Goal: Task Accomplishment & Management: Manage account settings

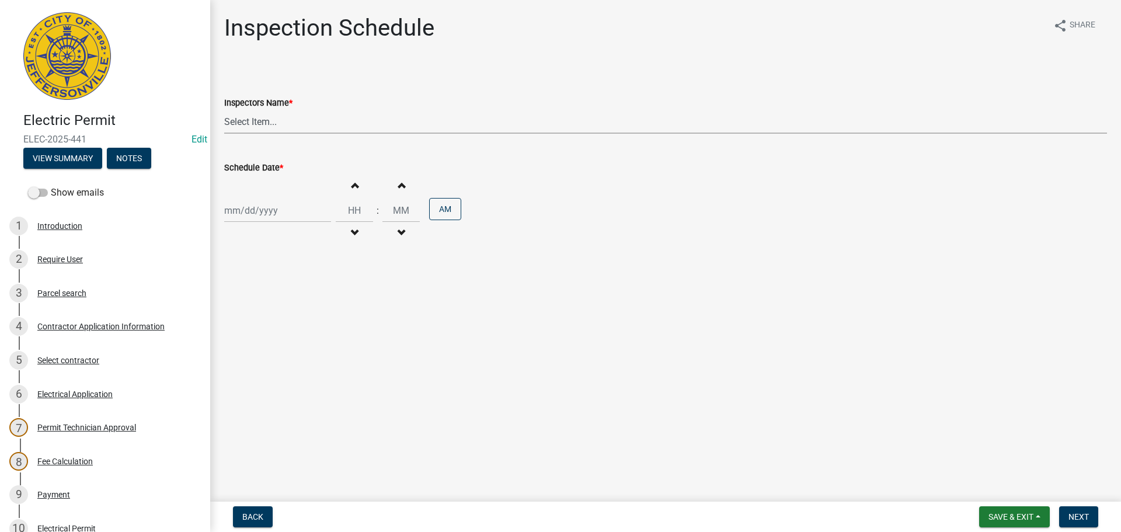
click at [248, 122] on select "Select Item... jramsey (Jeremy Ramsey) MaryFrey (Mary Frey) mkruer (Mike Kruer)…" at bounding box center [665, 122] width 883 height 24
select select "fdb3bcc6-ce93-4663-8a18-5c08884dd177"
click at [224, 110] on select "Select Item... jramsey (Jeremy Ramsey) MaryFrey (Mary Frey) mkruer (Mike Kruer)…" at bounding box center [665, 122] width 883 height 24
select select "8"
select select "2025"
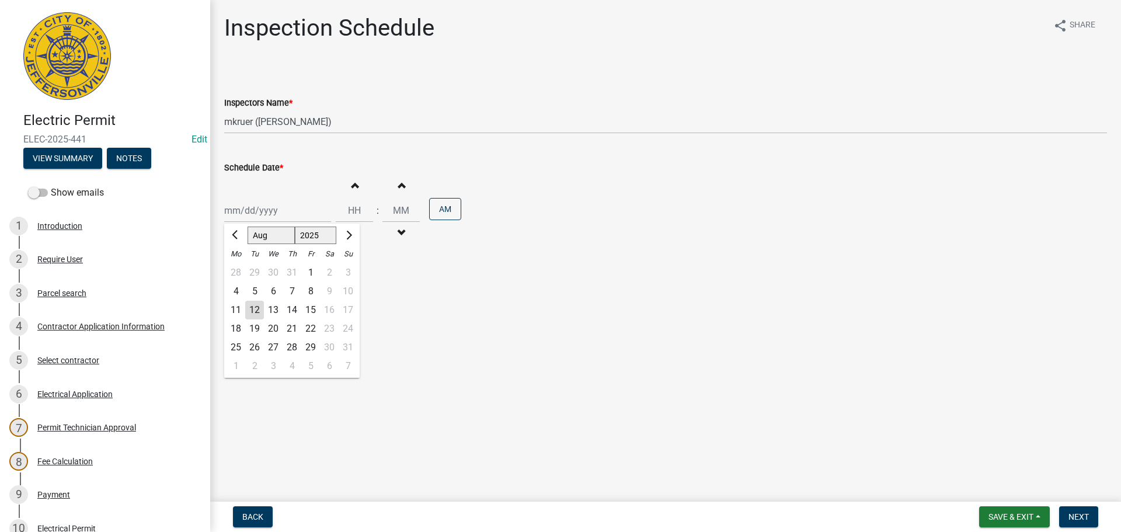
drag, startPoint x: 246, startPoint y: 203, endPoint x: 242, endPoint y: 214, distance: 11.1
click at [246, 203] on div "Jan Feb Mar Apr May Jun Jul Aug Sep Oct Nov Dec 1525 1526 1527 1528 1529 1530 1…" at bounding box center [277, 211] width 107 height 24
click at [255, 310] on div "12" at bounding box center [254, 310] width 19 height 19
type input "08/12/2025"
click at [353, 211] on input "Hours" at bounding box center [354, 211] width 37 height 24
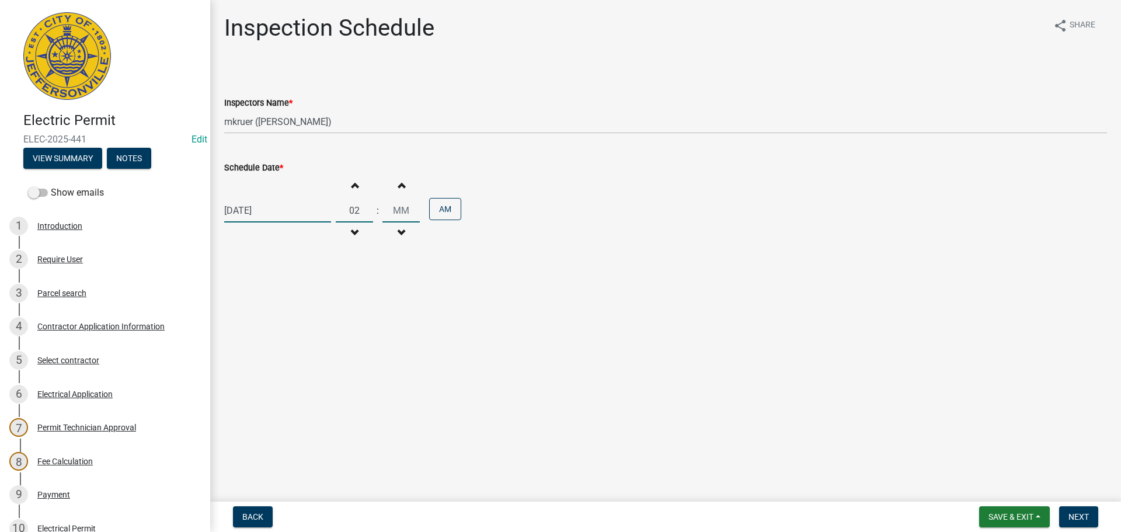
type input "02"
type input "00"
click at [432, 205] on button "AM" at bounding box center [445, 209] width 32 height 22
click at [1090, 518] on button "Next" at bounding box center [1078, 516] width 39 height 21
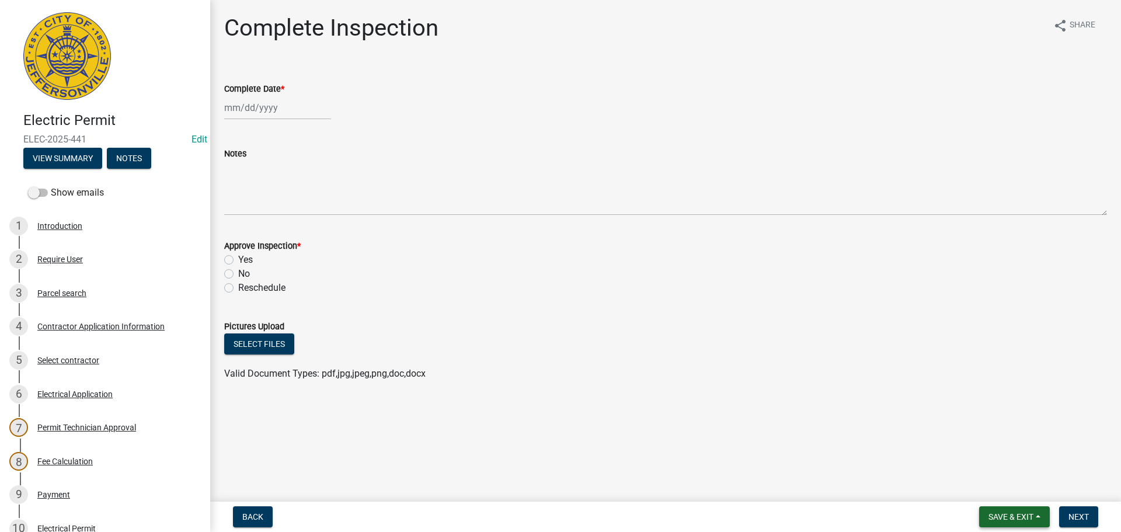
click at [1003, 511] on button "Save & Exit" at bounding box center [1014, 516] width 71 height 21
click at [986, 489] on button "Save & Exit" at bounding box center [1003, 486] width 93 height 28
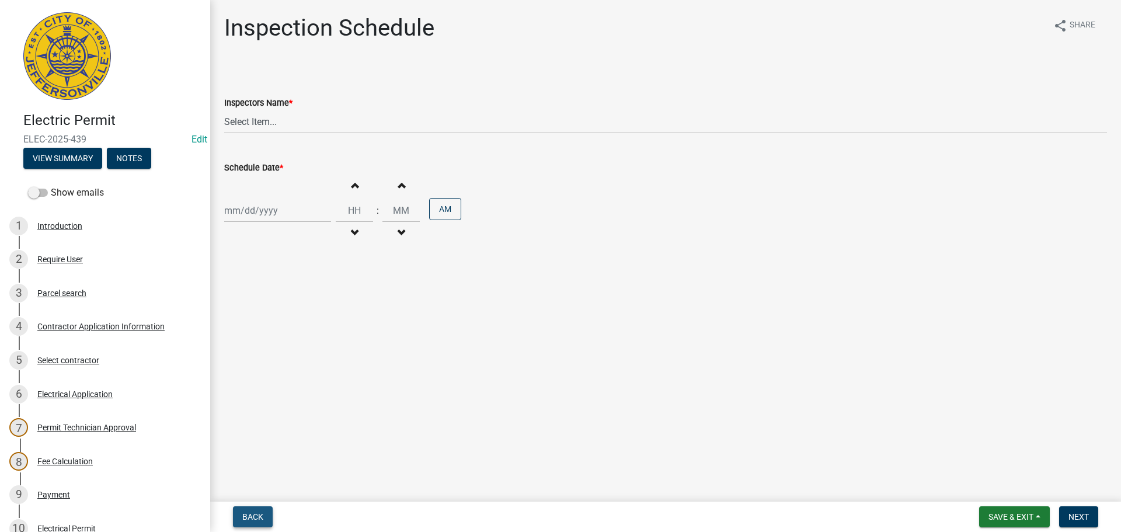
click at [248, 513] on span "Back" at bounding box center [252, 516] width 21 height 9
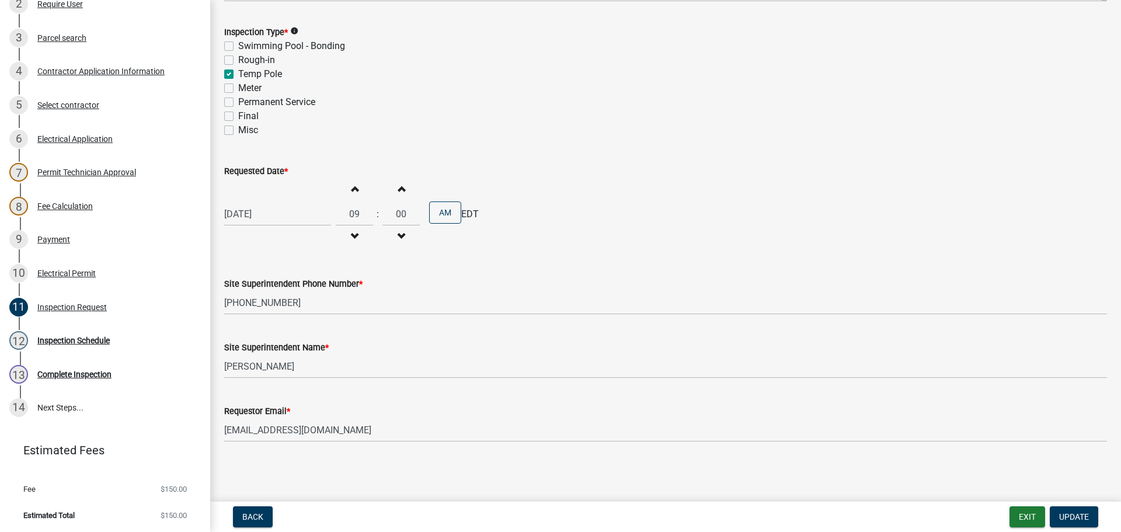
scroll to position [256, 0]
click at [48, 338] on div "Inspection Schedule" at bounding box center [73, 339] width 72 height 8
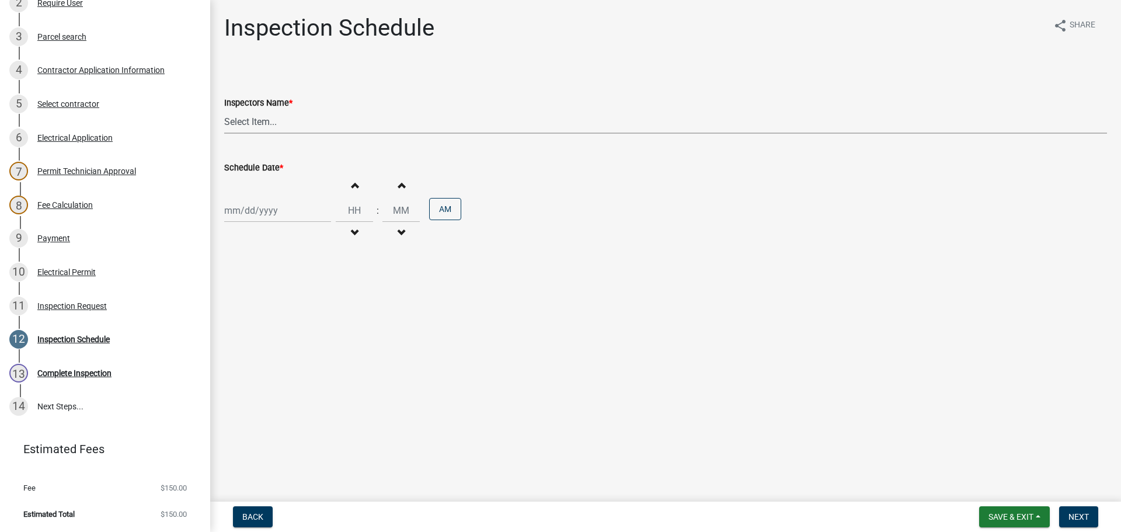
click at [242, 124] on select "Select Item... jramsey (Jeremy Ramsey) MaryFrey (Mary Frey) mkruer (Mike Kruer)…" at bounding box center [665, 122] width 883 height 24
select select "fdb3bcc6-ce93-4663-8a18-5c08884dd177"
click at [224, 110] on select "Select Item... jramsey (Jeremy Ramsey) MaryFrey (Mary Frey) mkruer (Mike Kruer)…" at bounding box center [665, 122] width 883 height 24
click at [248, 202] on div at bounding box center [277, 211] width 107 height 24
select select "8"
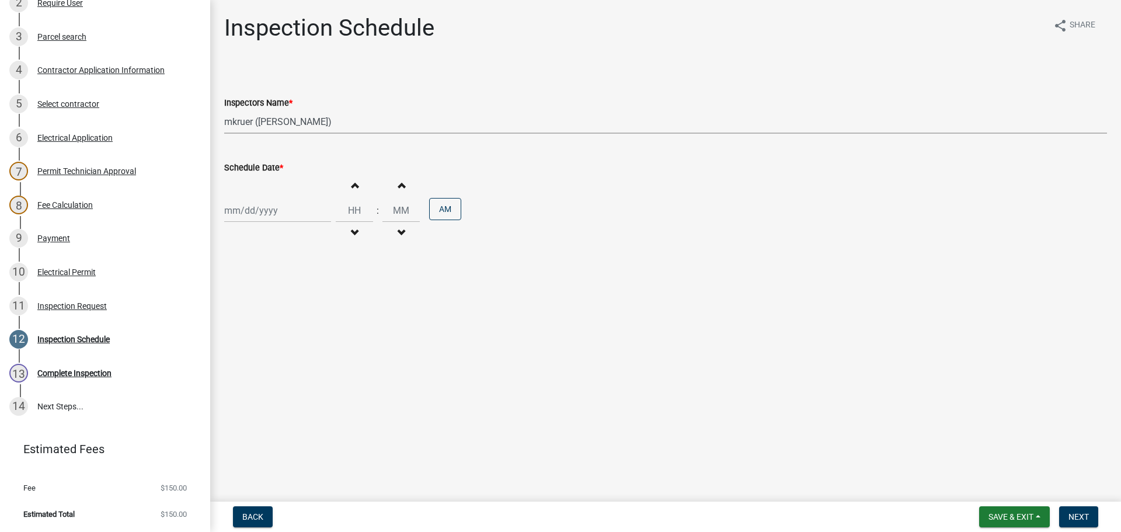
select select "2025"
click at [276, 305] on div "13" at bounding box center [273, 310] width 19 height 19
type input "08/13/2025"
click at [1073, 515] on span "Next" at bounding box center [1079, 516] width 20 height 9
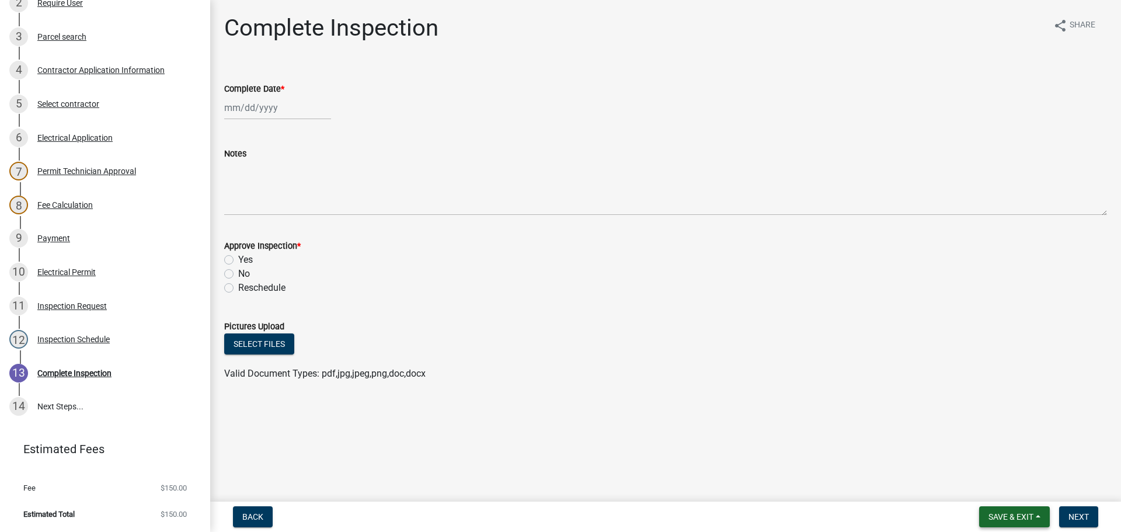
click at [1002, 514] on span "Save & Exit" at bounding box center [1011, 516] width 45 height 9
click at [987, 484] on button "Save & Exit" at bounding box center [1003, 486] width 93 height 28
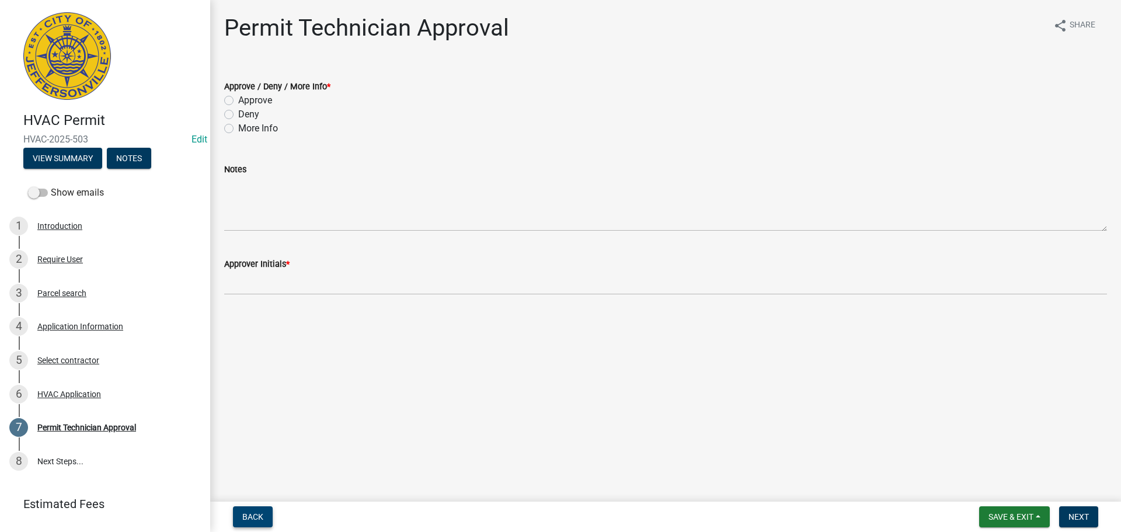
click at [251, 517] on span "Back" at bounding box center [252, 516] width 21 height 9
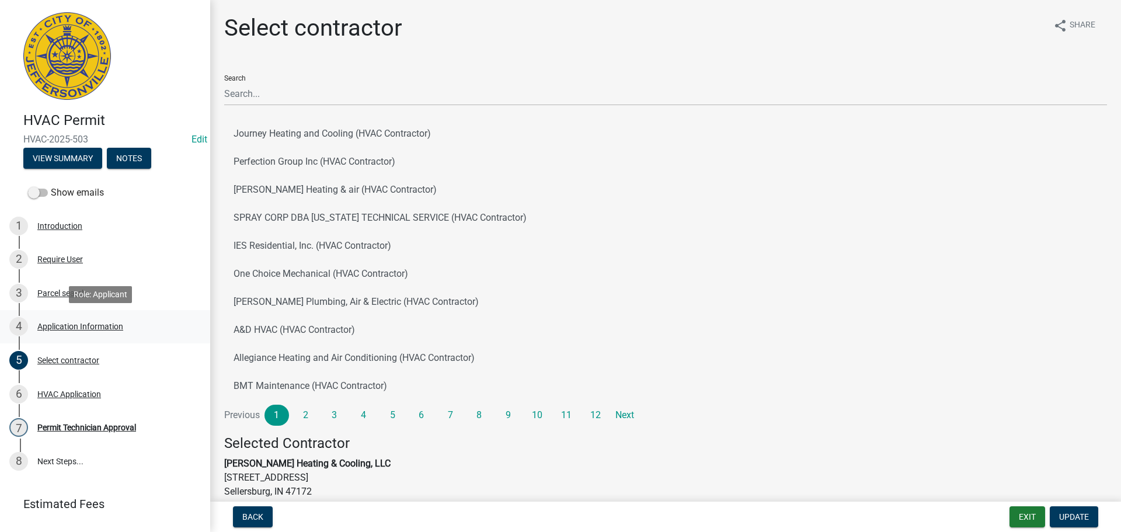
click at [65, 324] on div "Application Information" at bounding box center [80, 326] width 86 height 8
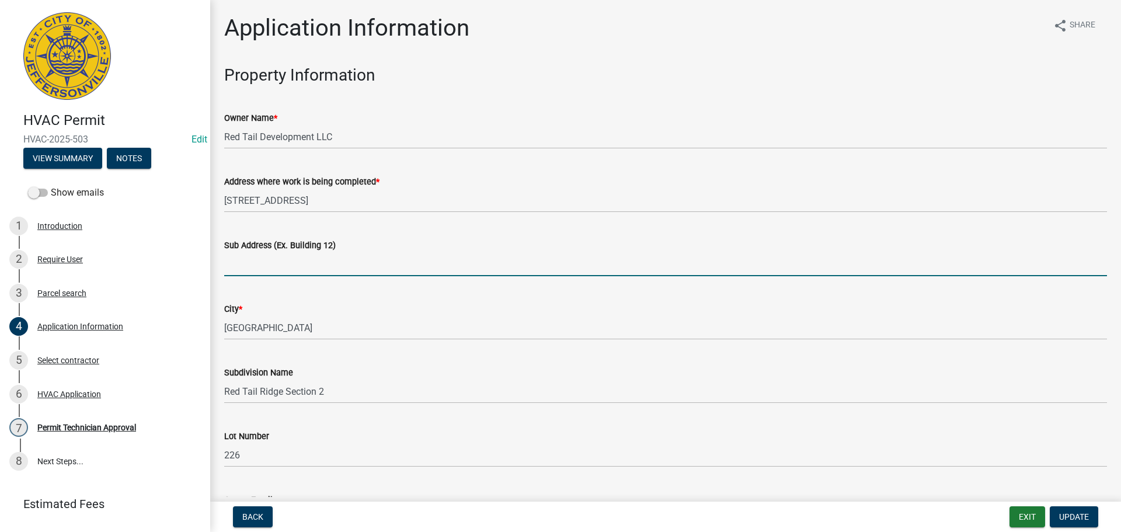
click at [236, 266] on input "Sub Address (Ex. Building 12)" at bounding box center [665, 264] width 883 height 24
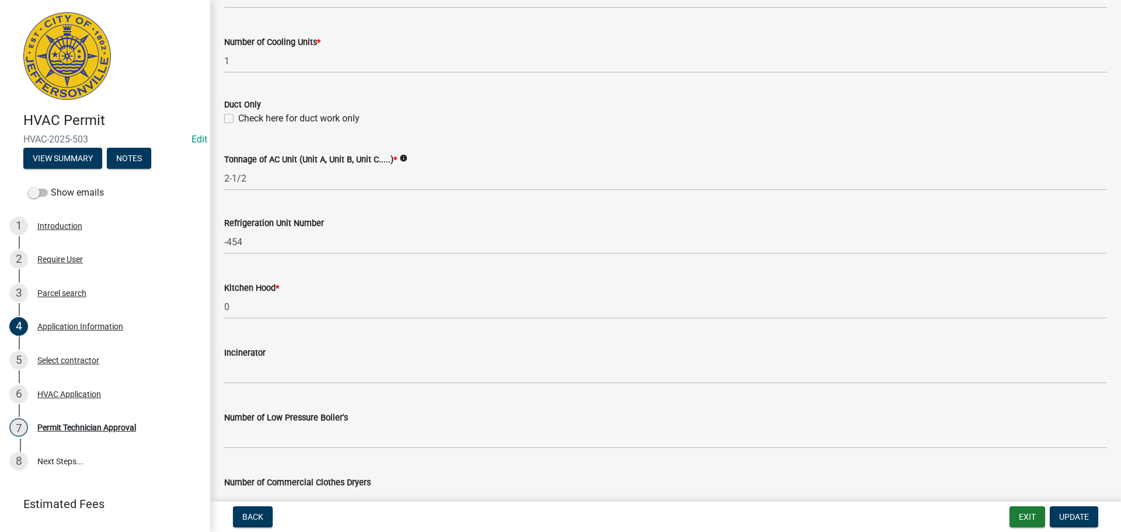
scroll to position [786, 0]
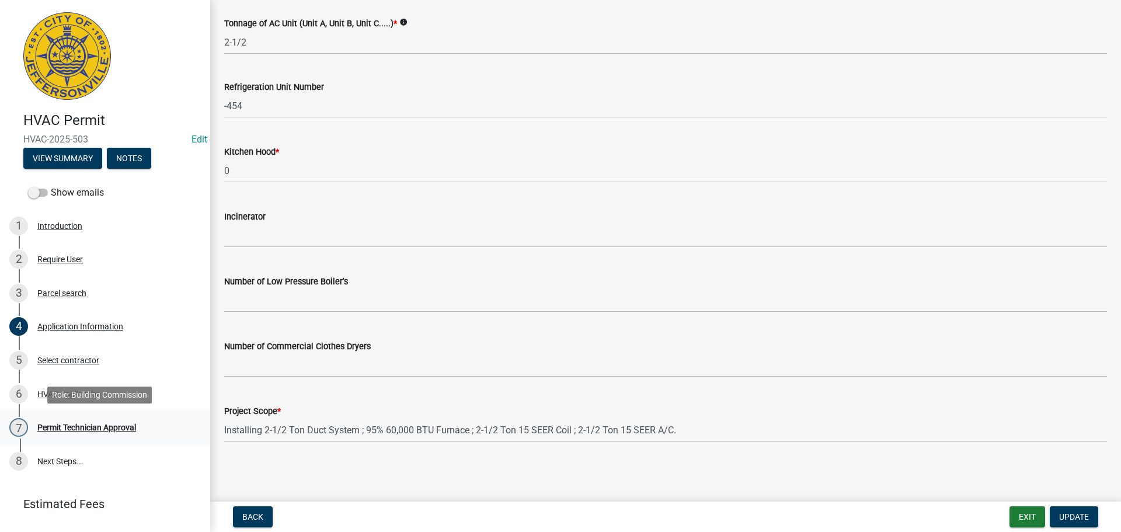
type input "[STREET_ADDRESS]"
click at [71, 423] on div "Permit Technician Approval" at bounding box center [86, 427] width 99 height 8
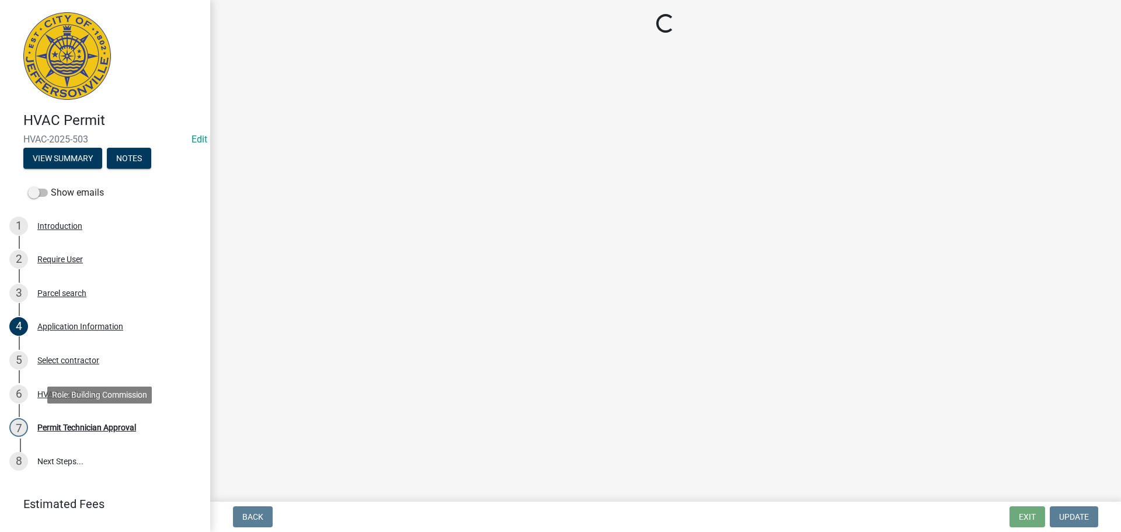
scroll to position [0, 0]
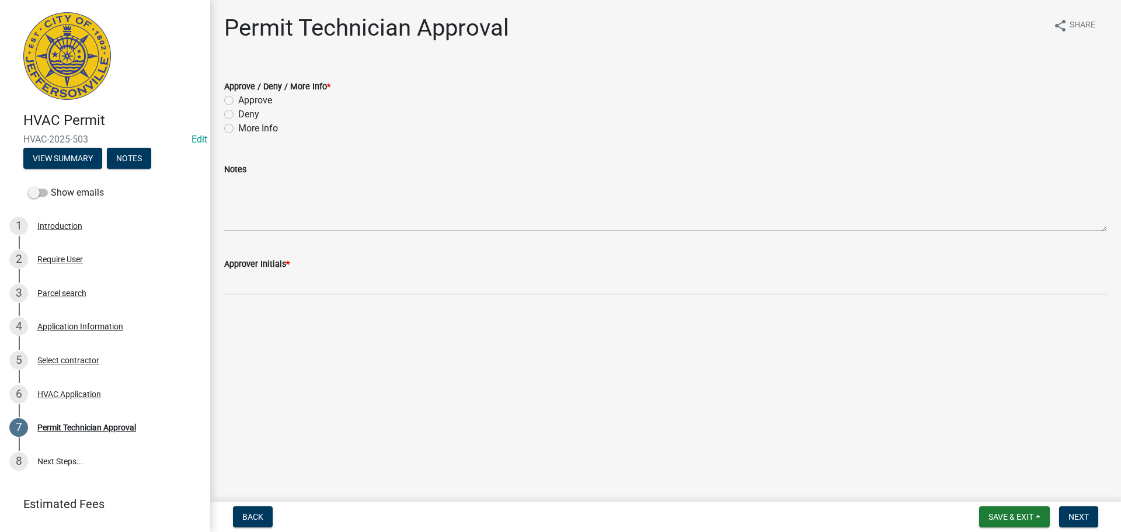
drag, startPoint x: 225, startPoint y: 100, endPoint x: 232, endPoint y: 172, distance: 72.2
click at [238, 101] on label "Approve" at bounding box center [255, 100] width 34 height 14
click at [238, 101] on input "Approve" at bounding box center [242, 97] width 8 height 8
radio input "true"
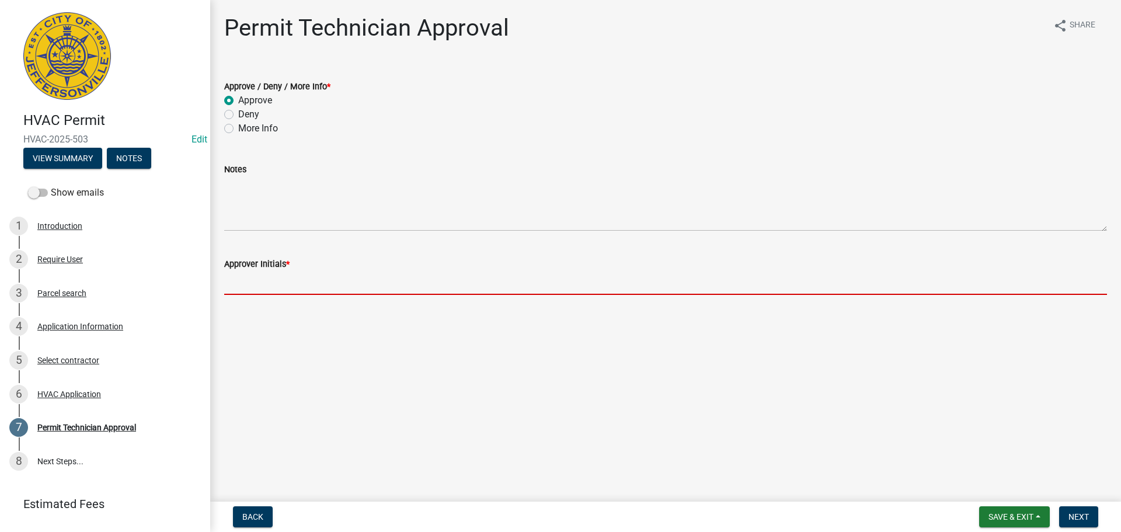
click at [259, 281] on input "Approver Initials *" at bounding box center [665, 283] width 883 height 24
type input "mjb"
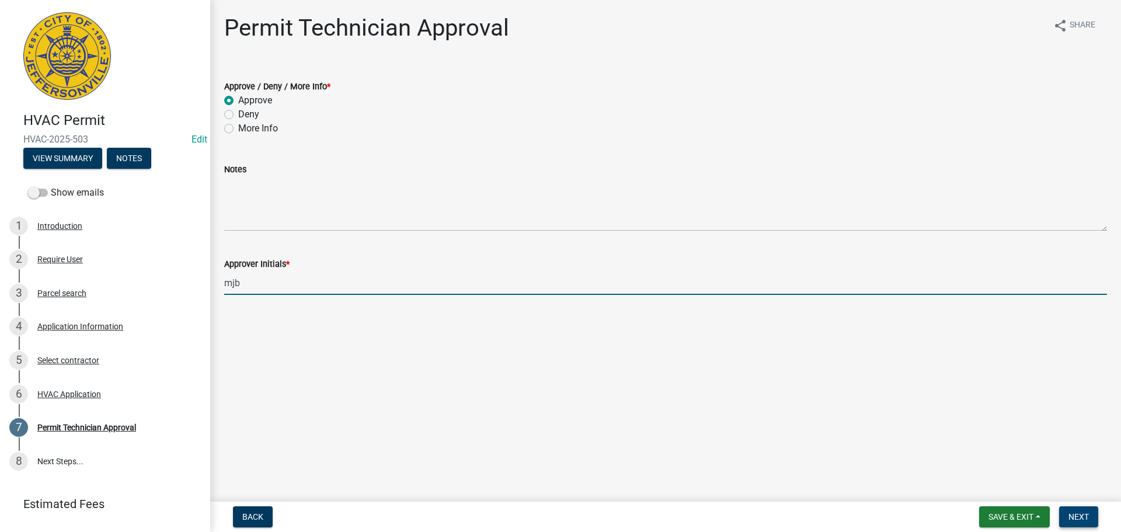
click at [1087, 518] on span "Next" at bounding box center [1079, 516] width 20 height 9
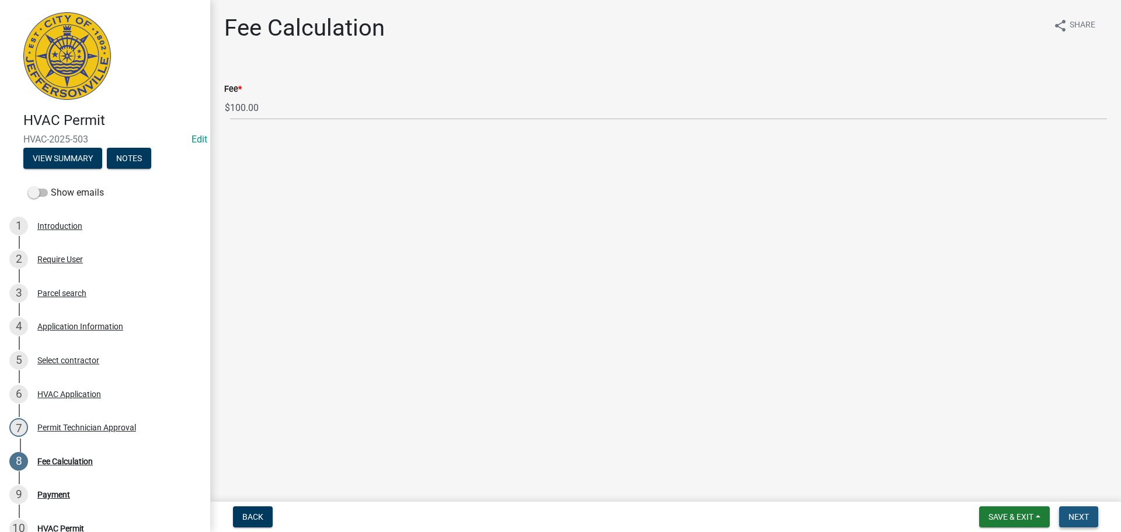
click at [1078, 516] on span "Next" at bounding box center [1079, 516] width 20 height 9
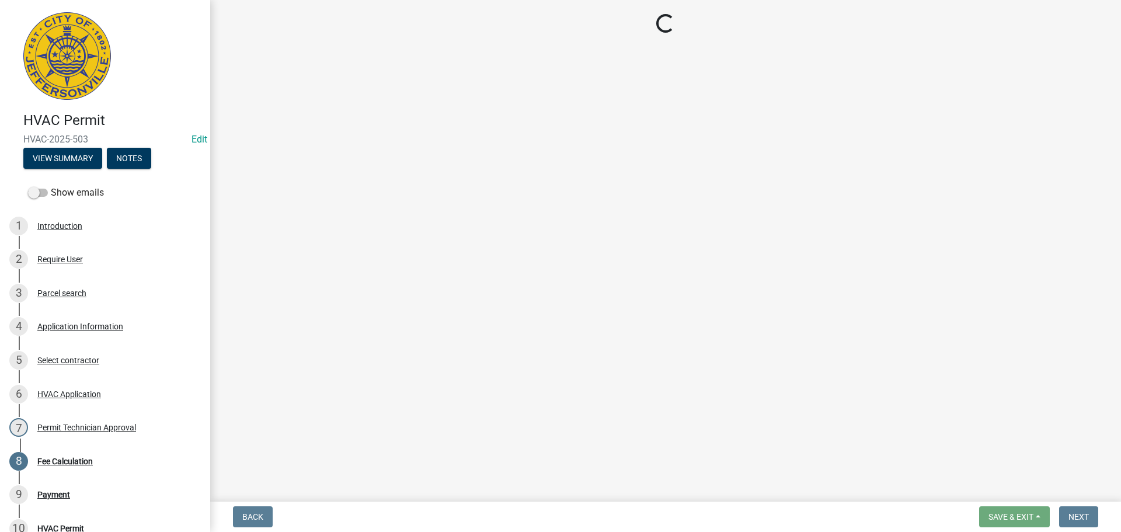
select select "3: 3"
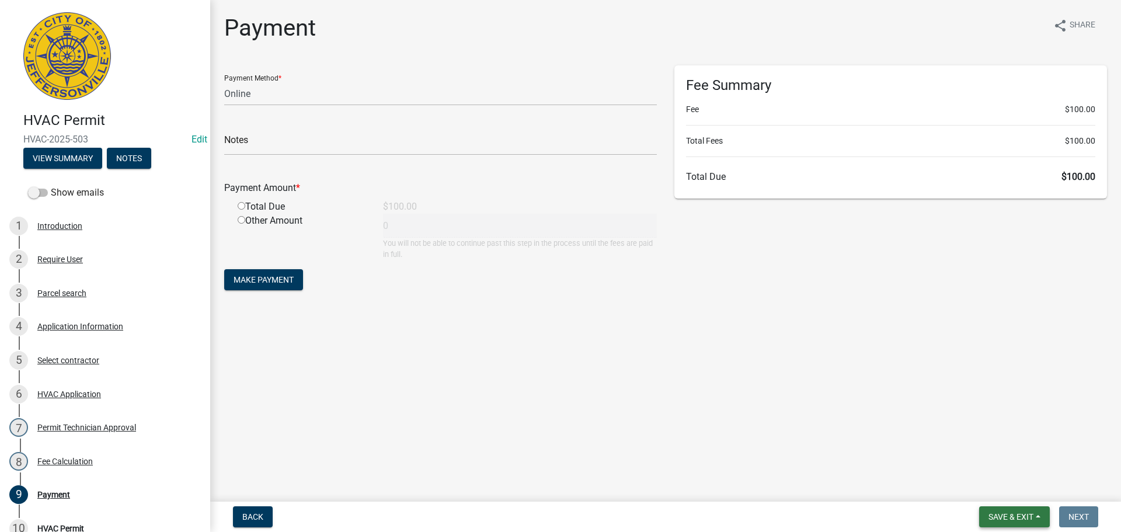
click at [1018, 515] on span "Save & Exit" at bounding box center [1011, 516] width 45 height 9
click at [997, 488] on button "Save & Exit" at bounding box center [1003, 486] width 93 height 28
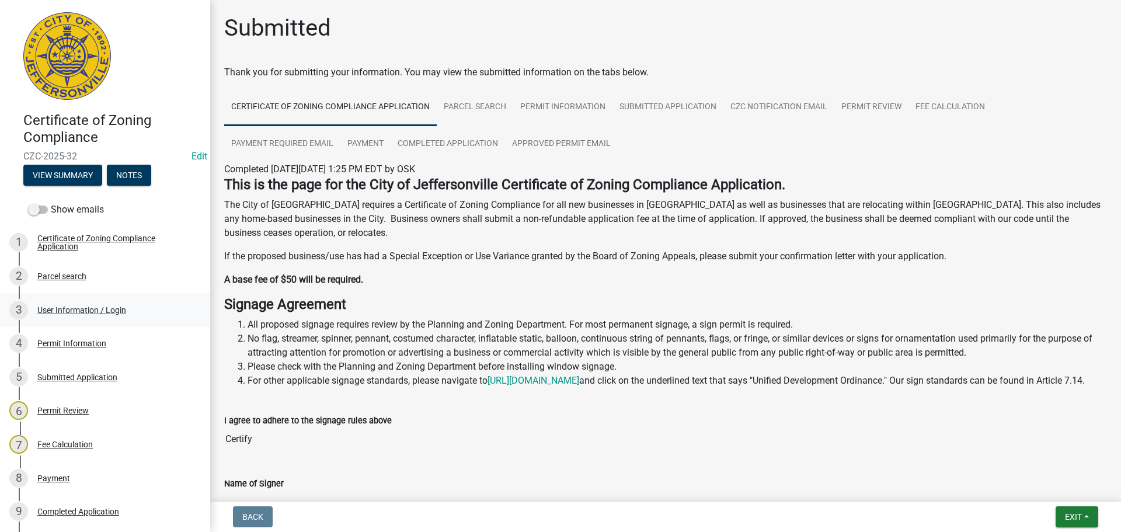
click at [61, 309] on div "User Information / Login" at bounding box center [81, 310] width 89 height 8
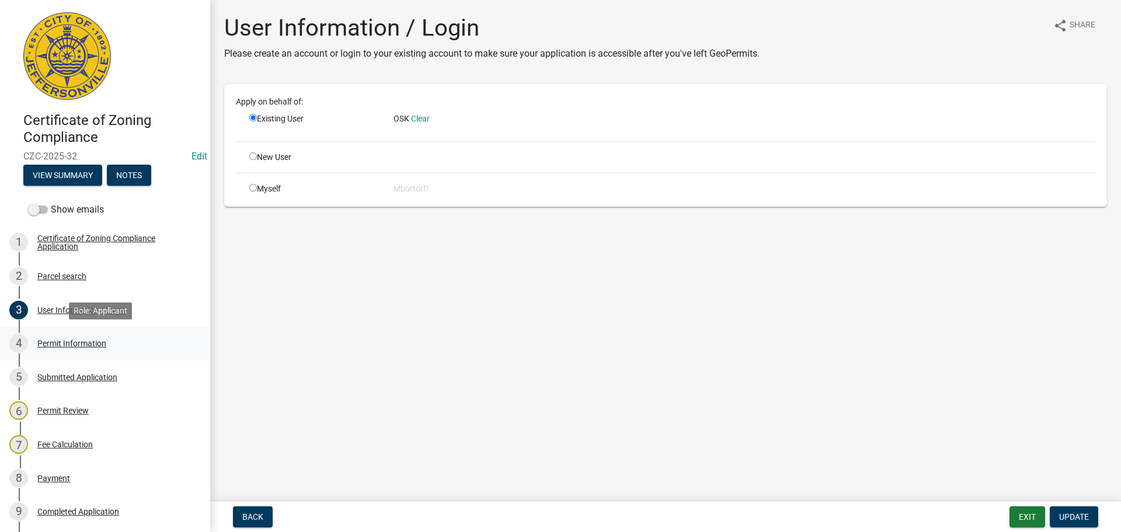
click at [61, 340] on div "Permit Information" at bounding box center [71, 343] width 69 height 8
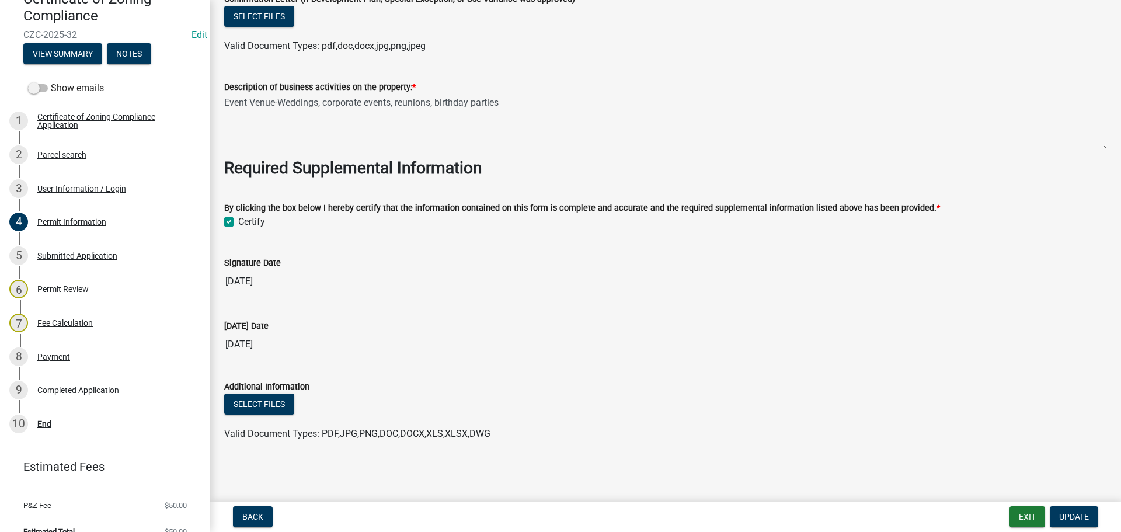
scroll to position [139, 0]
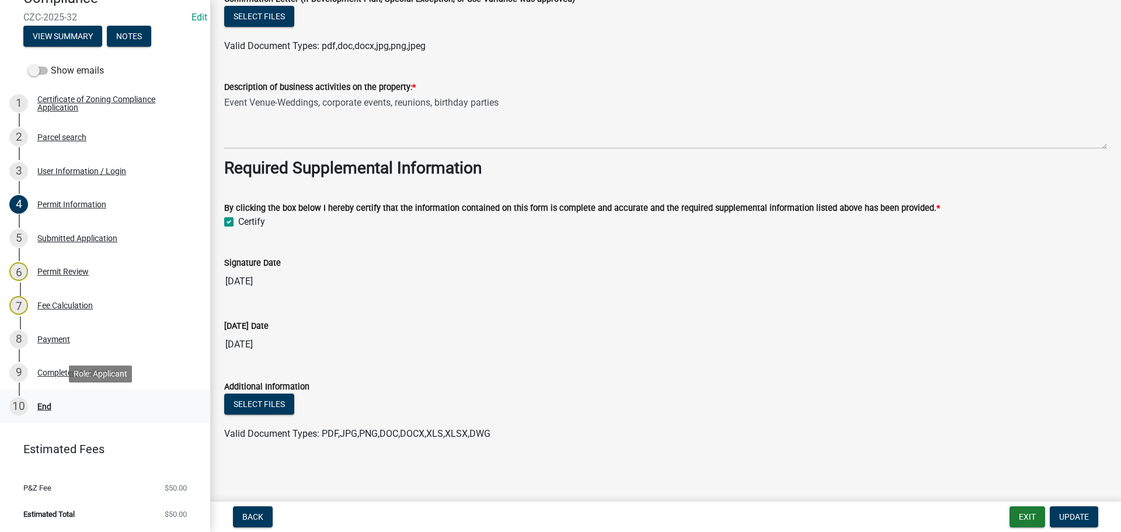
click at [46, 407] on div "End" at bounding box center [44, 406] width 14 height 8
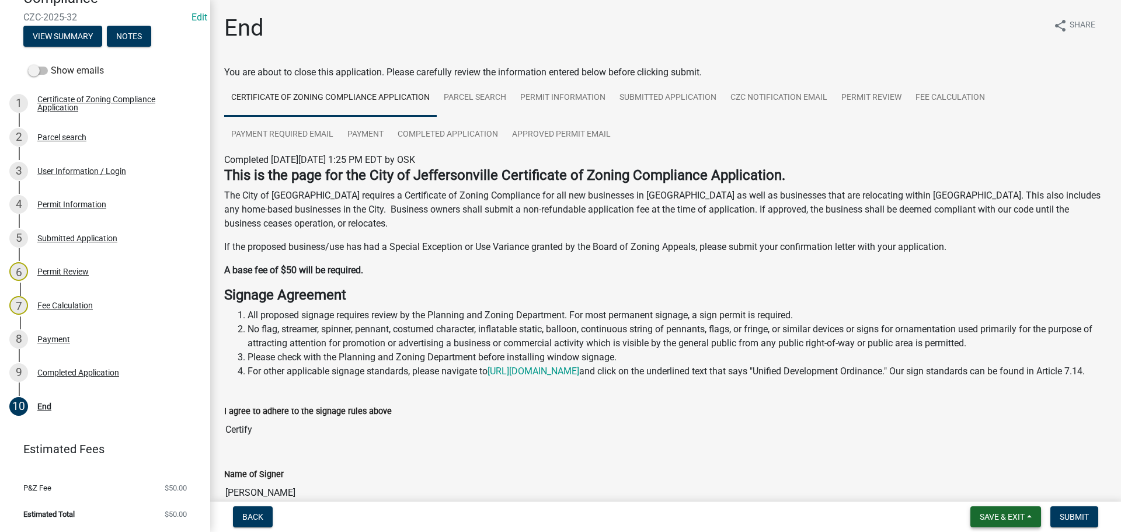
click at [1004, 517] on span "Save & Exit" at bounding box center [1002, 516] width 45 height 9
click at [997, 488] on button "Save & Exit" at bounding box center [994, 486] width 93 height 28
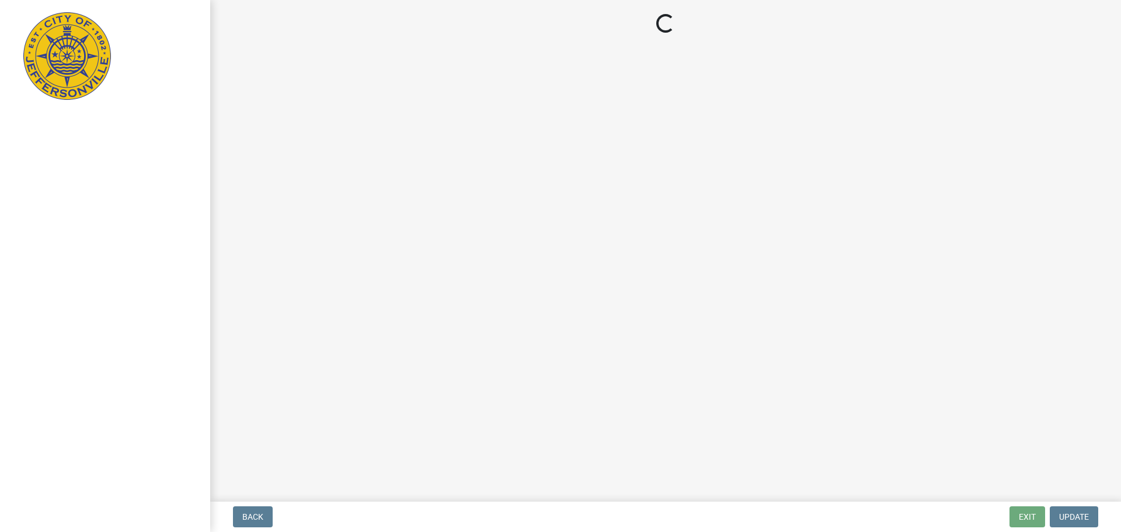
select select "3: 3"
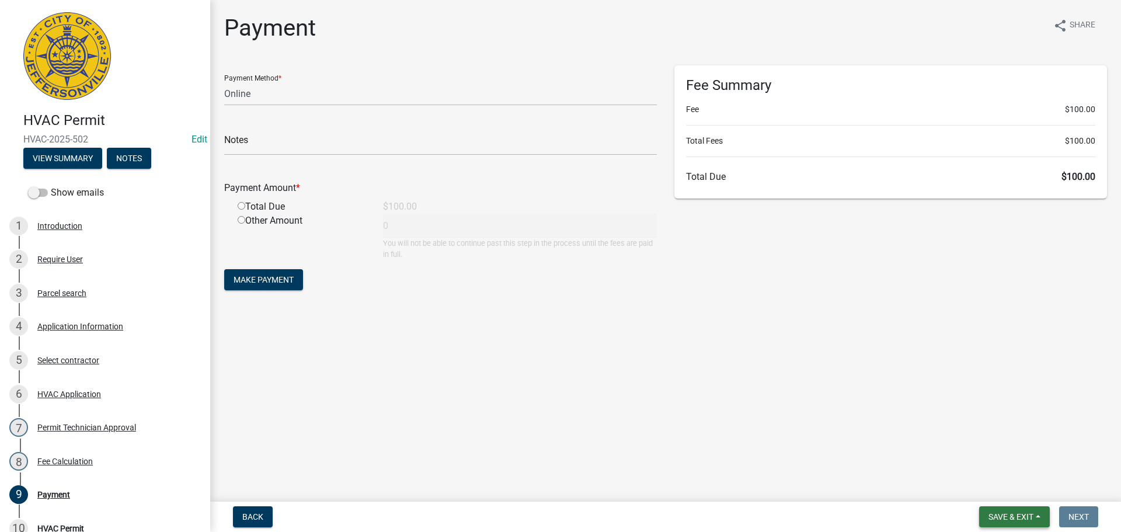
click at [1000, 519] on span "Save & Exit" at bounding box center [1011, 516] width 45 height 9
click at [986, 482] on button "Save & Exit" at bounding box center [1003, 486] width 93 height 28
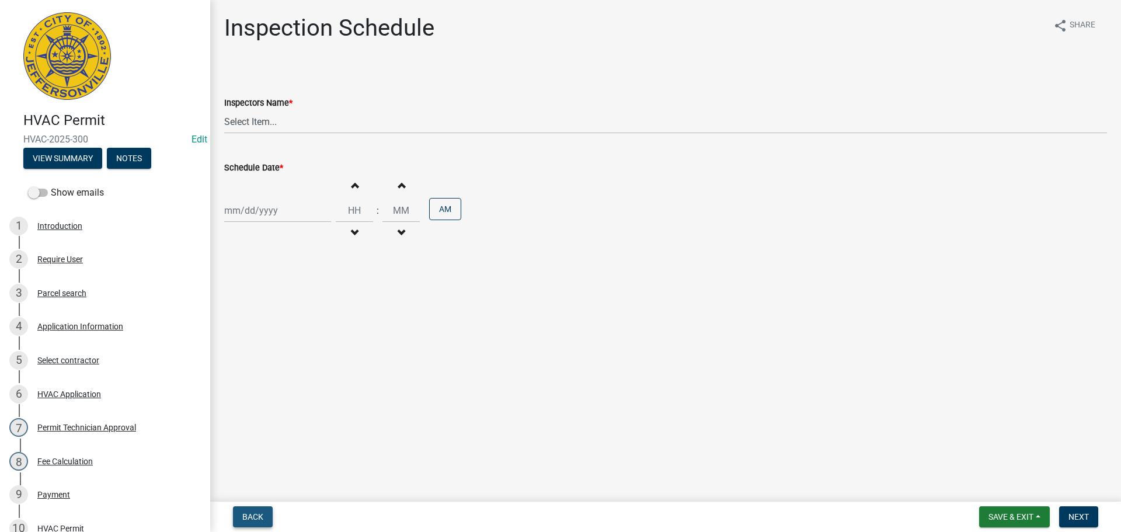
click at [251, 516] on span "Back" at bounding box center [252, 516] width 21 height 9
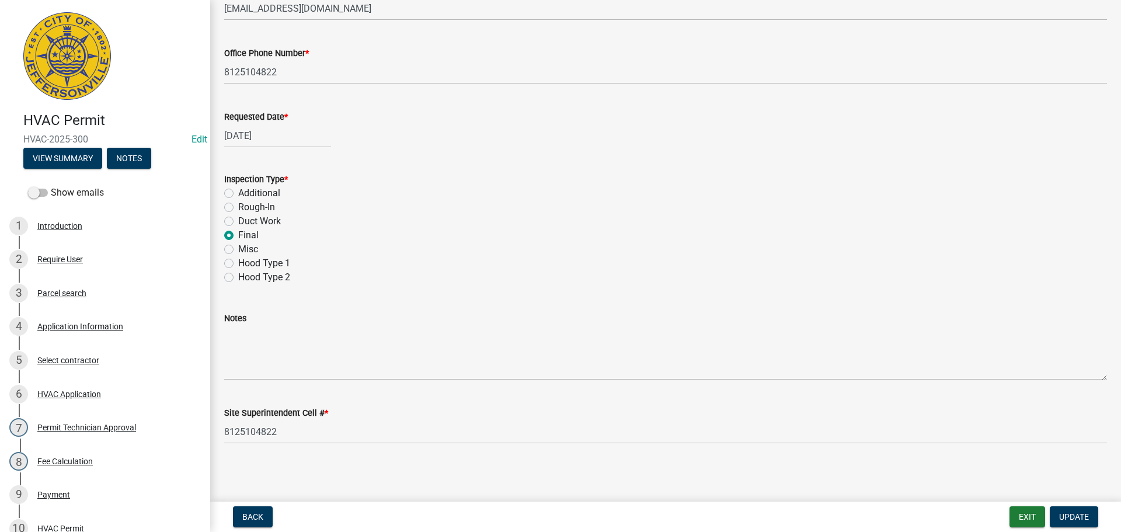
scroll to position [165, 0]
click at [254, 517] on span "Back" at bounding box center [252, 516] width 21 height 9
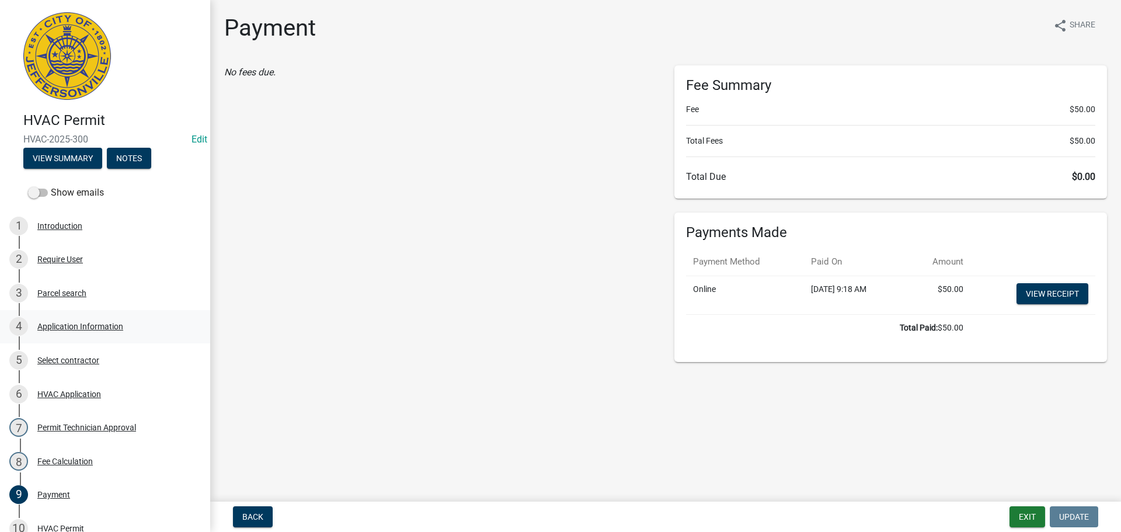
click at [57, 325] on div "Application Information" at bounding box center [80, 326] width 86 height 8
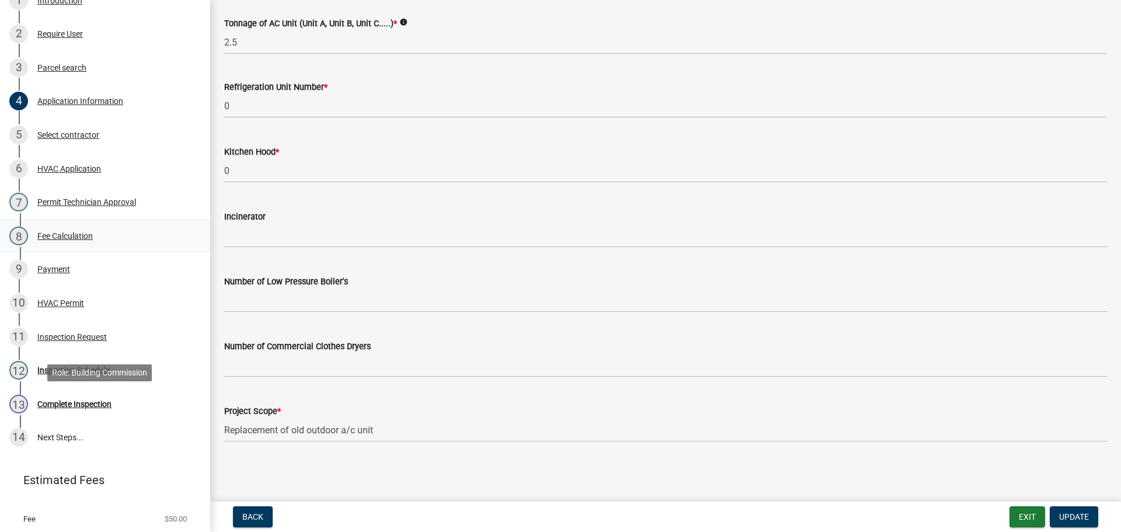
scroll to position [234, 0]
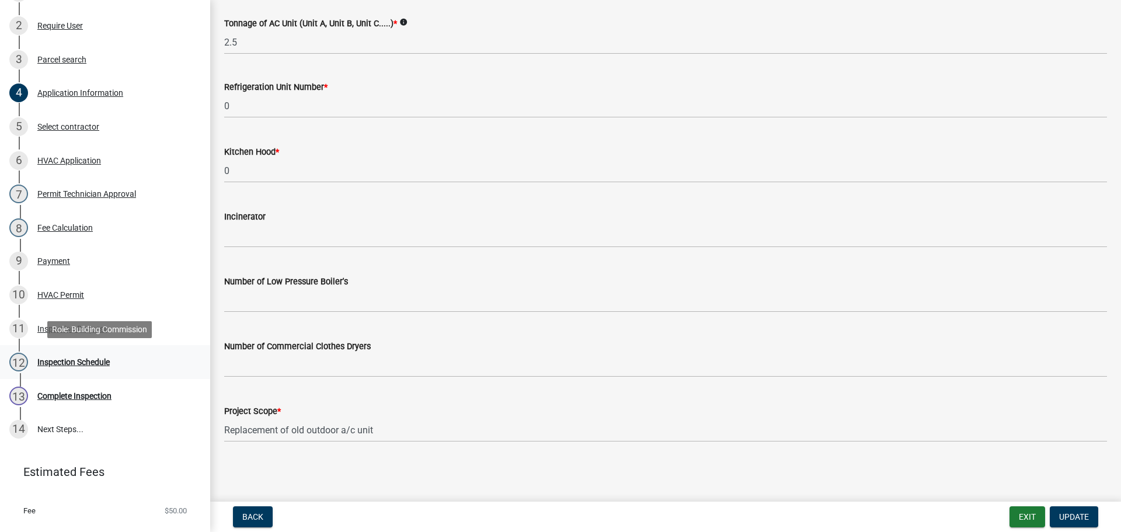
click at [74, 359] on div "Inspection Schedule" at bounding box center [73, 362] width 72 height 8
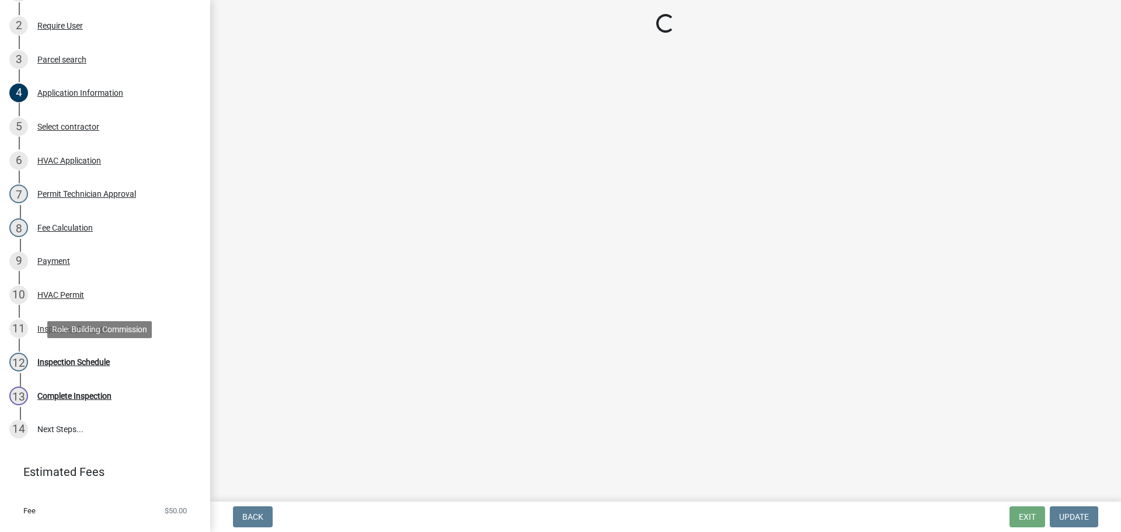
scroll to position [0, 0]
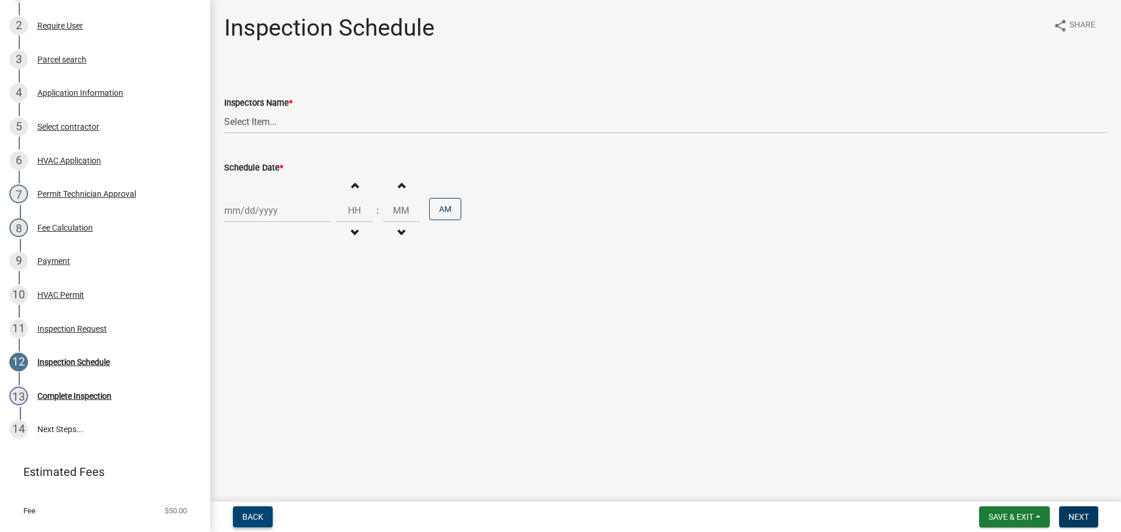
click at [253, 519] on span "Back" at bounding box center [252, 516] width 21 height 9
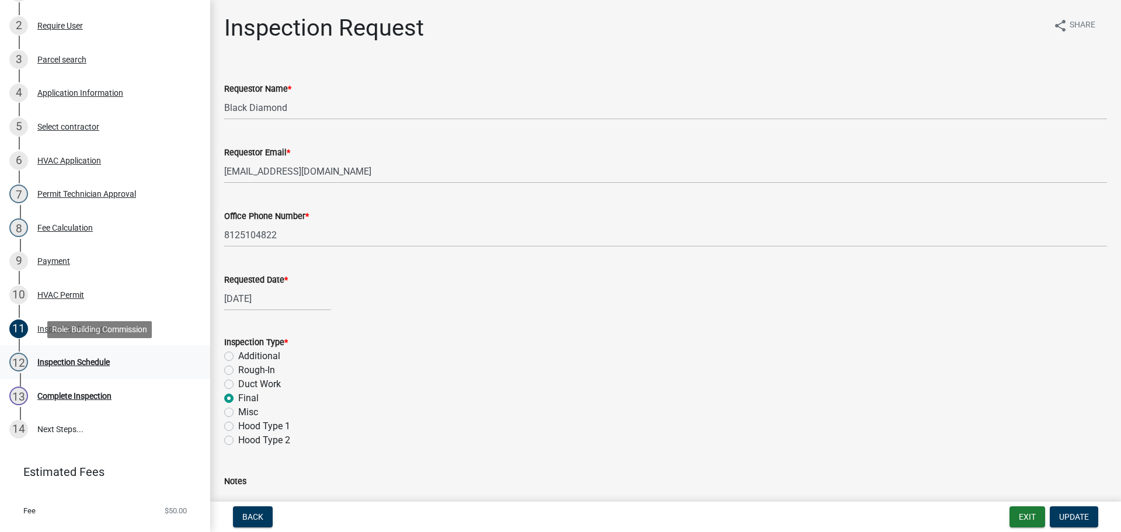
click at [82, 364] on div "Inspection Schedule" at bounding box center [73, 362] width 72 height 8
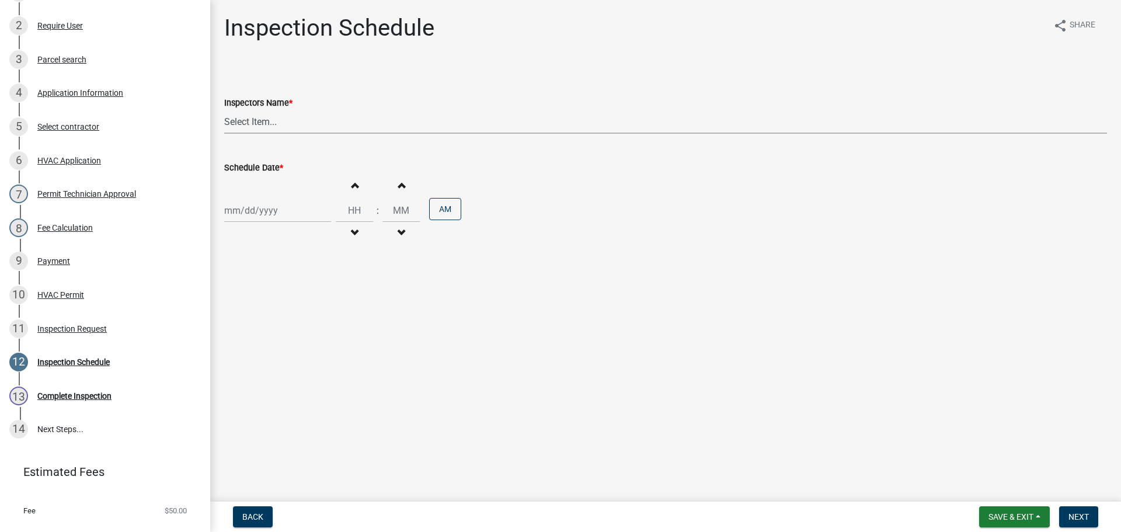
click at [253, 119] on select "Select Item... jramsey (Jeremy Ramsey) MaryFrey (Mary Frey) mkruer (Mike Kruer)…" at bounding box center [665, 122] width 883 height 24
select select "13c97fbc-c819-4cee-844a-0db3d3c4db95"
click at [224, 110] on select "Select Item... jramsey (Jeremy Ramsey) MaryFrey (Mary Frey) mkruer (Mike Kruer)…" at bounding box center [665, 122] width 883 height 24
click at [254, 217] on div at bounding box center [277, 211] width 107 height 24
select select "8"
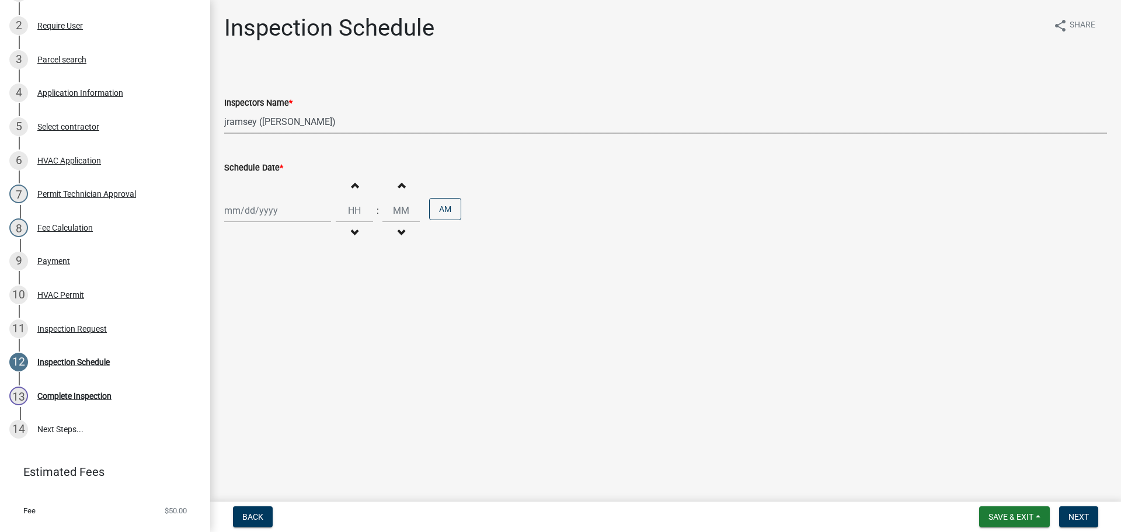
select select "2025"
click at [309, 322] on div "22" at bounding box center [310, 328] width 19 height 19
type input "08/22/2025"
click at [1069, 513] on span "Next" at bounding box center [1079, 516] width 20 height 9
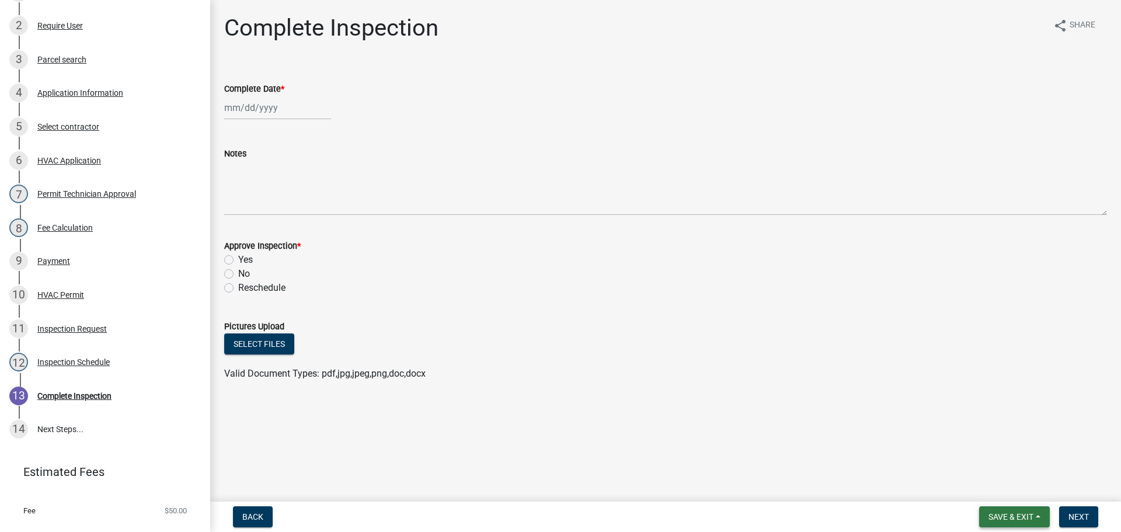
click at [1015, 517] on span "Save & Exit" at bounding box center [1011, 516] width 45 height 9
click at [1005, 491] on button "Save & Exit" at bounding box center [1003, 486] width 93 height 28
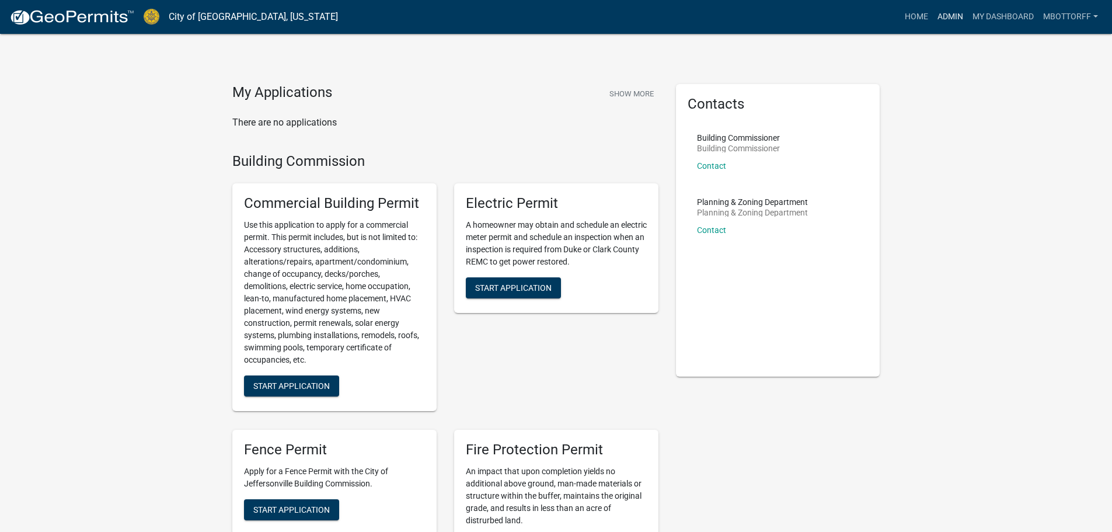
click at [942, 17] on link "Admin" at bounding box center [950, 17] width 35 height 22
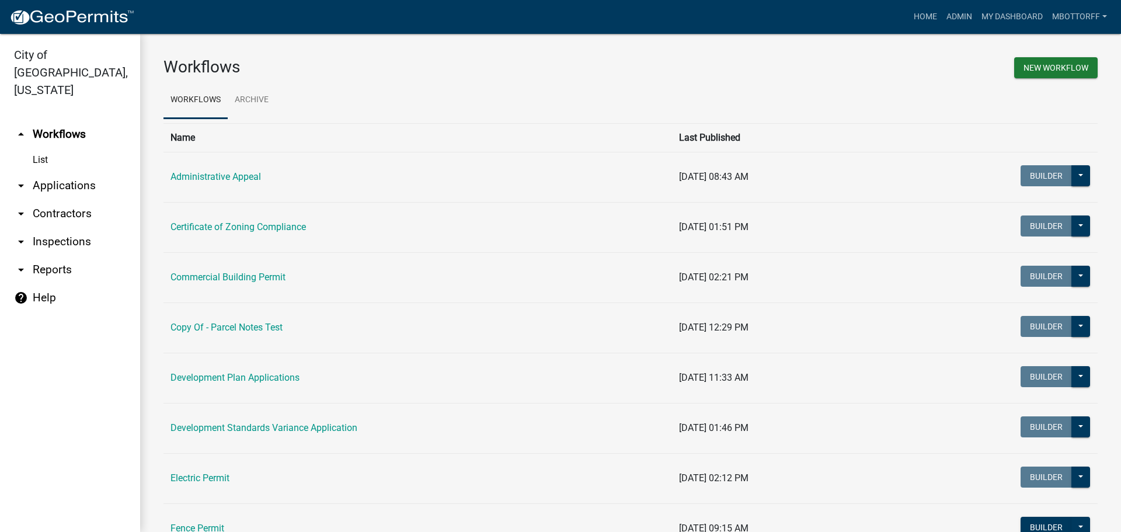
drag, startPoint x: 74, startPoint y: 171, endPoint x: 113, endPoint y: 175, distance: 39.3
click at [75, 172] on link "arrow_drop_down Applications" at bounding box center [70, 186] width 140 height 28
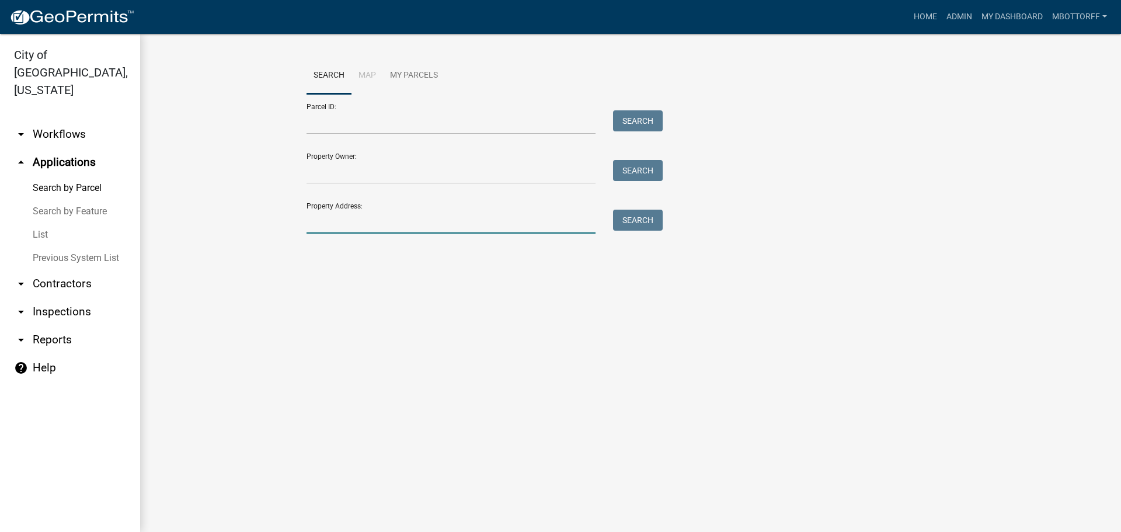
click at [355, 216] on input "Property Address:" at bounding box center [451, 222] width 289 height 24
type input "485 INT"
click at [643, 221] on button "Search" at bounding box center [638, 220] width 50 height 21
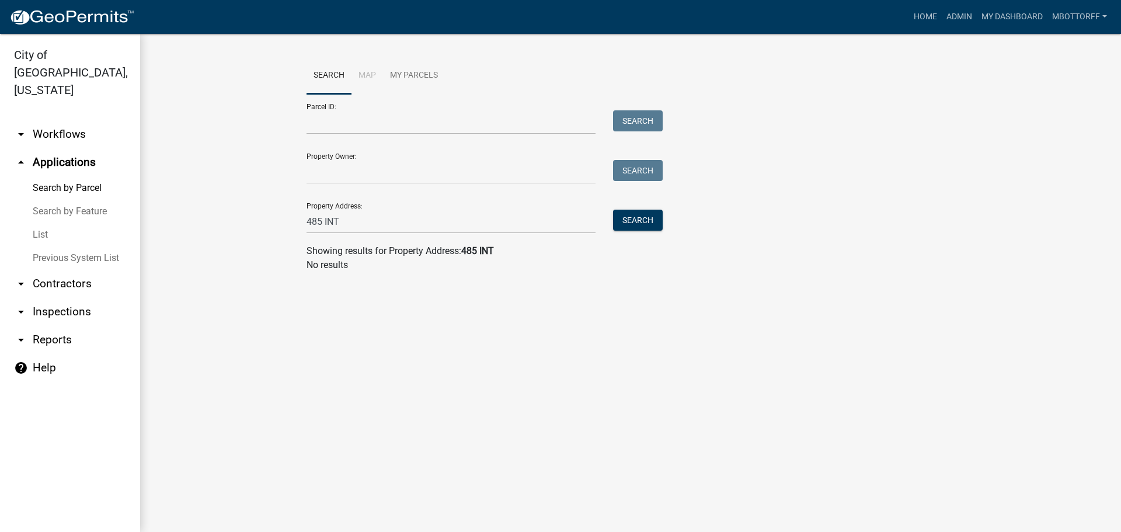
click at [57, 120] on link "arrow_drop_down Workflows" at bounding box center [70, 134] width 140 height 28
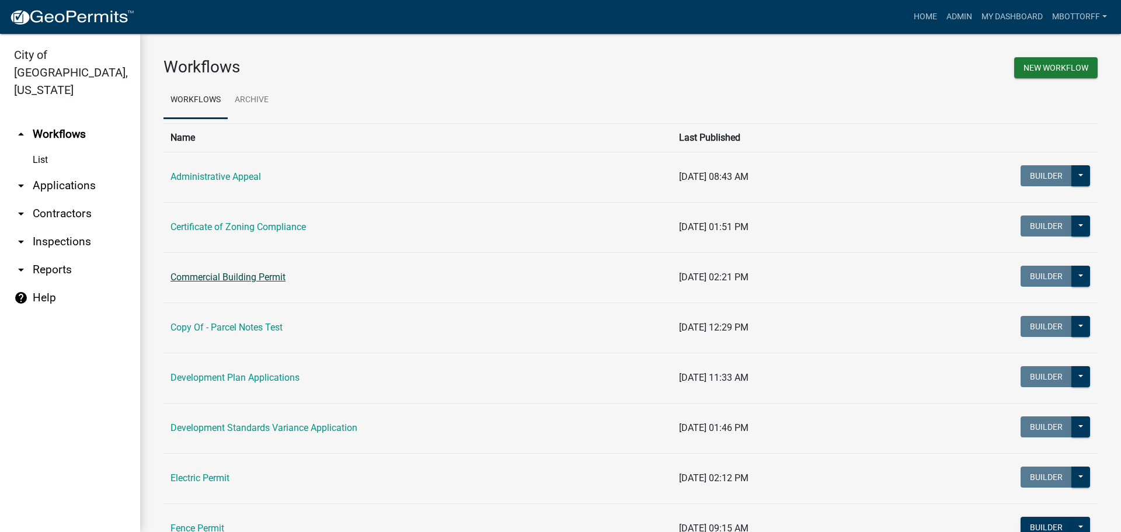
click at [202, 273] on link "Commercial Building Permit" at bounding box center [228, 277] width 115 height 11
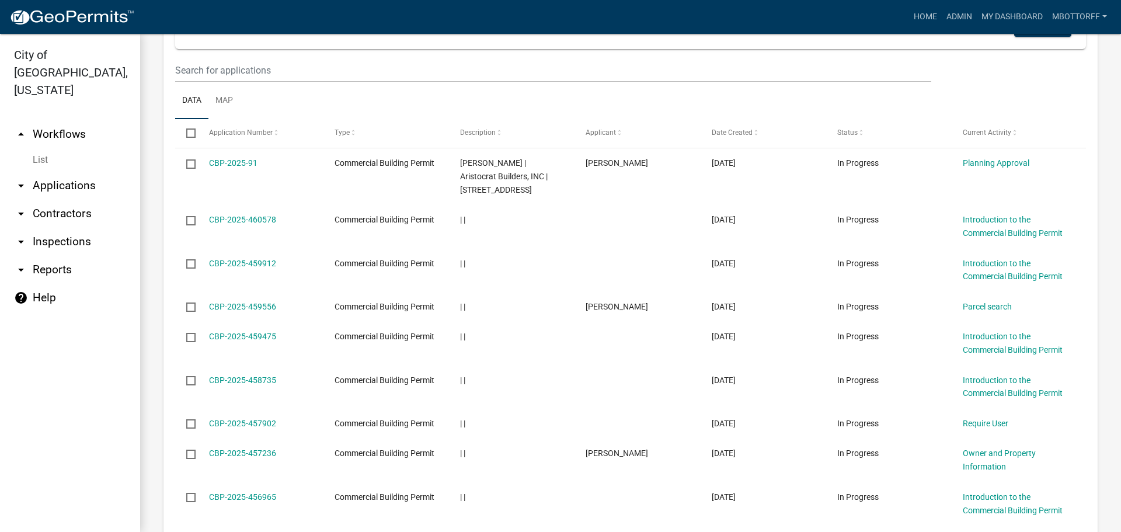
scroll to position [1168, 0]
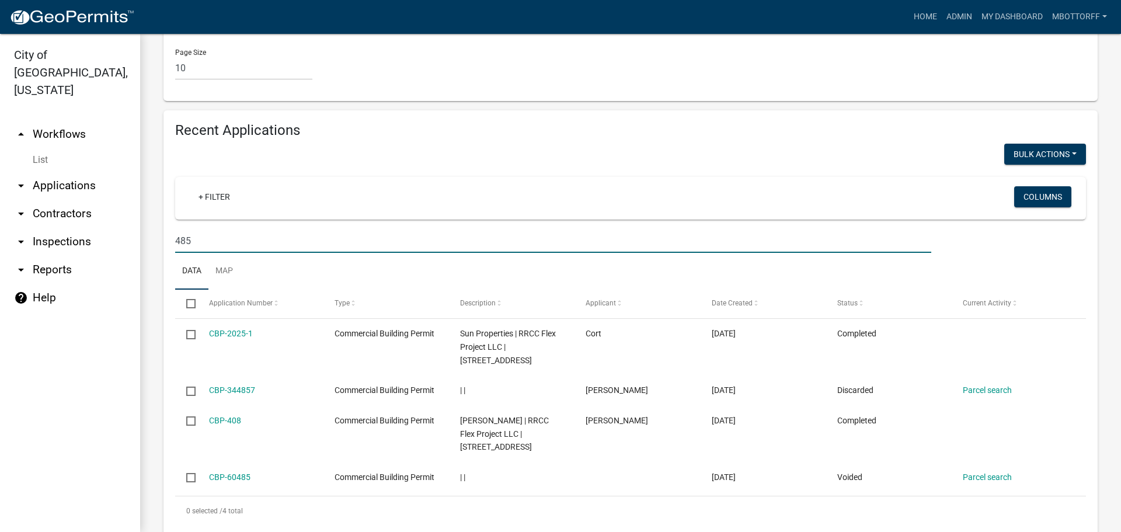
scroll to position [804, 0]
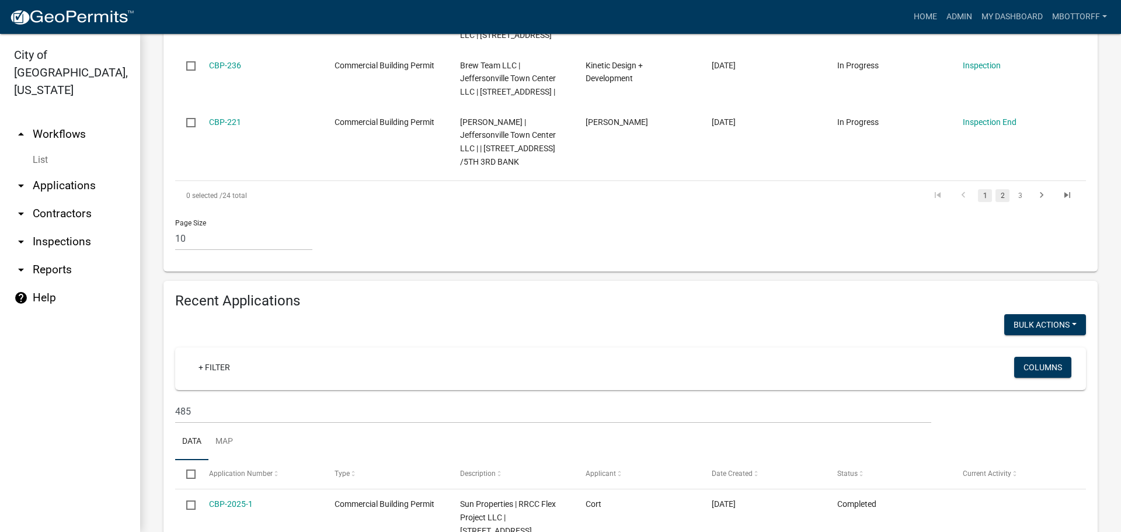
click at [996, 202] on link "2" at bounding box center [1003, 195] width 14 height 13
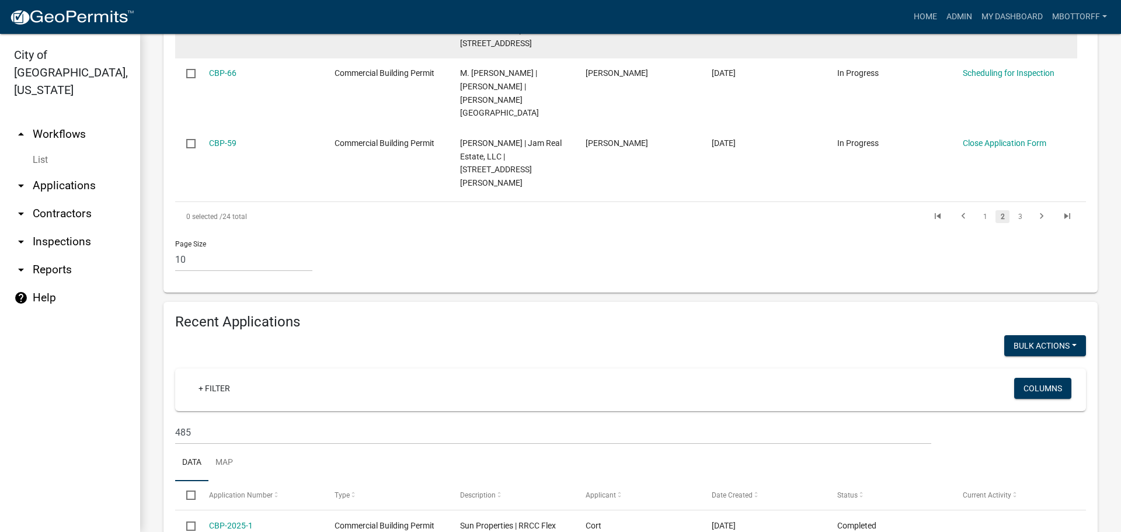
scroll to position [1043, 0]
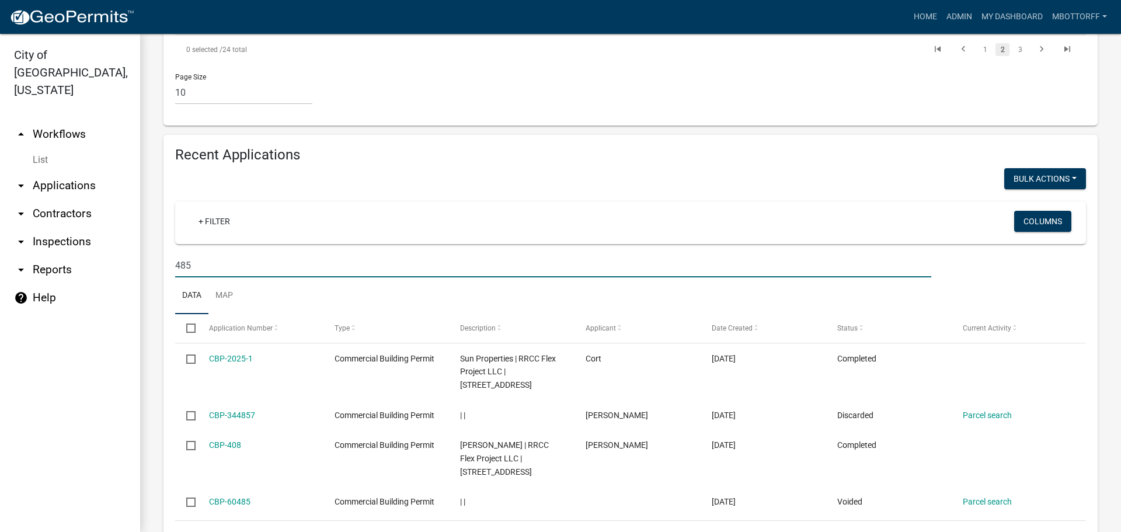
click at [231, 253] on input "485" at bounding box center [553, 265] width 756 height 24
type input "4"
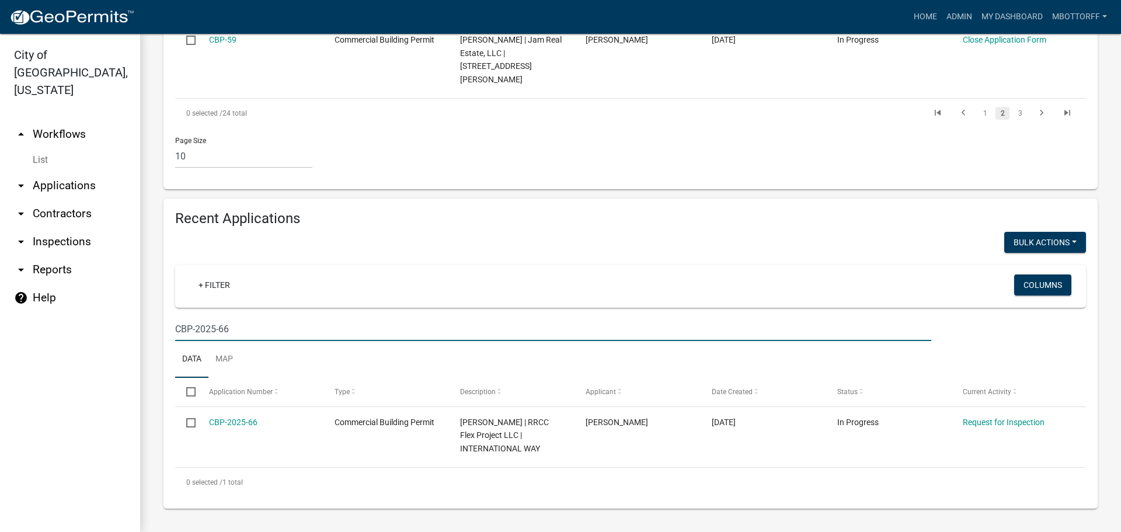
scroll to position [913, 0]
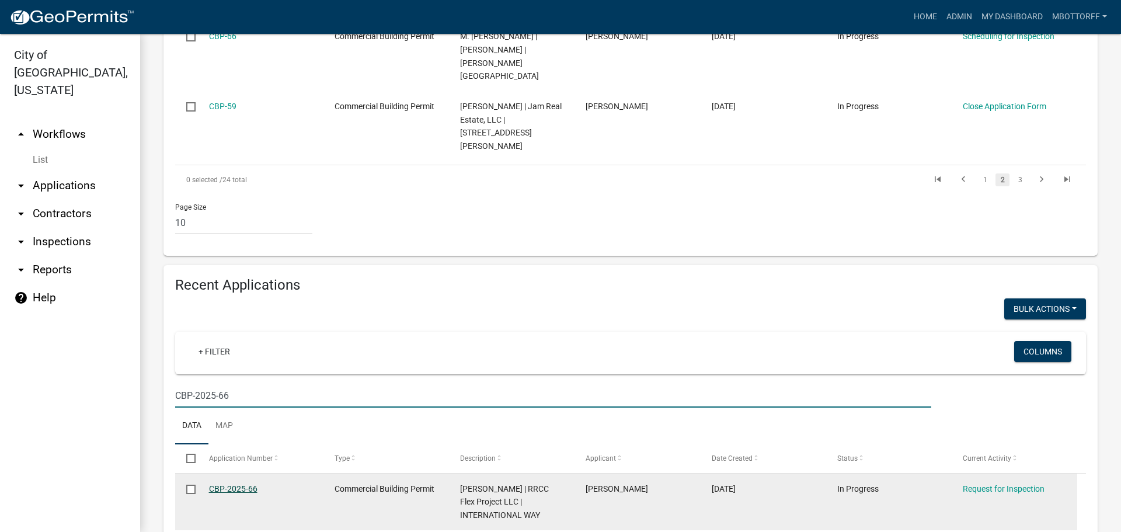
type input "CBP-2025-66"
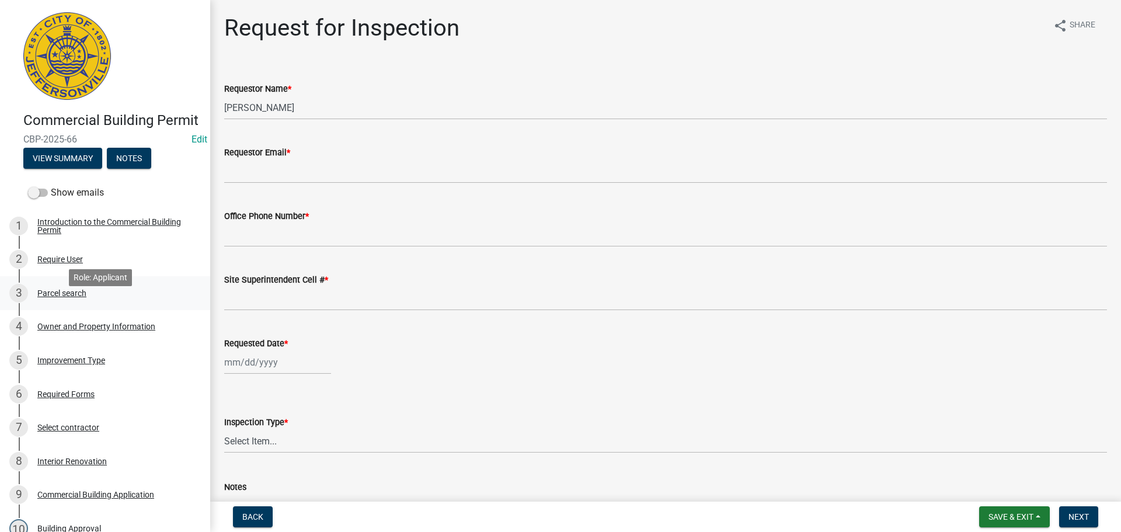
click at [65, 297] on div "Parcel search" at bounding box center [61, 293] width 49 height 8
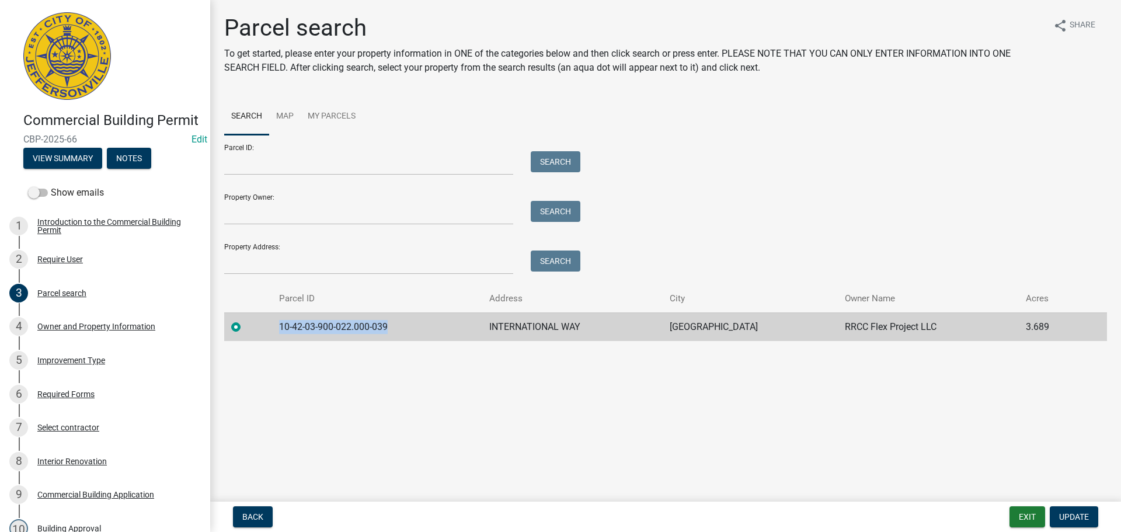
drag, startPoint x: 399, startPoint y: 322, endPoint x: 276, endPoint y: 319, distance: 123.8
click at [276, 319] on td "10-42-03-900-022.000-039" at bounding box center [377, 326] width 210 height 29
copy td "10-42-03-900-022.000-039"
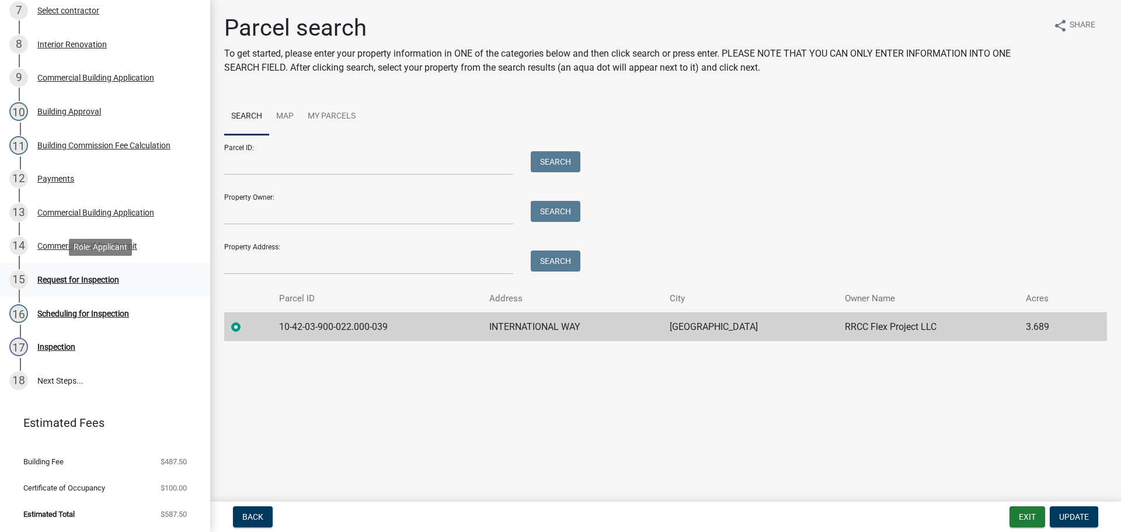
click at [58, 280] on div "Request for Inspection" at bounding box center [78, 280] width 82 height 8
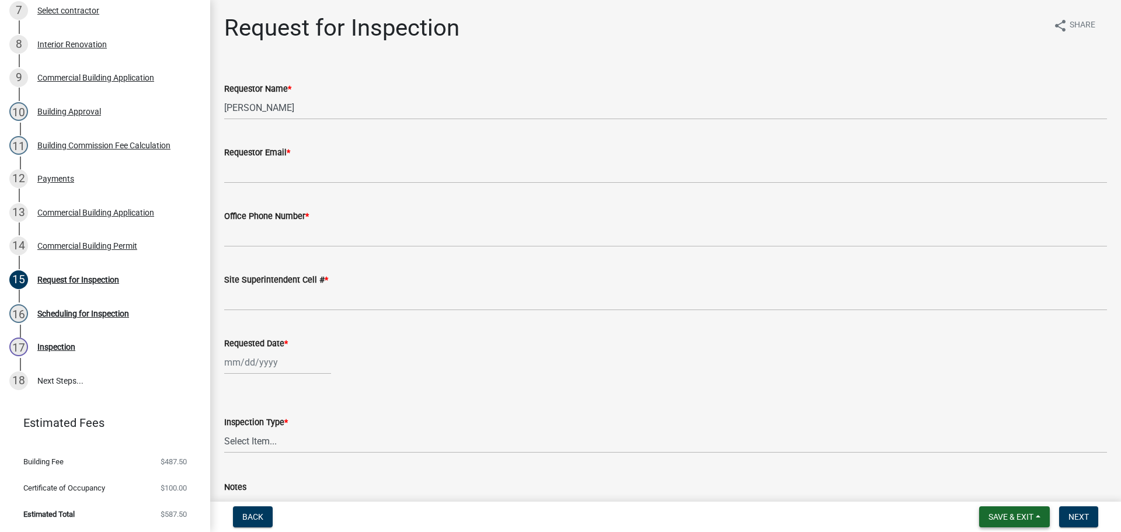
click at [992, 514] on span "Save & Exit" at bounding box center [1011, 516] width 45 height 9
click at [993, 487] on button "Save & Exit" at bounding box center [1003, 486] width 93 height 28
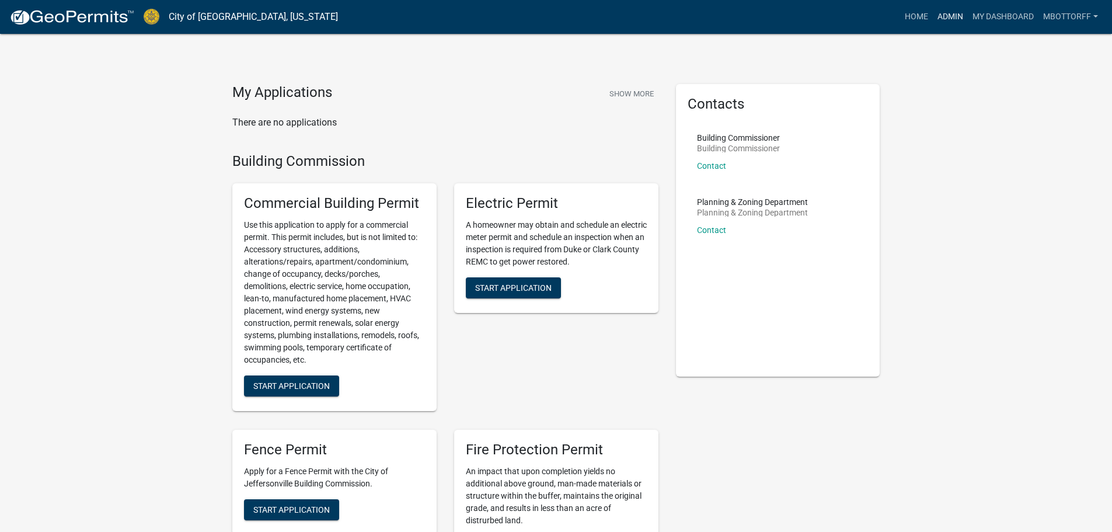
click at [943, 16] on link "Admin" at bounding box center [950, 17] width 35 height 22
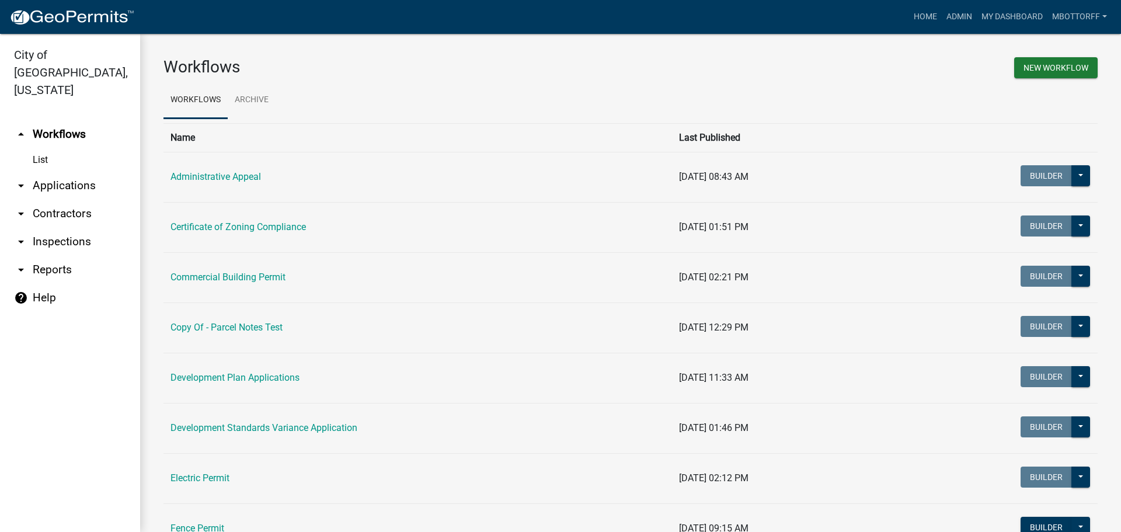
click at [62, 172] on link "arrow_drop_down Applications" at bounding box center [70, 186] width 140 height 28
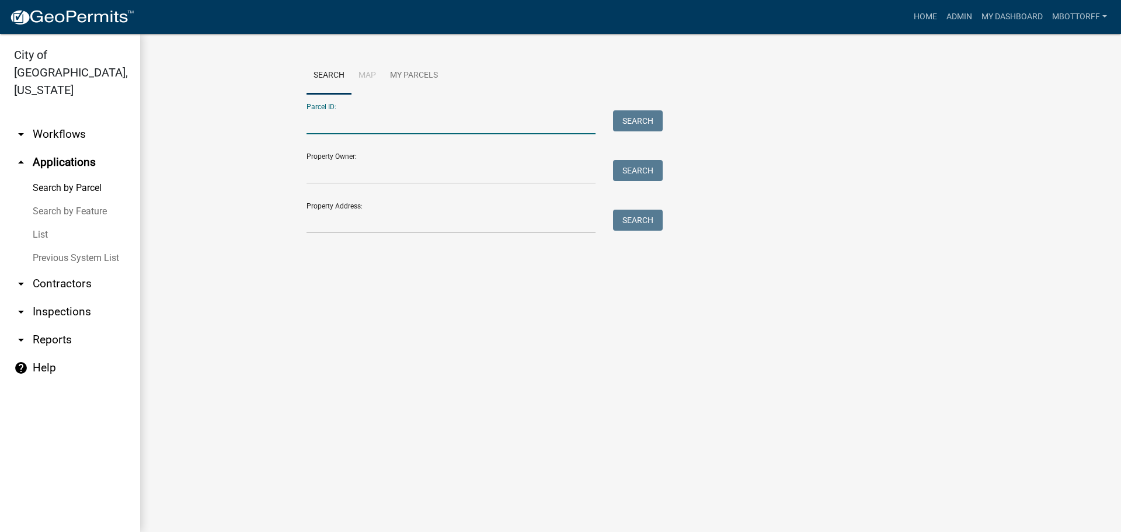
paste input "10-42-03-900-022.000-039"
type input "10-42-03-900-022.000-039"
click at [641, 118] on button "Search" at bounding box center [638, 120] width 50 height 21
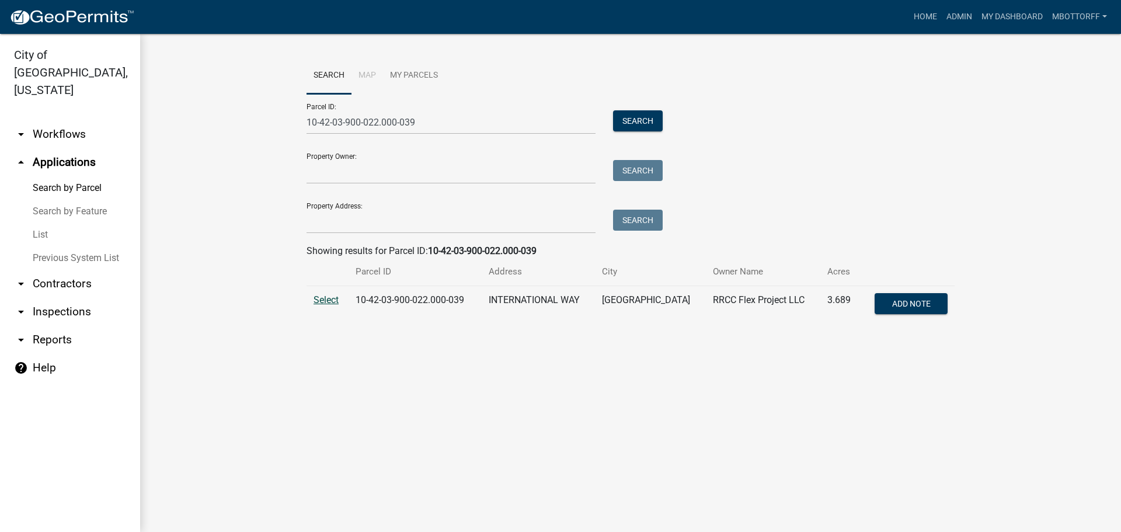
click at [322, 299] on span "Select" at bounding box center [326, 299] width 25 height 11
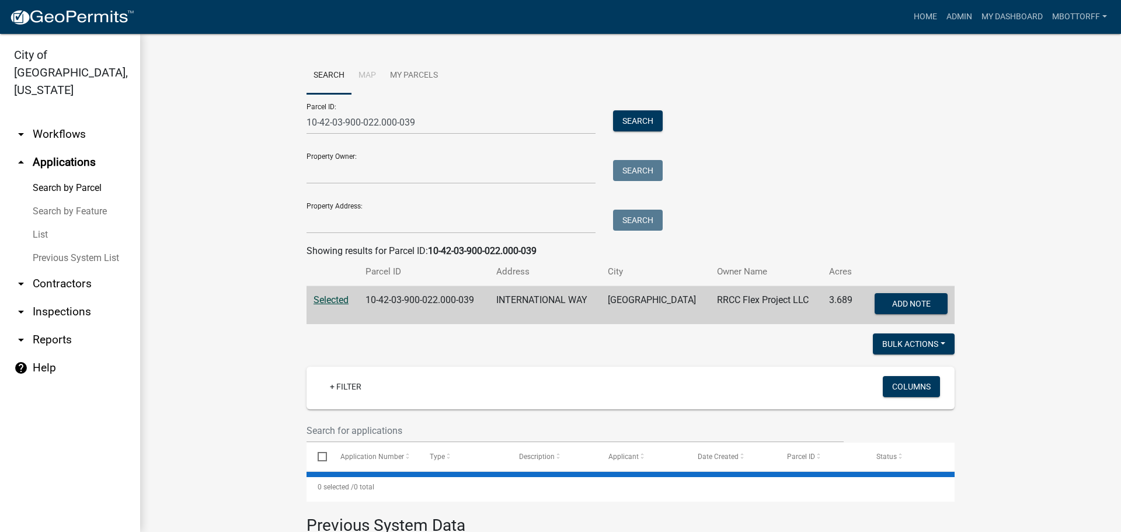
select select "1: 25"
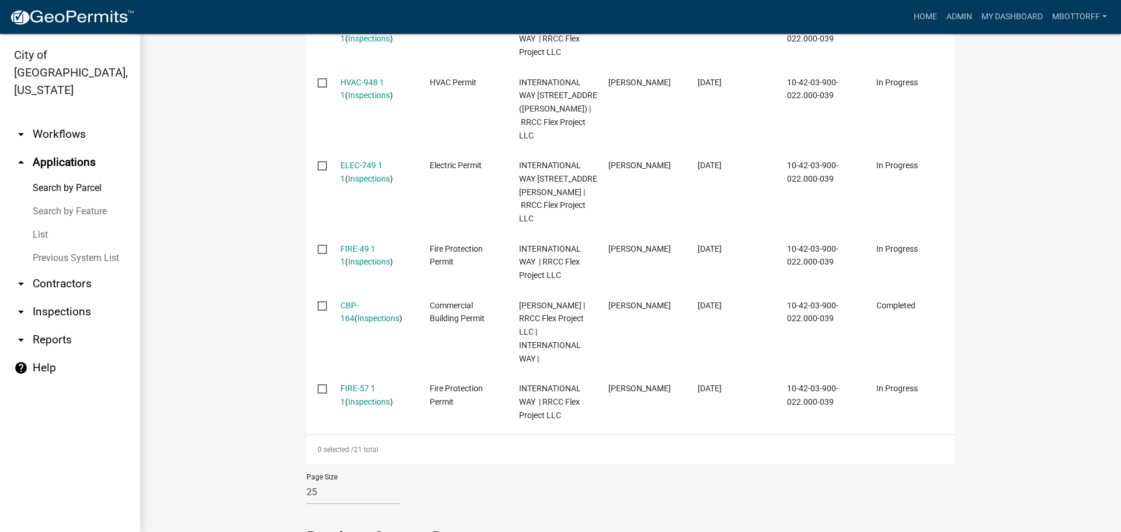
scroll to position [1443, 0]
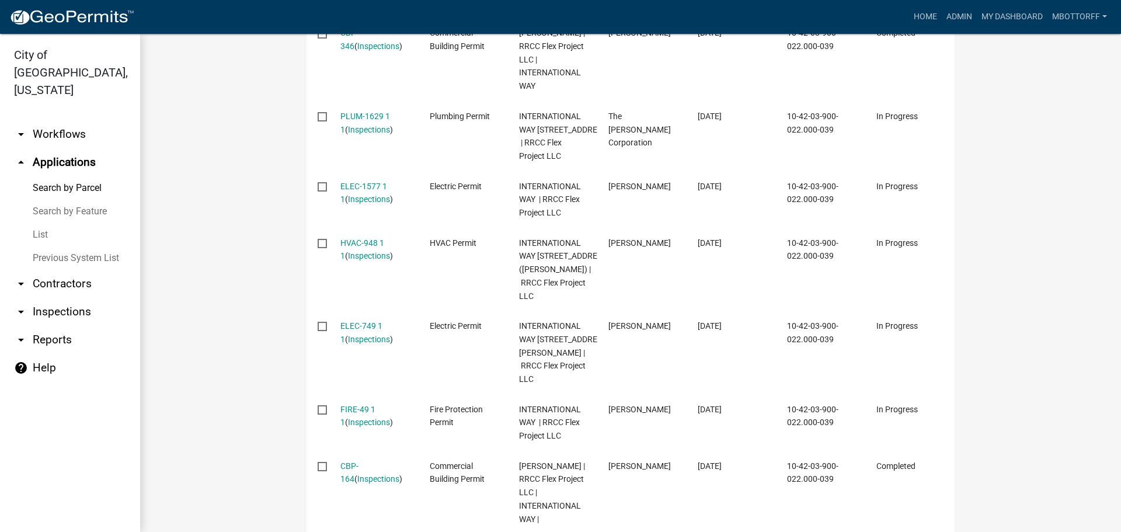
click at [49, 298] on link "arrow_drop_down Inspections" at bounding box center [70, 312] width 140 height 28
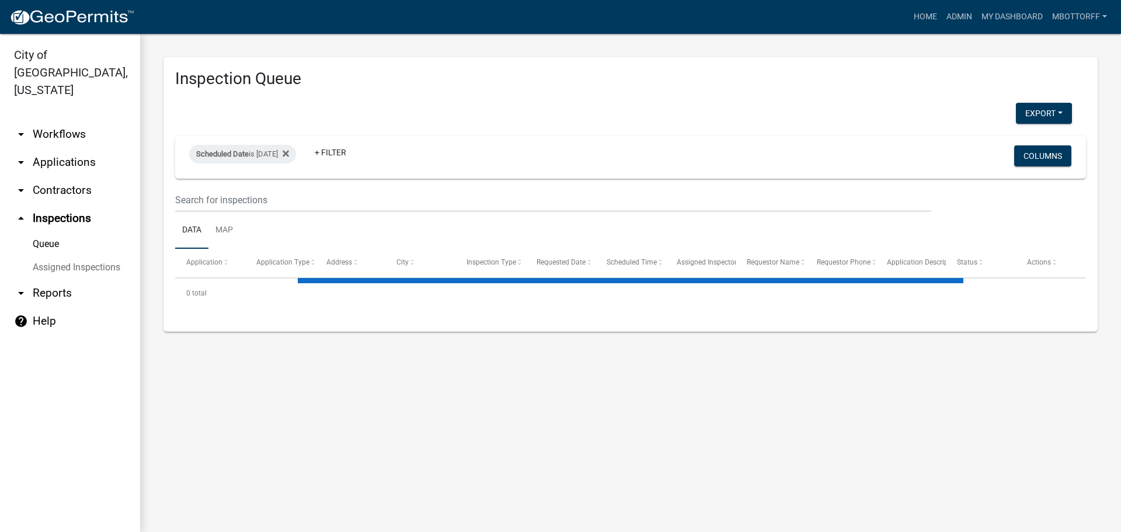
select select "3: 100"
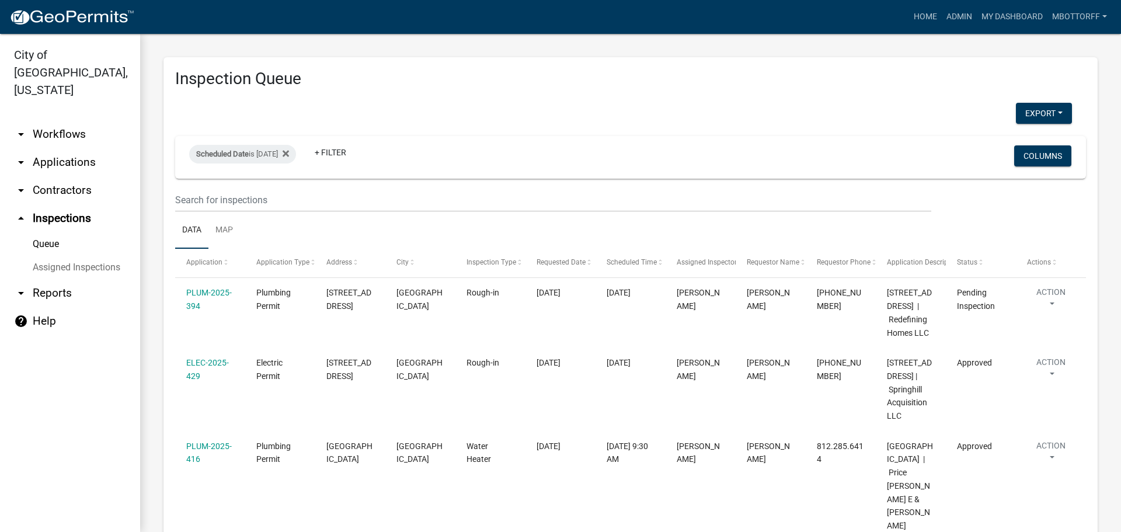
click at [73, 256] on link "Assigned Inspections" at bounding box center [70, 267] width 140 height 23
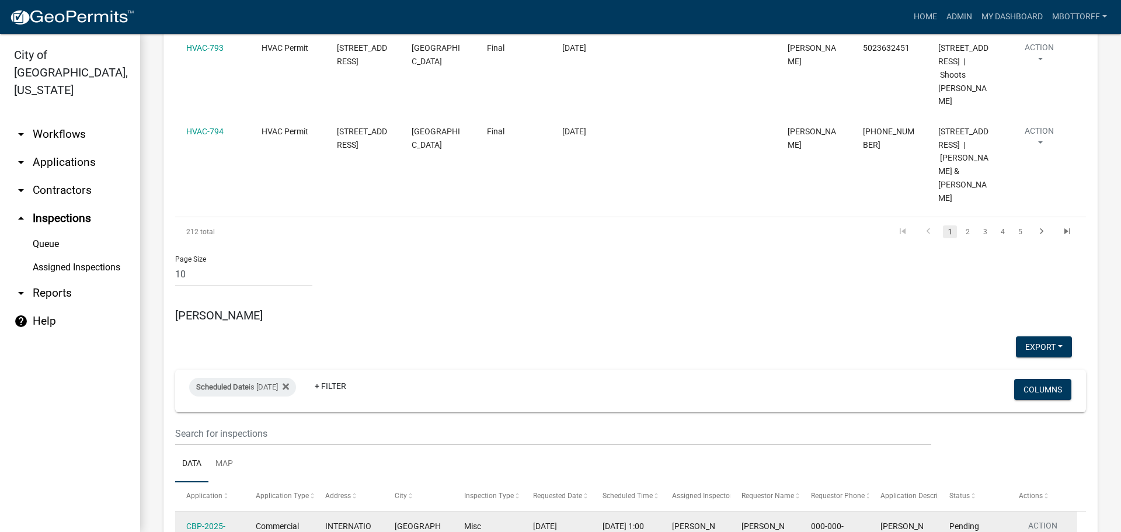
scroll to position [1168, 0]
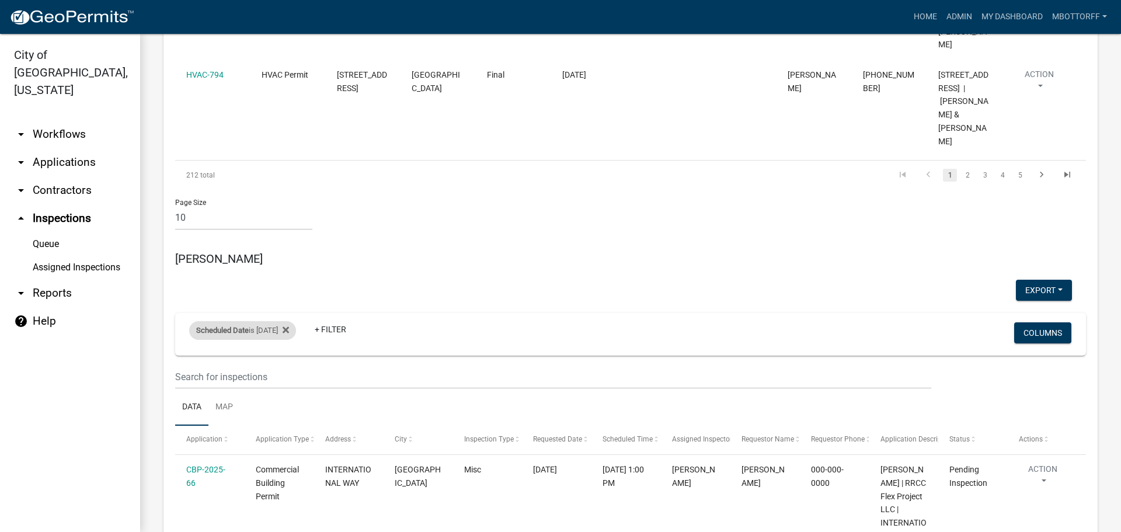
click at [284, 321] on div "Scheduled Date is 08/15/2025" at bounding box center [242, 330] width 107 height 19
click at [286, 252] on input "[DATE]" at bounding box center [253, 255] width 82 height 24
type input "2025-08-12"
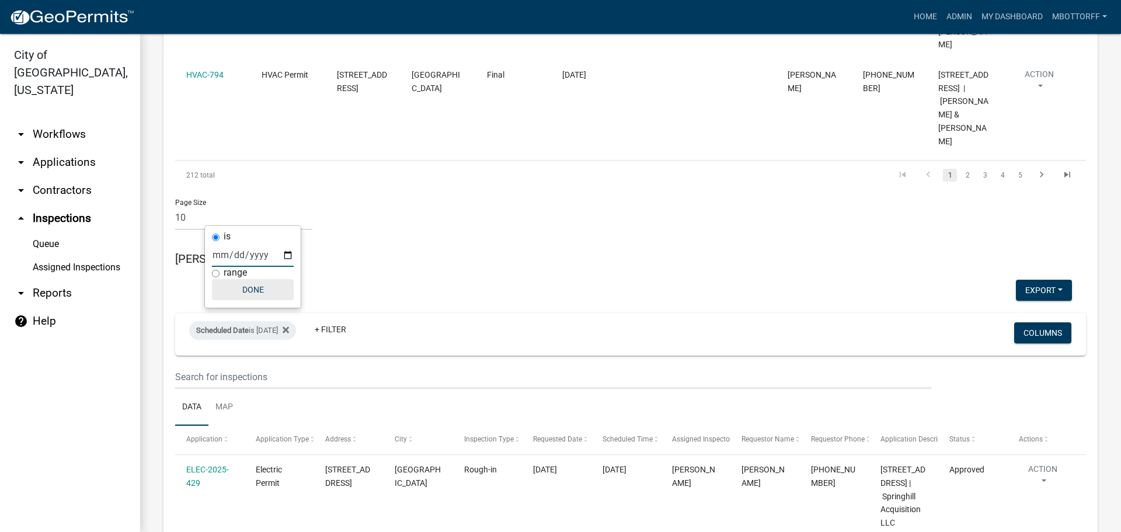
click at [247, 290] on button "Done" at bounding box center [253, 289] width 82 height 21
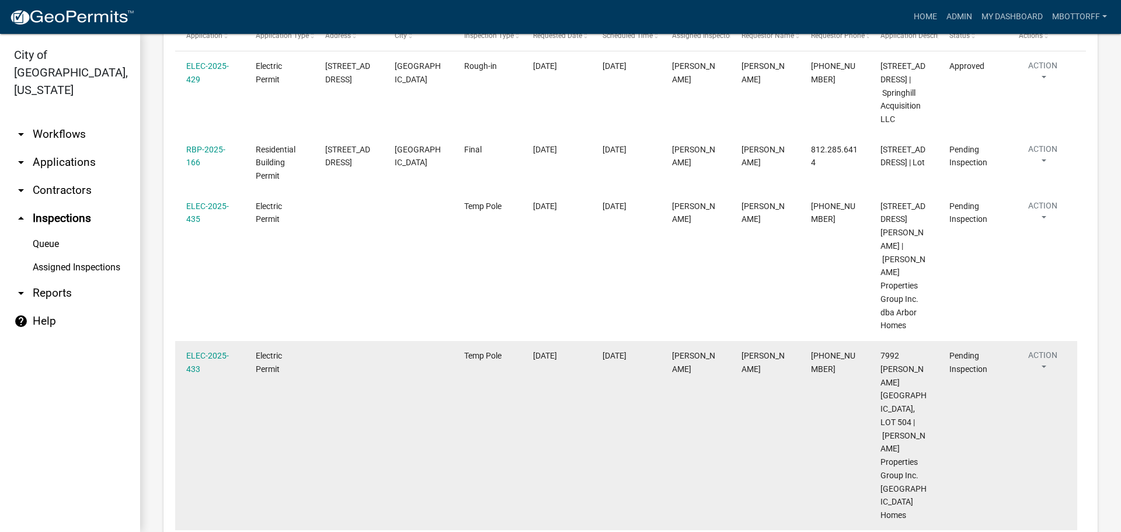
scroll to position [1577, 0]
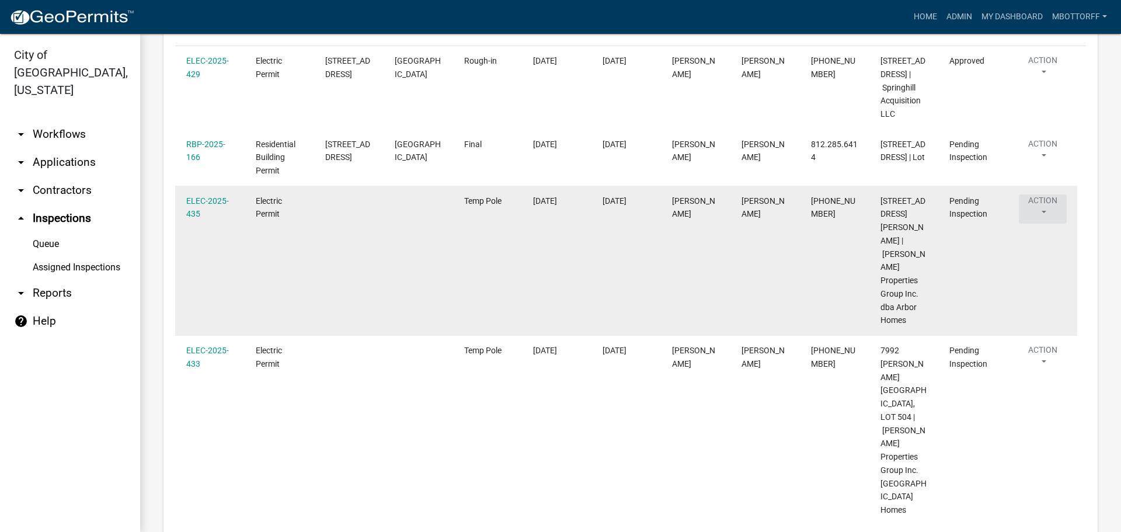
click at [1042, 84] on button "Action" at bounding box center [1043, 68] width 48 height 29
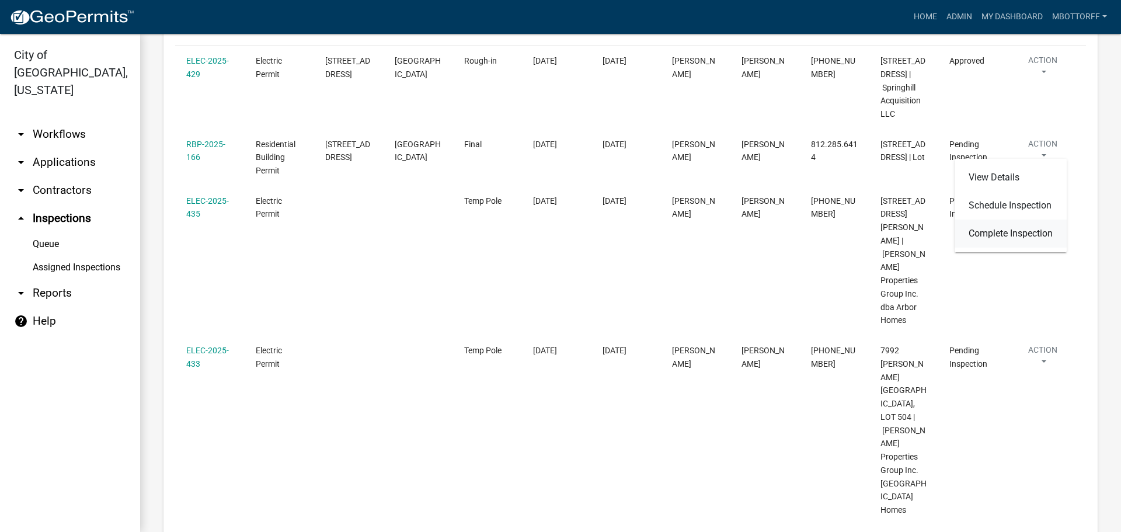
click at [992, 231] on link "Complete Inspection" at bounding box center [1011, 234] width 112 height 28
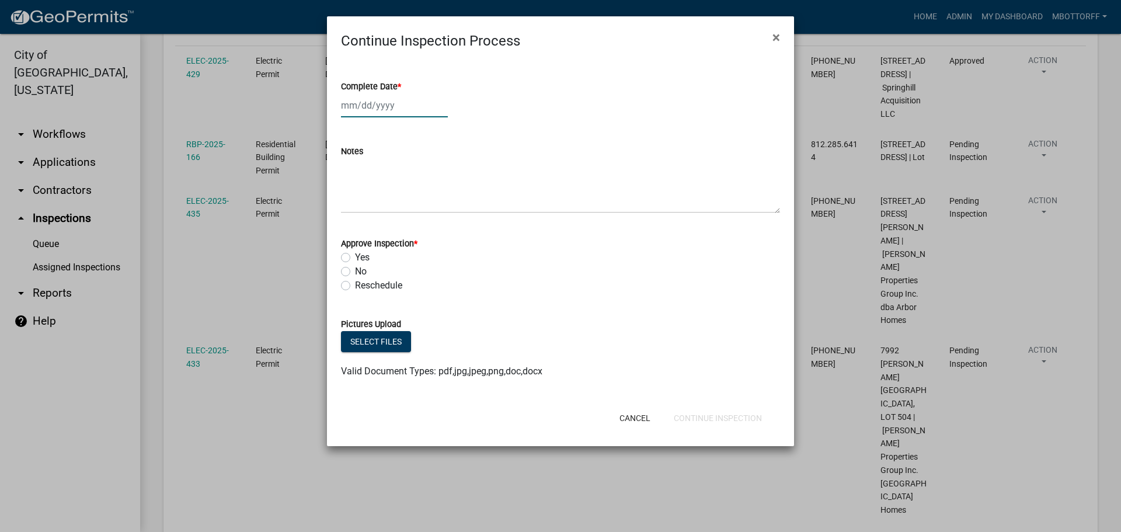
select select "8"
select select "2025"
click at [363, 108] on div "Jan Feb Mar Apr May Jun Jul Aug Sep Oct Nov Dec 1525 1526 1527 1528 1529 1530 1…" at bounding box center [394, 105] width 107 height 24
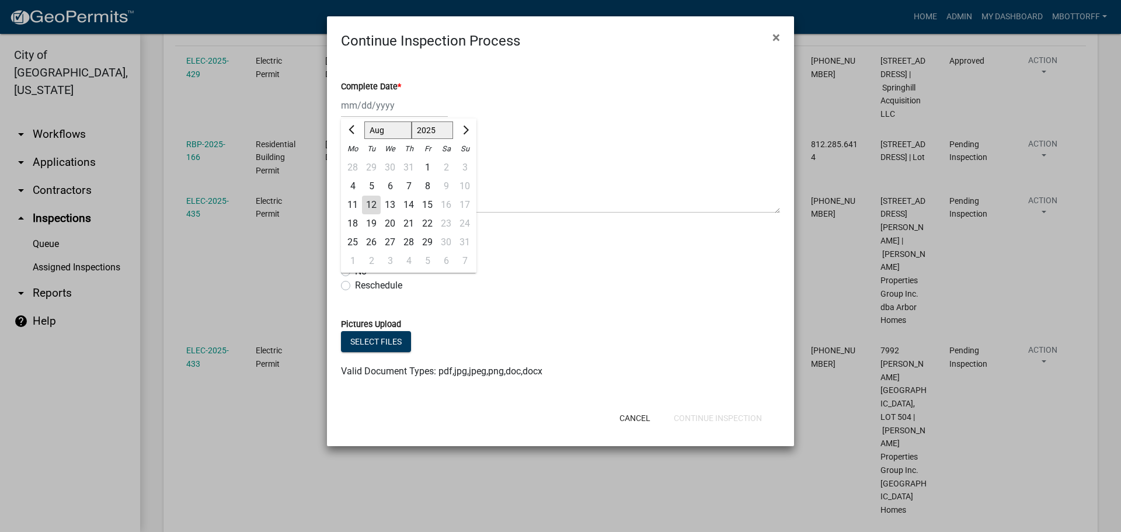
click at [371, 203] on div "12" at bounding box center [371, 205] width 19 height 19
type input "08/12/2025"
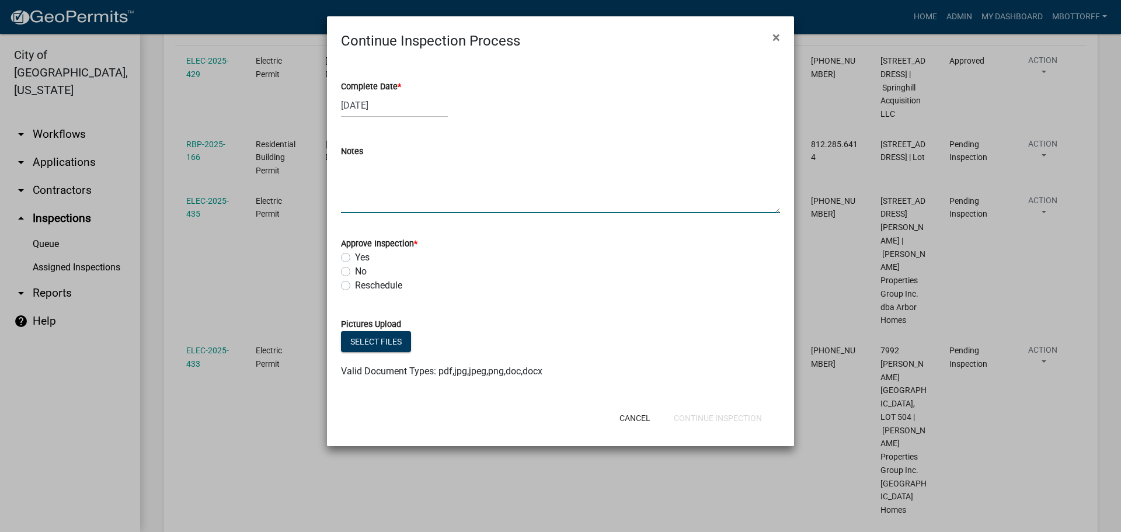
click at [375, 176] on textarea "Notes" at bounding box center [560, 185] width 439 height 55
type textarea "LW"
click at [355, 255] on label "Yes" at bounding box center [362, 258] width 15 height 14
click at [355, 255] on input "Yes" at bounding box center [359, 255] width 8 height 8
radio input "true"
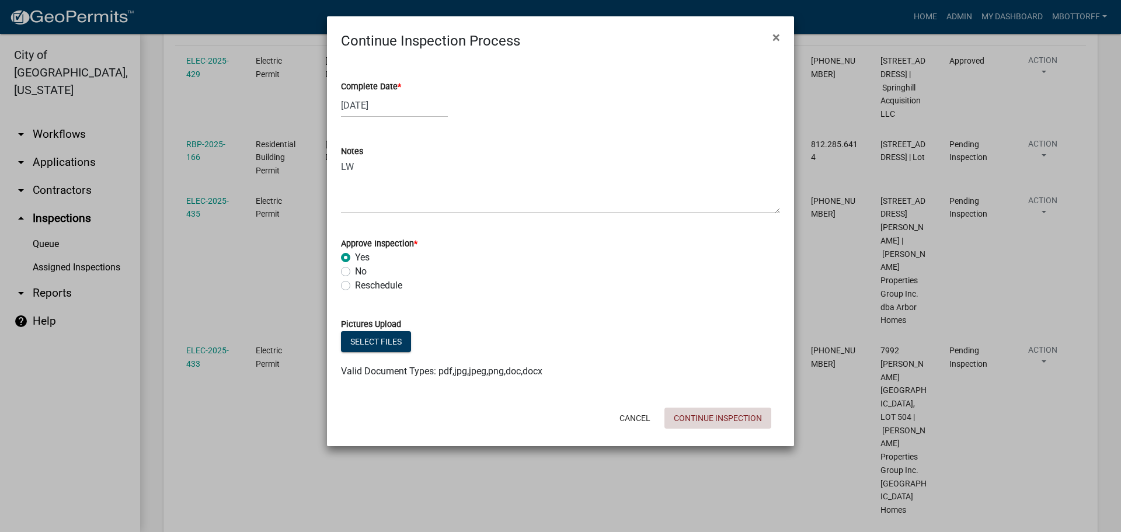
click at [708, 418] on button "Continue Inspection" at bounding box center [718, 418] width 107 height 21
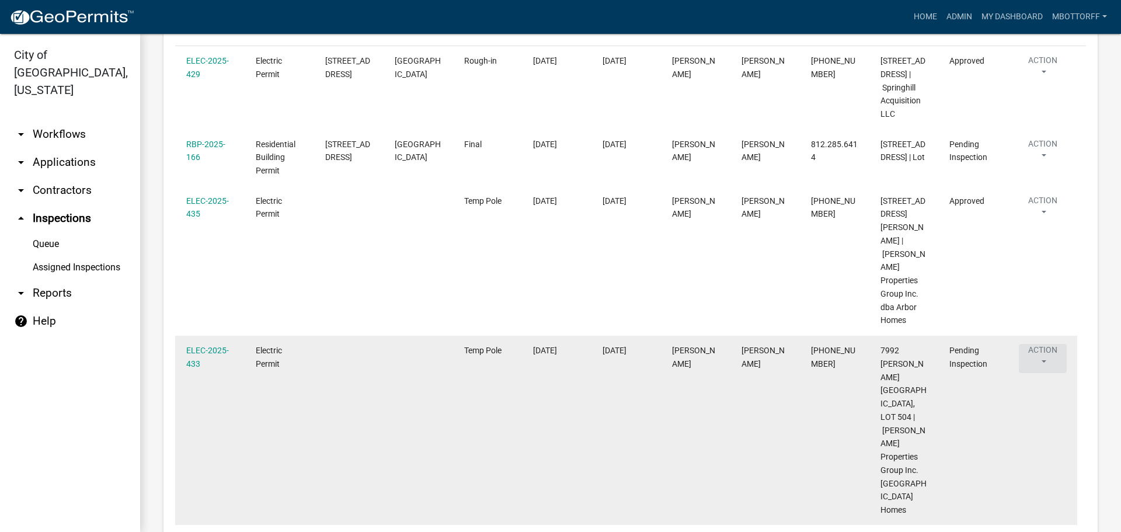
click at [1041, 167] on button "Action" at bounding box center [1043, 152] width 48 height 29
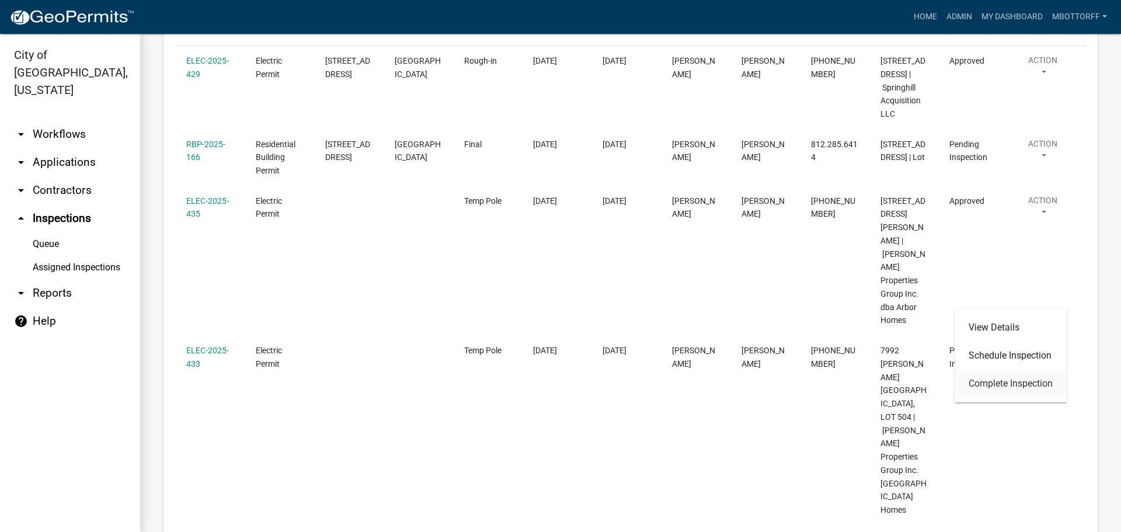
click at [1003, 384] on link "Complete Inspection" at bounding box center [1011, 384] width 112 height 28
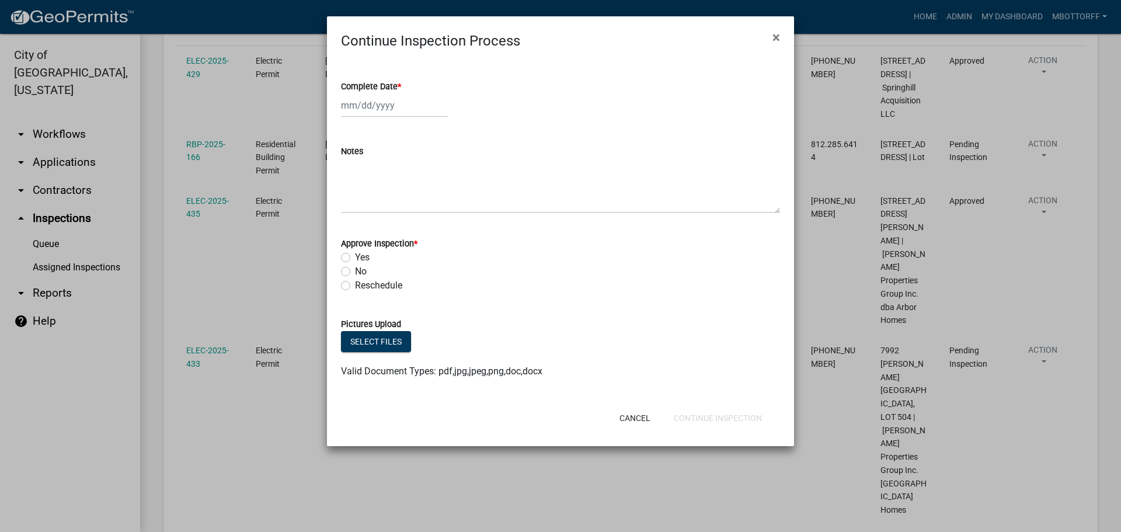
click at [387, 104] on div at bounding box center [394, 105] width 107 height 24
select select "8"
select select "2025"
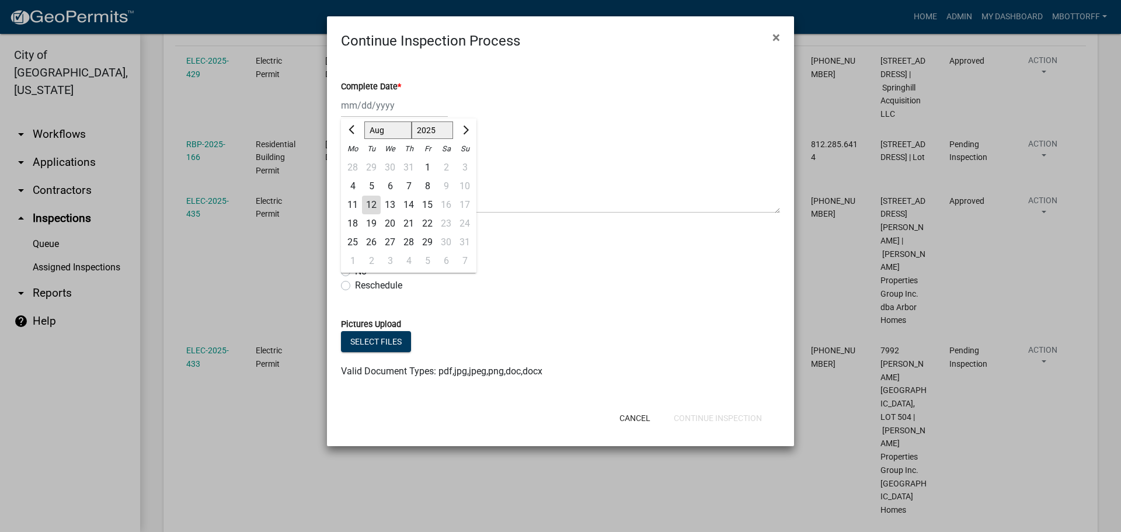
click at [370, 206] on div "12" at bounding box center [371, 205] width 19 height 19
type input "08/12/2025"
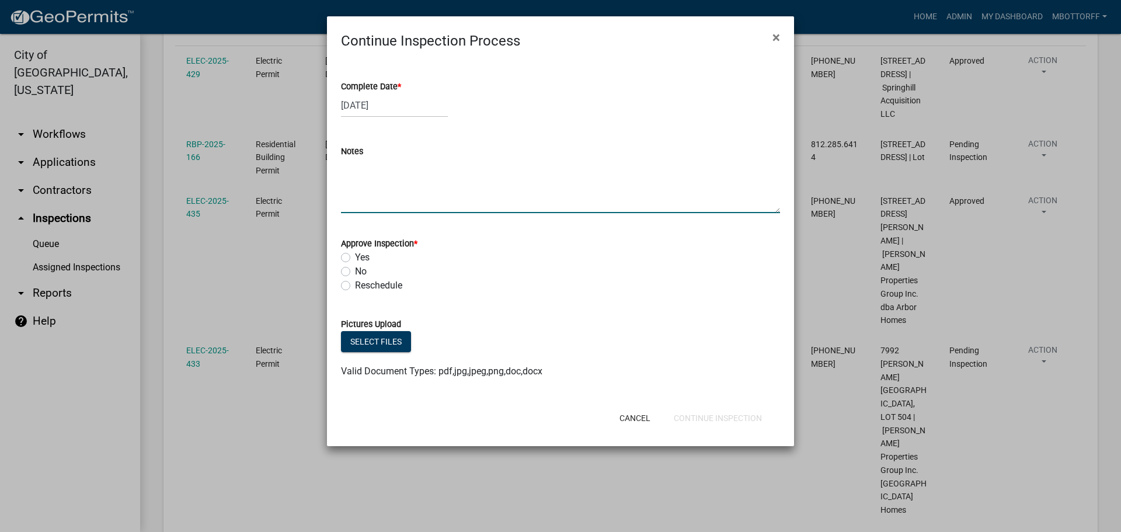
click at [355, 178] on textarea "Notes" at bounding box center [560, 185] width 439 height 55
type textarea "LW"
click at [355, 256] on label "Yes" at bounding box center [362, 258] width 15 height 14
click at [355, 256] on input "Yes" at bounding box center [359, 255] width 8 height 8
radio input "true"
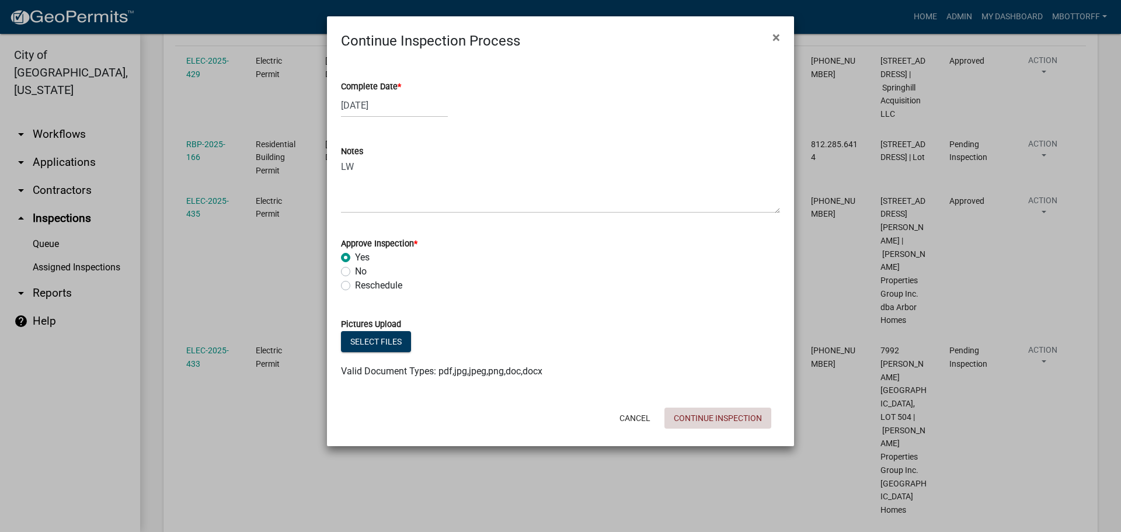
click at [735, 420] on button "Continue Inspection" at bounding box center [718, 418] width 107 height 21
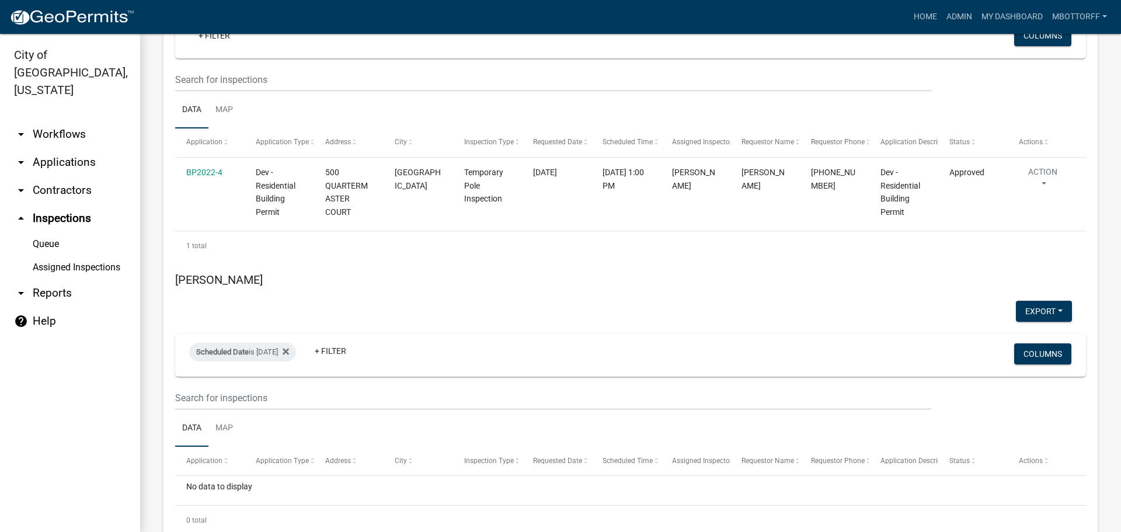
scroll to position [2686, 0]
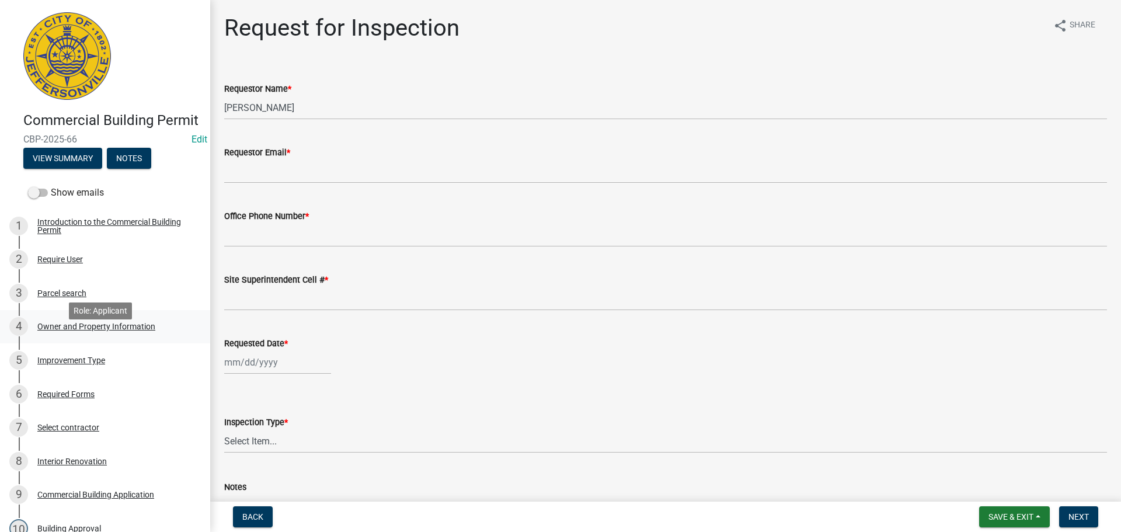
click at [93, 331] on div "Owner and Property Information" at bounding box center [96, 326] width 118 height 8
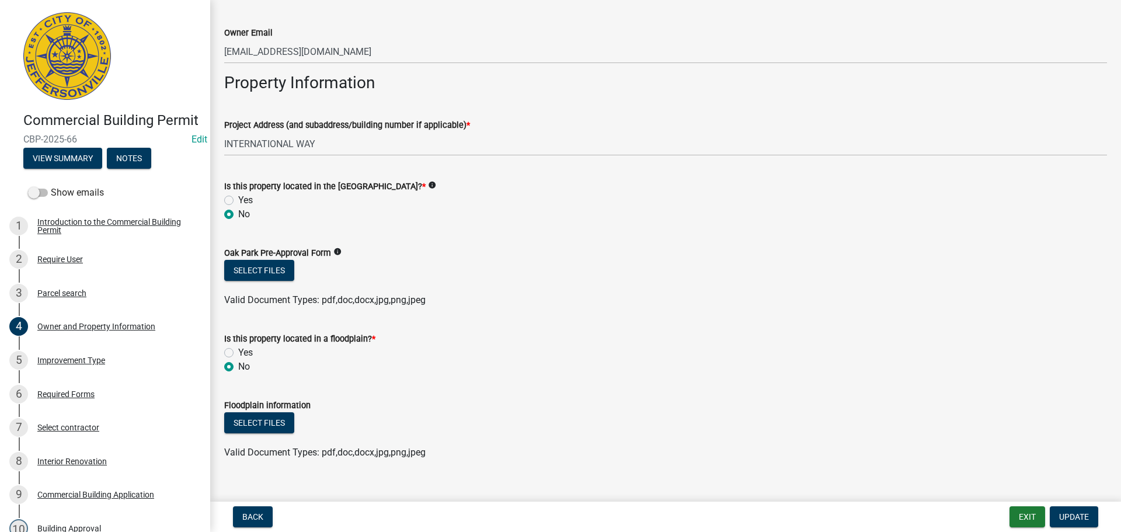
scroll to position [613, 0]
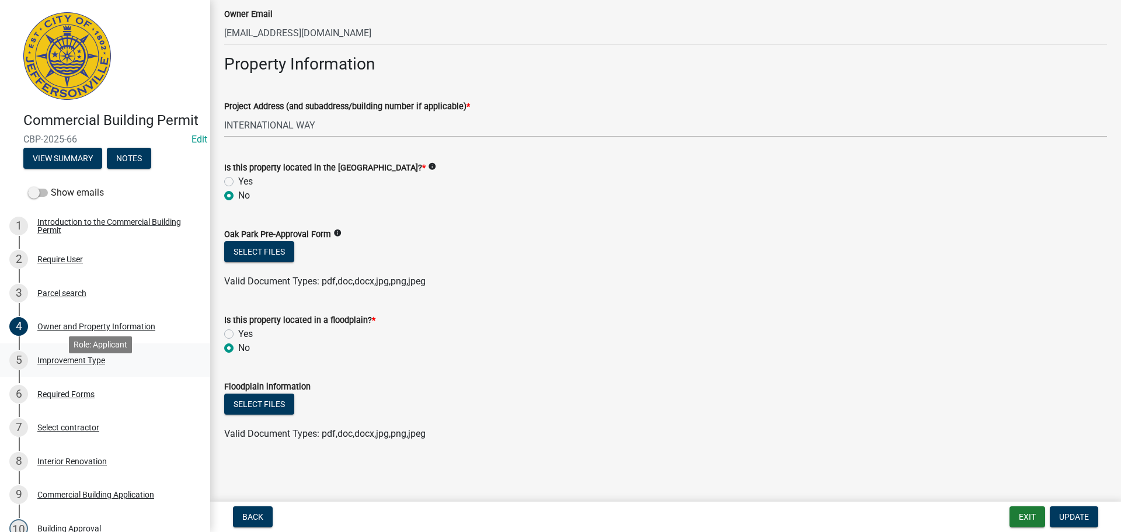
click at [60, 364] on div "Improvement Type" at bounding box center [71, 360] width 68 height 8
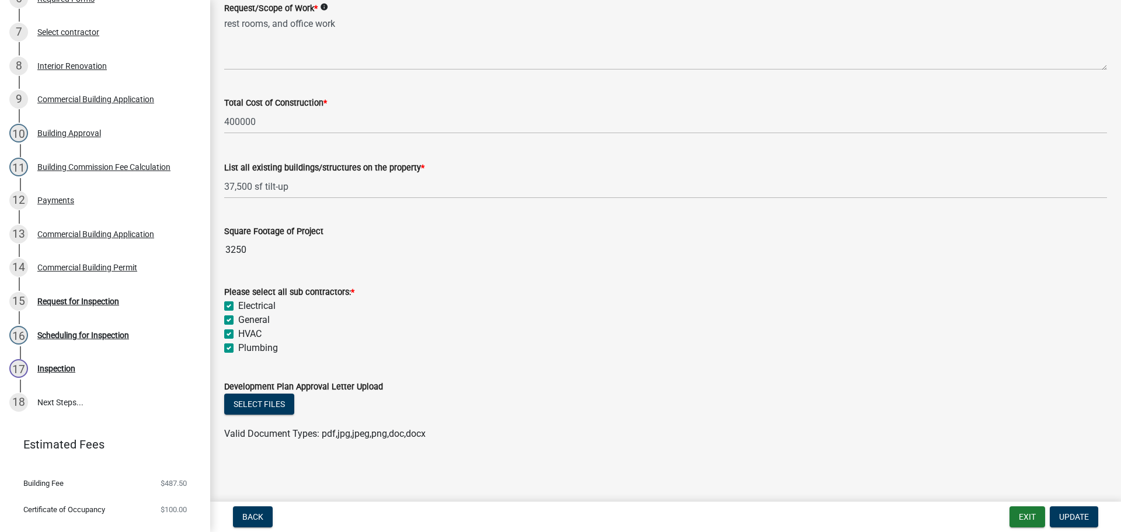
scroll to position [387, 0]
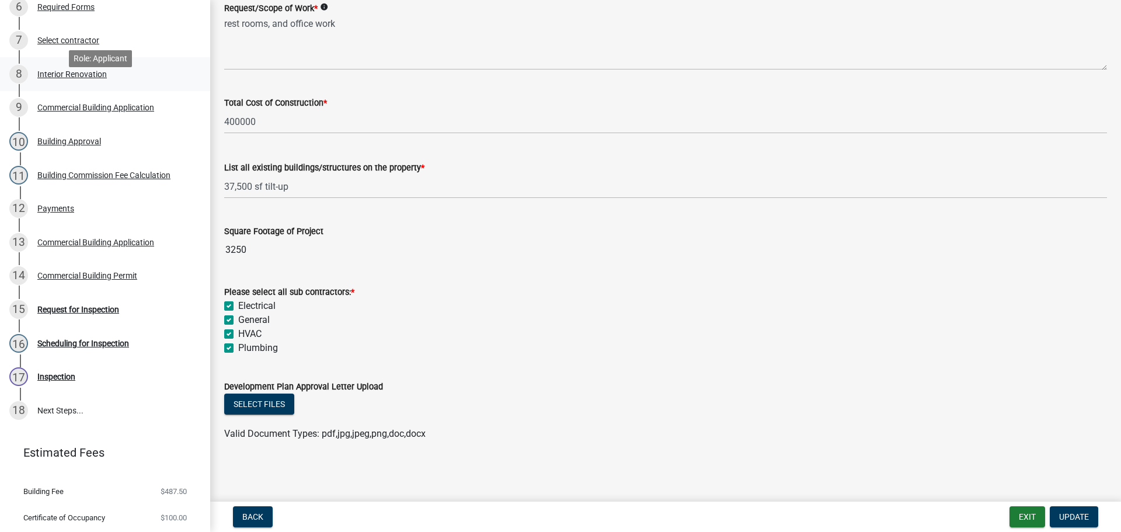
click at [77, 78] on div "Interior Renovation" at bounding box center [71, 74] width 69 height 8
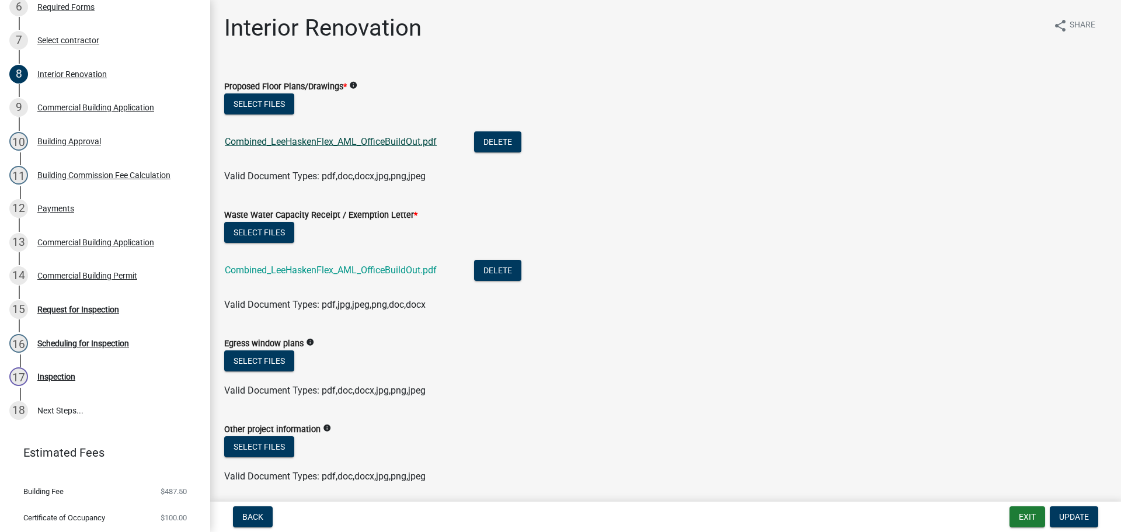
click at [298, 140] on link "Combined_LeeHaskenFlex_AML_OfficeBuildOut.pdf" at bounding box center [331, 141] width 212 height 11
click at [74, 314] on div "Request for Inspection" at bounding box center [78, 309] width 82 height 8
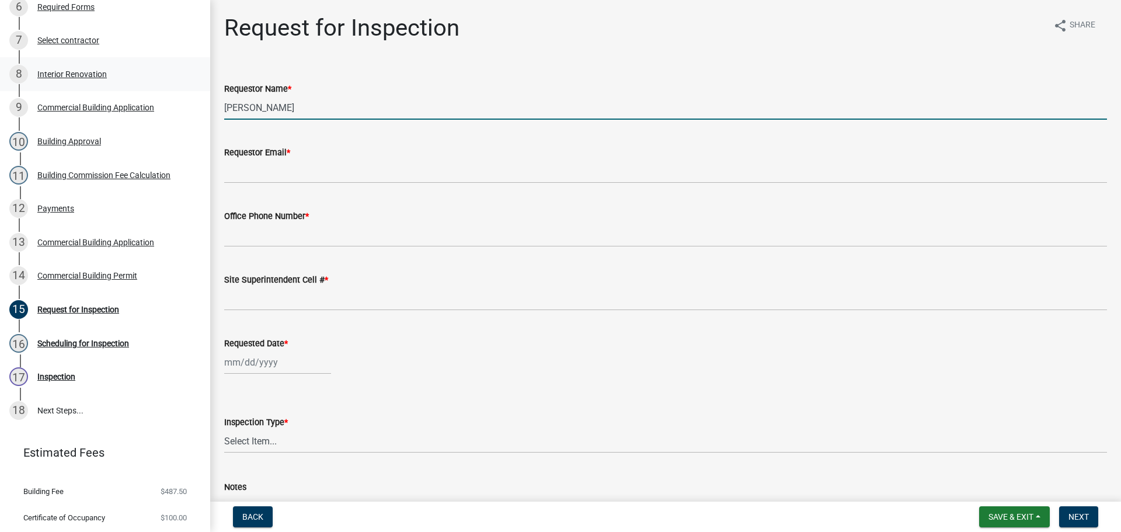
drag, startPoint x: 255, startPoint y: 107, endPoint x: 122, endPoint y: 96, distance: 133.6
click at [131, 98] on div "Commercial Building Permit CBP-2025-66 Edit View Summary Notes Show emails 1 In…" at bounding box center [560, 266] width 1121 height 532
type input "LARRY WALLACE"
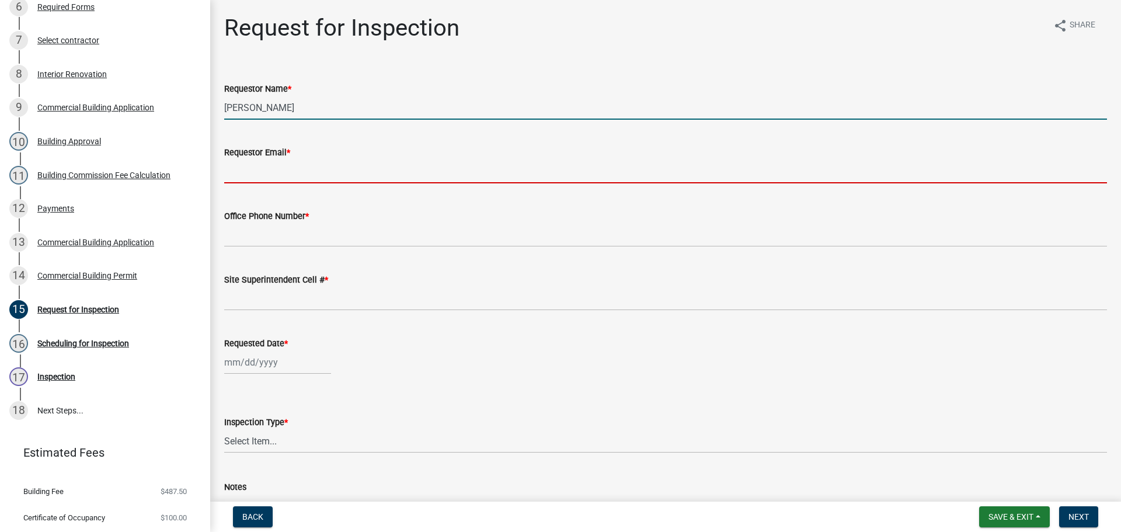
click at [258, 176] on input "Requestor Email *" at bounding box center [665, 171] width 883 height 24
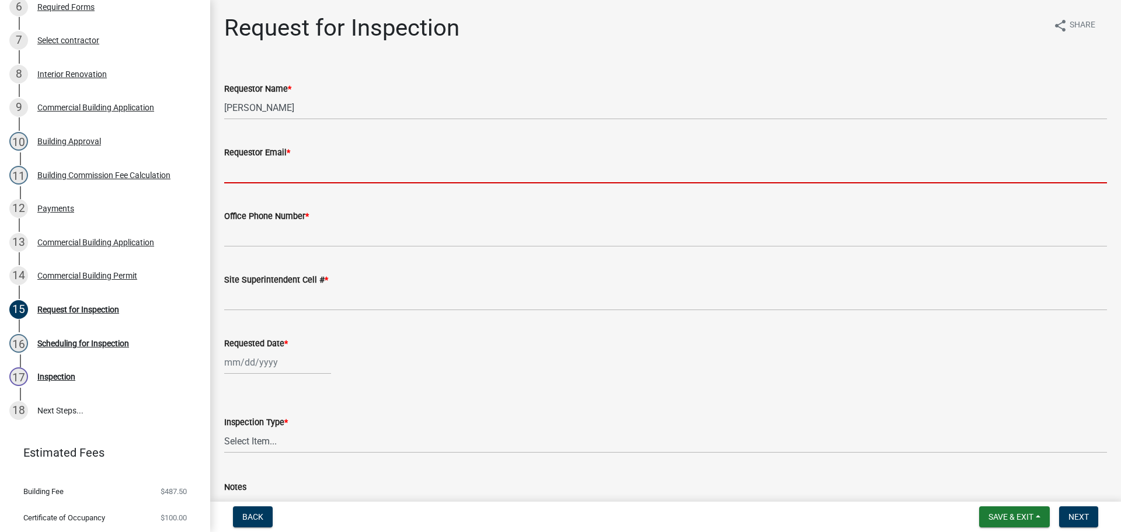
type input "mbottorff@cityofjeff.net"
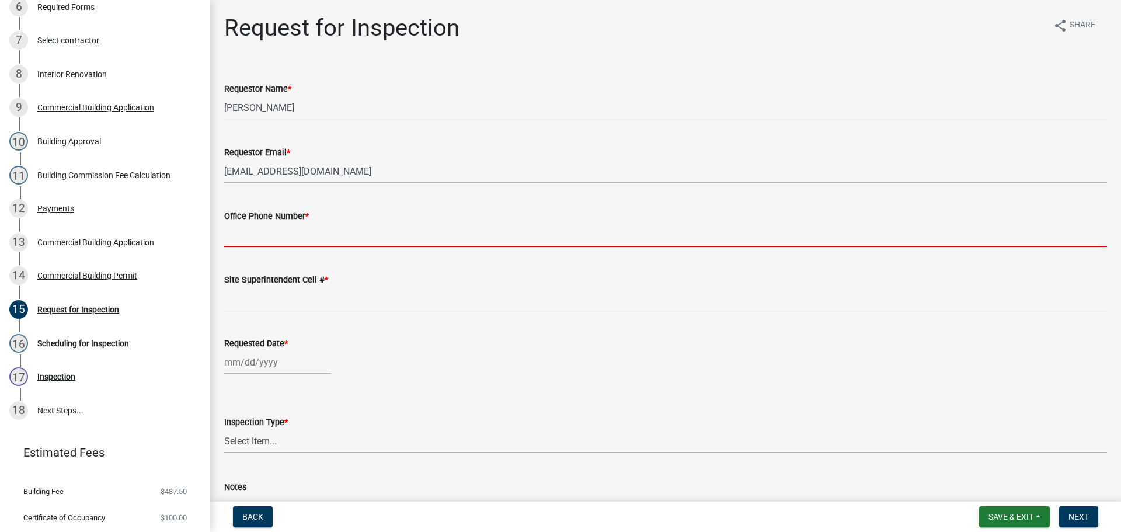
click at [280, 226] on input "Office Phone Number *" at bounding box center [665, 235] width 883 height 24
type input "000-000-0000"
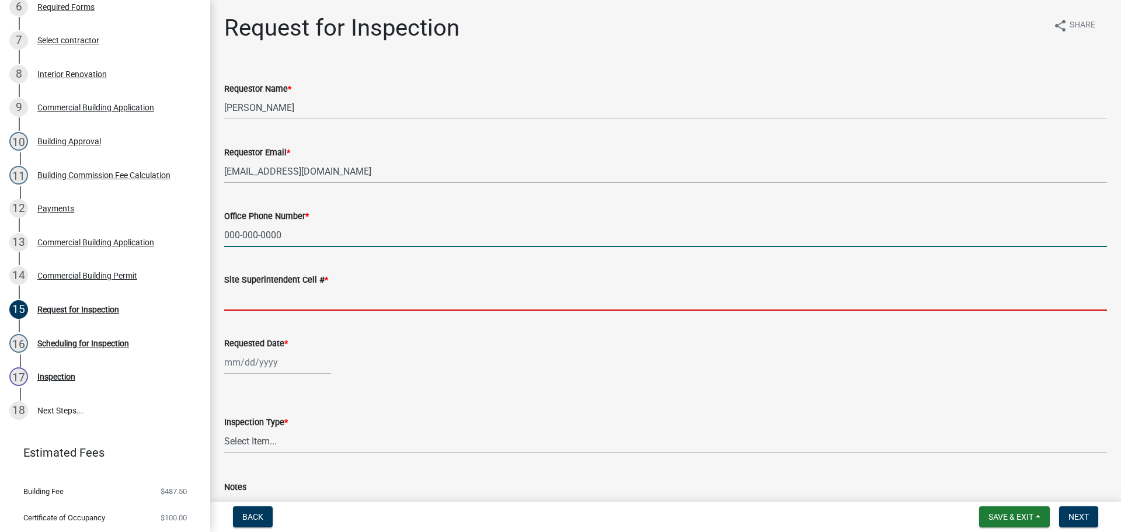
click at [281, 295] on input "Site Superintendent Cell # *" at bounding box center [665, 299] width 883 height 24
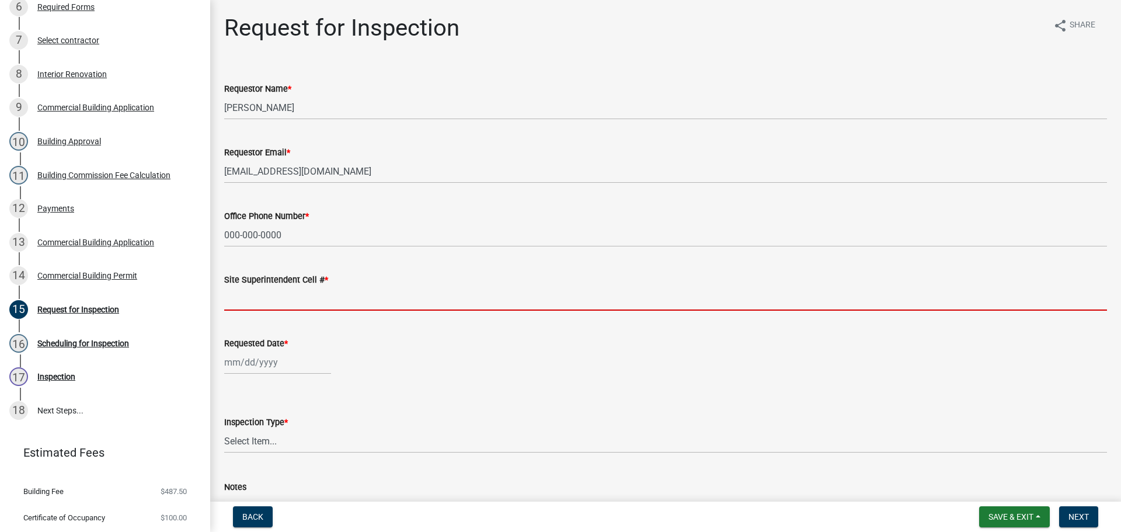
type input "SAME"
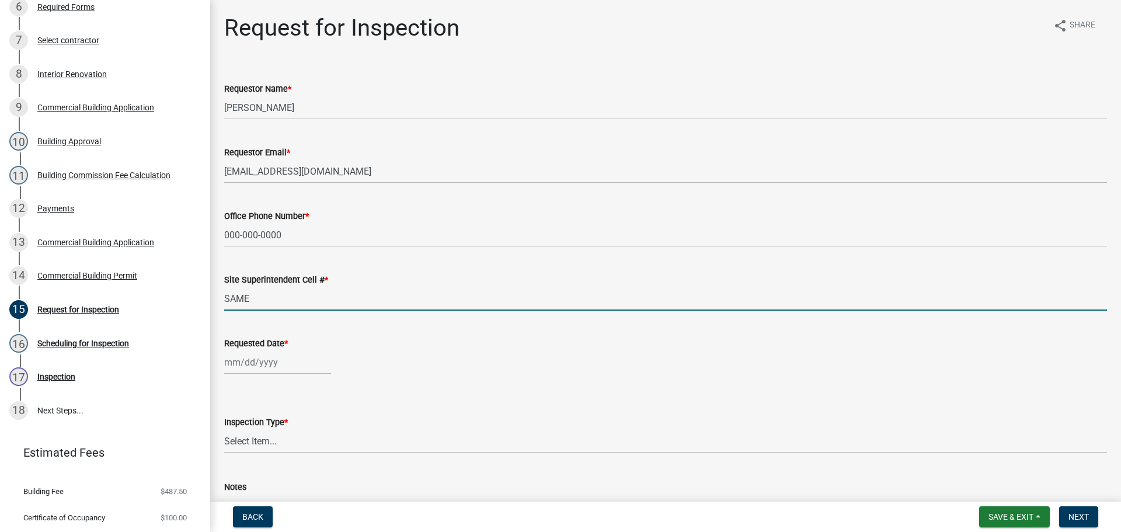
select select "8"
select select "2025"
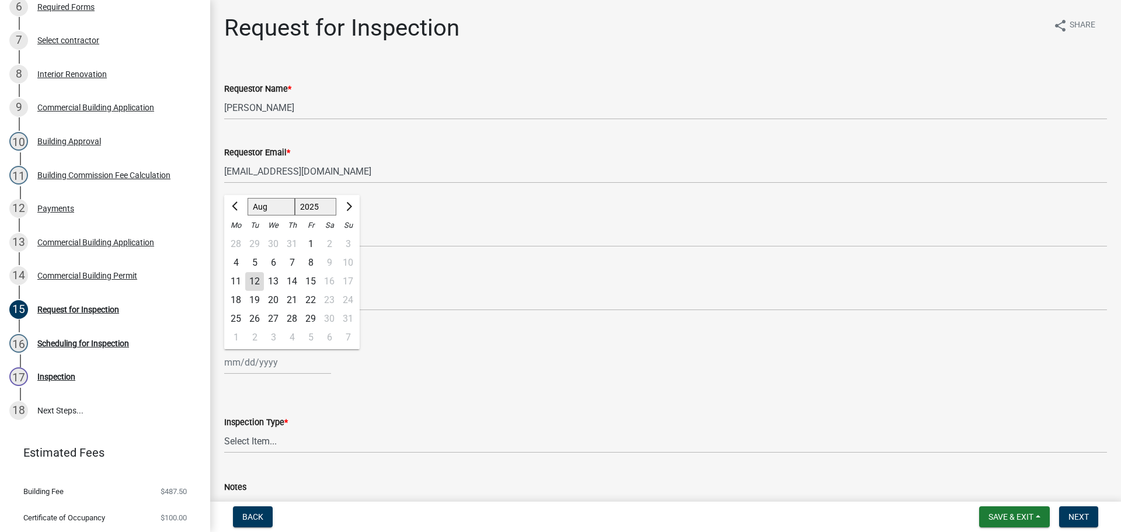
click at [264, 360] on div "Jan Feb Mar Apr May Jun Jul Aug Sep Oct Nov Dec 1525 1526 1527 1528 1529 1530 1…" at bounding box center [277, 362] width 107 height 24
click at [311, 281] on div "15" at bounding box center [310, 281] width 19 height 19
type input "08/15/2025"
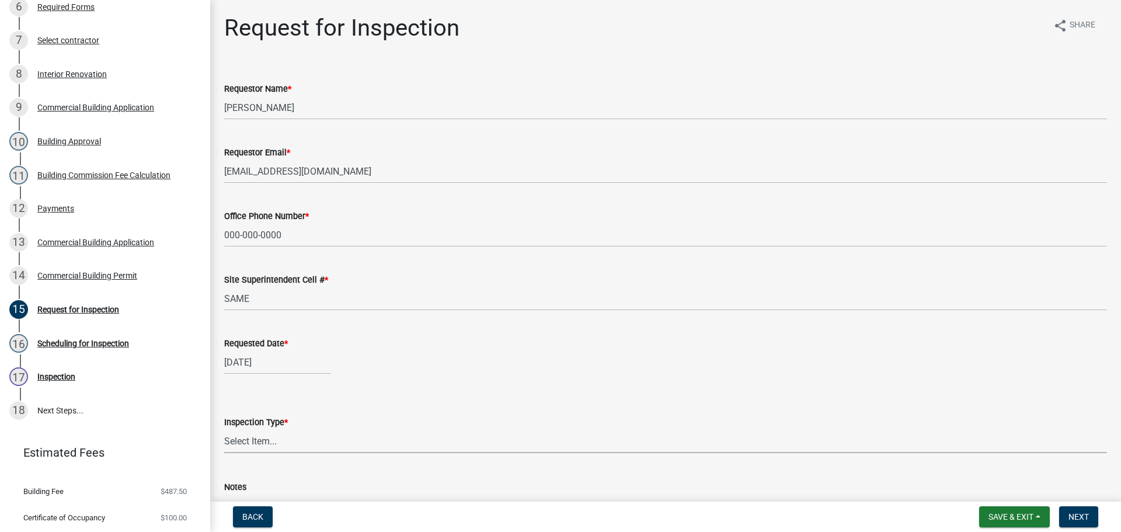
click at [243, 439] on select "Select Item... Footer Foundation Framing Final Misc" at bounding box center [665, 441] width 883 height 24
click at [224, 429] on select "Select Item... Footer Foundation Framing Final Misc" at bounding box center [665, 441] width 883 height 24
select select "63bbc40c-1f45-4bda-8284-fb85545ffc9a"
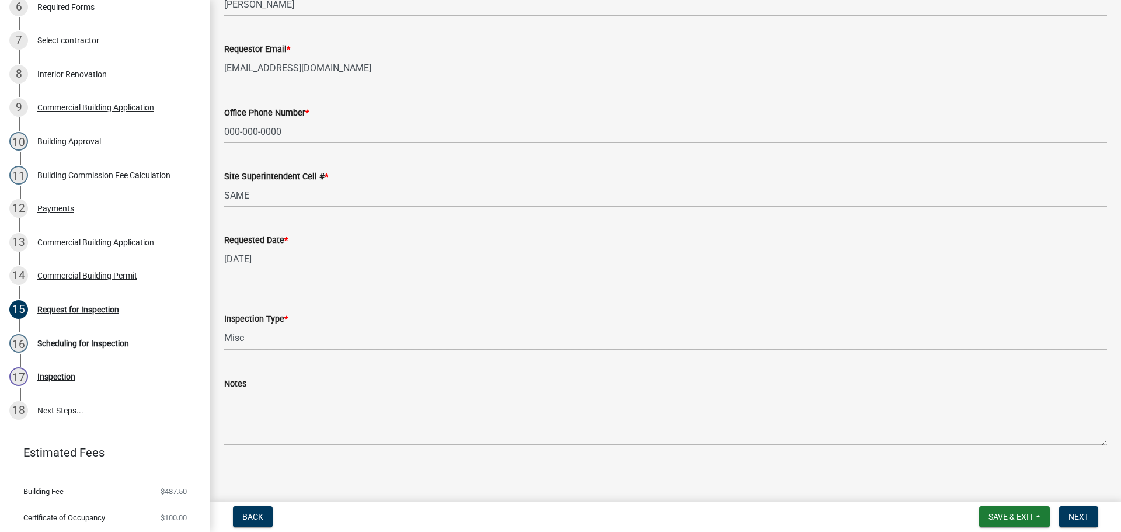
scroll to position [107, 0]
click at [1081, 512] on span "Next" at bounding box center [1079, 516] width 20 height 9
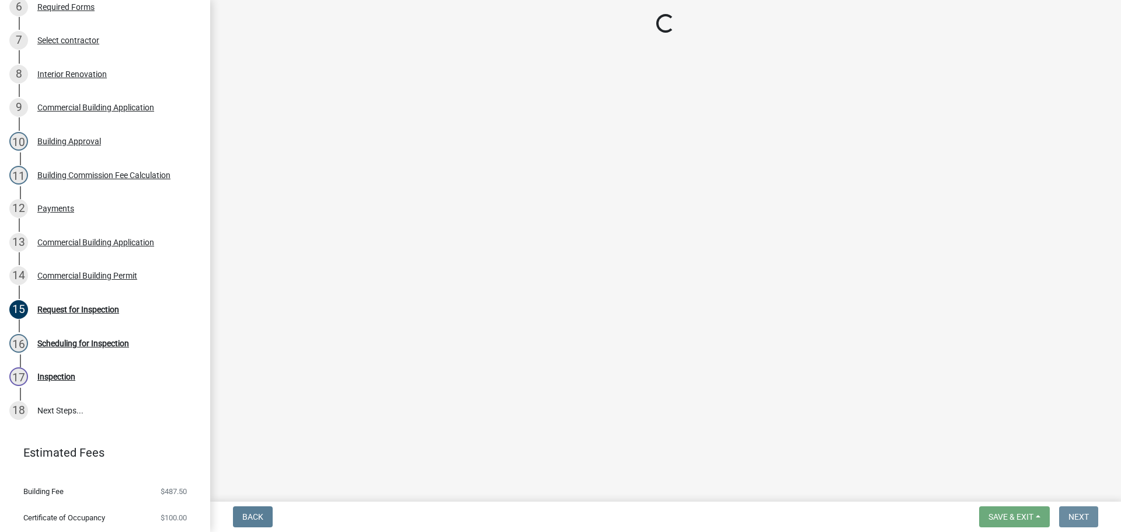
scroll to position [0, 0]
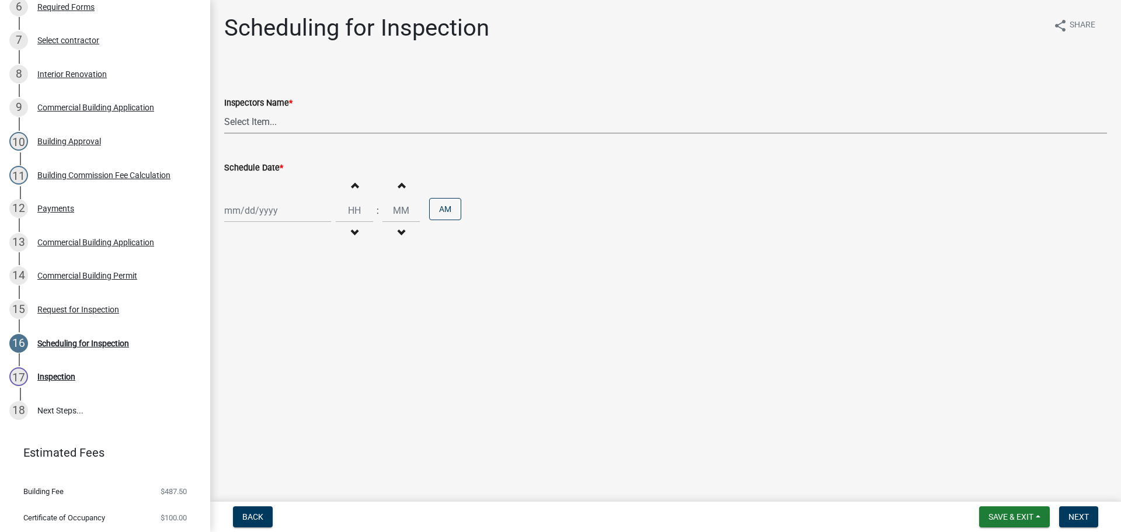
click at [244, 123] on select "Select Item... jramsey (Jeremy Ramsey) MaryFrey (Mary Frey) mkruer (Mike Kruer)…" at bounding box center [665, 122] width 883 height 24
select select "fdb3bcc6-ce93-4663-8a18-5c08884dd177"
click at [224, 110] on select "Select Item... jramsey (Jeremy Ramsey) MaryFrey (Mary Frey) mkruer (Mike Kruer)…" at bounding box center [665, 122] width 883 height 24
select select "8"
select select "2025"
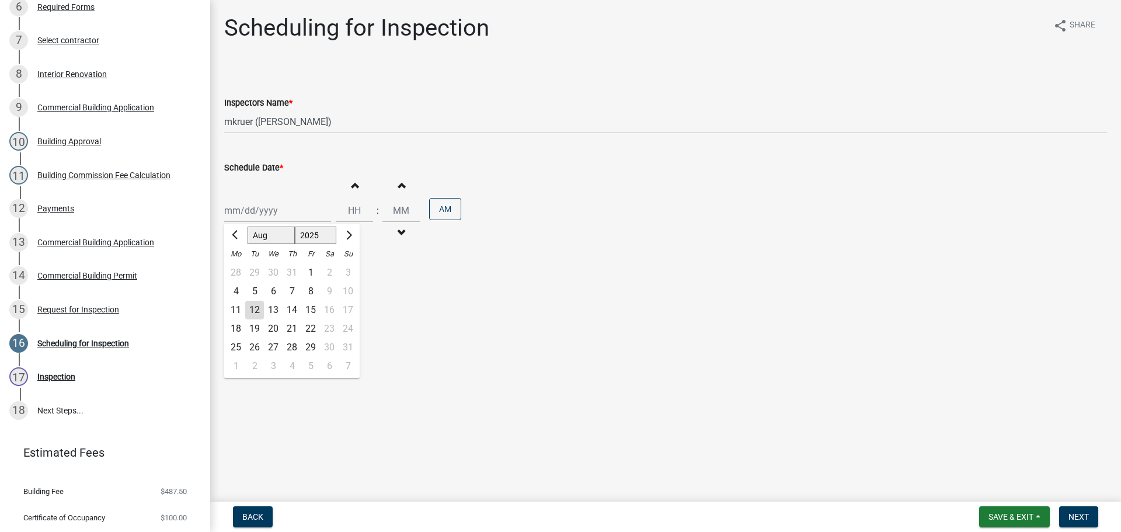
click at [246, 214] on div "Jan Feb Mar Apr May Jun Jul Aug Sep Oct Nov Dec 1525 1526 1527 1528 1529 1530 1…" at bounding box center [277, 211] width 107 height 24
drag, startPoint x: 312, startPoint y: 309, endPoint x: 317, endPoint y: 303, distance: 7.1
click at [313, 309] on div "15" at bounding box center [310, 310] width 19 height 19
type input "08/15/2025"
click at [360, 203] on input "Hours" at bounding box center [354, 211] width 37 height 24
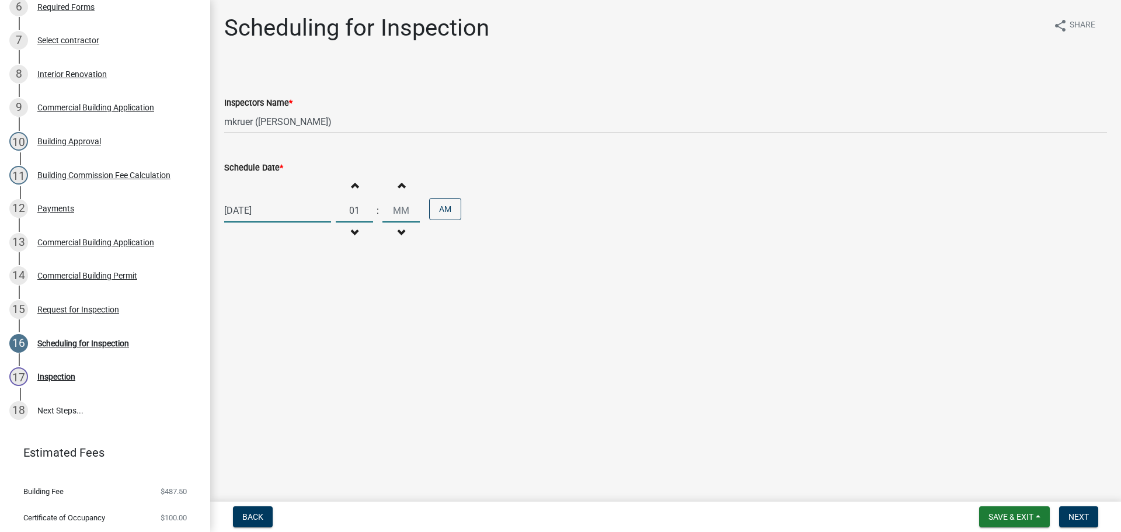
type input "01"
type input "00"
click at [443, 207] on button "AM" at bounding box center [445, 209] width 32 height 22
click at [1077, 520] on span "Next" at bounding box center [1079, 516] width 20 height 9
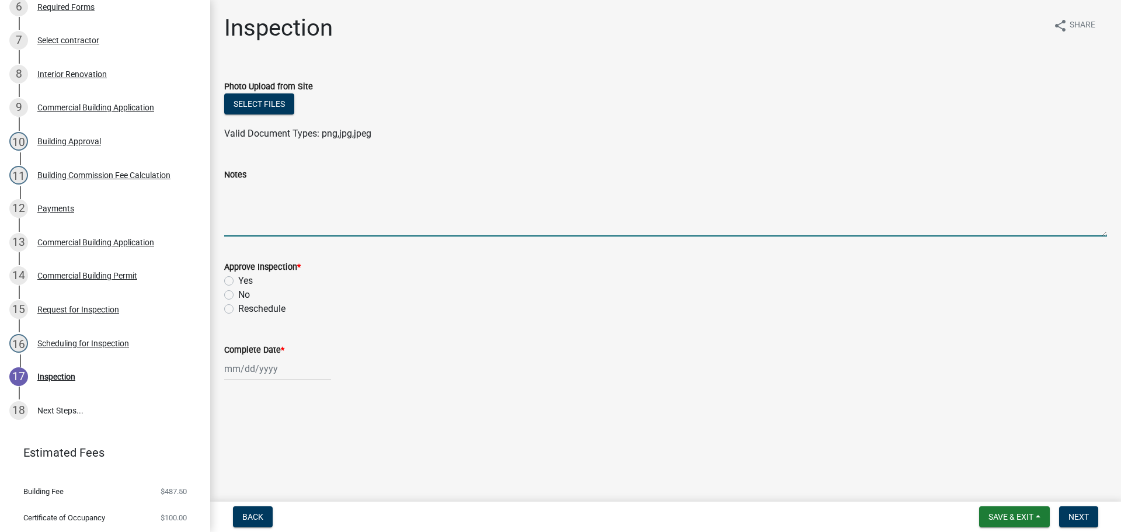
click at [251, 210] on textarea "Notes" at bounding box center [665, 209] width 883 height 55
type textarea "TCO"
click at [1017, 517] on span "Save & Exit" at bounding box center [1011, 516] width 45 height 9
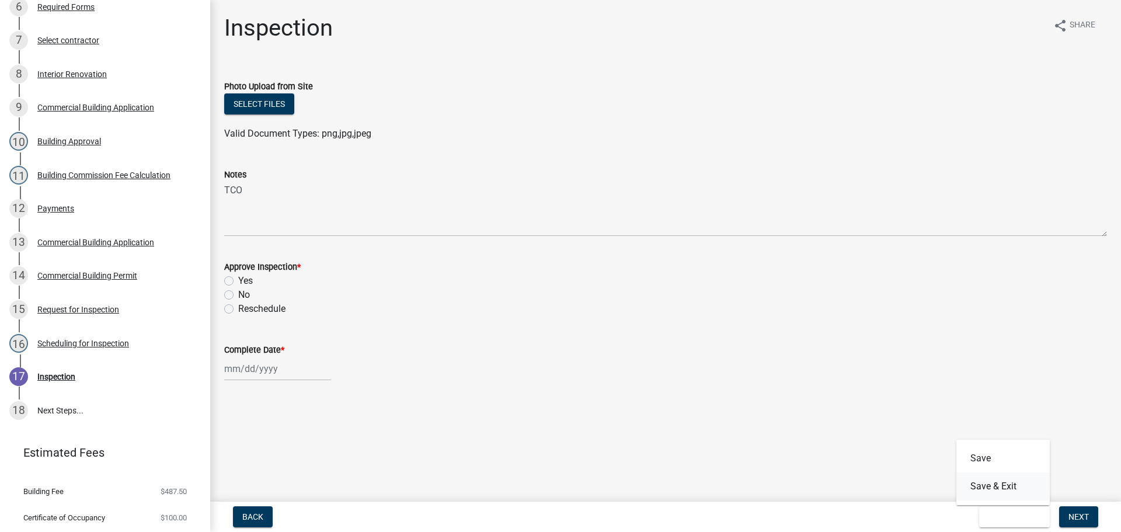
click at [1002, 485] on button "Save & Exit" at bounding box center [1003, 486] width 93 height 28
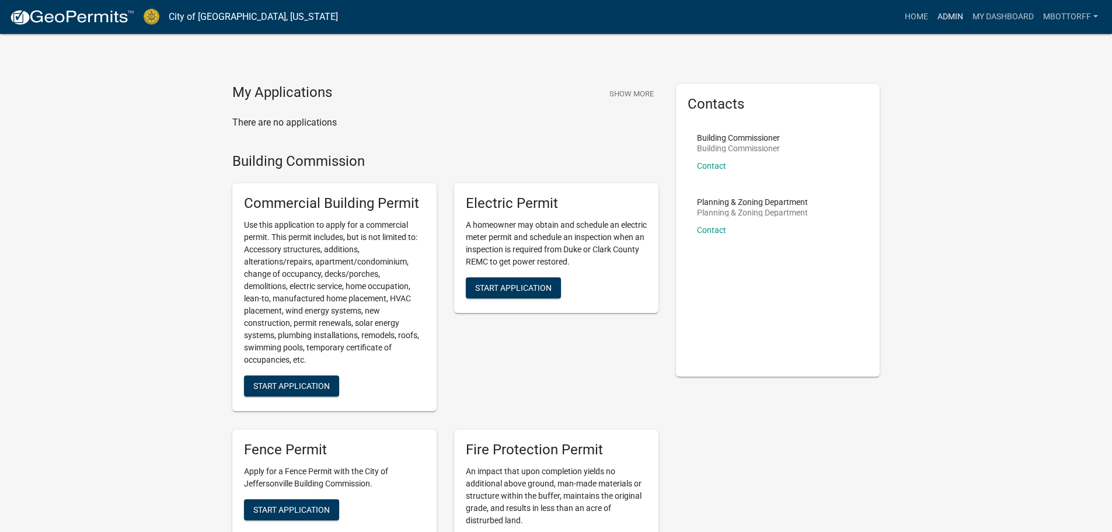
click at [950, 17] on link "Admin" at bounding box center [950, 17] width 35 height 22
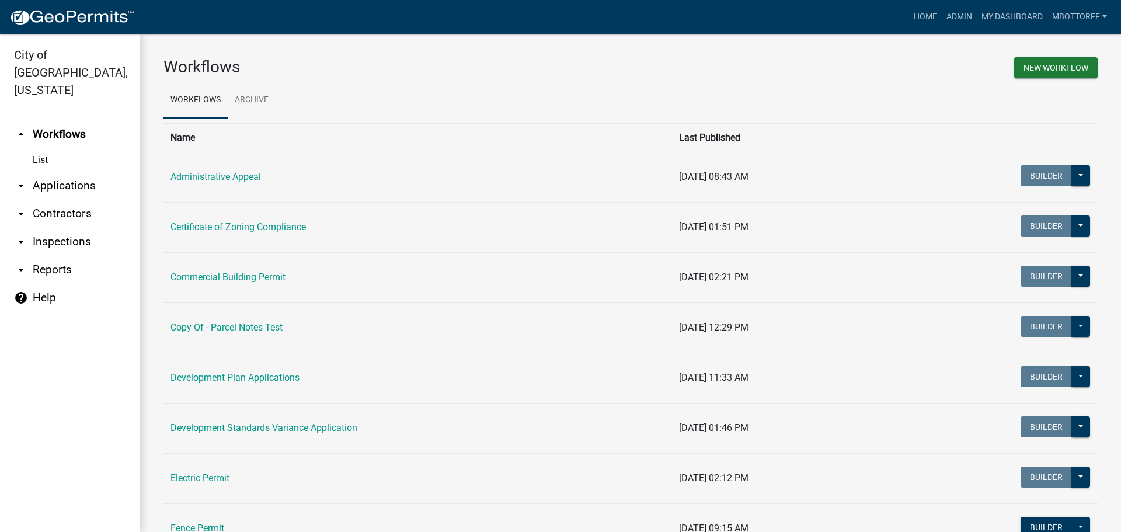
click at [53, 228] on link "arrow_drop_down Inspections" at bounding box center [70, 242] width 140 height 28
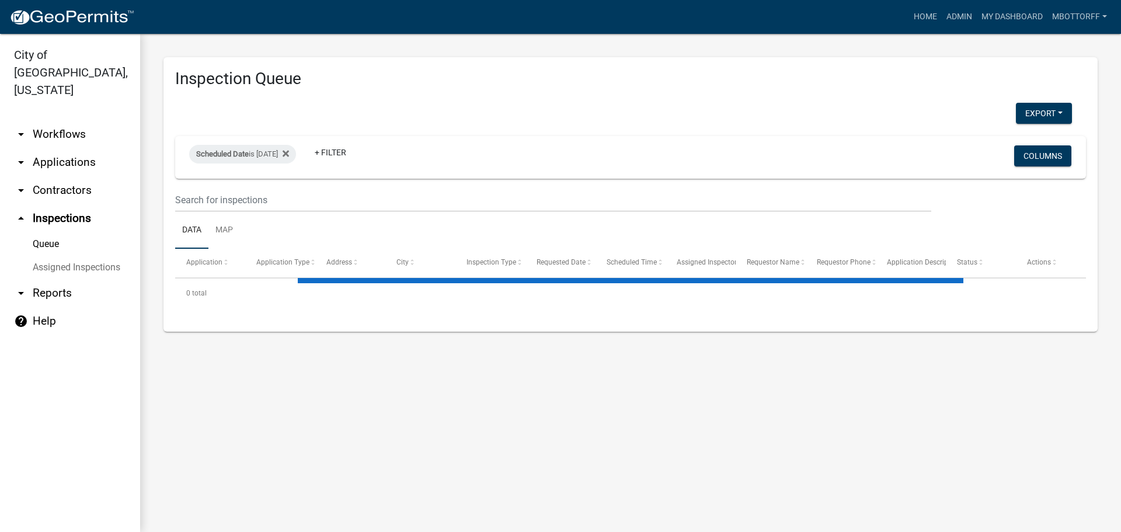
select select "3: 100"
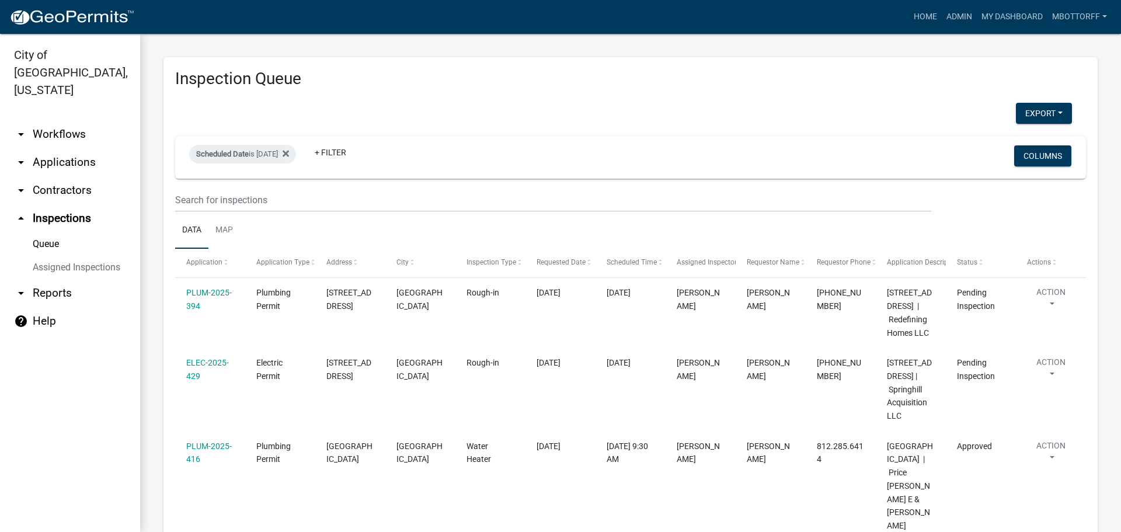
click at [58, 256] on link "Assigned Inspections" at bounding box center [70, 267] width 140 height 23
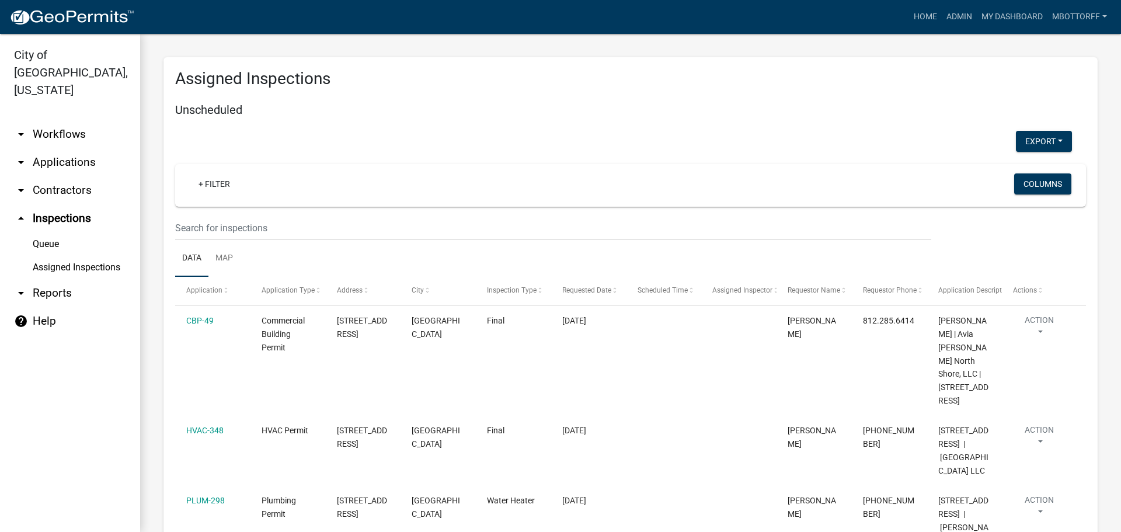
click at [85, 256] on link "Assigned Inspections" at bounding box center [70, 267] width 140 height 23
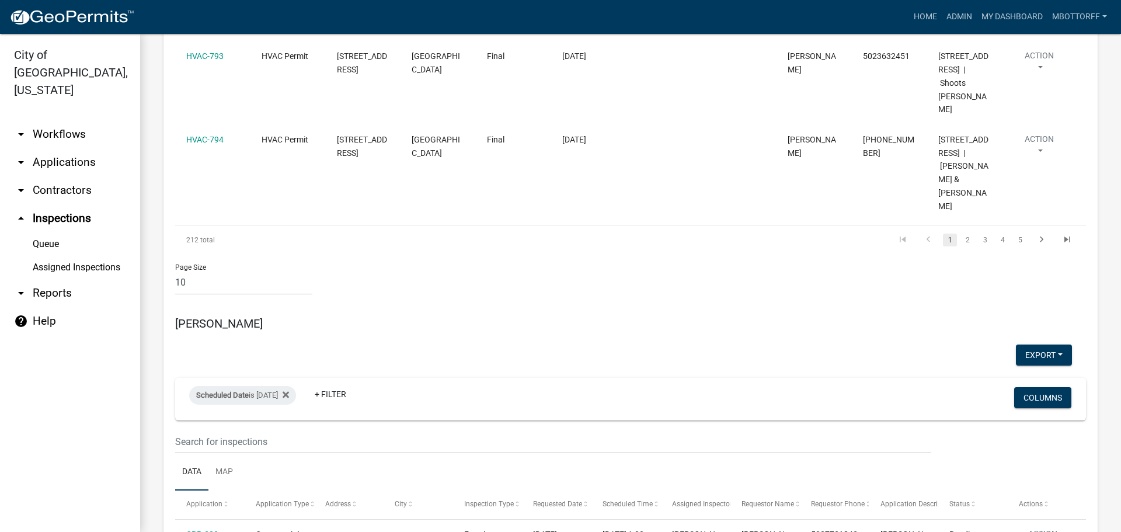
scroll to position [1110, 0]
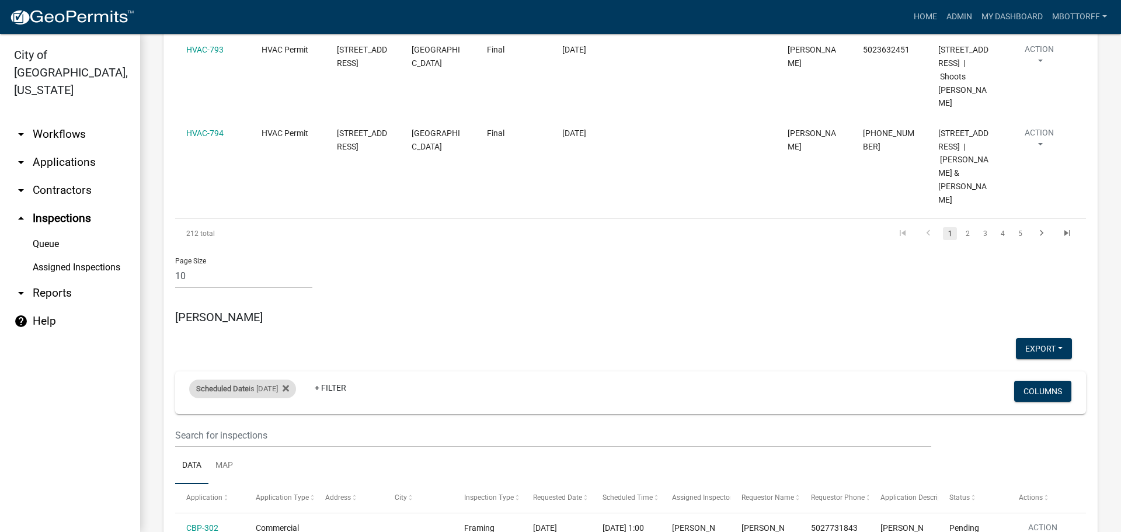
click at [280, 380] on div "Scheduled Date is [DATE]" at bounding box center [242, 389] width 107 height 19
click at [290, 312] on input "[DATE]" at bounding box center [253, 313] width 82 height 24
type input "[DATE]"
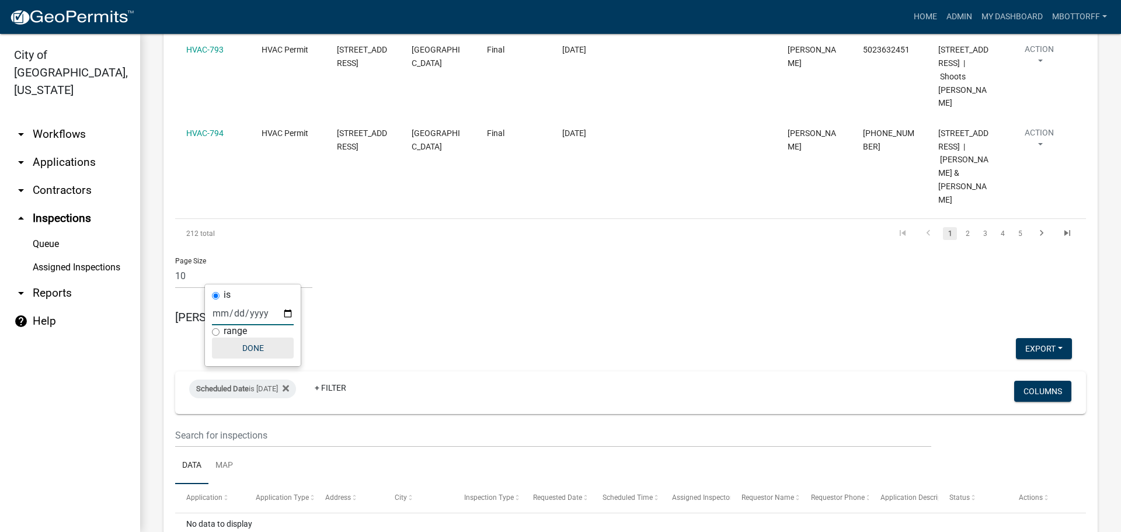
click at [263, 350] on button "Done" at bounding box center [253, 348] width 82 height 21
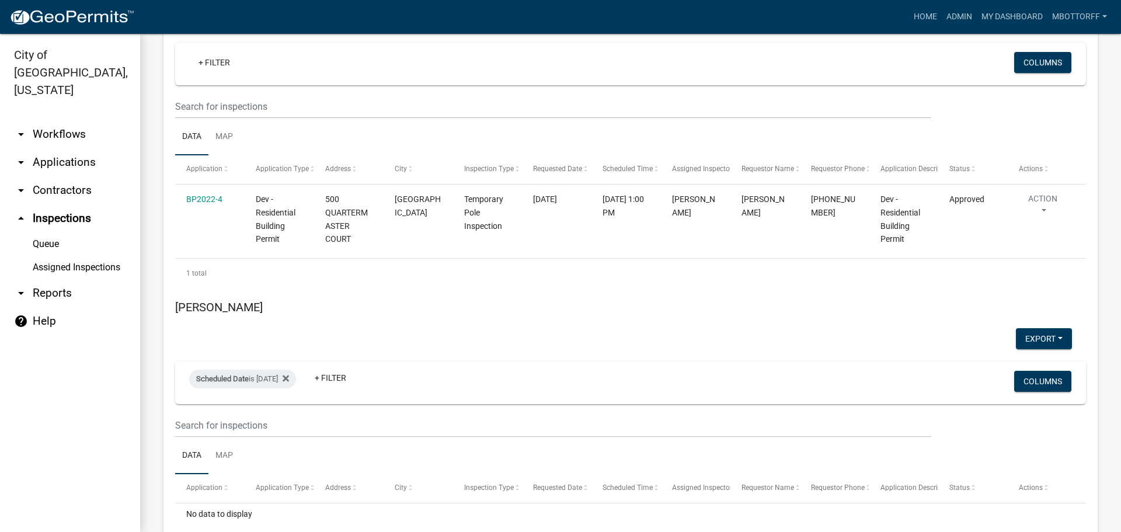
scroll to position [1693, 0]
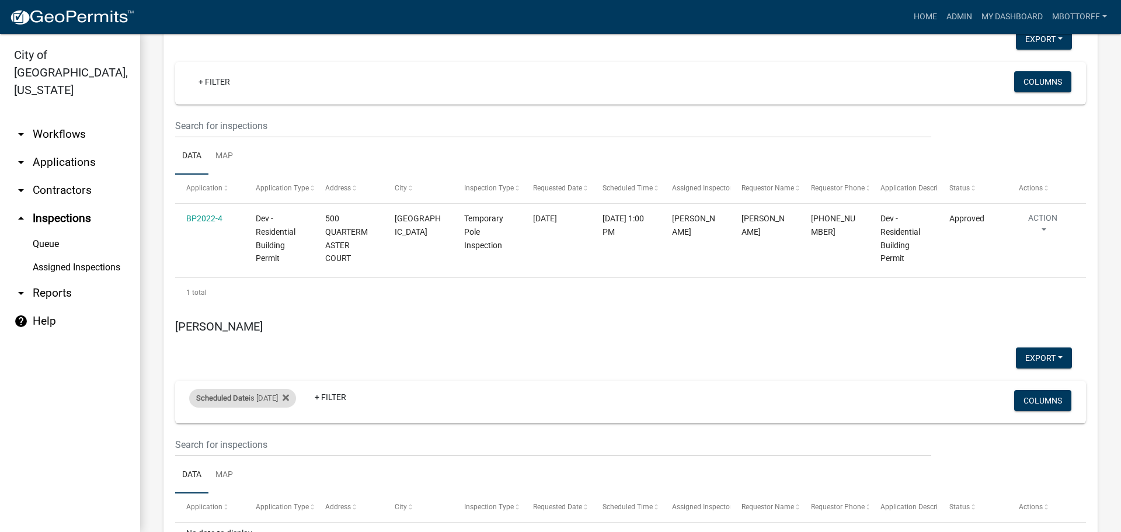
click at [296, 389] on div "Scheduled Date is [DATE]" at bounding box center [242, 398] width 107 height 19
click at [291, 320] on input "[DATE]" at bounding box center [253, 322] width 82 height 24
click at [290, 320] on input "[DATE]" at bounding box center [253, 322] width 82 height 24
type input "[DATE]"
click at [253, 356] on button "Done" at bounding box center [253, 356] width 82 height 21
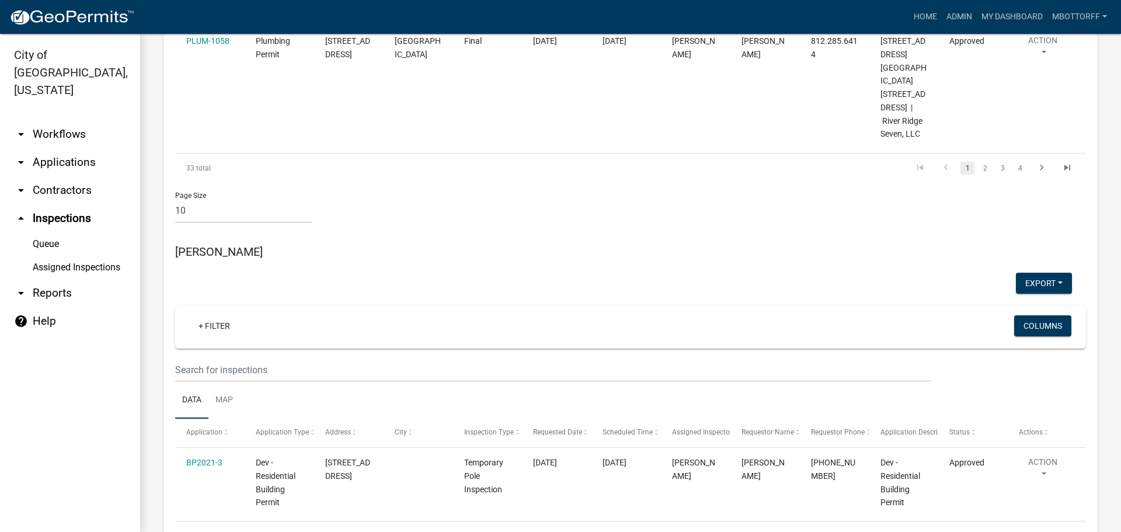
scroll to position [3854, 0]
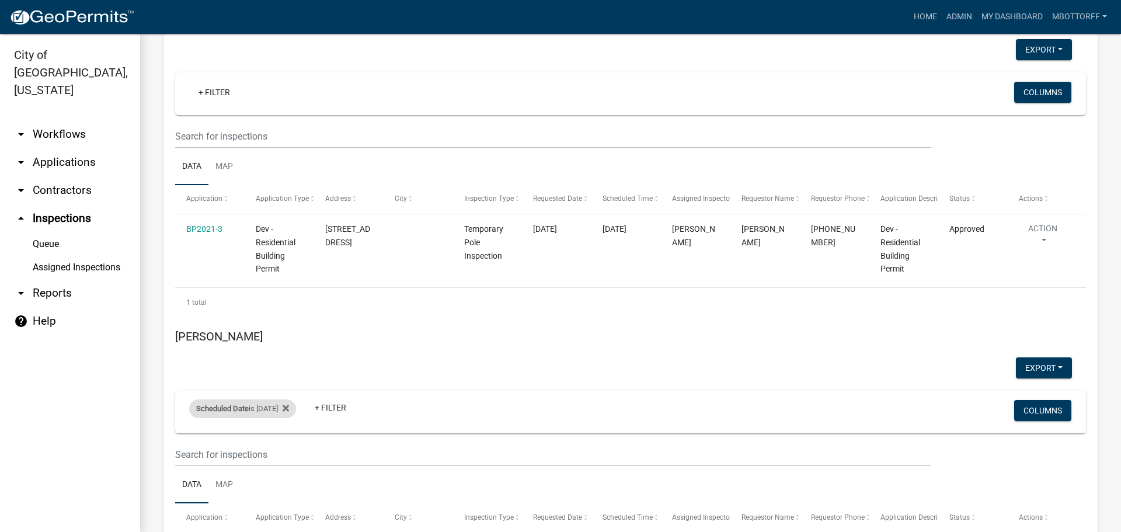
click at [291, 399] on div "Scheduled Date is [DATE]" at bounding box center [242, 408] width 107 height 19
click at [288, 268] on input "2025-08-13" at bounding box center [253, 267] width 82 height 24
type input "2025-08-15"
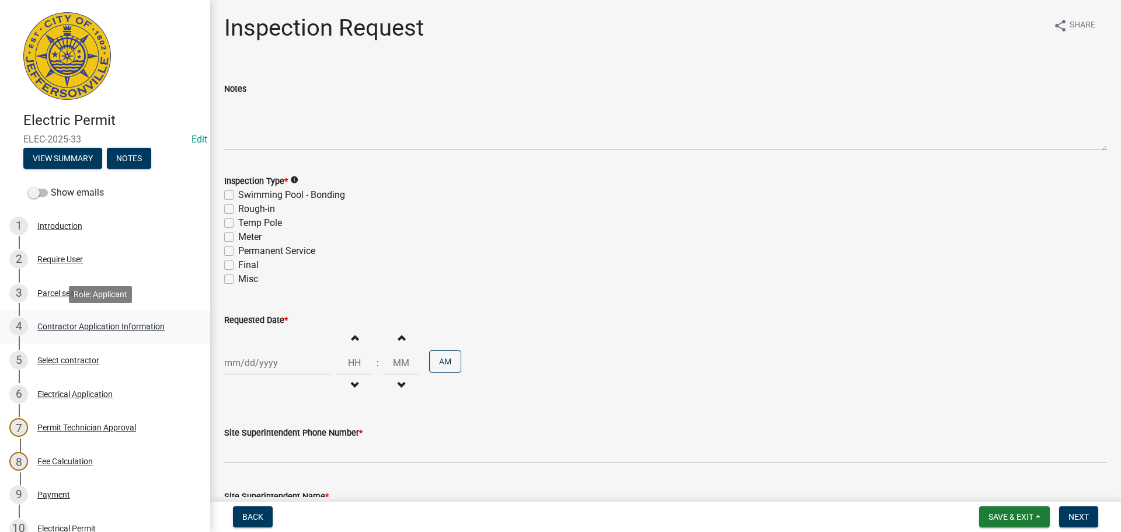
click at [54, 327] on div "Contractor Application Information" at bounding box center [100, 326] width 127 height 8
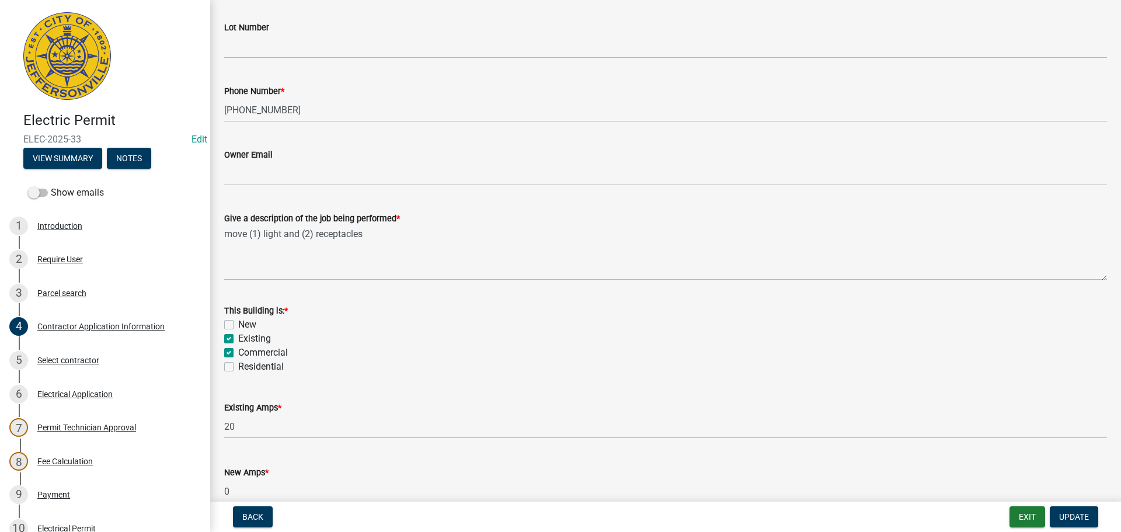
scroll to position [471, 0]
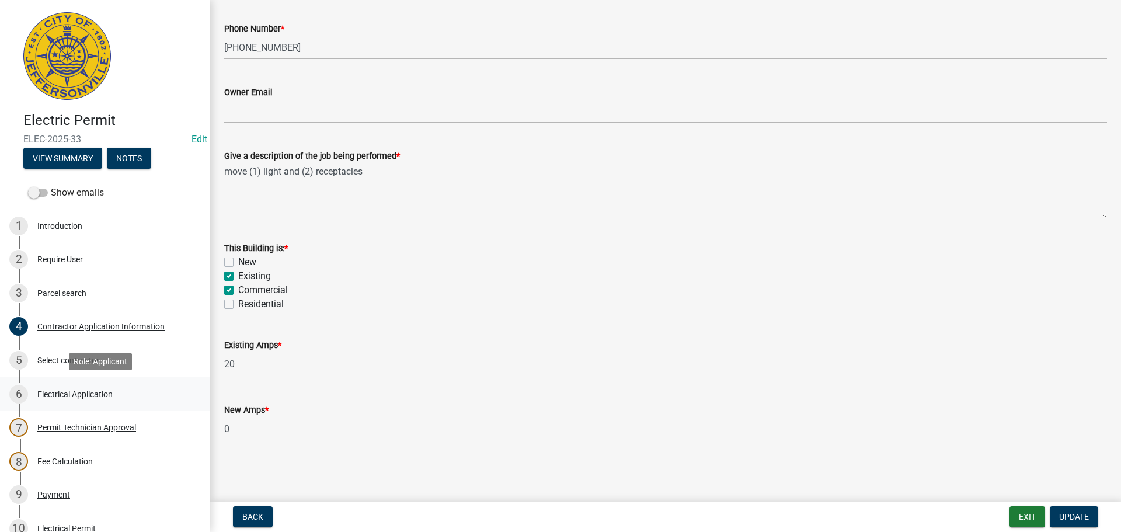
click at [95, 387] on div "6 Electrical Application" at bounding box center [100, 394] width 182 height 19
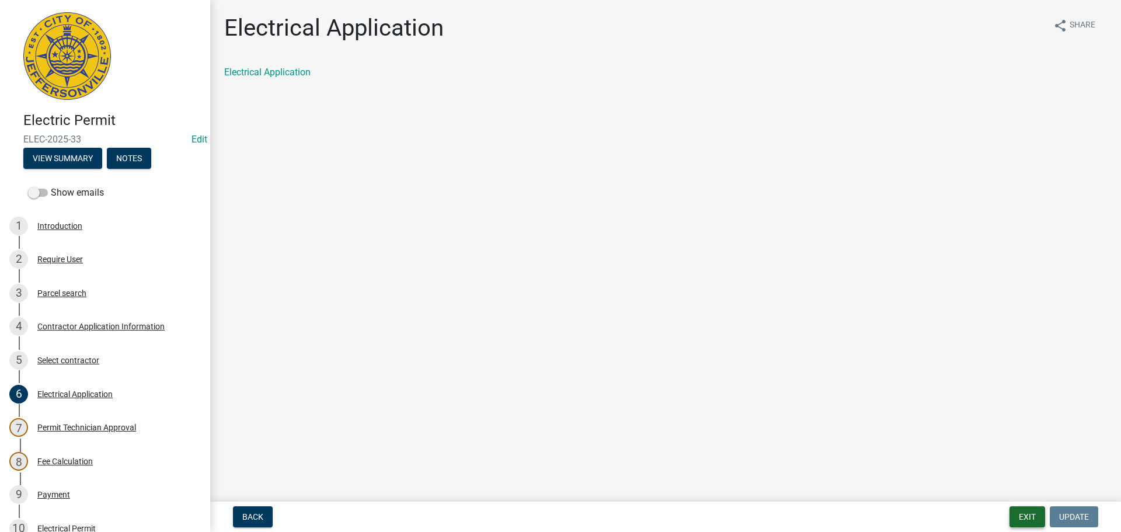
click at [1028, 514] on button "Exit" at bounding box center [1028, 516] width 36 height 21
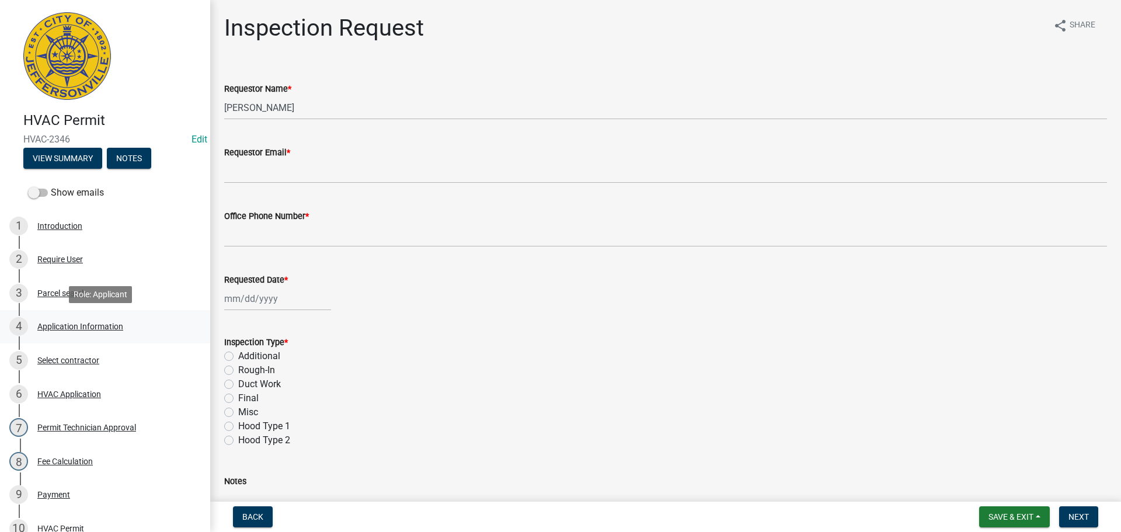
click at [68, 325] on div "Application Information" at bounding box center [80, 326] width 86 height 8
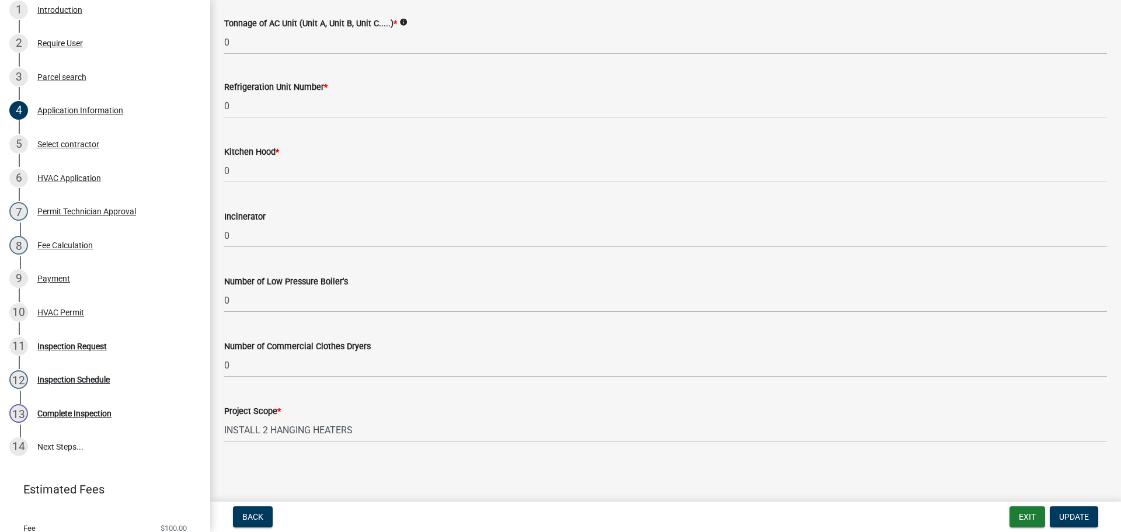
scroll to position [218, 0]
click at [75, 342] on div "Inspection Request" at bounding box center [71, 344] width 69 height 8
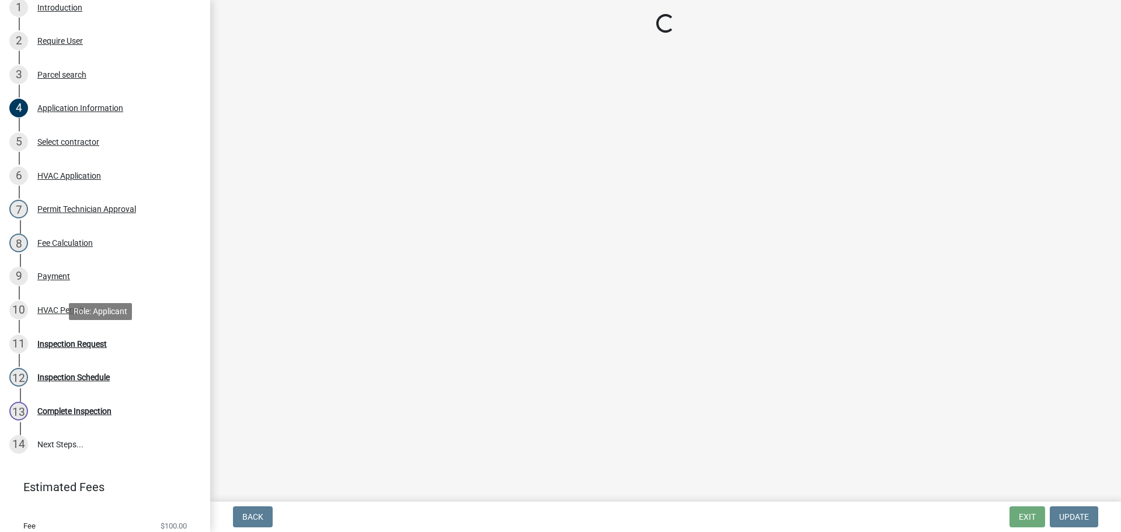
scroll to position [0, 0]
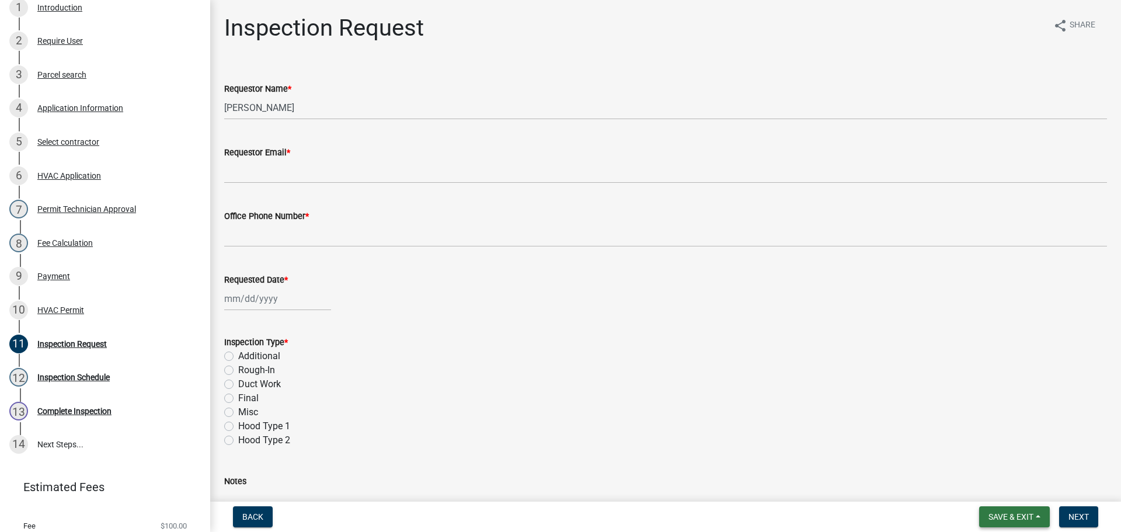
click at [1005, 521] on span "Save & Exit" at bounding box center [1011, 516] width 45 height 9
click at [1007, 489] on button "Save & Exit" at bounding box center [1003, 486] width 93 height 28
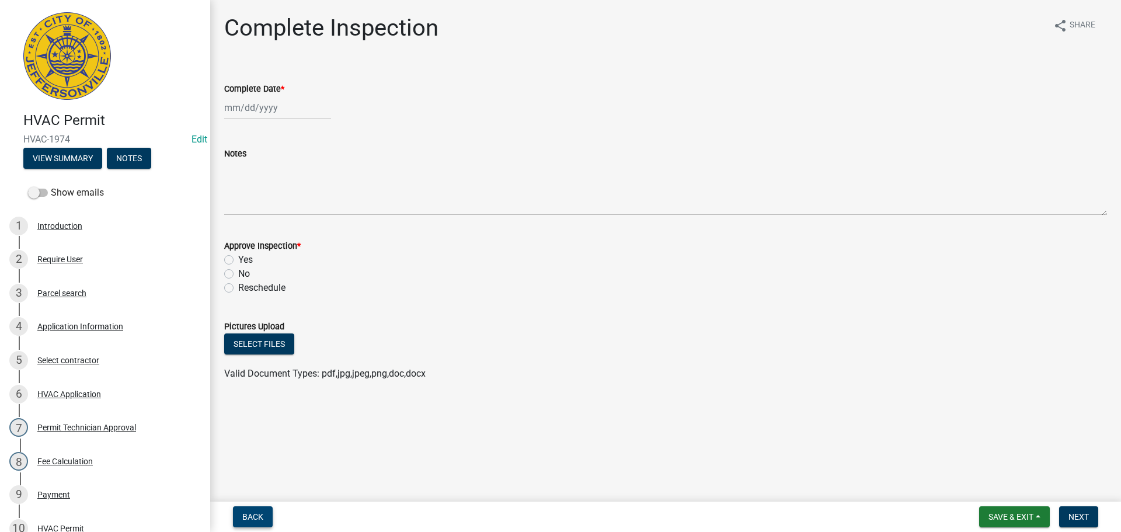
click at [251, 517] on span "Back" at bounding box center [252, 516] width 21 height 9
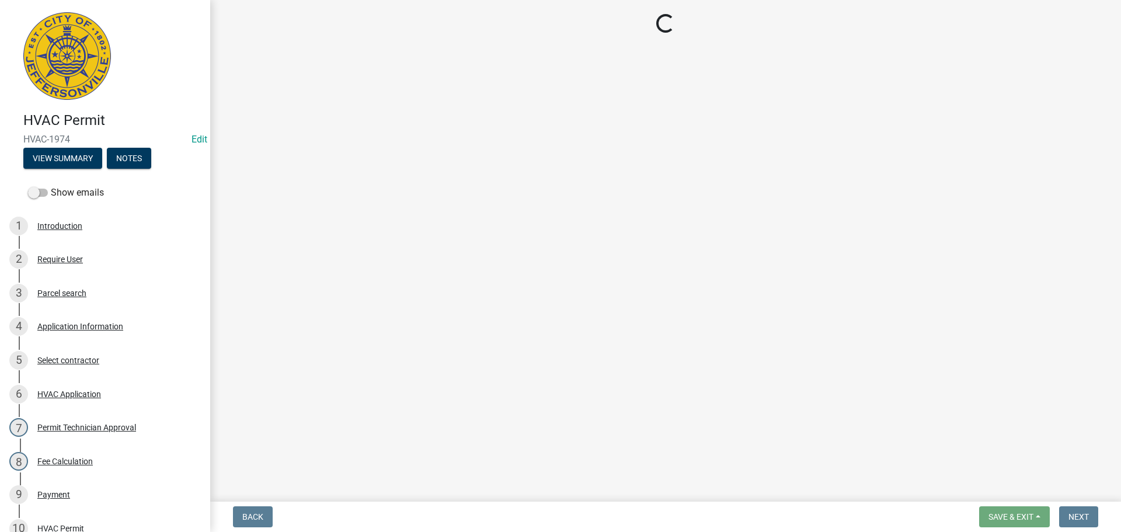
select select "7b0b9f25-f402-4148-9522-9b9b34b3e885"
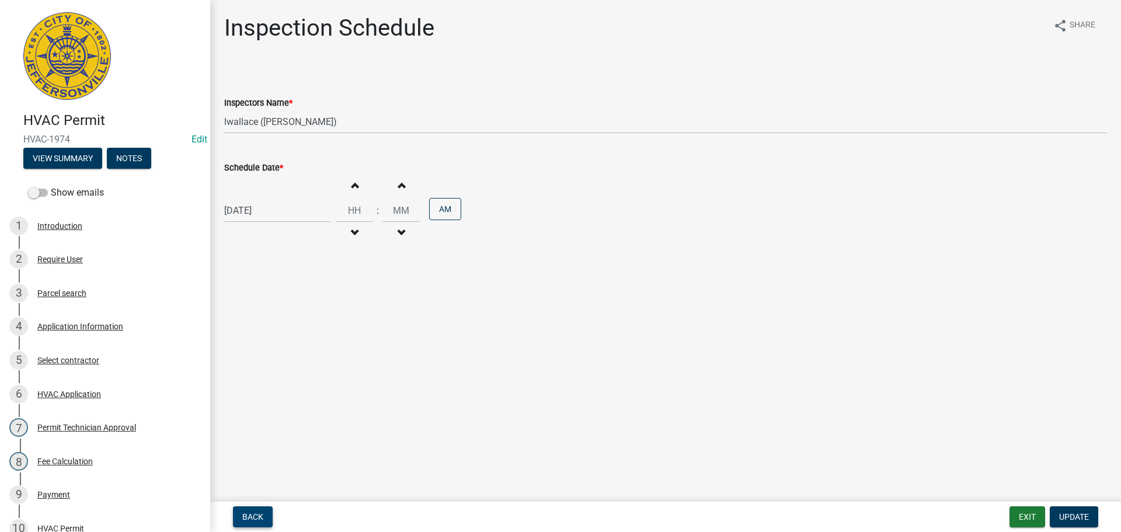
click at [251, 517] on span "Back" at bounding box center [252, 516] width 21 height 9
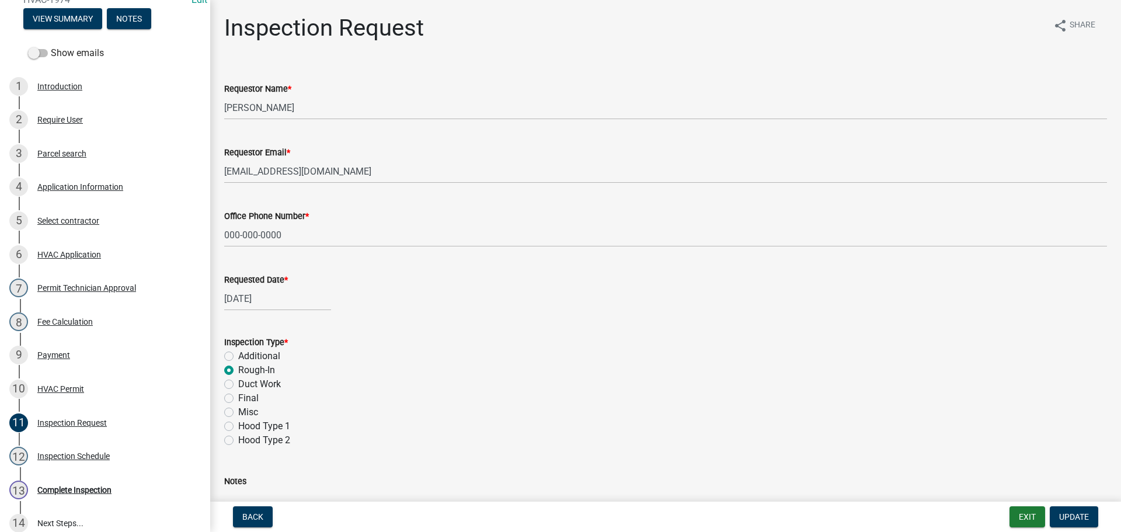
scroll to position [256, 0]
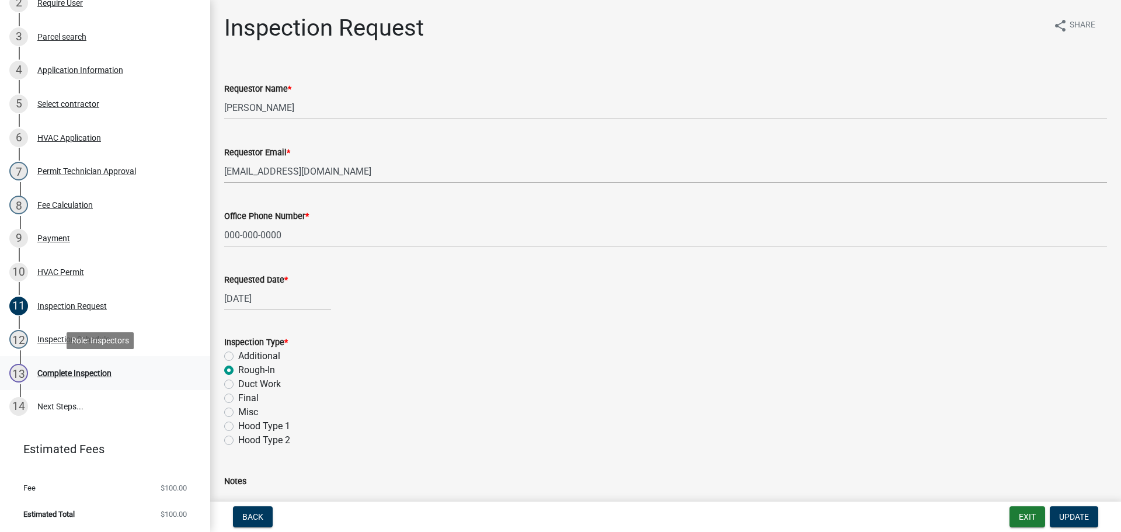
click at [79, 373] on div "Complete Inspection" at bounding box center [74, 373] width 74 height 8
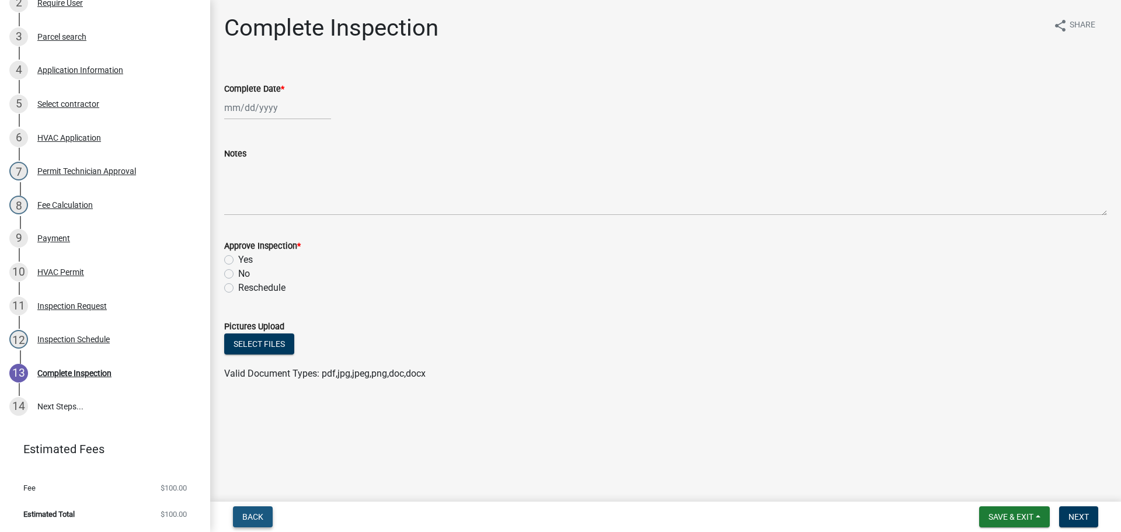
click at [257, 514] on span "Back" at bounding box center [252, 516] width 21 height 9
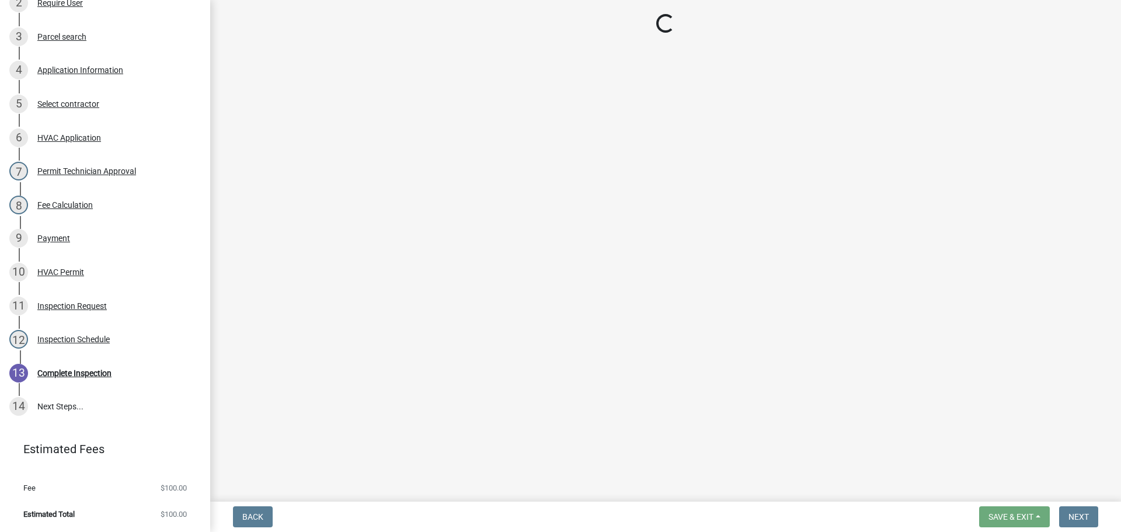
select select "7b0b9f25-f402-4148-9522-9b9b34b3e885"
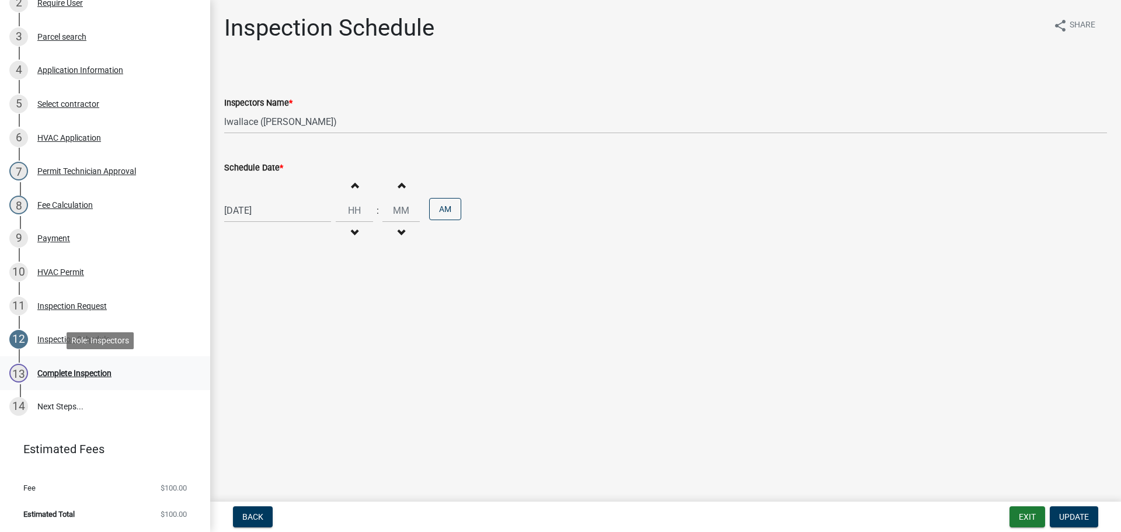
click at [67, 370] on div "Complete Inspection" at bounding box center [74, 373] width 74 height 8
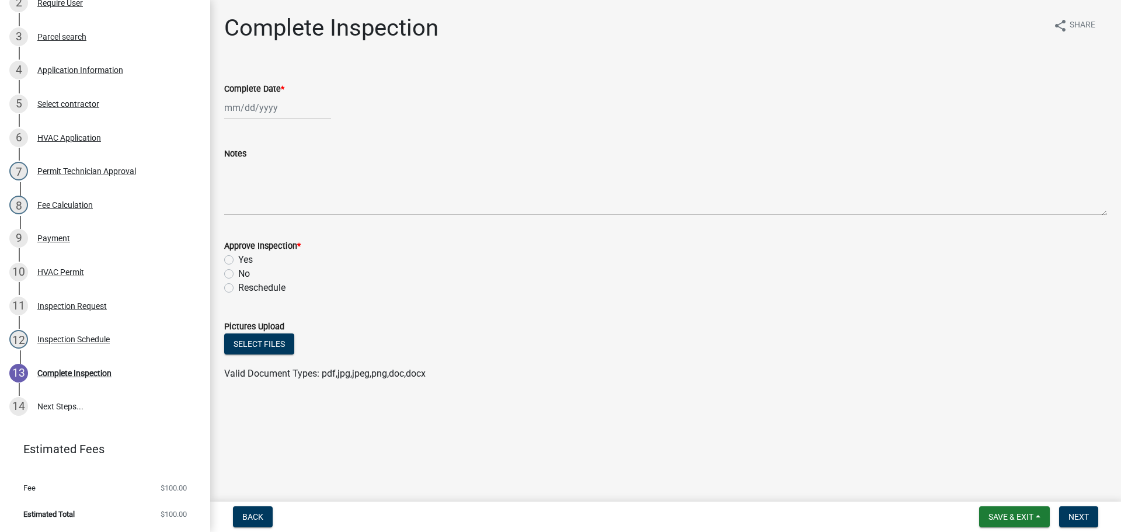
click at [242, 102] on div at bounding box center [277, 108] width 107 height 24
select select "8"
select select "2025"
click at [237, 129] on span "Previous month" at bounding box center [236, 132] width 9 height 9
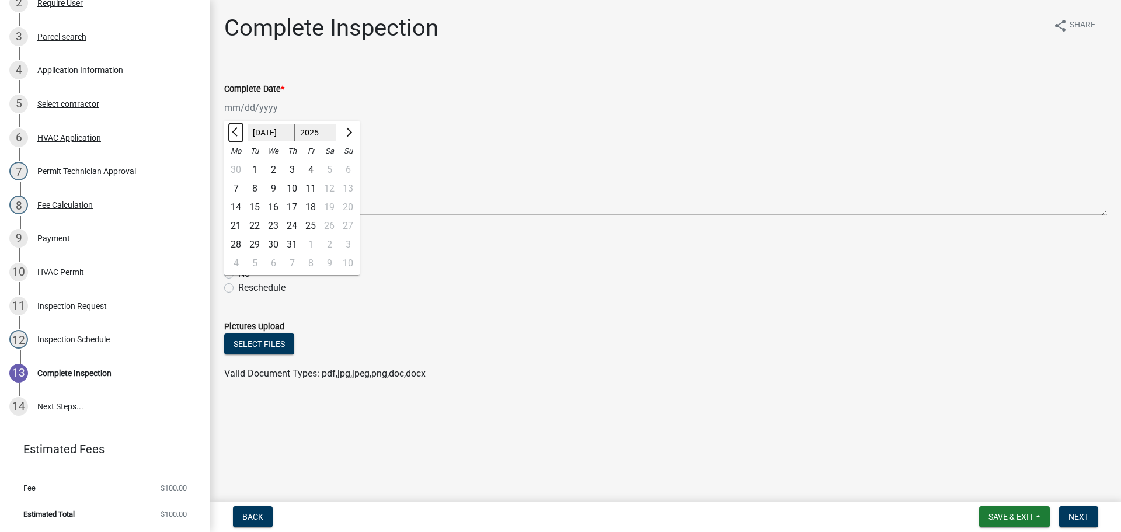
select select "6"
click at [295, 243] on div "26" at bounding box center [292, 244] width 19 height 19
type input "06/26/2025"
click at [254, 523] on button "Back" at bounding box center [253, 516] width 40 height 21
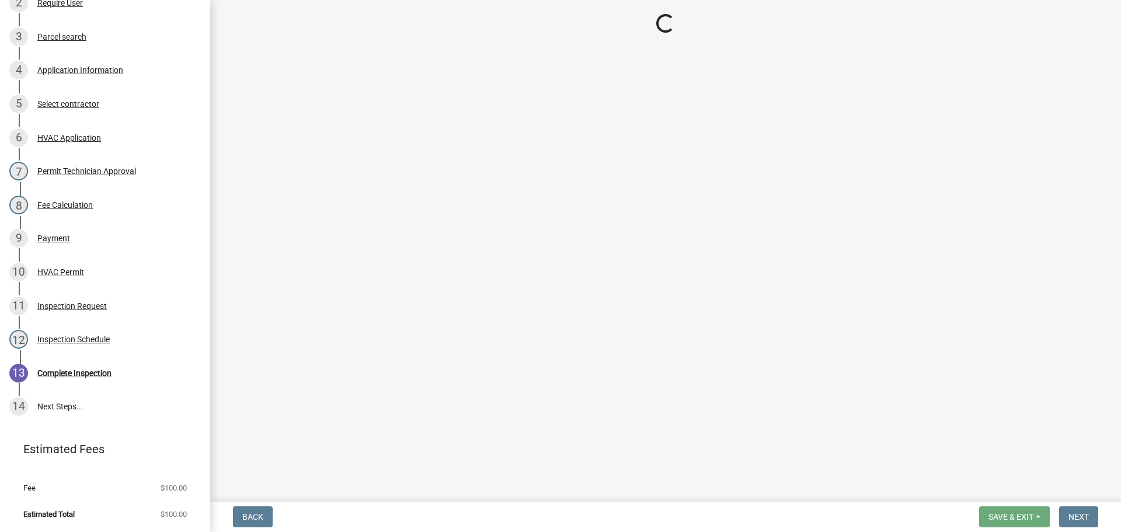
select select "7b0b9f25-f402-4148-9522-9b9b34b3e885"
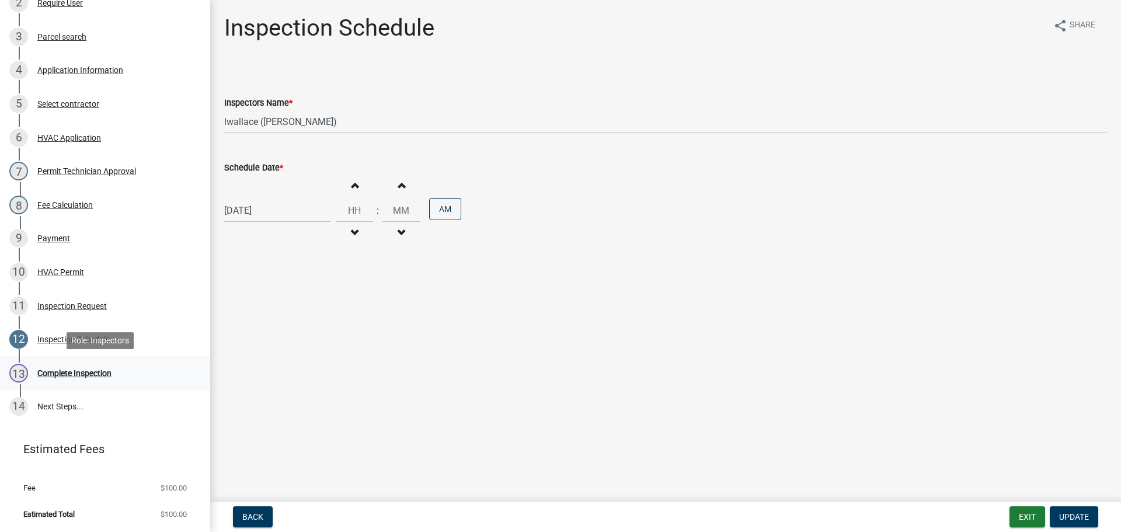
click at [53, 373] on div "Complete Inspection" at bounding box center [74, 373] width 74 height 8
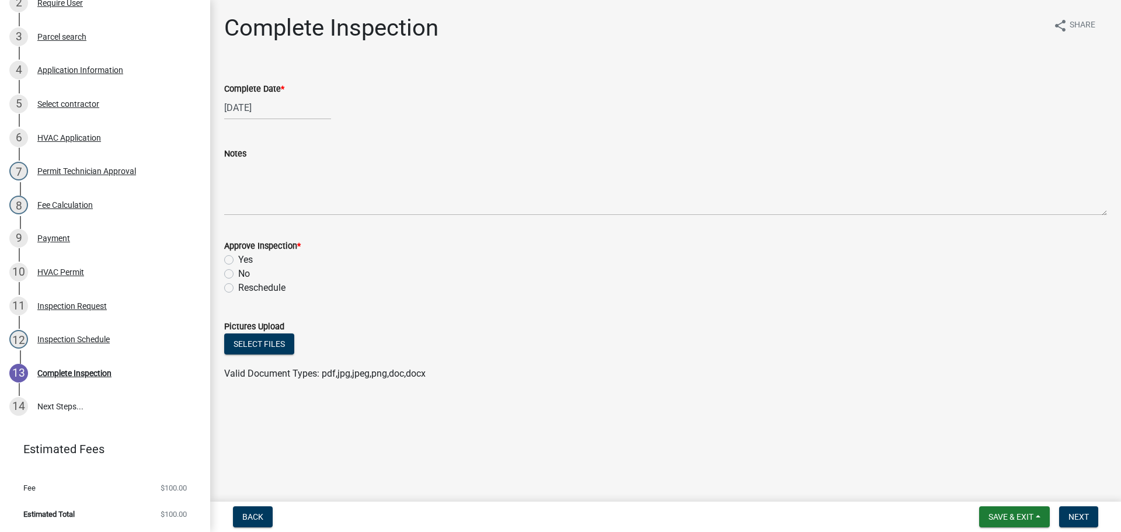
select select "6"
select select "2025"
click at [250, 106] on div "06/26/2025 Jan Feb Mar Apr May Jun Jul Aug Sep Oct Nov Dec 1525 1526 1527 1528 …" at bounding box center [277, 108] width 107 height 24
click at [250, 106] on input "06/26/2025" at bounding box center [277, 108] width 107 height 24
click at [279, 107] on input "06/28/2025" at bounding box center [277, 108] width 107 height 24
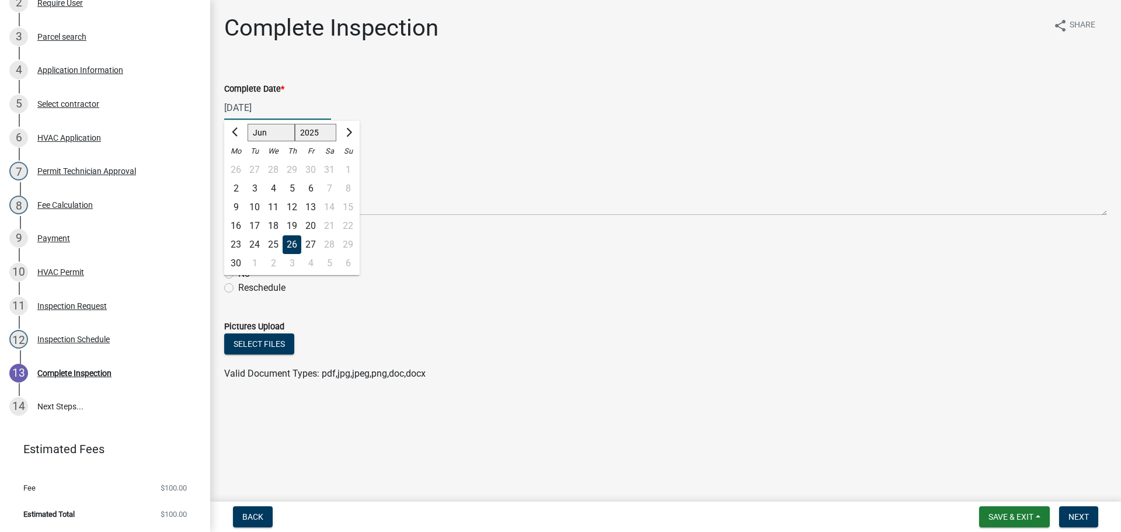
type input "06/28/2024"
click at [552, 225] on form "Approve Inspection * Yes No Reschedule" at bounding box center [665, 260] width 883 height 70
click at [238, 259] on label "Yes" at bounding box center [245, 260] width 15 height 14
click at [238, 259] on input "Yes" at bounding box center [242, 257] width 8 height 8
radio input "true"
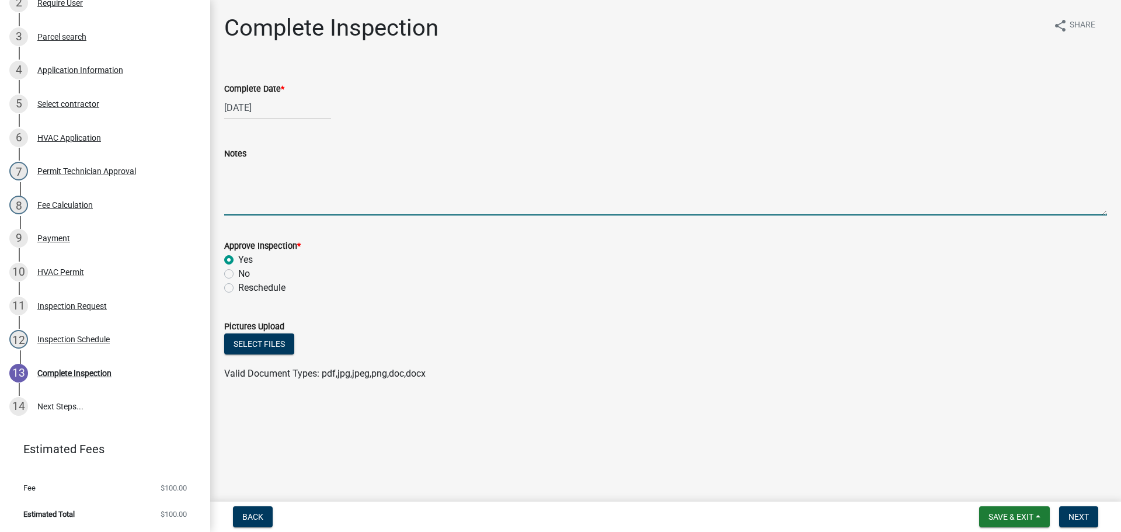
click at [256, 184] on textarea "Notes" at bounding box center [665, 188] width 883 height 55
type textarea "LW"
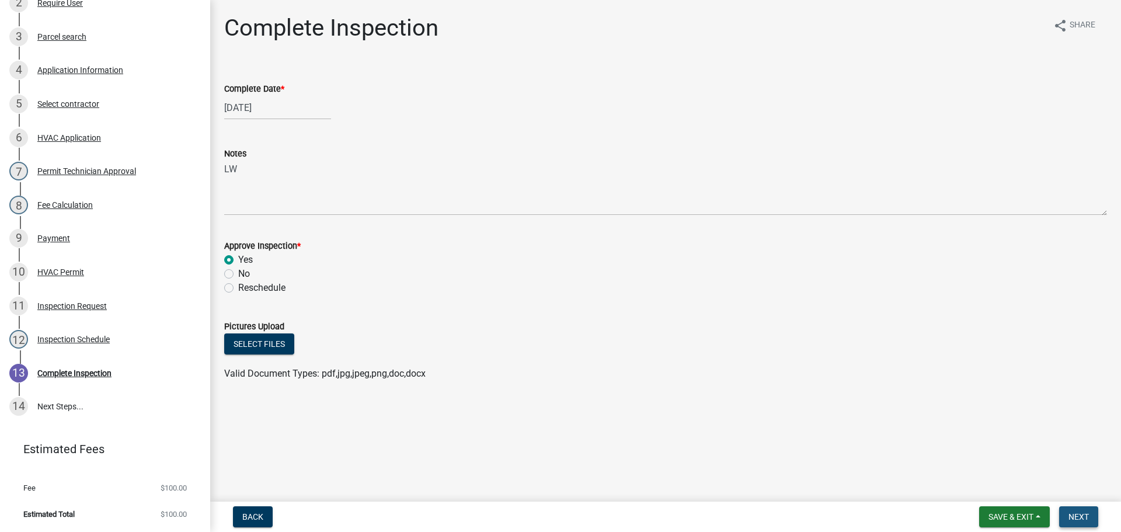
click at [1084, 514] on span "Next" at bounding box center [1079, 516] width 20 height 9
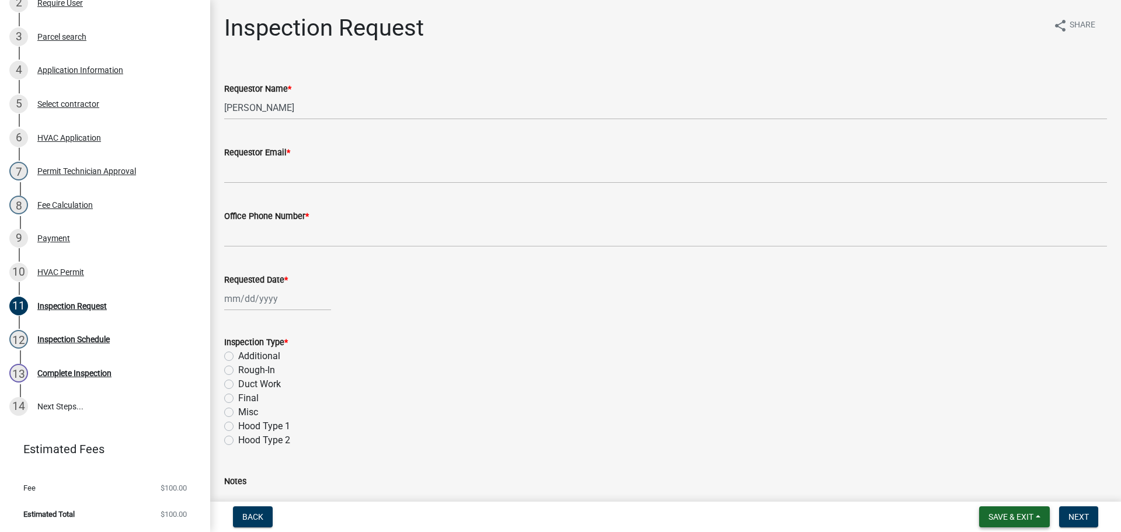
click at [1007, 509] on button "Save & Exit" at bounding box center [1014, 516] width 71 height 21
click at [996, 495] on button "Save & Exit" at bounding box center [1003, 486] width 93 height 28
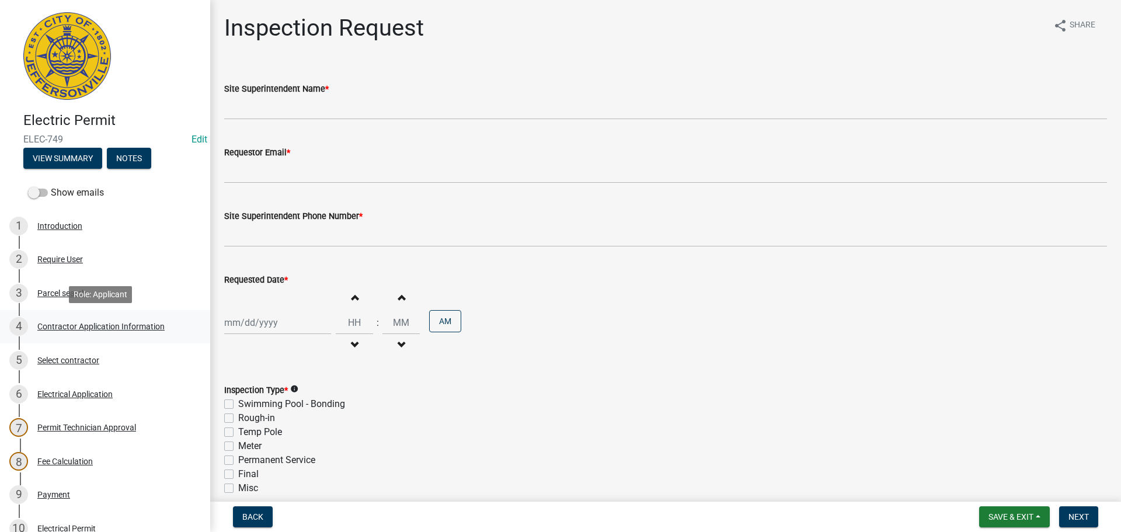
click at [72, 321] on div "4 Contractor Application Information" at bounding box center [100, 326] width 182 height 19
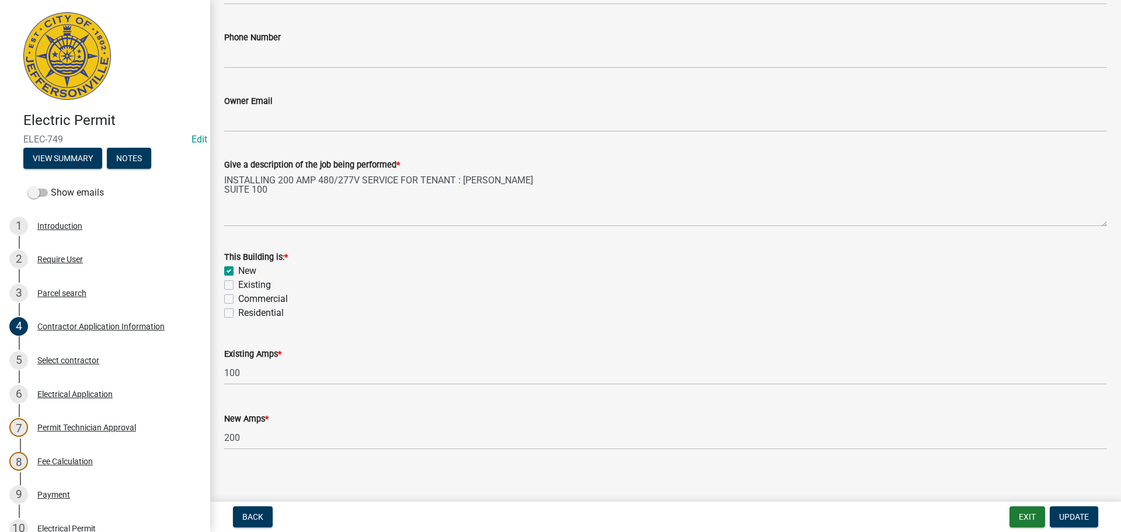
scroll to position [467, 0]
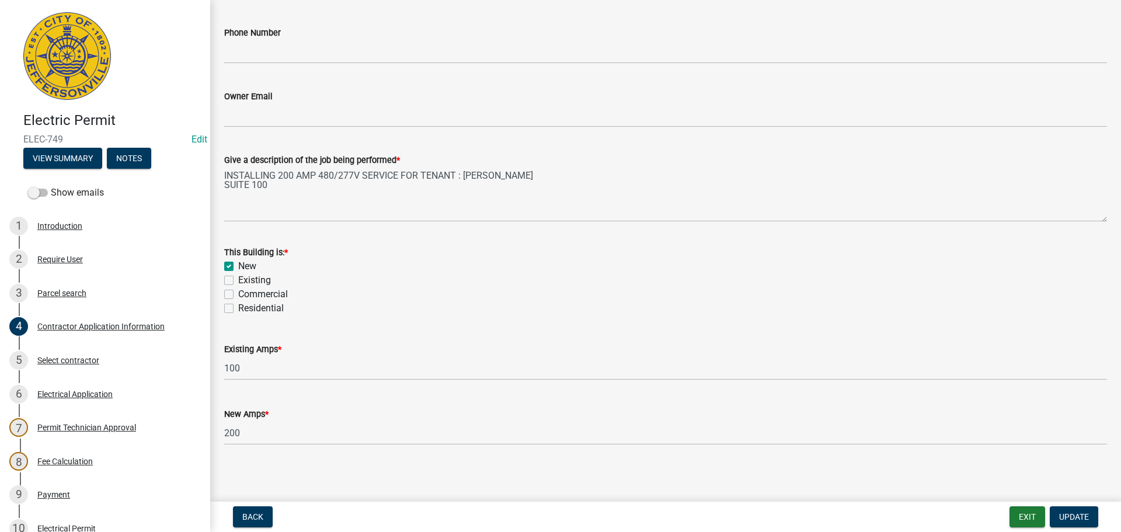
click at [238, 295] on label "Commercial" at bounding box center [263, 294] width 50 height 14
click at [238, 295] on input "Commercial" at bounding box center [242, 291] width 8 height 8
checkbox input "true"
checkbox input "false"
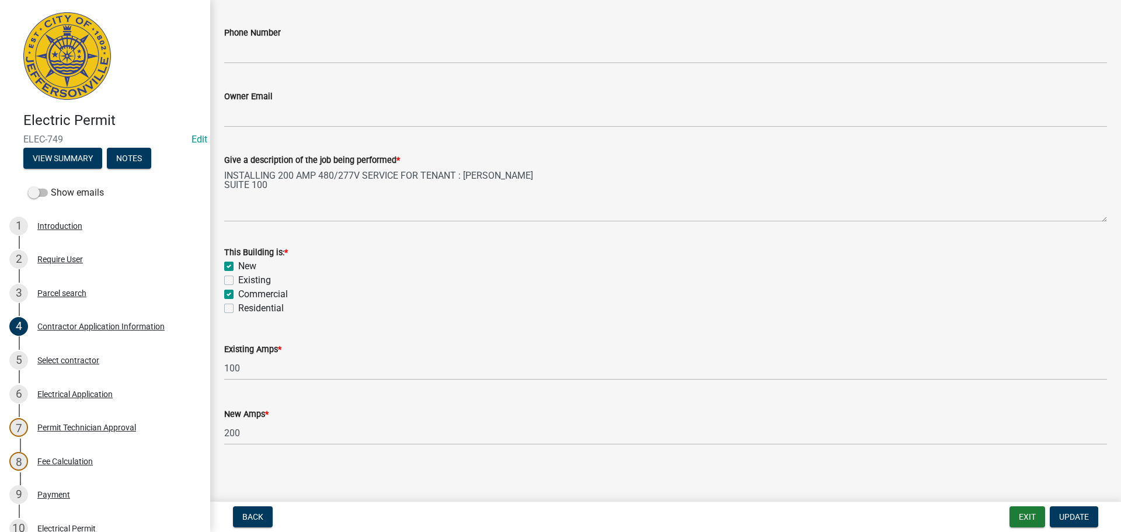
checkbox input "true"
checkbox input "false"
click at [1083, 500] on div "Electric Permit ELEC-749 Edit View Summary Notes Show emails 1 Introduction 2 R…" at bounding box center [560, 266] width 1121 height 532
click at [1081, 512] on span "Update" at bounding box center [1074, 516] width 30 height 9
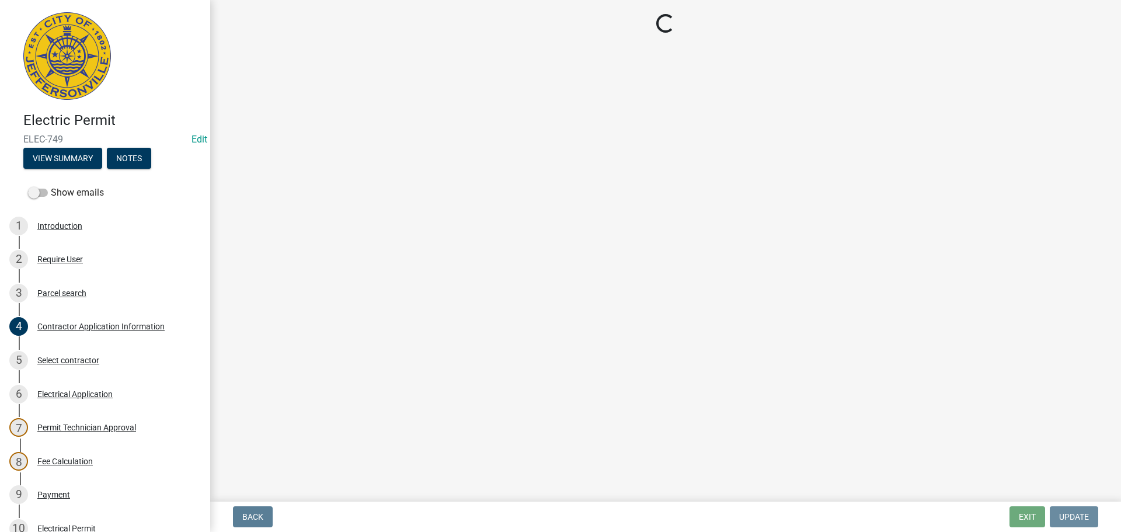
scroll to position [0, 0]
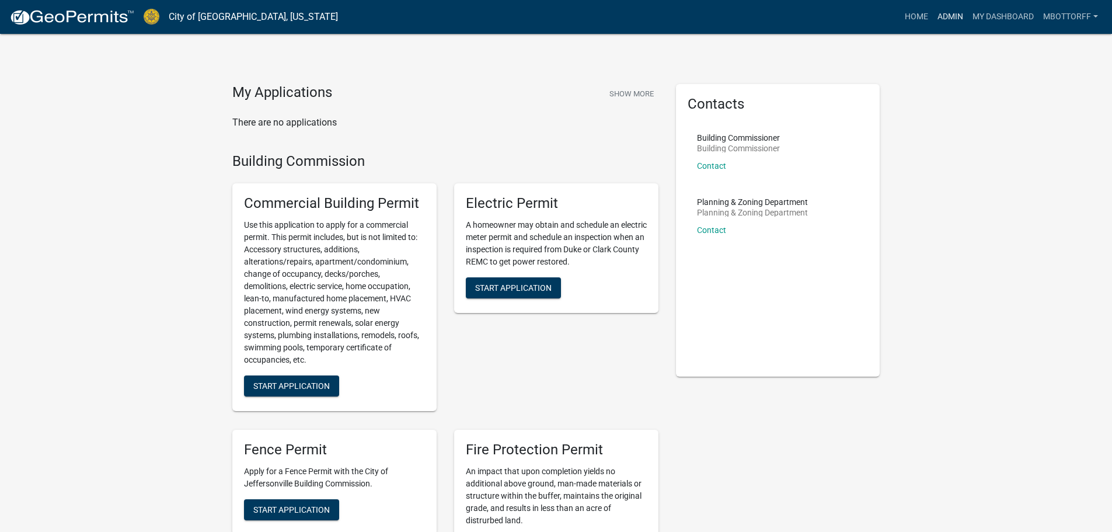
drag, startPoint x: 951, startPoint y: 15, endPoint x: 676, endPoint y: 32, distance: 276.2
click at [951, 14] on link "Admin" at bounding box center [950, 17] width 35 height 22
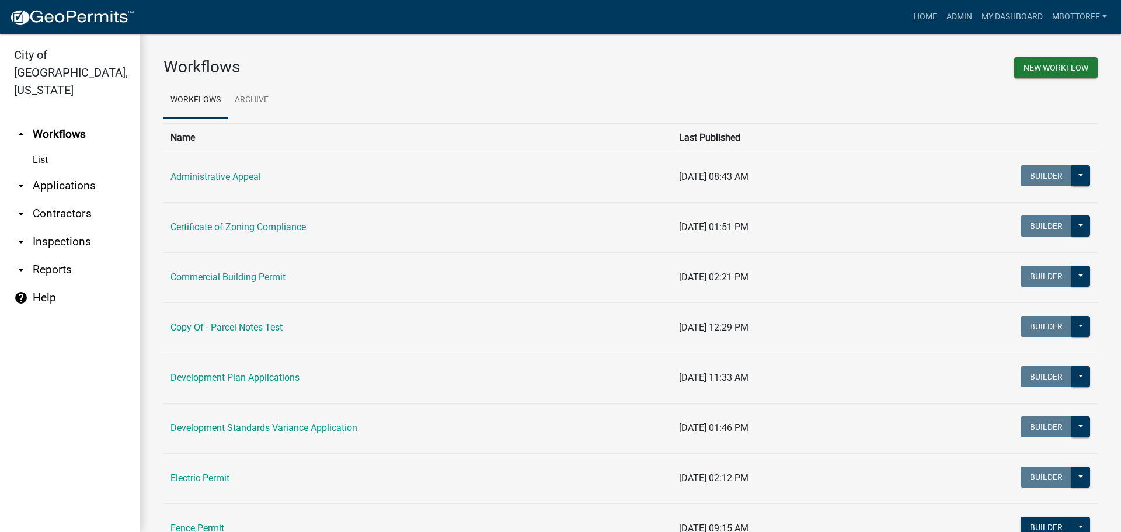
click at [67, 172] on link "arrow_drop_down Applications" at bounding box center [70, 186] width 140 height 28
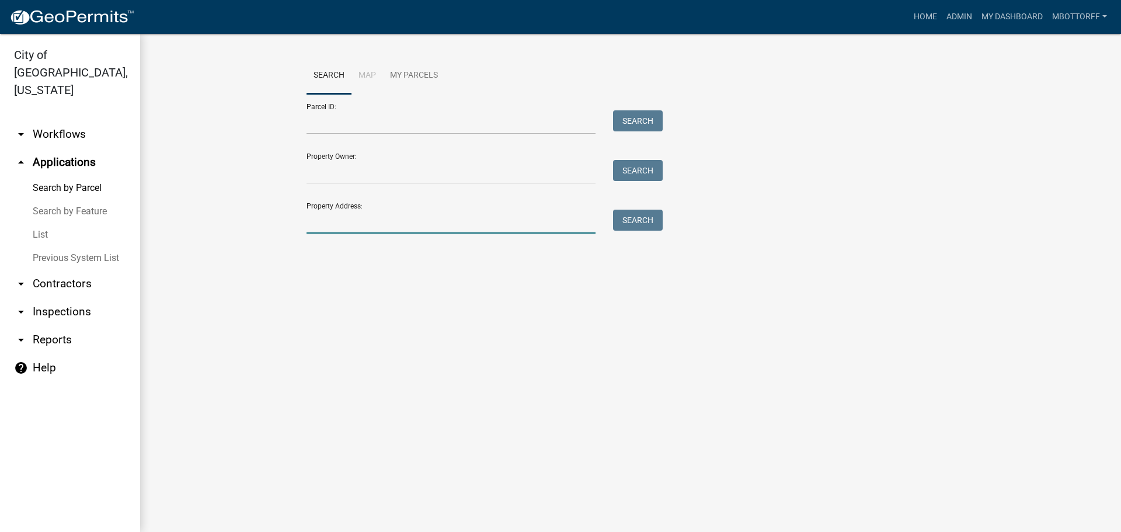
click at [327, 216] on input "Property Address:" at bounding box center [451, 222] width 289 height 24
type input "1311 SAND"
click at [647, 220] on button "Search" at bounding box center [638, 220] width 50 height 21
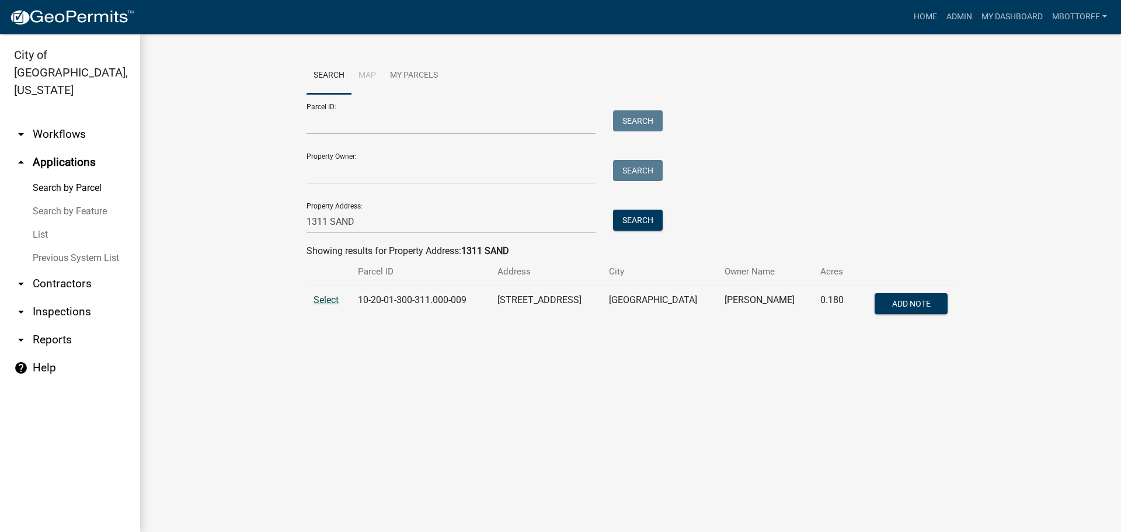
click at [329, 302] on span "Select" at bounding box center [326, 299] width 25 height 11
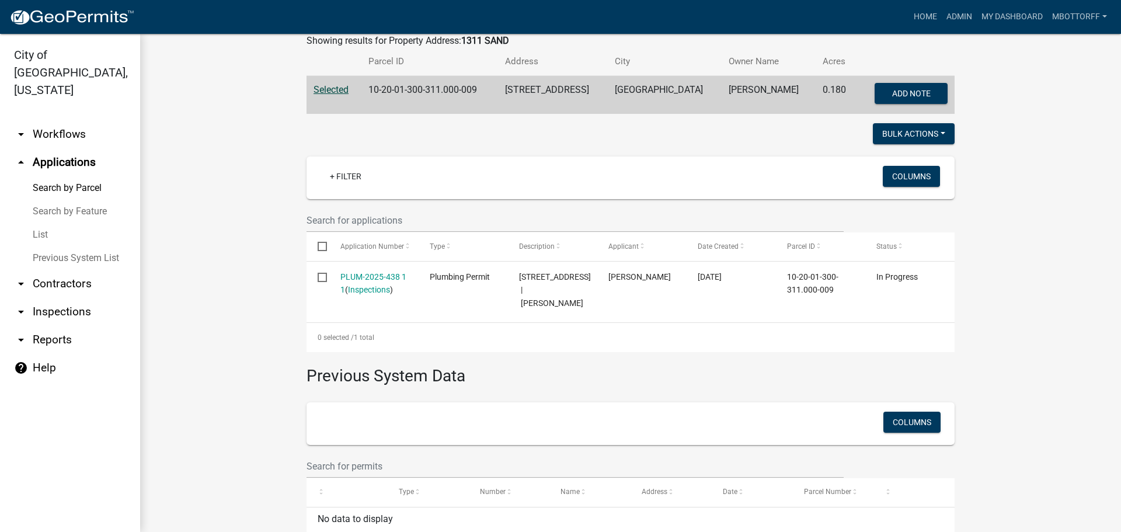
scroll to position [234, 0]
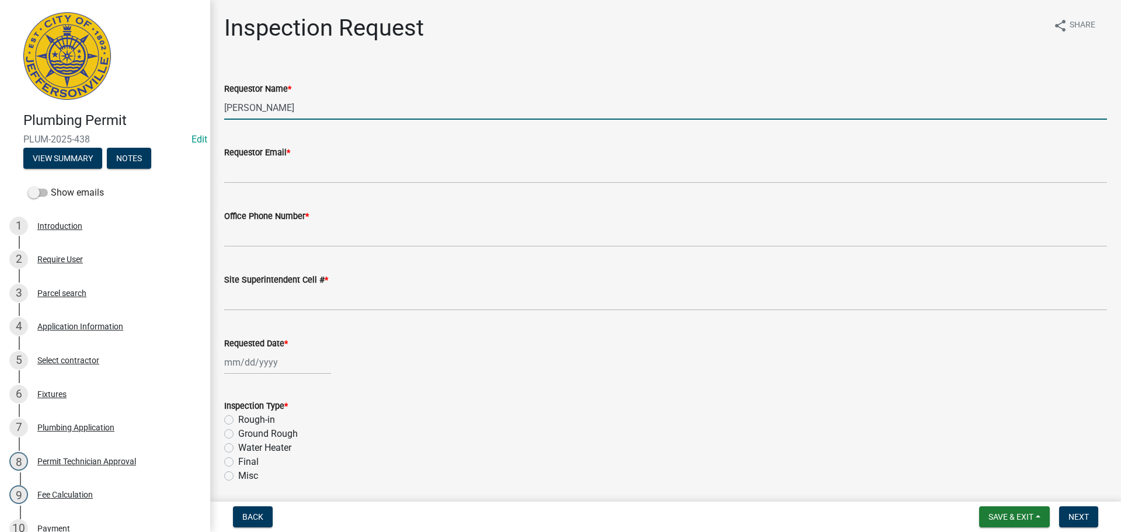
drag, startPoint x: 299, startPoint y: 109, endPoint x: 123, endPoint y: 110, distance: 175.8
click at [126, 110] on div "Plumbing Permit PLUM-2025-438 Edit View Summary Notes Show emails 1 Introductio…" at bounding box center [560, 266] width 1121 height 532
type input "ANITA TATUM"
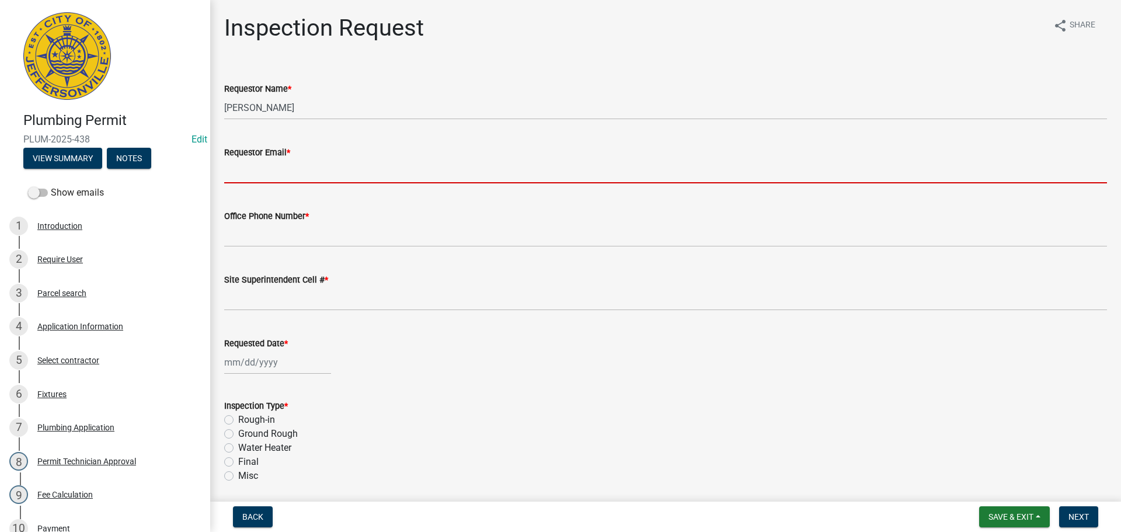
click at [265, 171] on input "Requestor Email *" at bounding box center [665, 171] width 883 height 24
type input "mbottorff@cityofjeff.net"
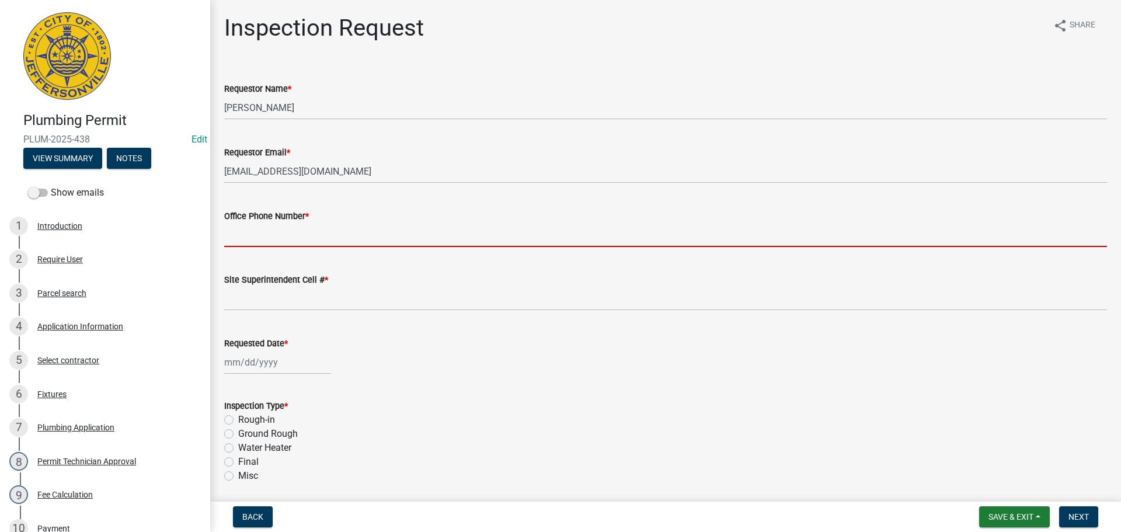
click at [265, 240] on input "Office Phone Number *" at bounding box center [665, 235] width 883 height 24
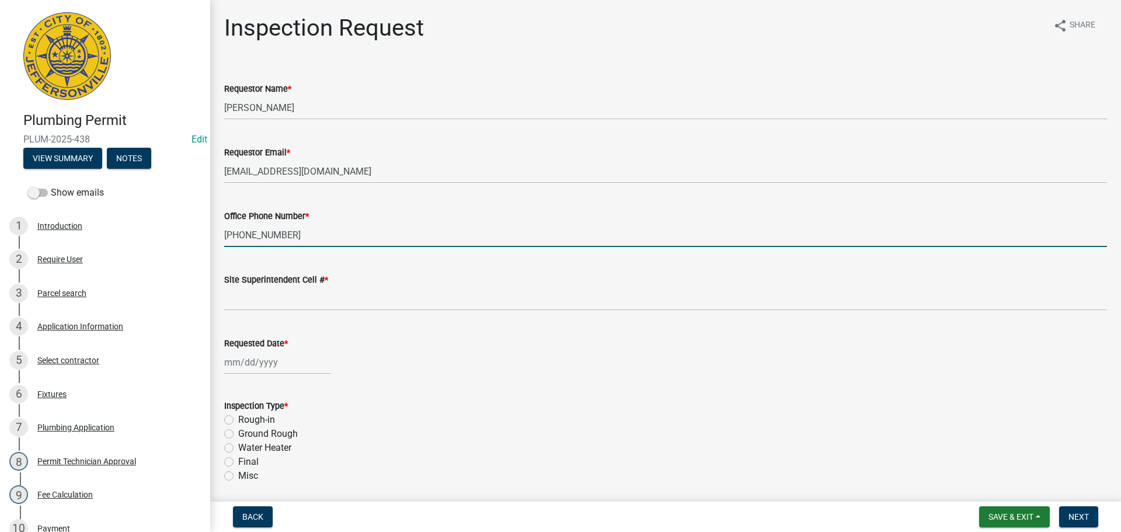
type input "502-727-8713"
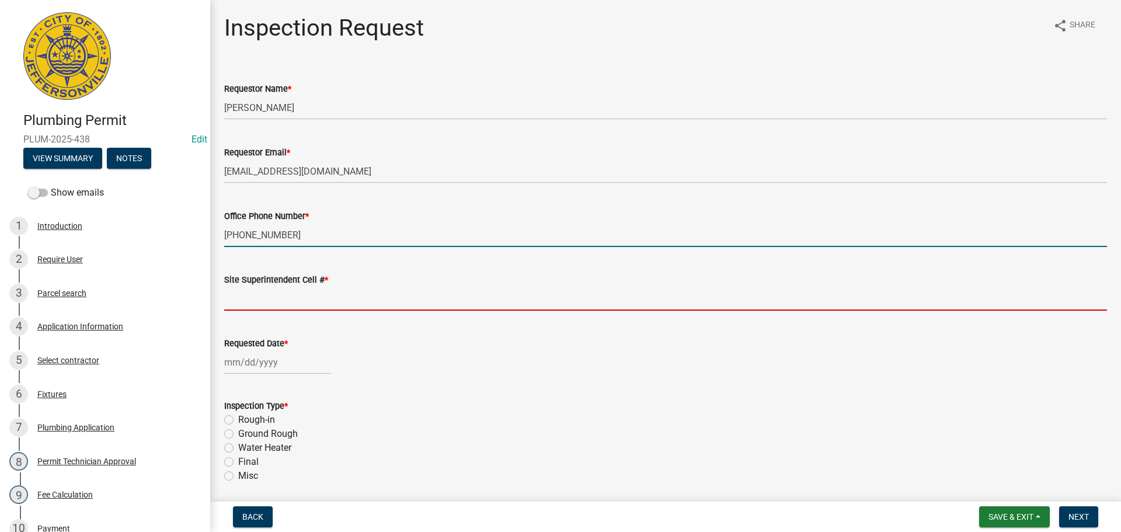
click at [267, 295] on input "Site Superintendent Cell # *" at bounding box center [665, 299] width 883 height 24
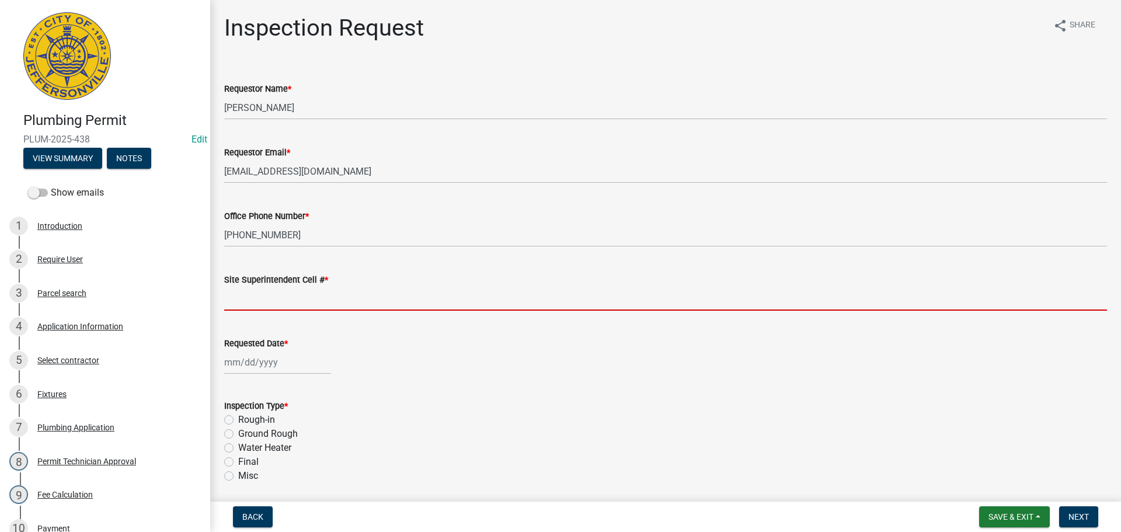
type input "SAME"
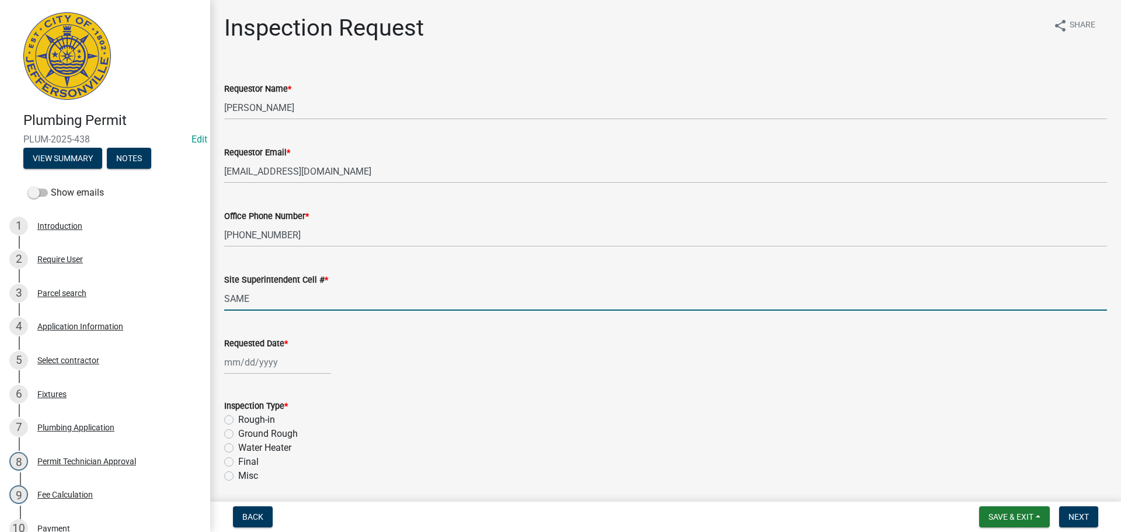
click at [264, 360] on div at bounding box center [277, 362] width 107 height 24
select select "8"
select select "2025"
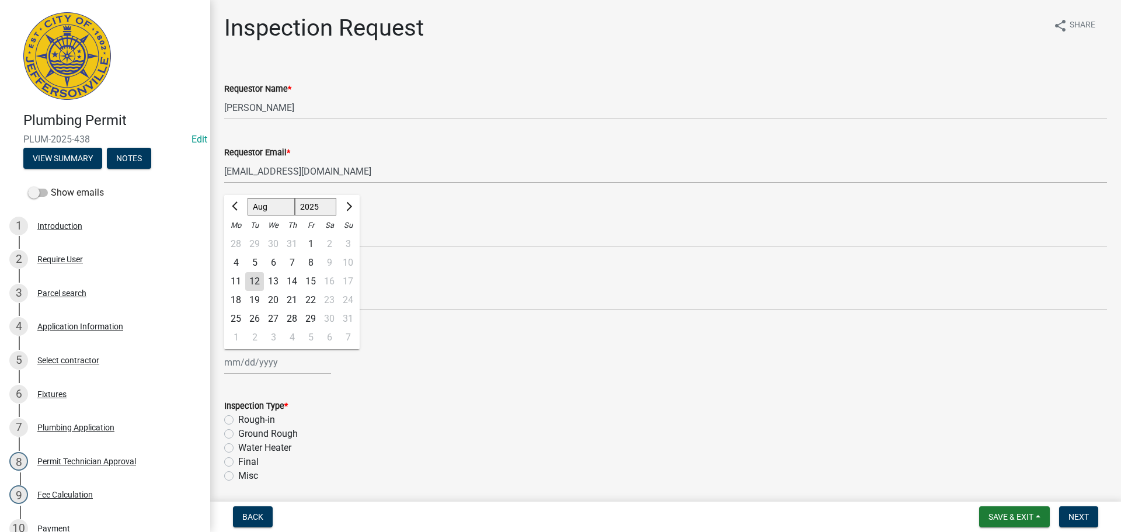
click at [256, 301] on div "19" at bounding box center [254, 300] width 19 height 19
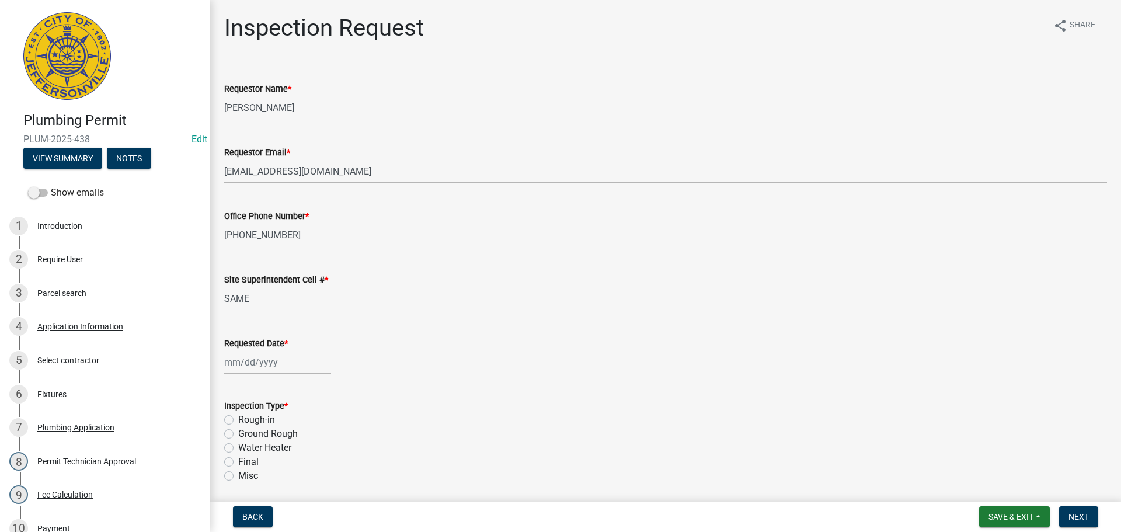
type input "08/19/2025"
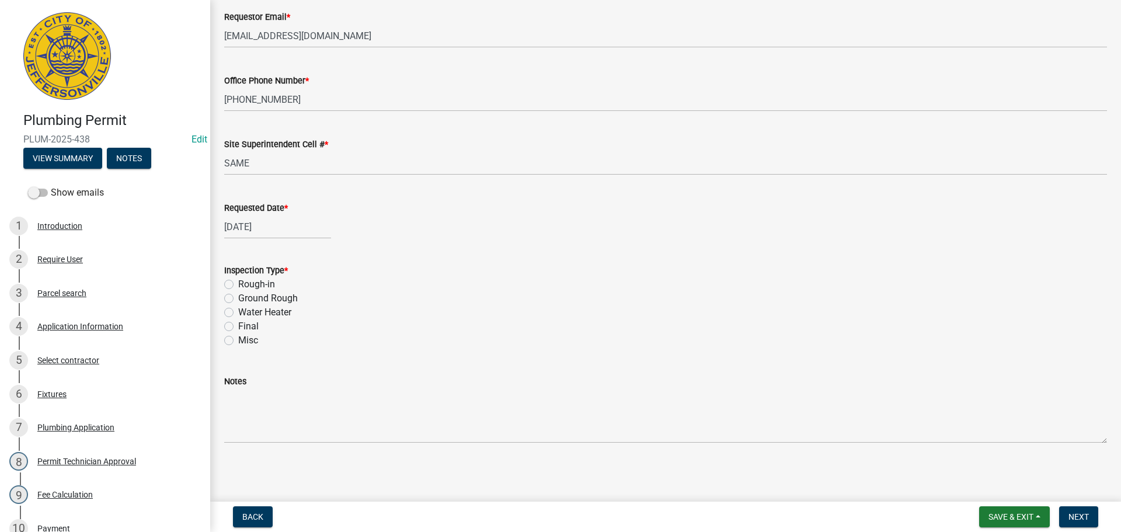
scroll to position [137, 0]
click at [238, 313] on label "Water Heater" at bounding box center [264, 311] width 53 height 14
click at [238, 312] on input "Water Heater" at bounding box center [242, 308] width 8 height 8
radio input "true"
click at [1080, 516] on span "Next" at bounding box center [1079, 516] width 20 height 9
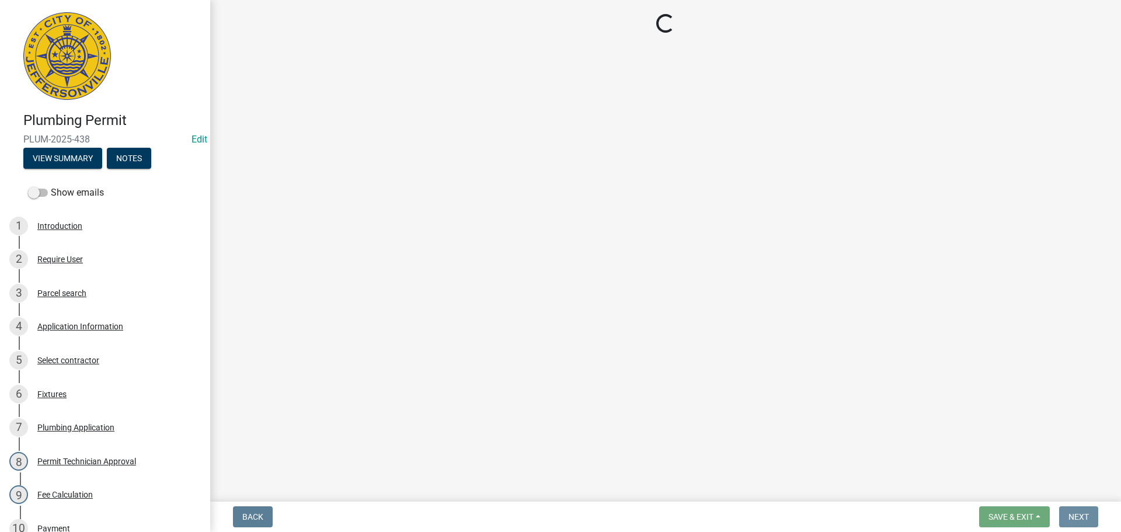
scroll to position [0, 0]
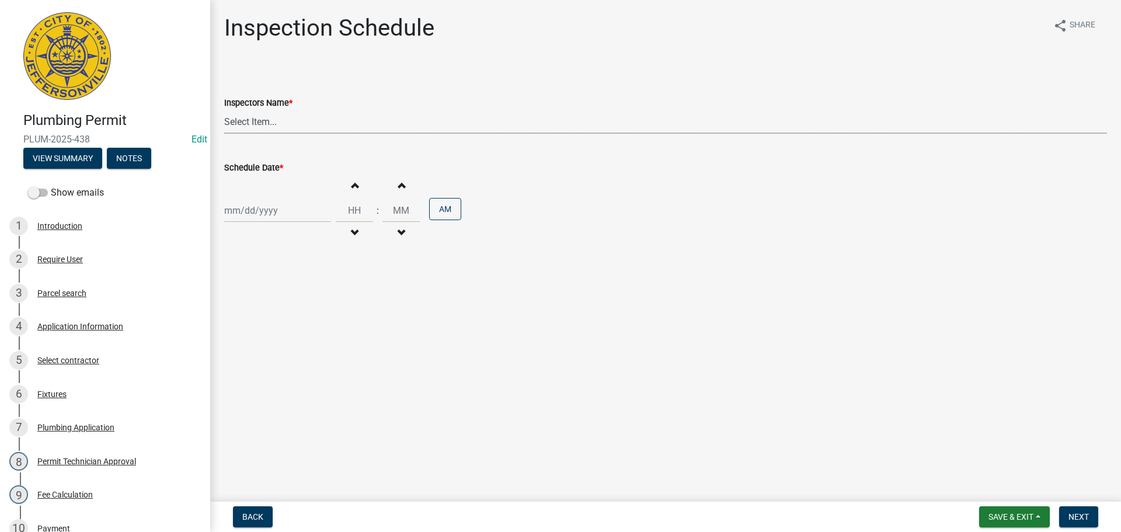
click at [252, 121] on select "Select Item... [PERSON_NAME] ([PERSON_NAME]) [PERSON_NAME] ([PERSON_NAME]) mkru…" at bounding box center [665, 122] width 883 height 24
select select "13c97fbc-c819-4cee-844a-0db3d3c4db95"
click at [224, 110] on select "Select Item... [PERSON_NAME] ([PERSON_NAME]) [PERSON_NAME] ([PERSON_NAME]) mkru…" at bounding box center [665, 122] width 883 height 24
click at [252, 208] on div at bounding box center [277, 211] width 107 height 24
select select "8"
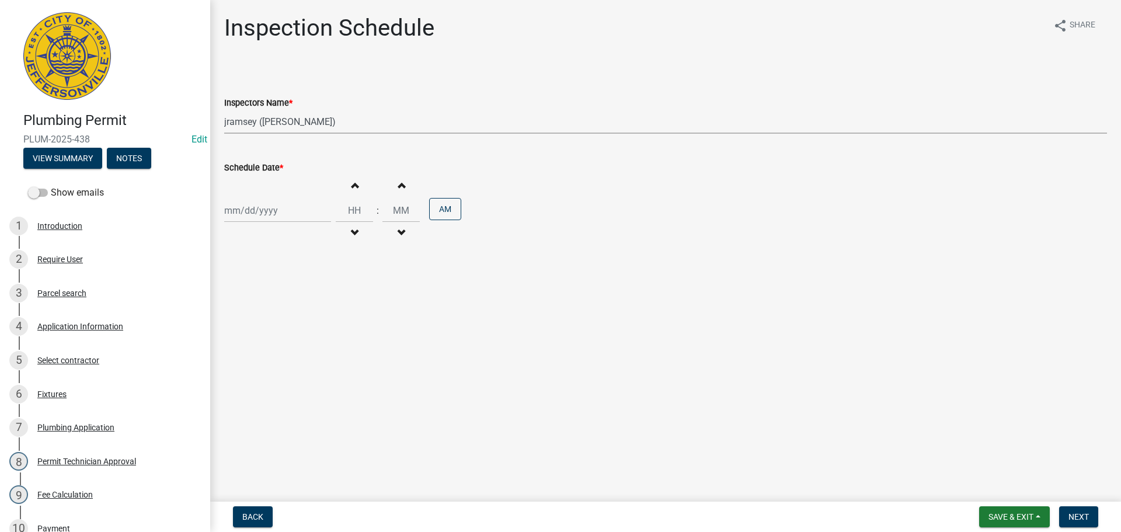
select select "2025"
click at [259, 328] on div "19" at bounding box center [254, 328] width 19 height 19
type input "08/19/2025"
click at [350, 207] on input "Hours" at bounding box center [354, 211] width 37 height 24
type input "10"
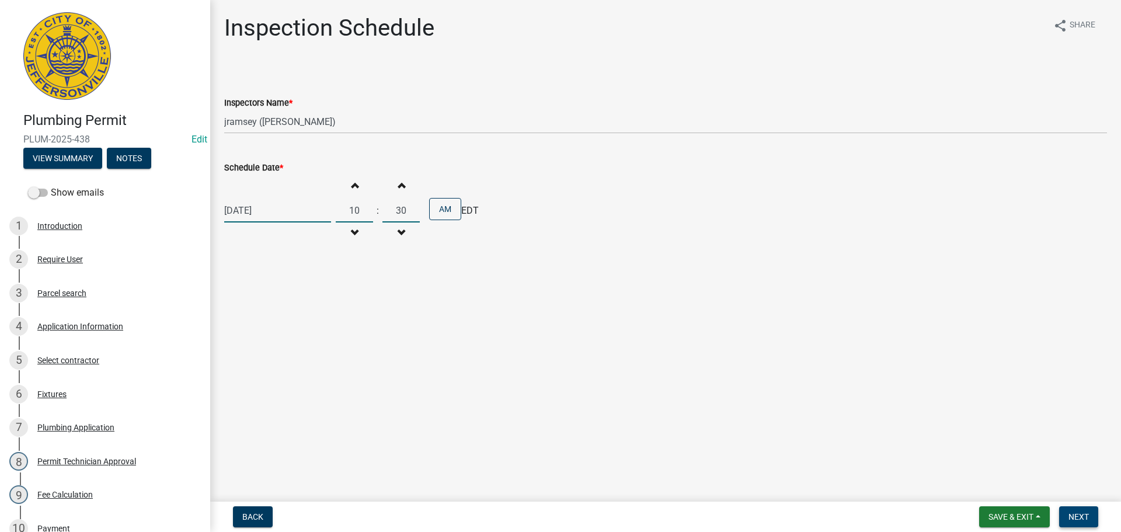
type input "30"
click at [1084, 516] on span "Next" at bounding box center [1079, 516] width 20 height 9
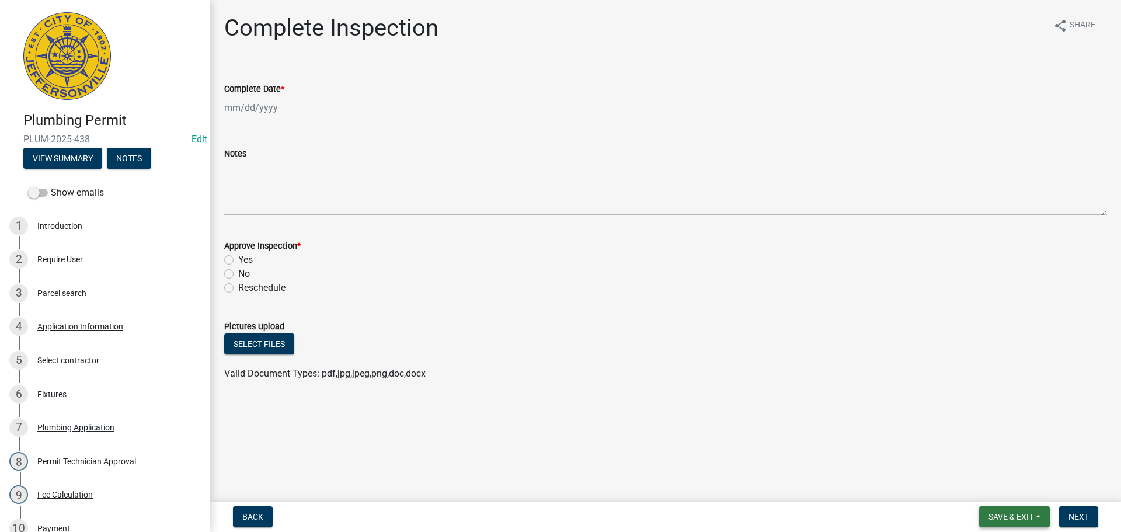
click at [1001, 519] on span "Save & Exit" at bounding box center [1011, 516] width 45 height 9
click at [987, 485] on button "Save & Exit" at bounding box center [1003, 486] width 93 height 28
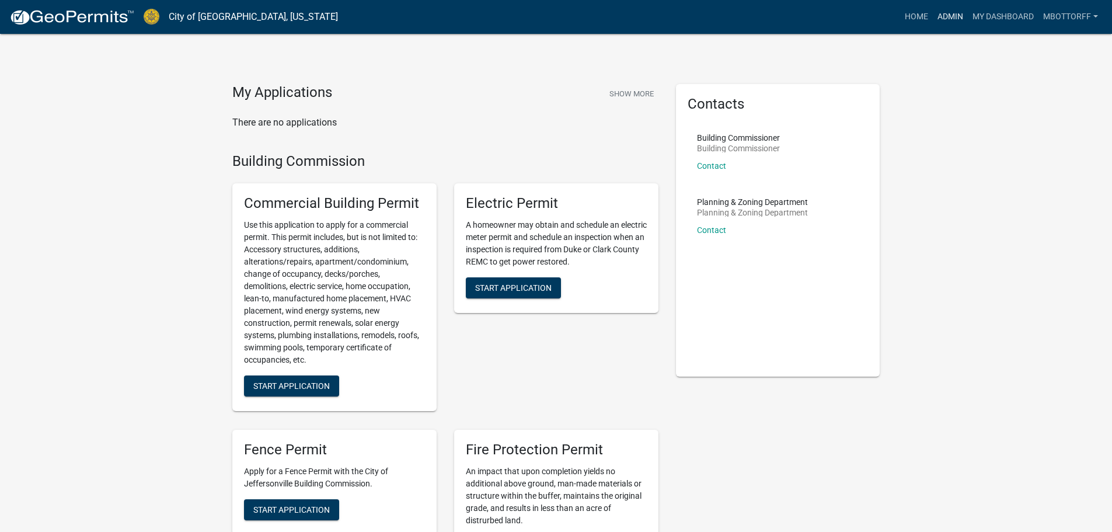
click at [952, 15] on link "Admin" at bounding box center [950, 17] width 35 height 22
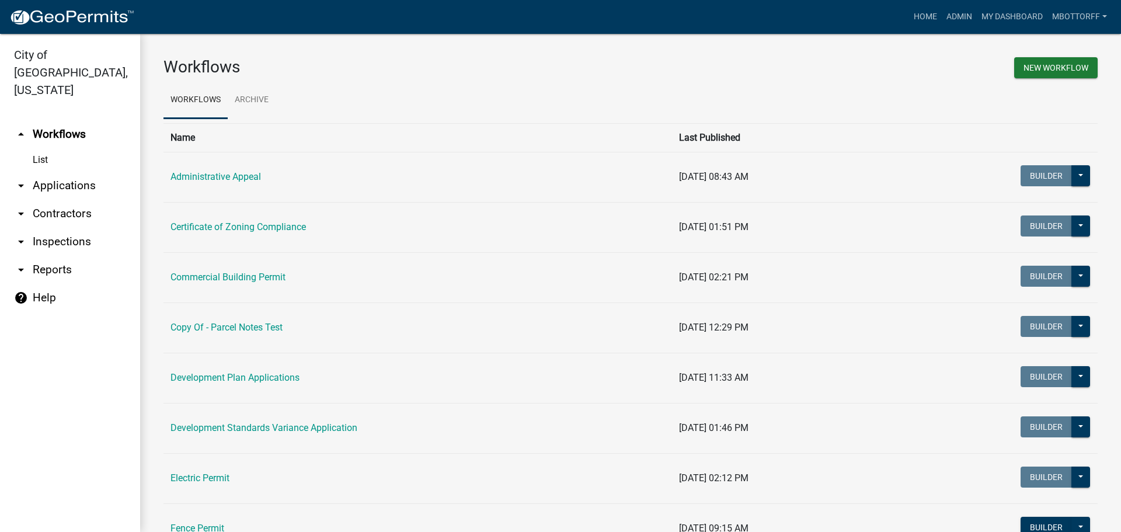
click at [68, 172] on link "arrow_drop_down Applications" at bounding box center [70, 186] width 140 height 28
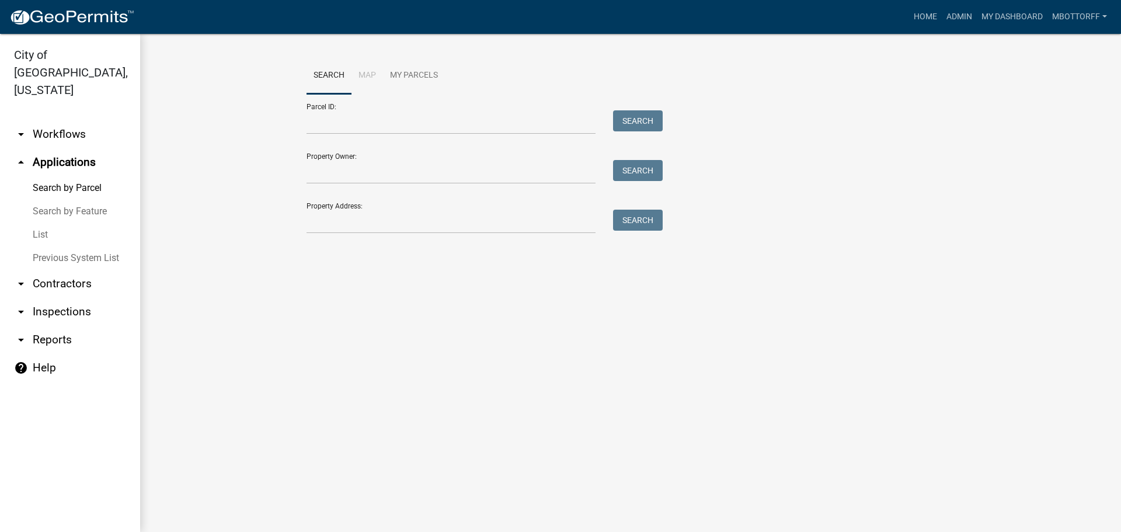
click at [56, 298] on link "arrow_drop_down Inspections" at bounding box center [70, 312] width 140 height 28
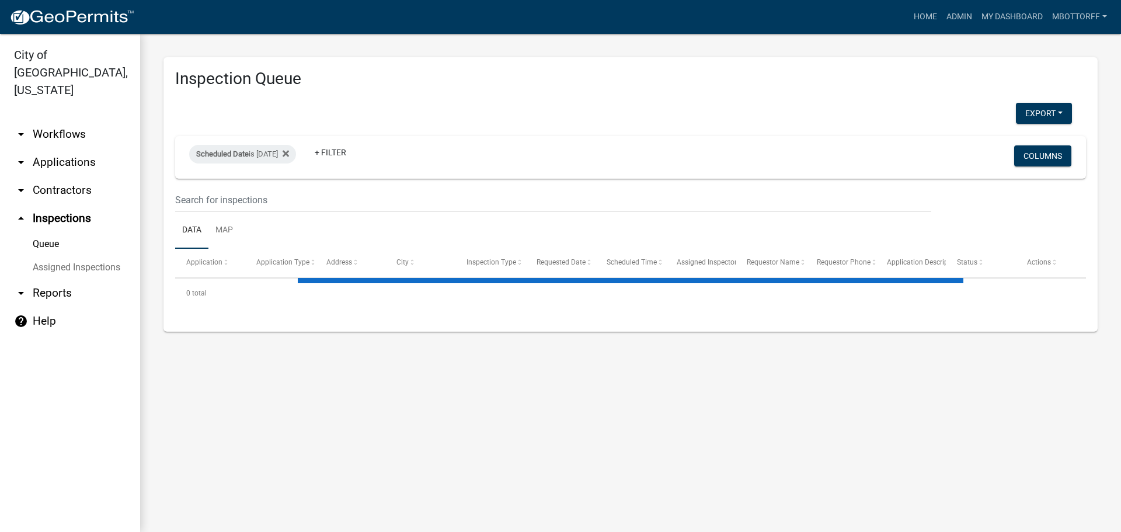
select select "3: 100"
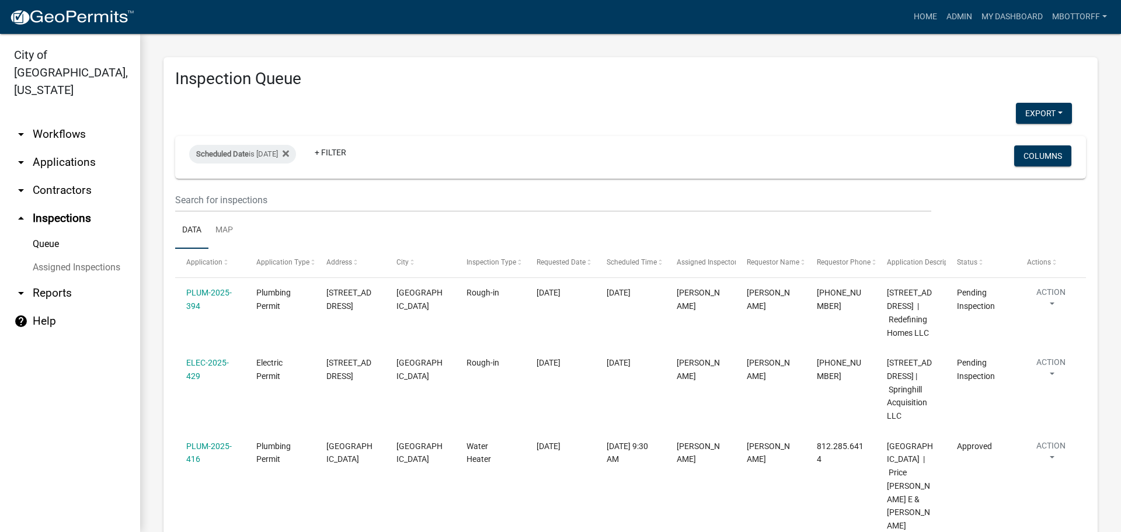
click at [67, 256] on link "Assigned Inspections" at bounding box center [70, 267] width 140 height 23
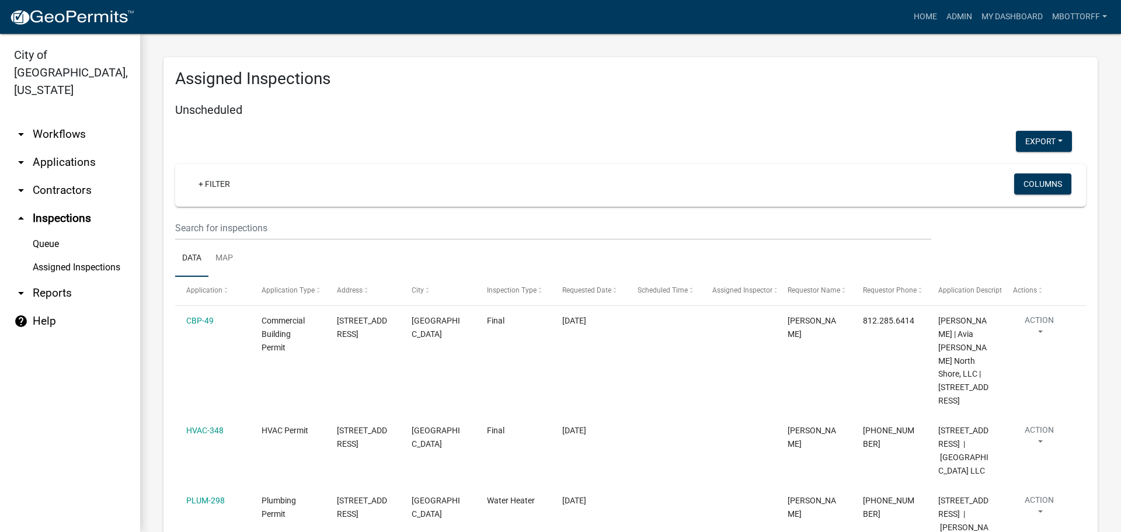
click at [103, 256] on link "Assigned Inspections" at bounding box center [70, 267] width 140 height 23
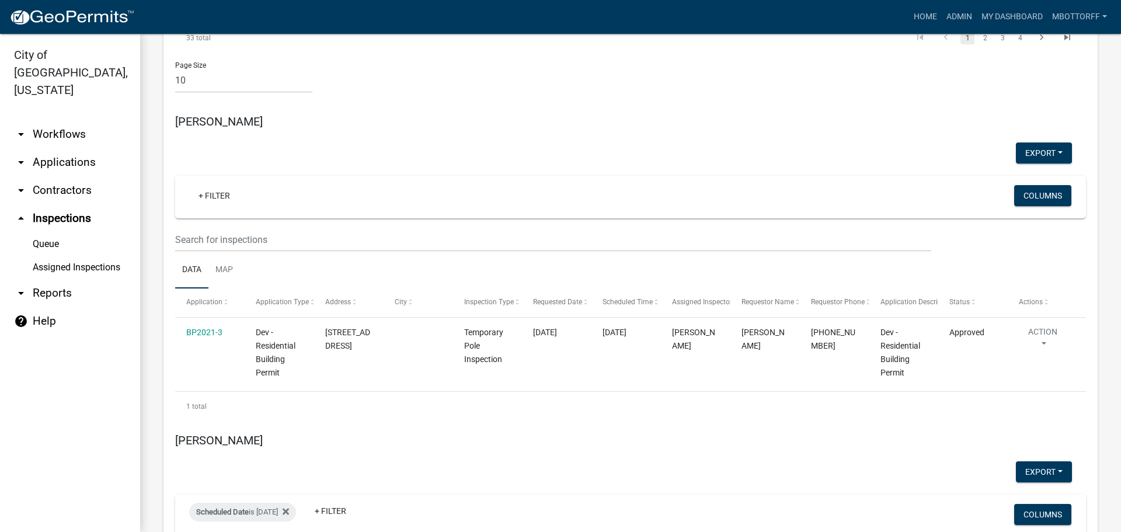
scroll to position [3832, 0]
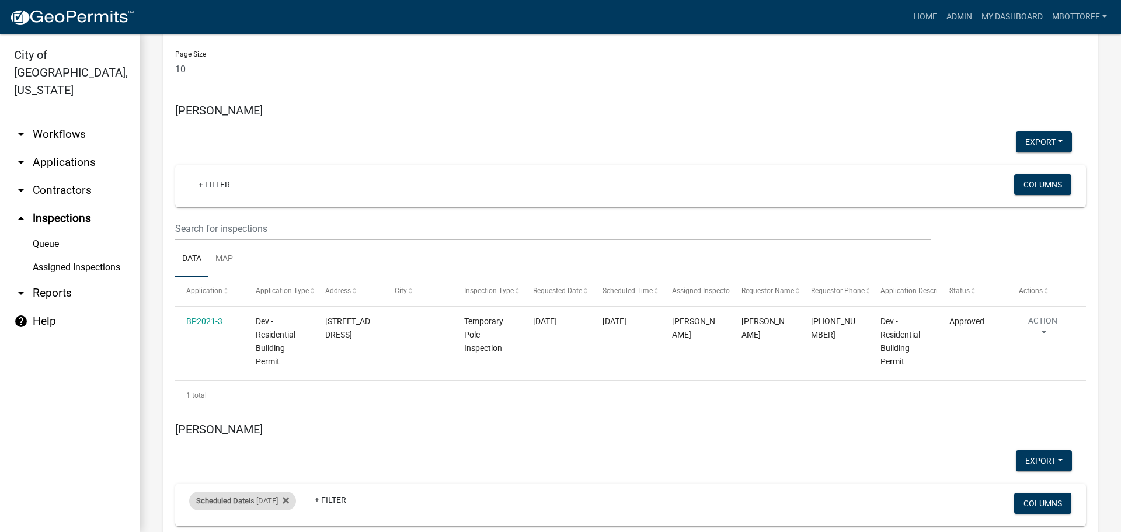
click at [291, 492] on div "Scheduled Date is 08/15/2025" at bounding box center [242, 501] width 107 height 19
click at [291, 342] on input "2025-08-15" at bounding box center [253, 345] width 82 height 24
type input "2025-08-19"
click at [257, 381] on button "Done" at bounding box center [253, 380] width 82 height 21
click at [55, 176] on link "arrow_drop_down Contractors" at bounding box center [70, 190] width 140 height 28
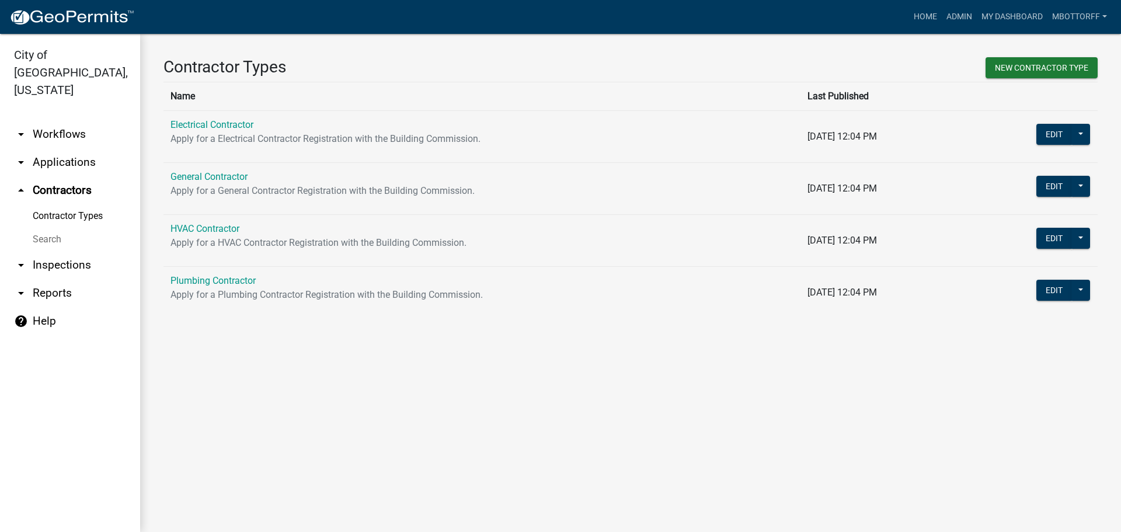
click at [199, 231] on link "HVAC Contractor" at bounding box center [205, 228] width 69 height 11
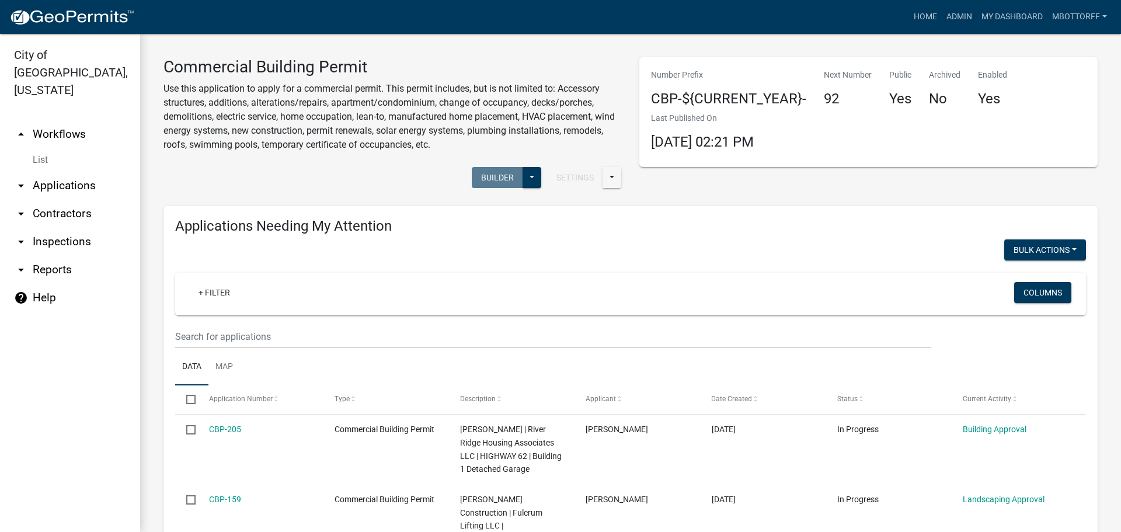
scroll to position [913, 0]
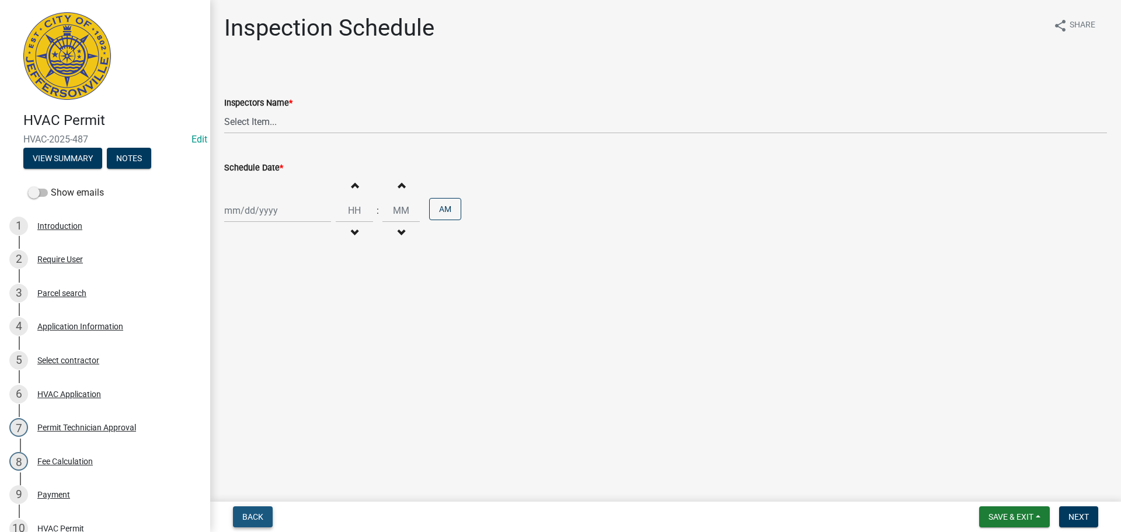
click at [256, 517] on span "Back" at bounding box center [252, 516] width 21 height 9
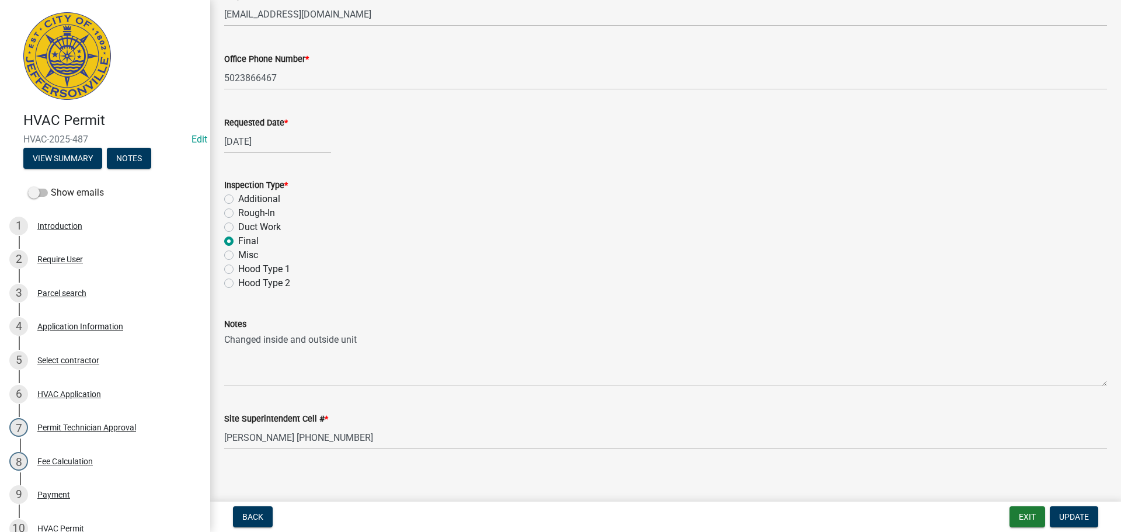
scroll to position [165, 0]
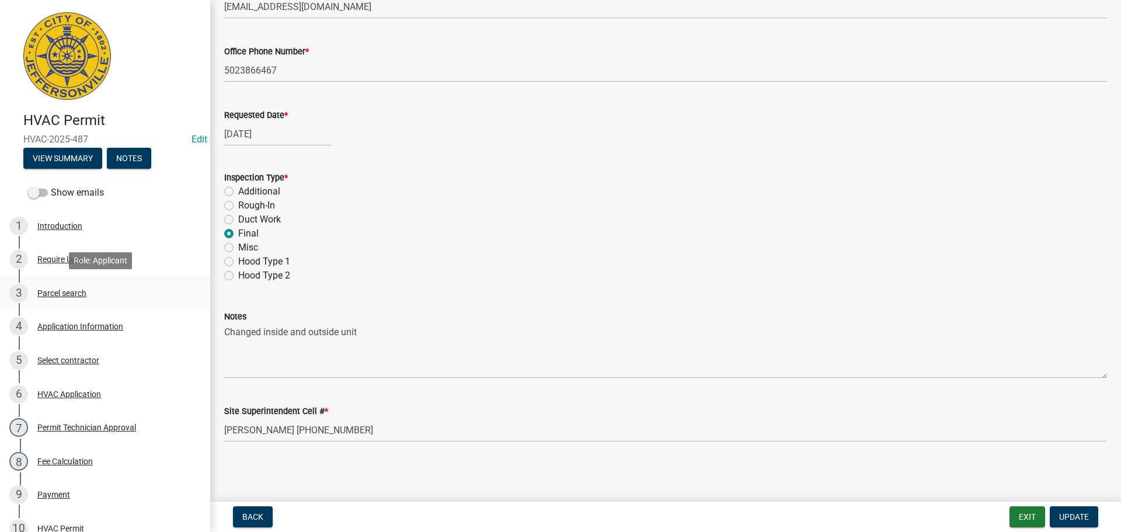
click at [54, 291] on div "Parcel search" at bounding box center [61, 293] width 49 height 8
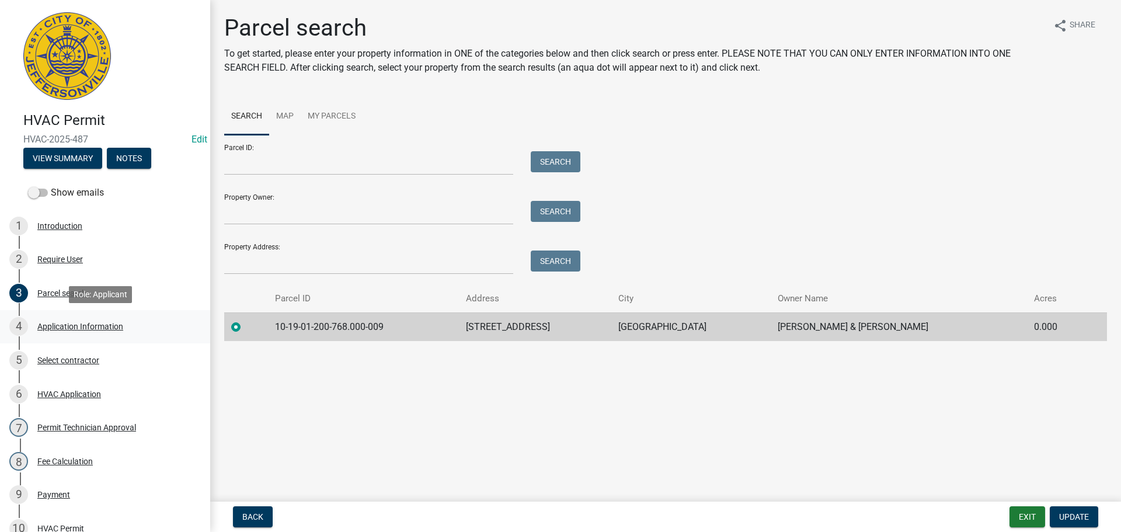
click at [93, 324] on div "Application Information" at bounding box center [80, 326] width 86 height 8
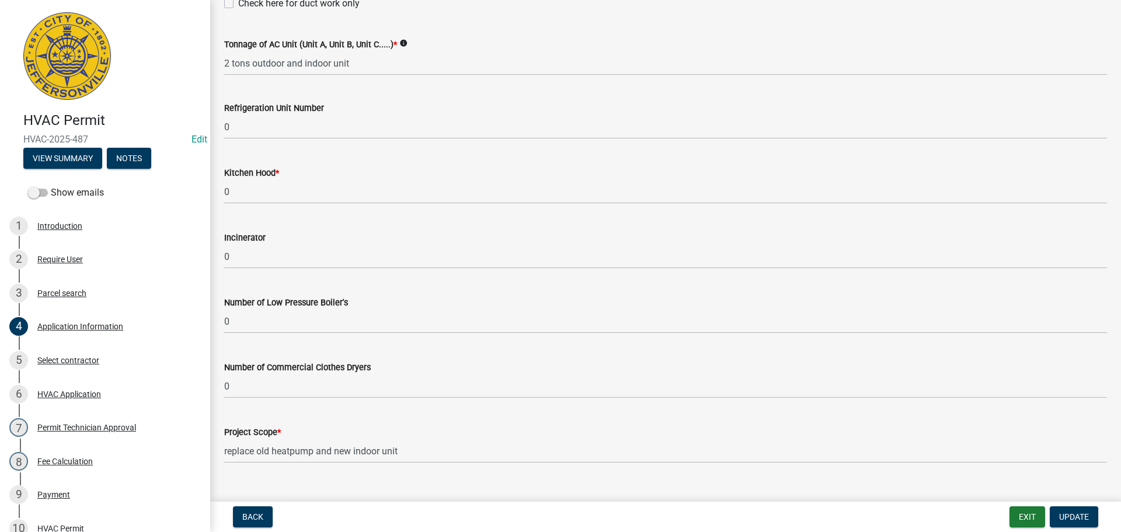
scroll to position [783, 0]
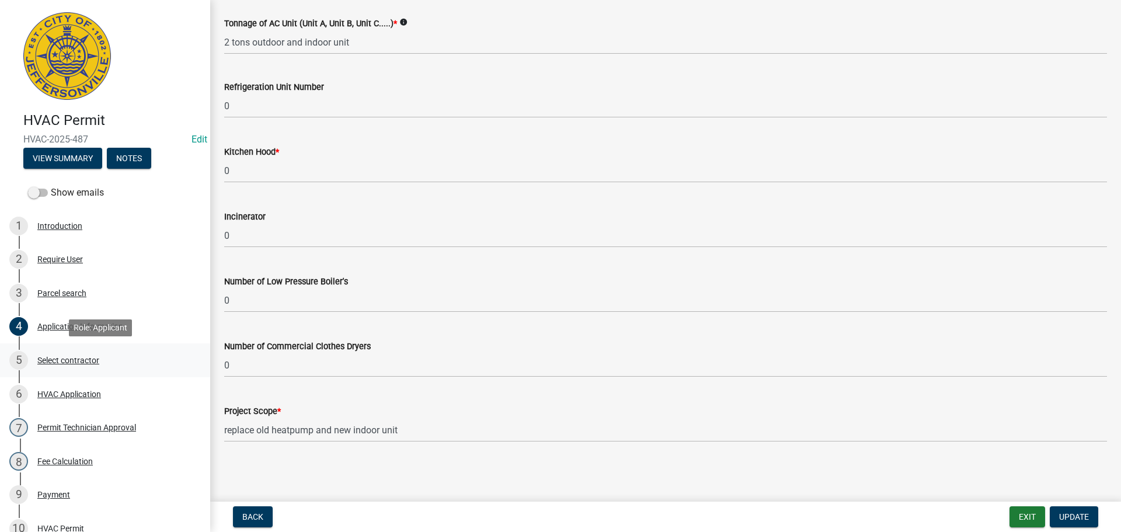
click at [65, 361] on div "Select contractor" at bounding box center [68, 360] width 62 height 8
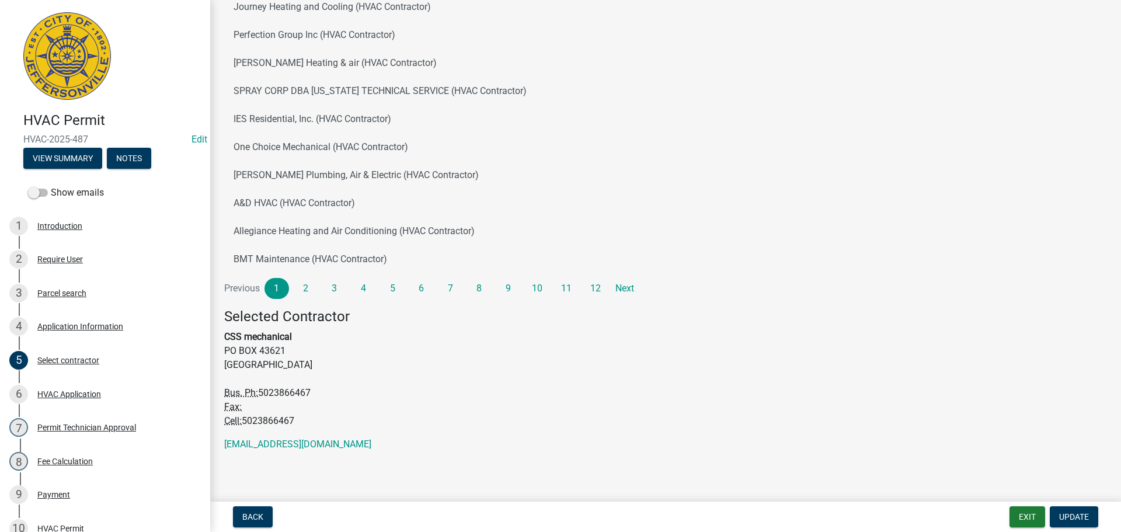
scroll to position [256, 0]
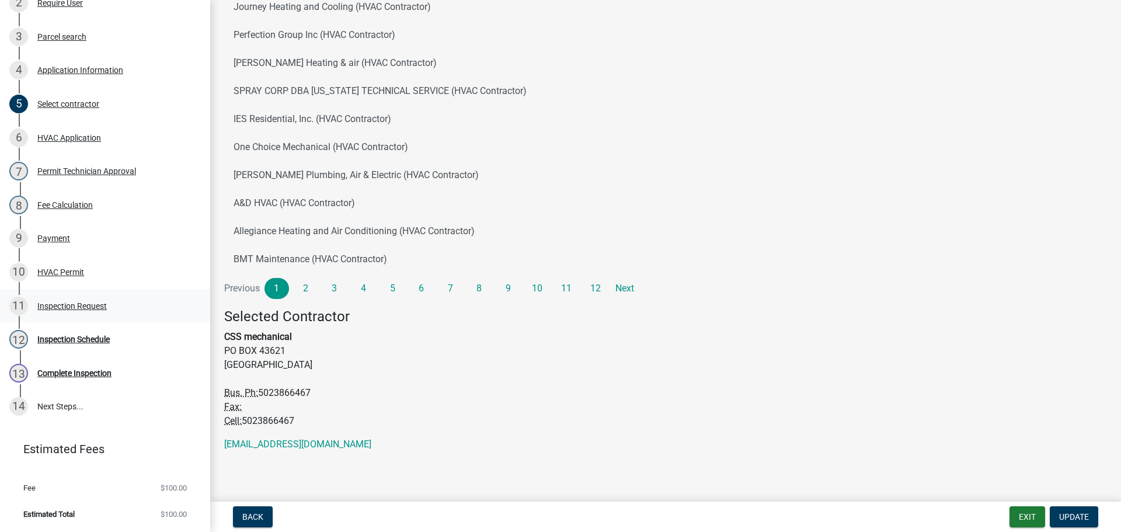
click at [52, 307] on div "Inspection Request" at bounding box center [71, 306] width 69 height 8
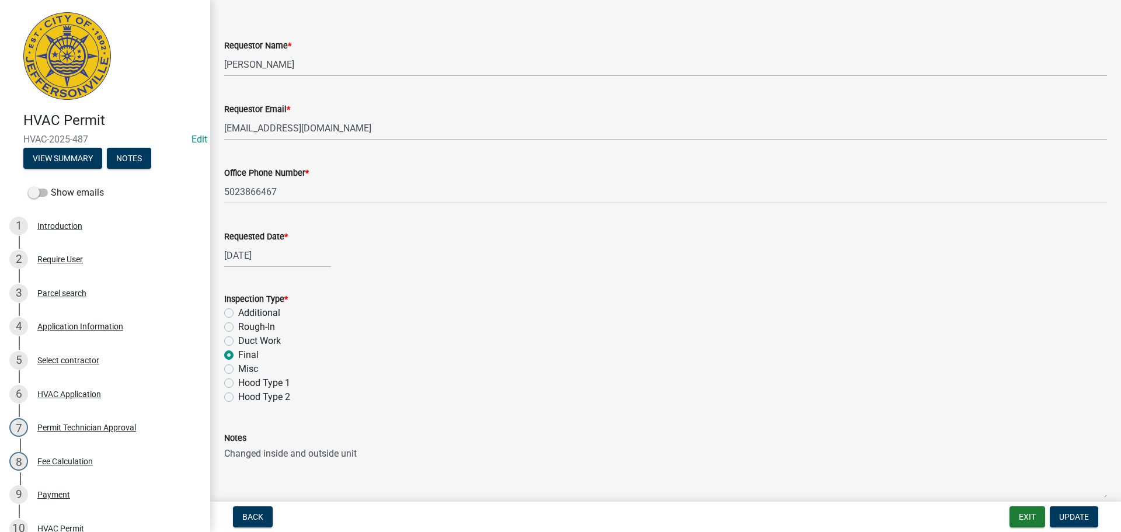
scroll to position [165, 0]
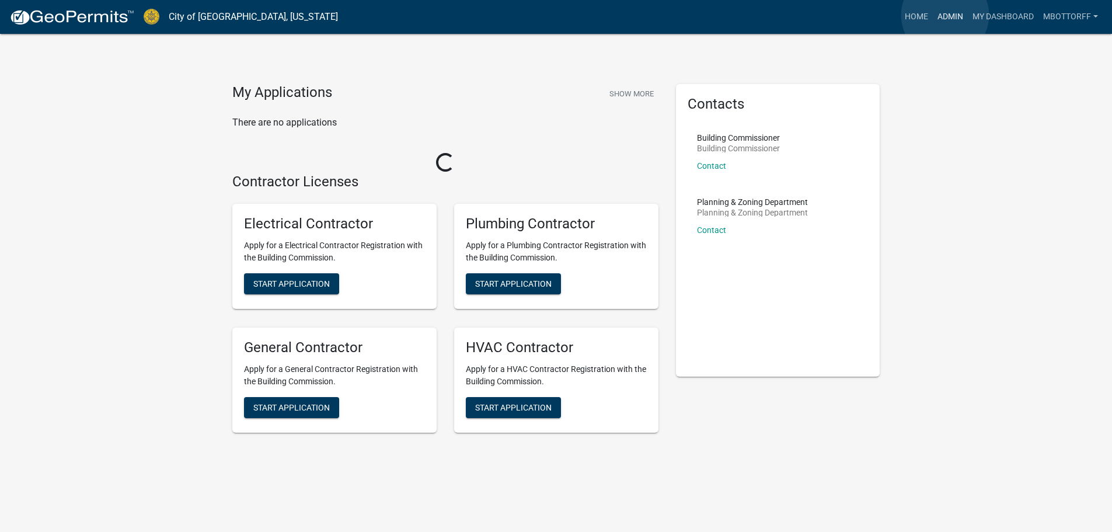
click at [946, 15] on link "Admin" at bounding box center [950, 17] width 35 height 22
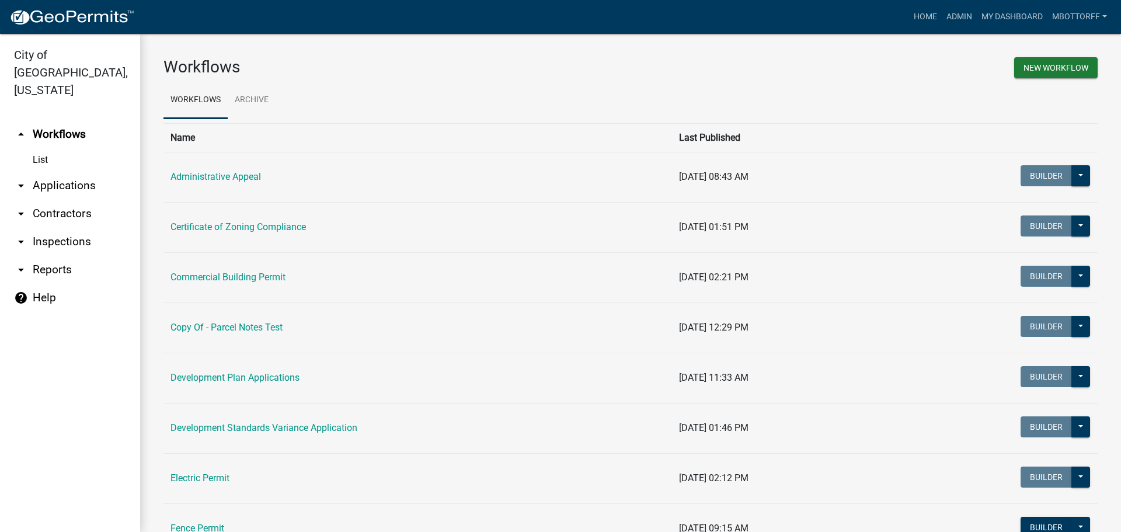
click at [69, 172] on link "arrow_drop_down Applications" at bounding box center [70, 186] width 140 height 28
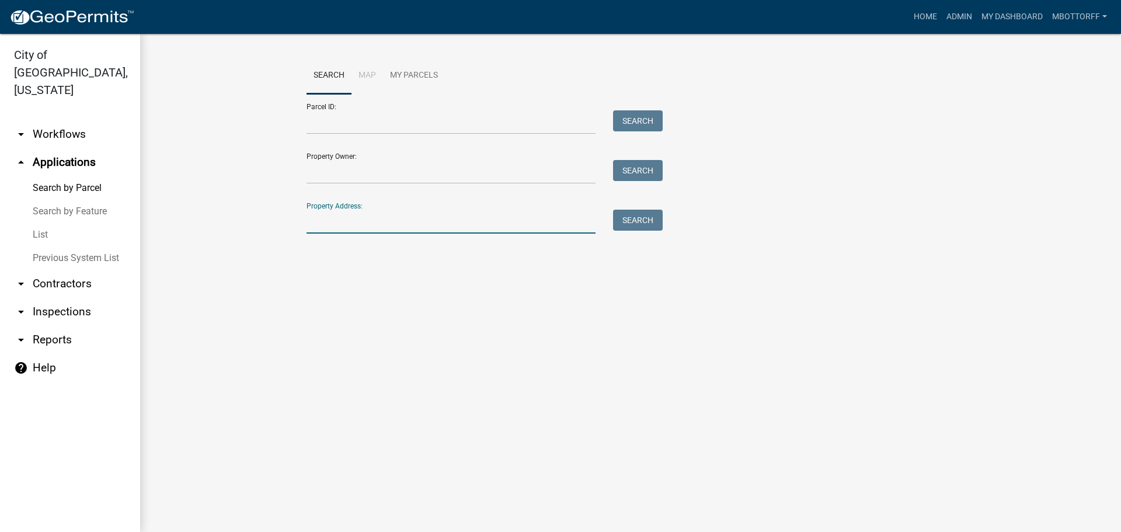
click at [342, 220] on input "Property Address:" at bounding box center [451, 222] width 289 height 24
click at [67, 120] on link "arrow_drop_down Workflows" at bounding box center [70, 134] width 140 height 28
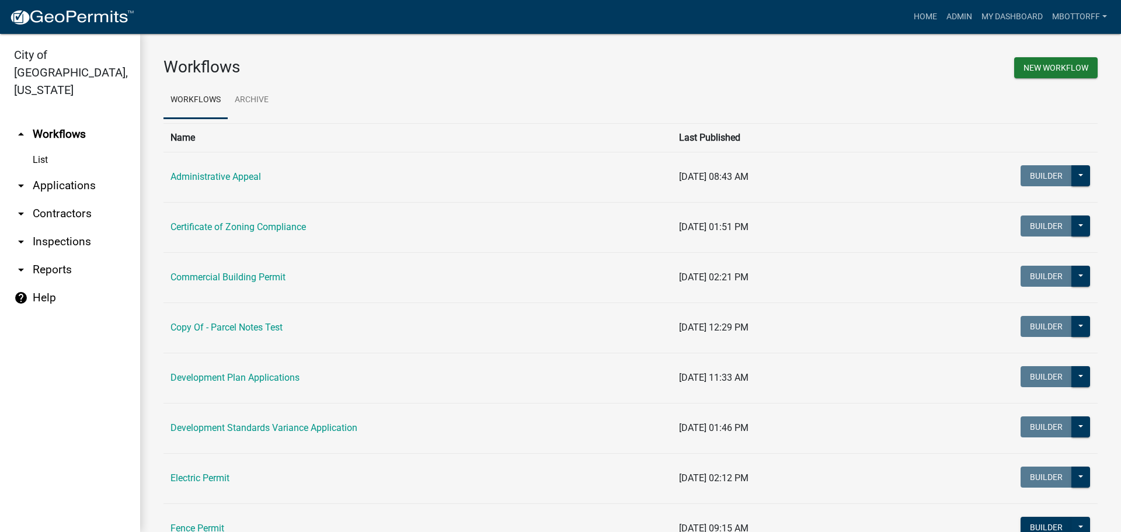
click at [37, 148] on link "List" at bounding box center [70, 159] width 140 height 23
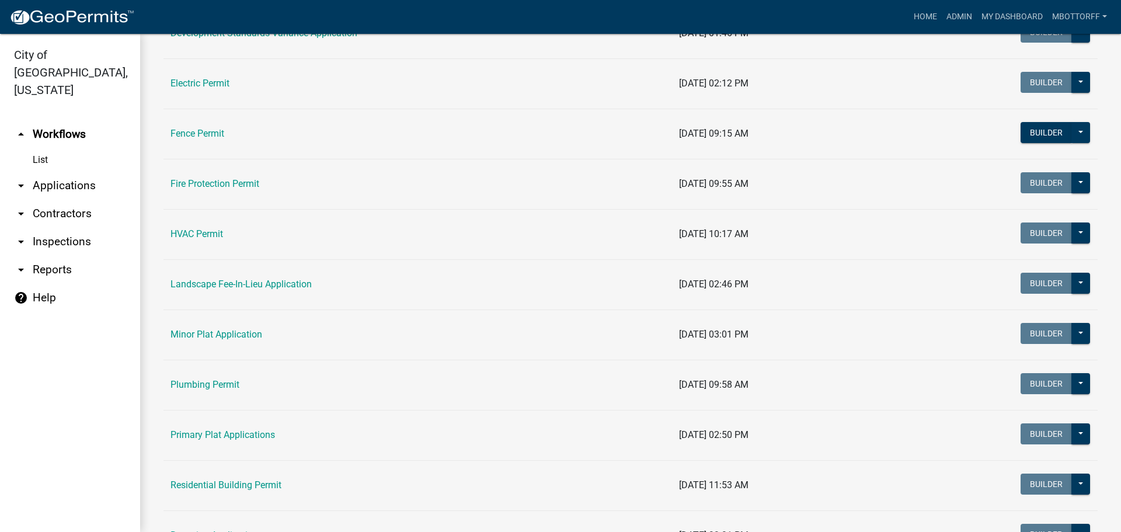
scroll to position [409, 0]
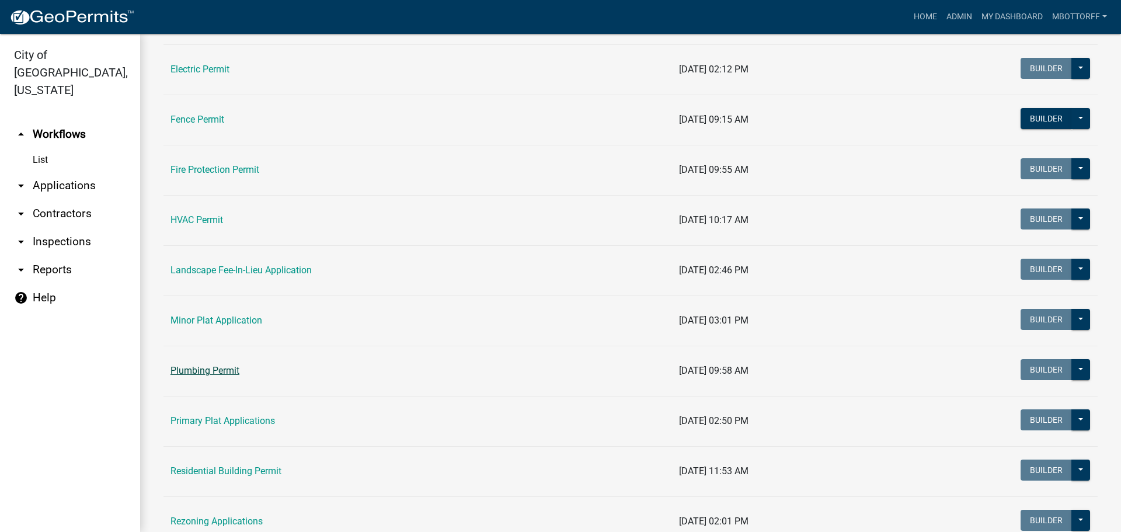
click at [227, 372] on link "Plumbing Permit" at bounding box center [205, 370] width 69 height 11
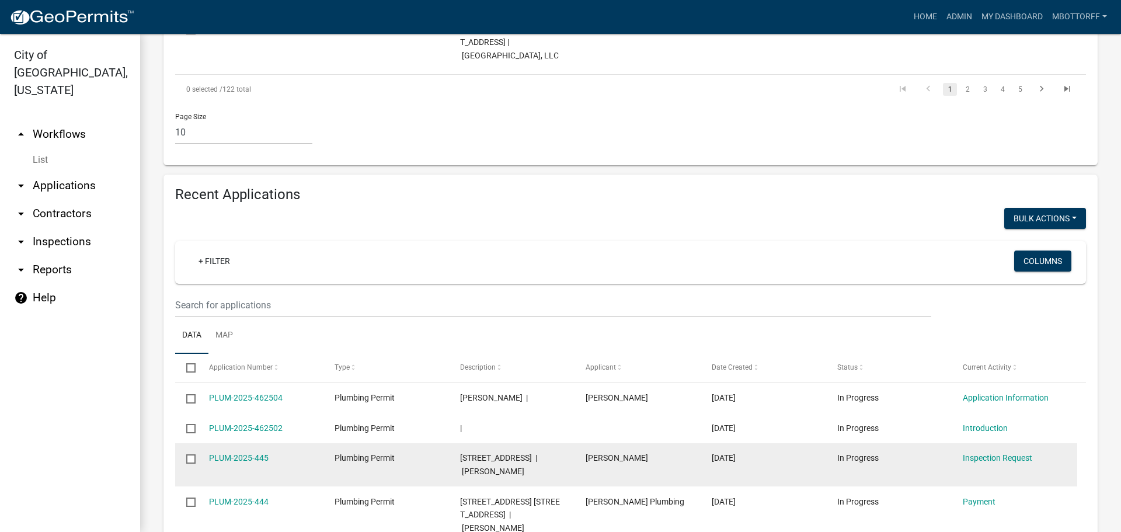
scroll to position [934, 0]
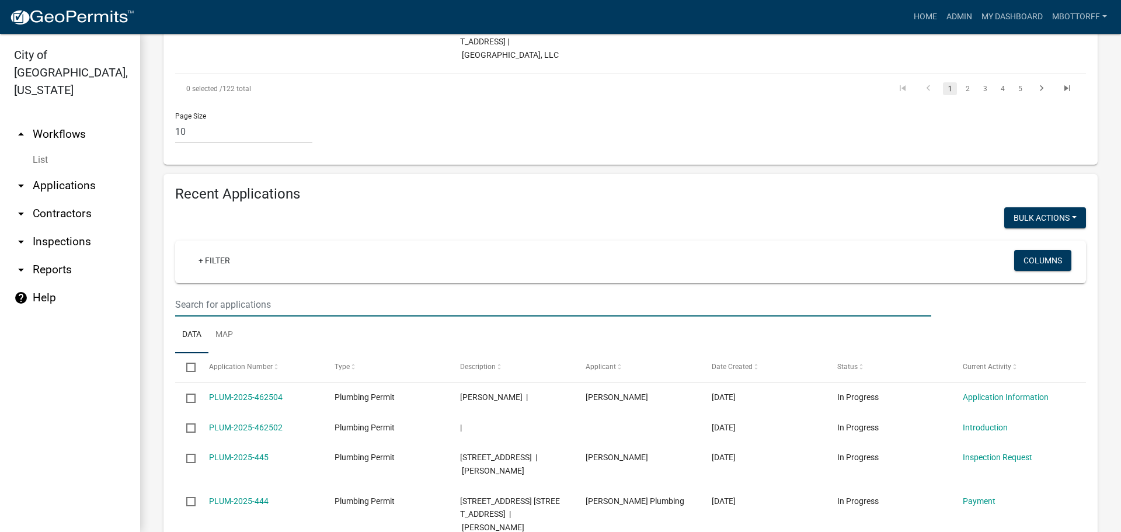
click at [193, 293] on input "text" at bounding box center [553, 305] width 756 height 24
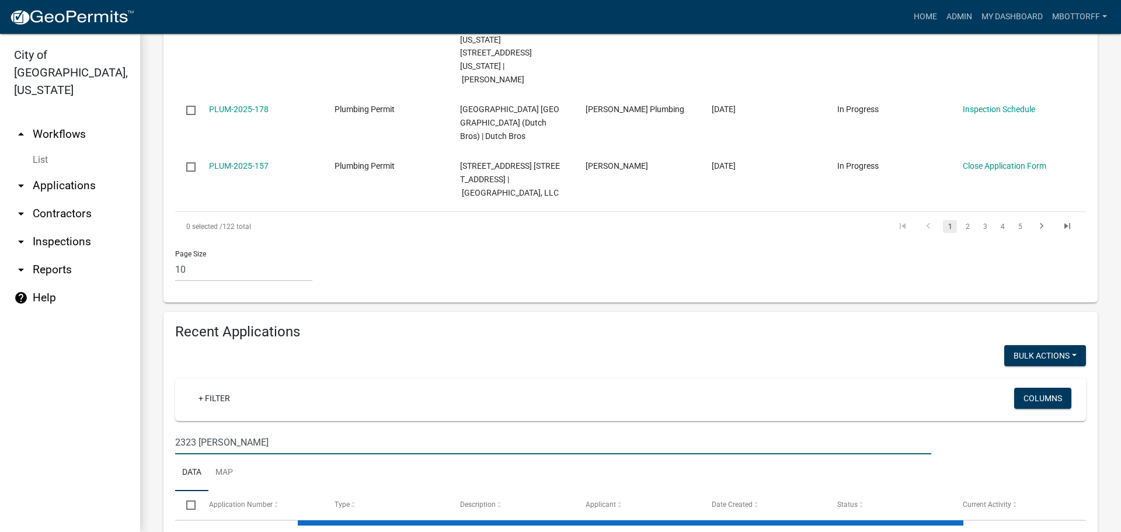
scroll to position [826, 0]
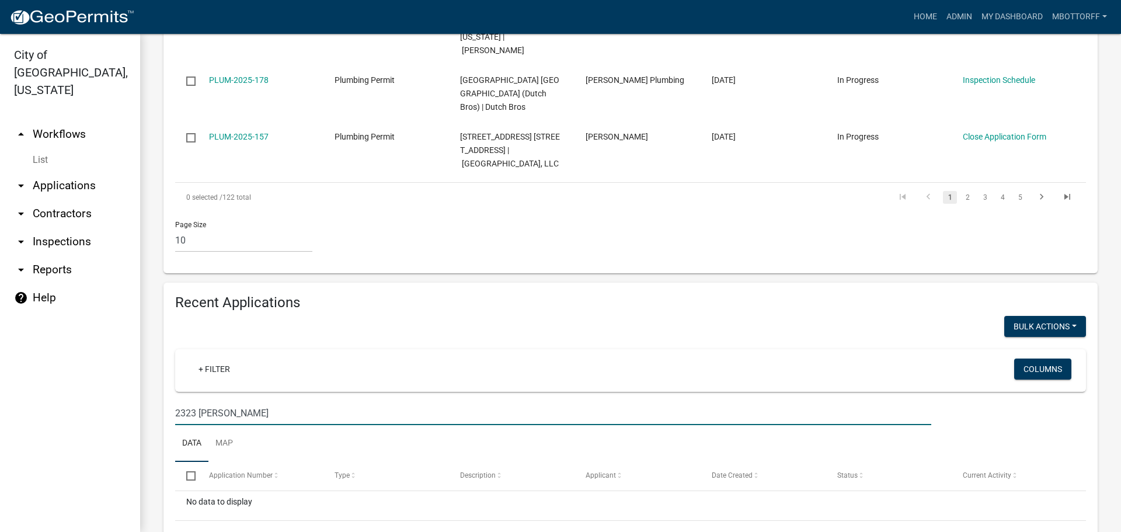
click at [196, 401] on input "2323 ALLISON" at bounding box center [553, 413] width 756 height 24
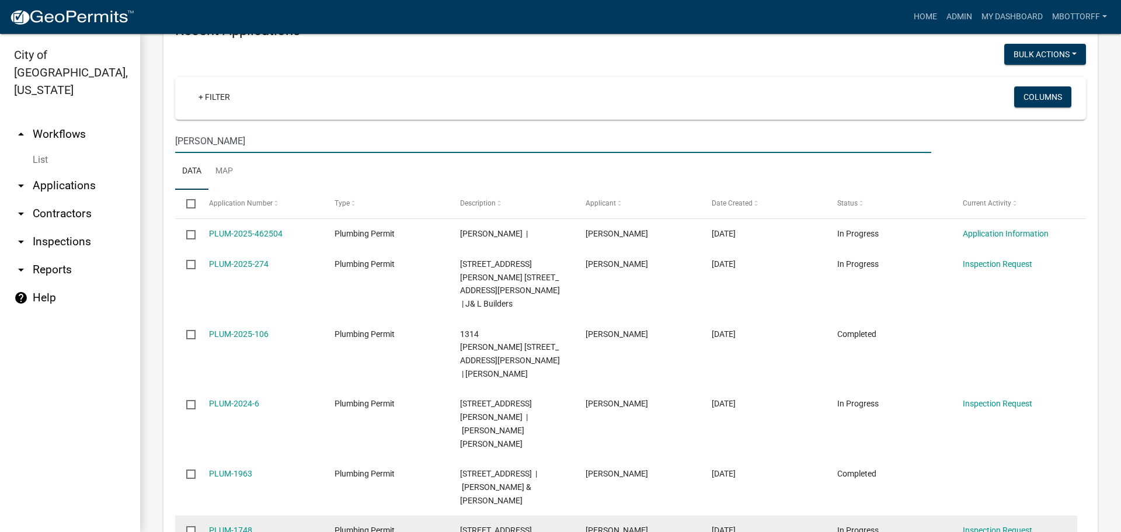
scroll to position [1058, 0]
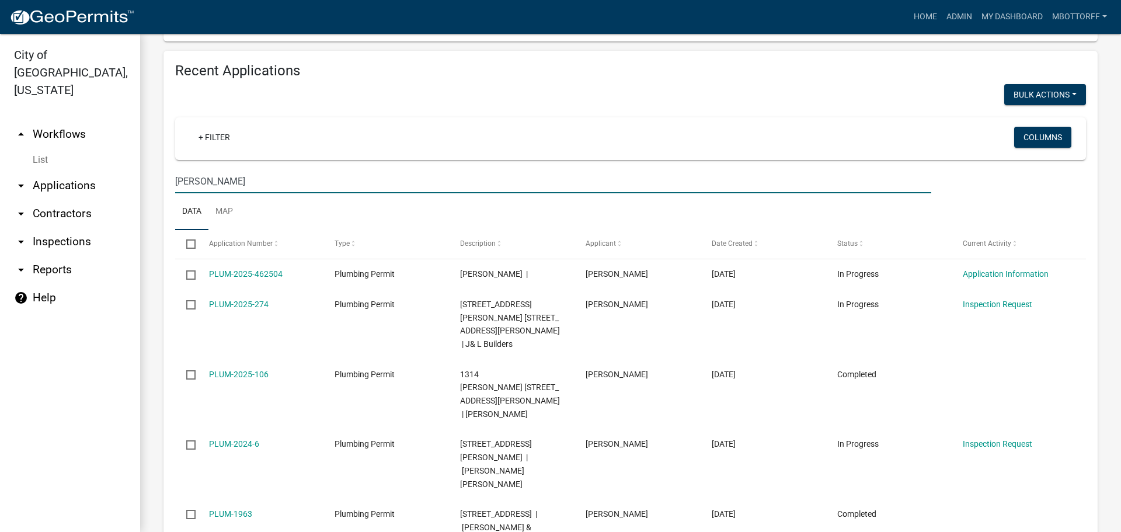
type input "ALLISON"
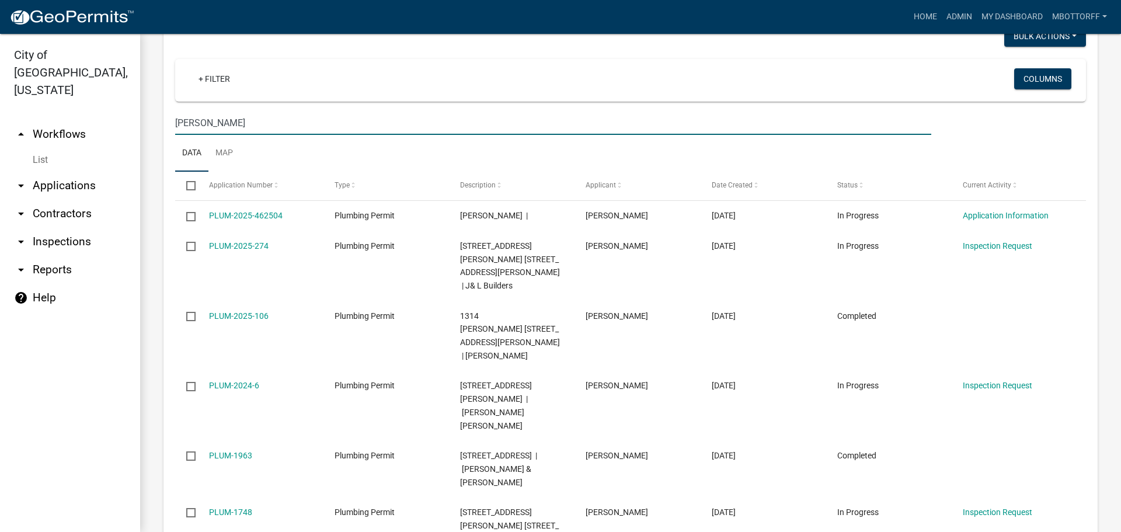
scroll to position [882, 0]
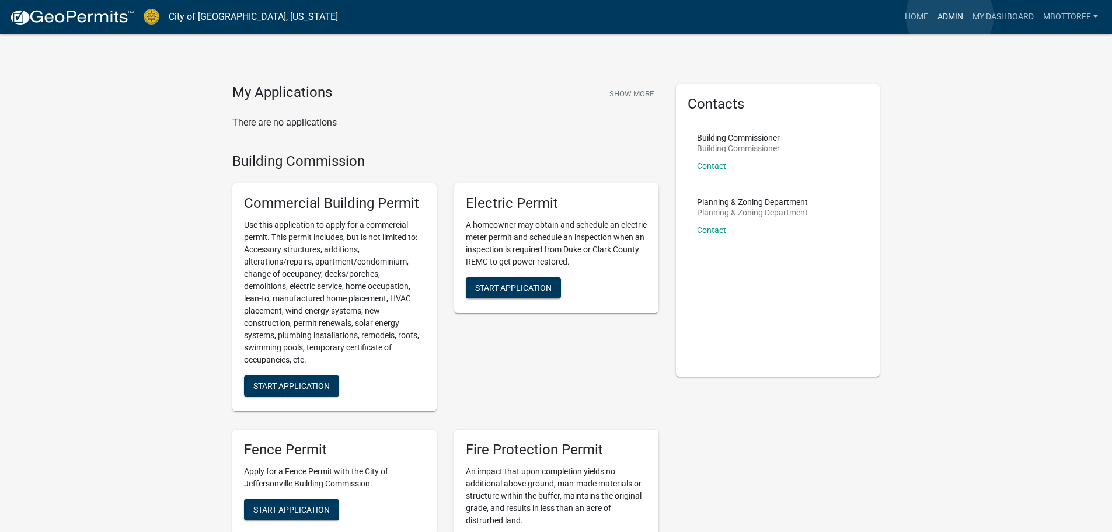
click at [950, 16] on link "Admin" at bounding box center [950, 17] width 35 height 22
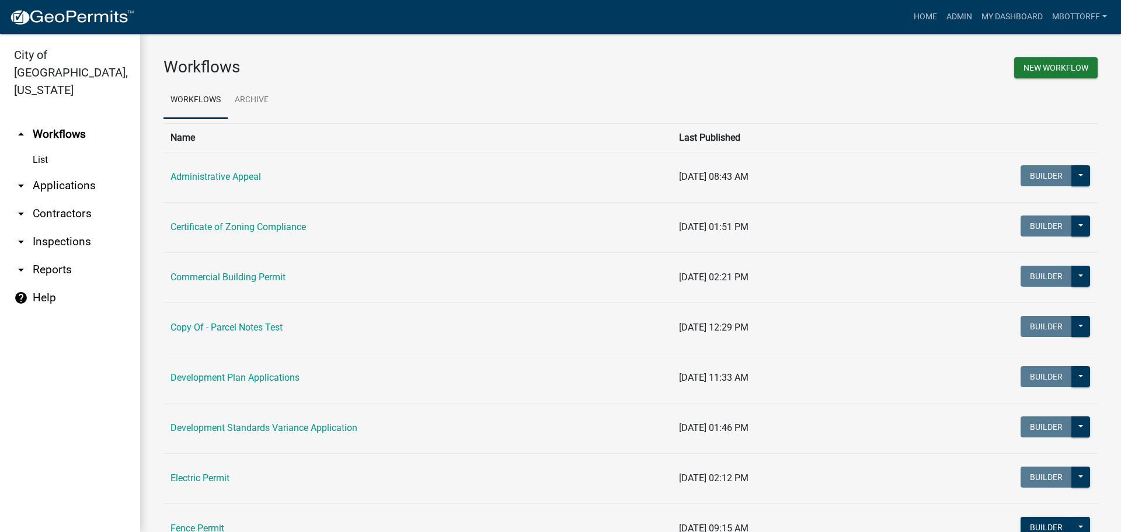
click at [50, 228] on link "arrow_drop_down Inspections" at bounding box center [70, 242] width 140 height 28
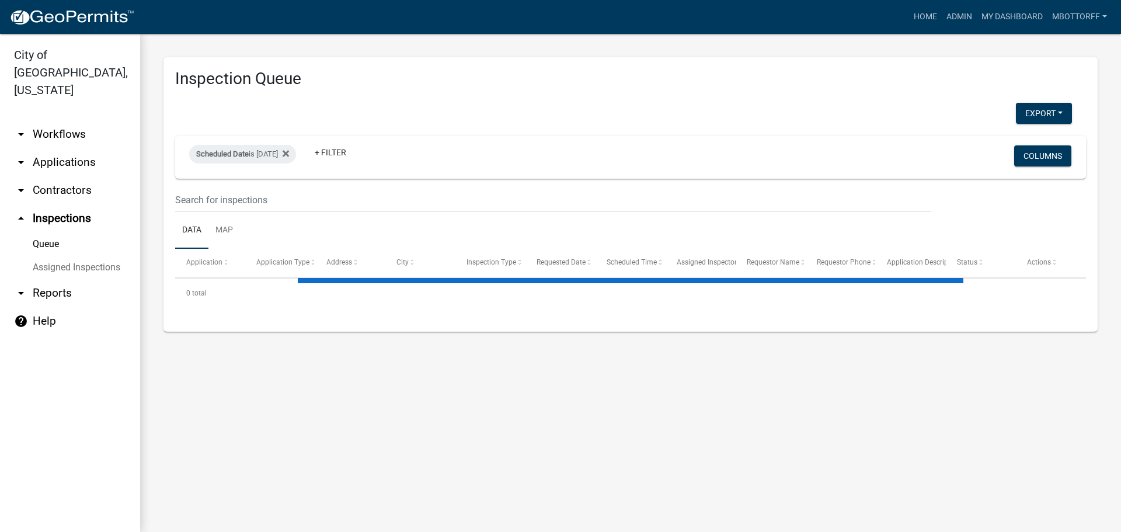
select select "3: 100"
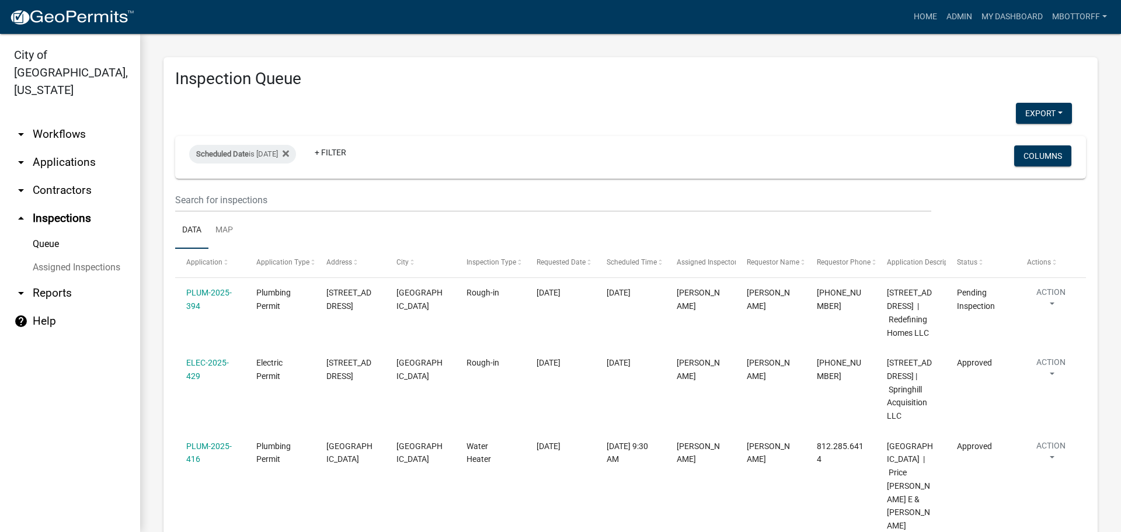
click at [56, 256] on link "Assigned Inspections" at bounding box center [70, 267] width 140 height 23
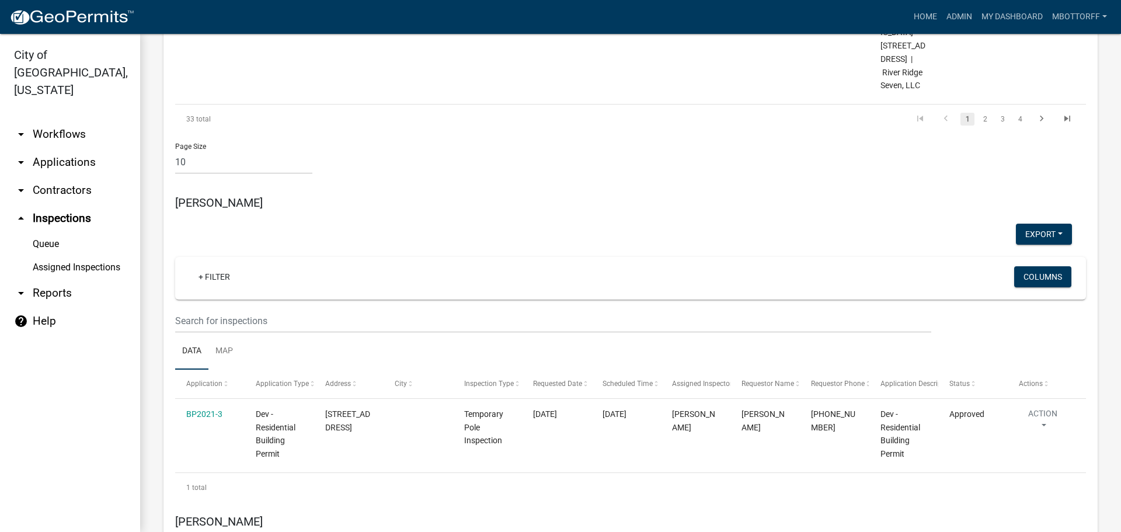
scroll to position [4730, 0]
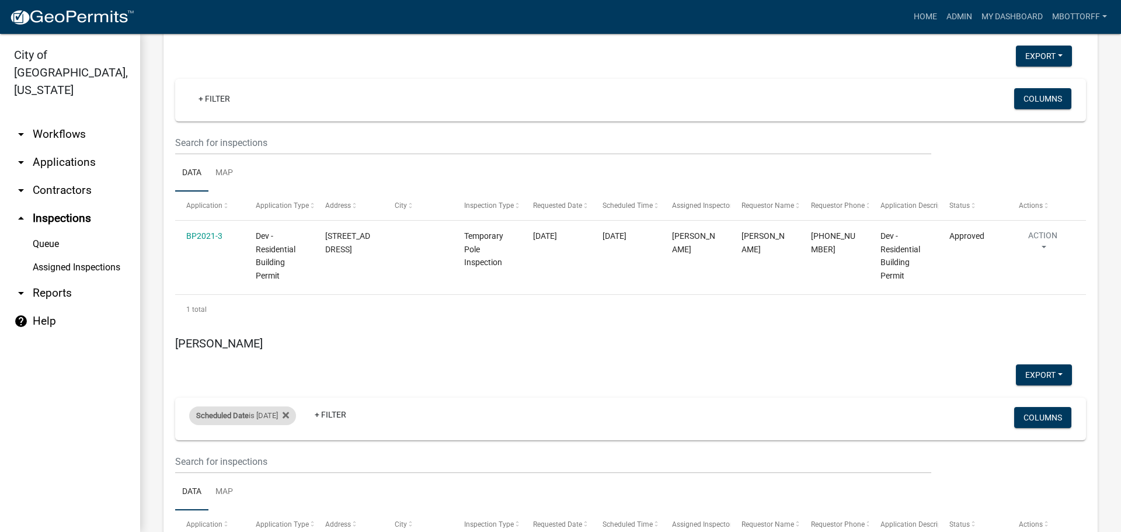
click at [270, 406] on div "Scheduled Date is [DATE]" at bounding box center [242, 415] width 107 height 19
click at [289, 283] on input "[DATE]" at bounding box center [253, 286] width 82 height 24
type input "[DATE]"
select select "3: 100"
click at [253, 321] on button "Done" at bounding box center [253, 321] width 82 height 21
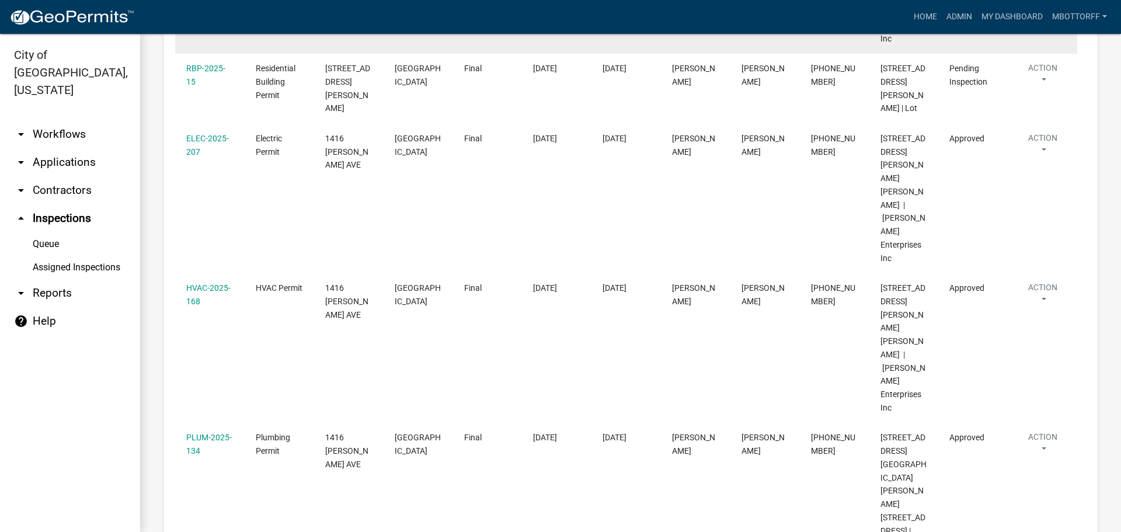
scroll to position [6132, 0]
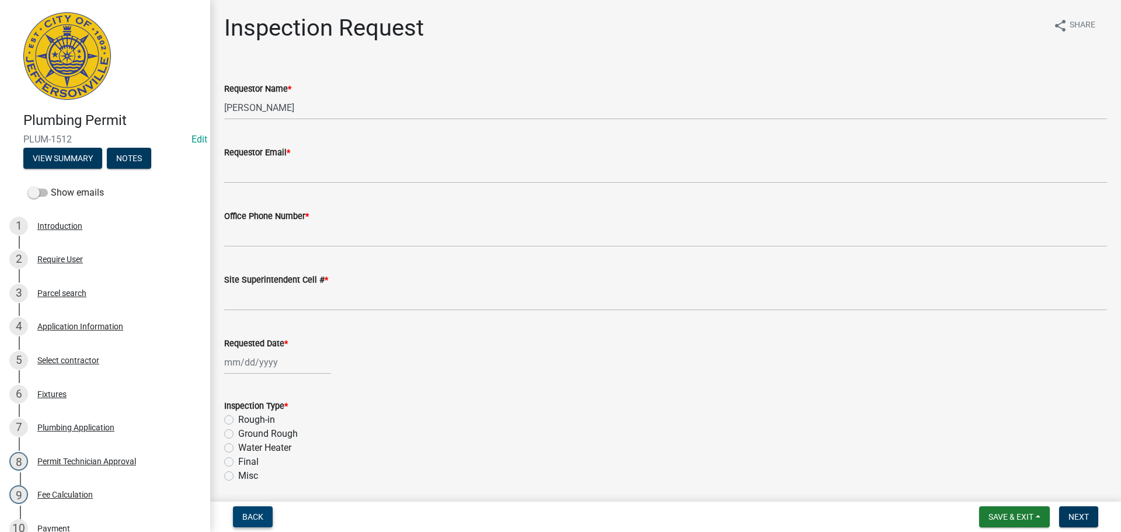
click at [252, 514] on span "Back" at bounding box center [252, 516] width 21 height 9
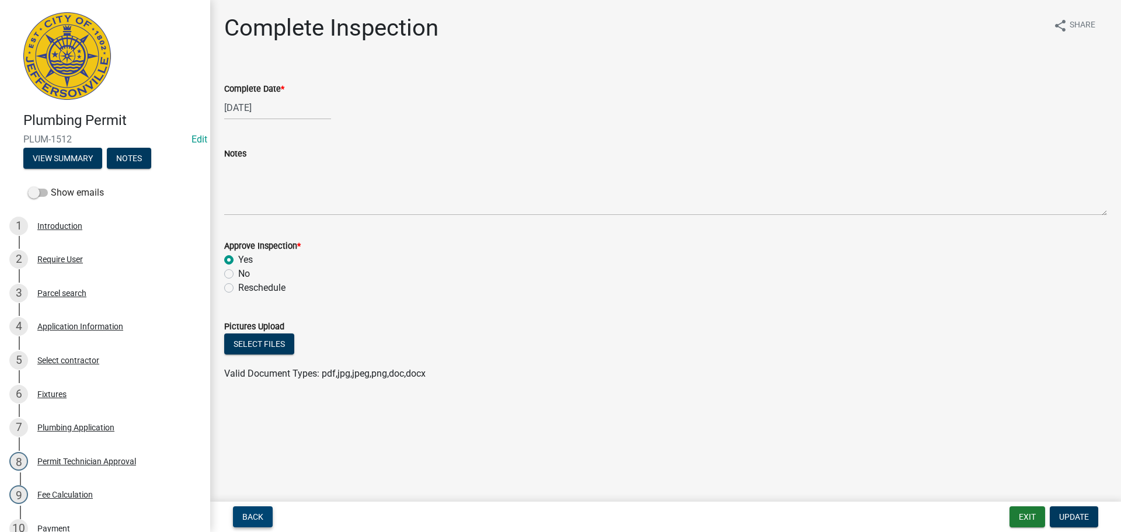
click at [252, 514] on span "Back" at bounding box center [252, 516] width 21 height 9
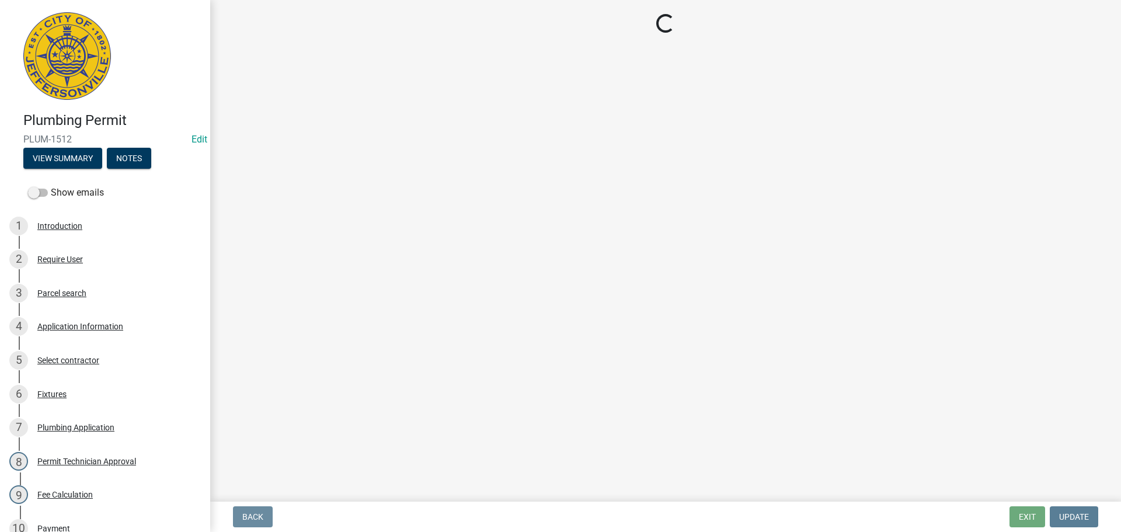
select select "13c97fbc-c819-4cee-844a-0db3d3c4db95"
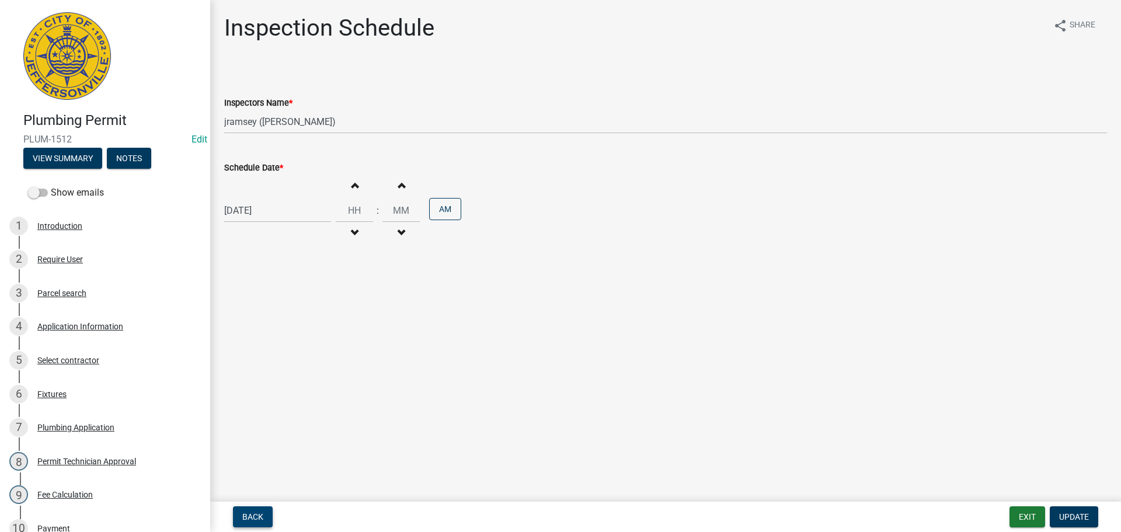
click at [252, 514] on span "Back" at bounding box center [252, 516] width 21 height 9
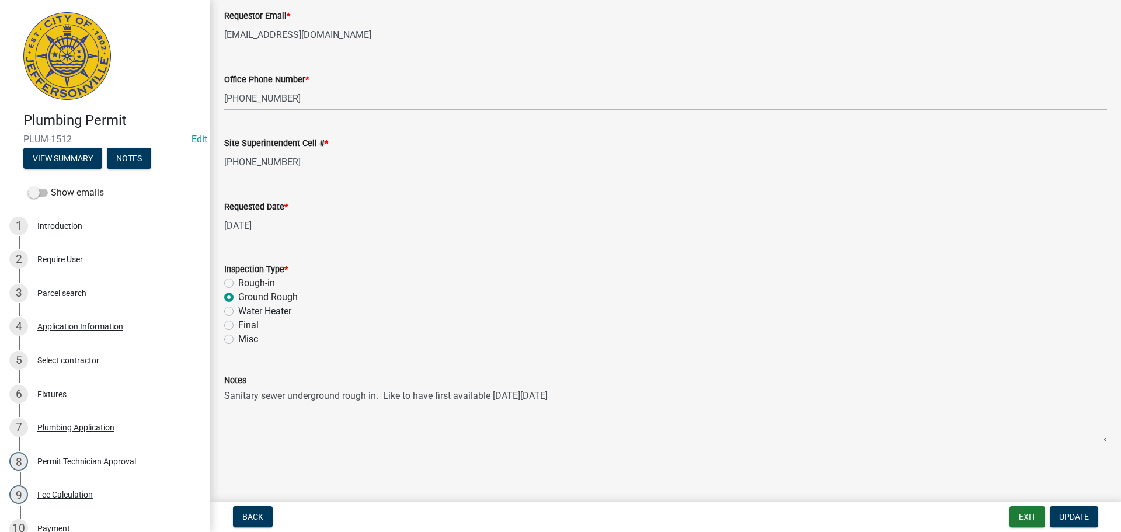
scroll to position [290, 0]
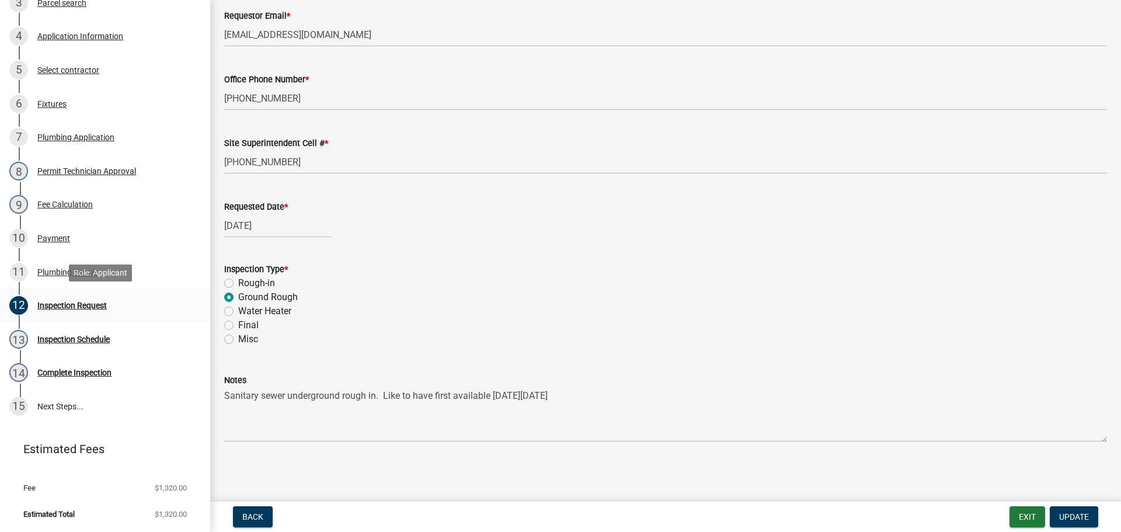
click at [60, 308] on div "Inspection Request" at bounding box center [71, 305] width 69 height 8
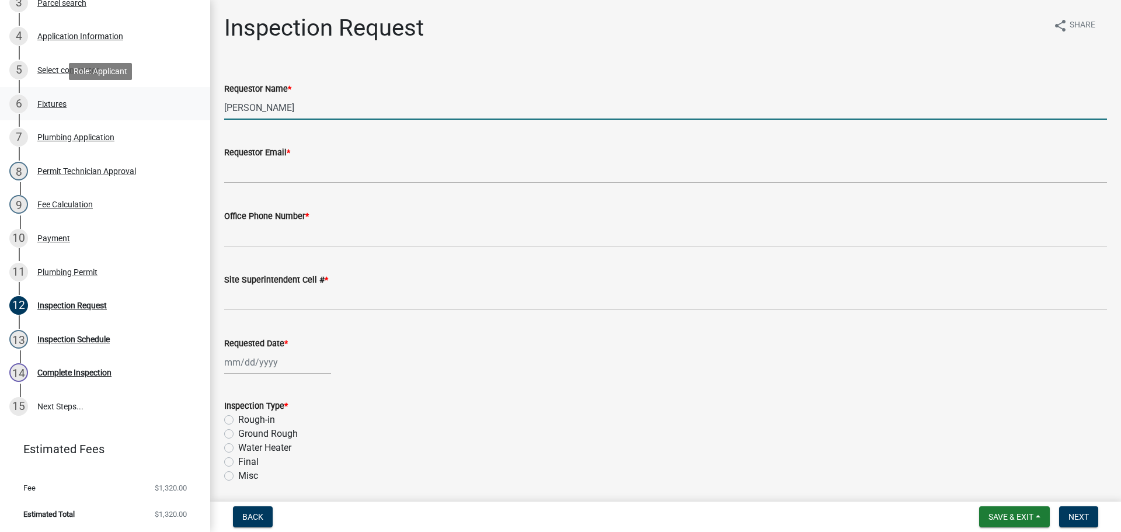
drag, startPoint x: 308, startPoint y: 110, endPoint x: 103, endPoint y: 116, distance: 204.5
click at [135, 112] on div "Plumbing Permit PLUM-1512 Edit View Summary Notes Show emails 1 Introduction 2 …" at bounding box center [560, 266] width 1121 height 532
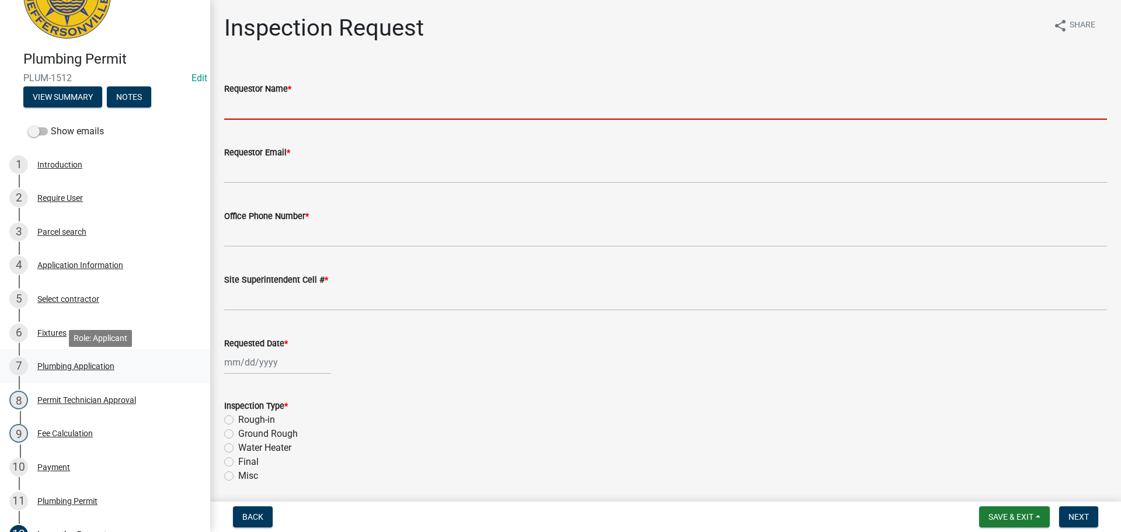
scroll to position [57, 0]
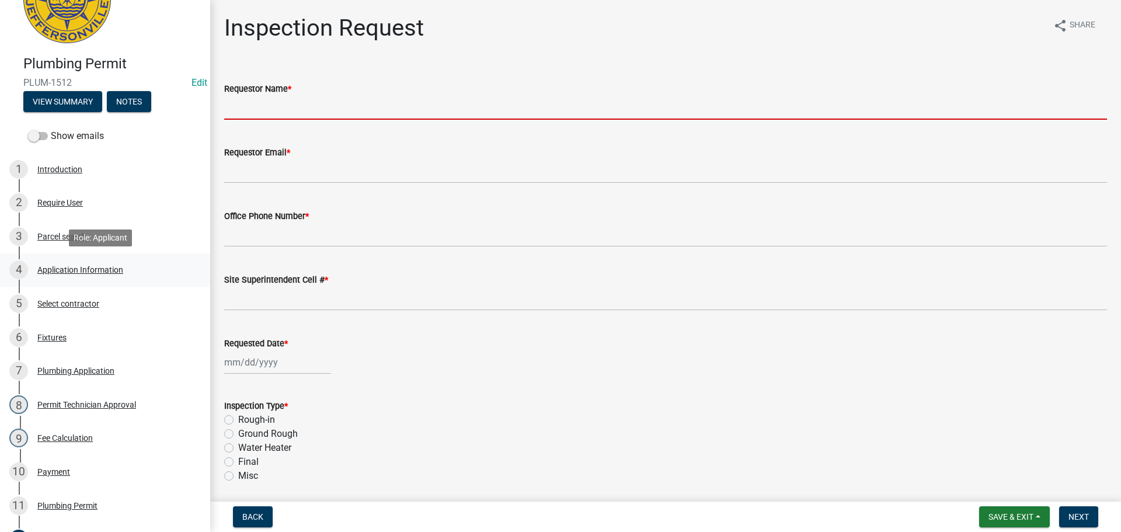
click at [66, 268] on div "Application Information" at bounding box center [80, 270] width 86 height 8
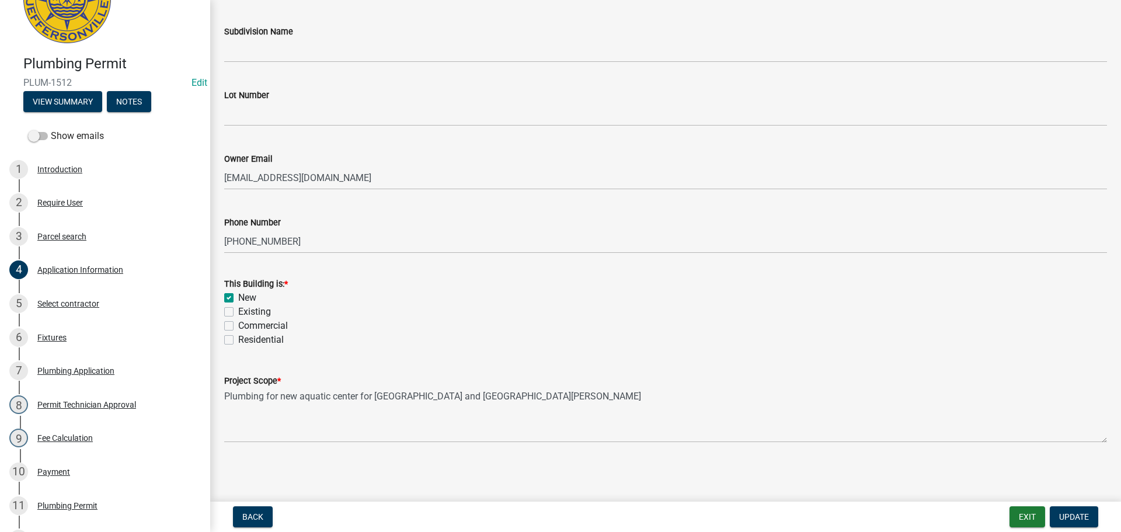
scroll to position [342, 0]
click at [1066, 518] on span "Update" at bounding box center [1074, 516] width 30 height 9
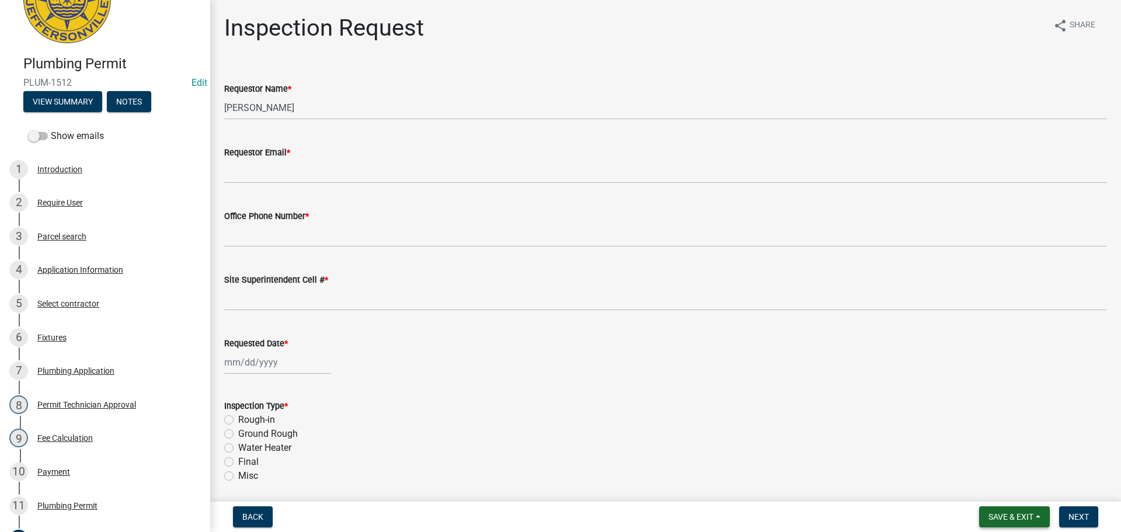
click at [992, 515] on span "Save & Exit" at bounding box center [1011, 516] width 45 height 9
click at [985, 489] on button "Save & Exit" at bounding box center [1003, 486] width 93 height 28
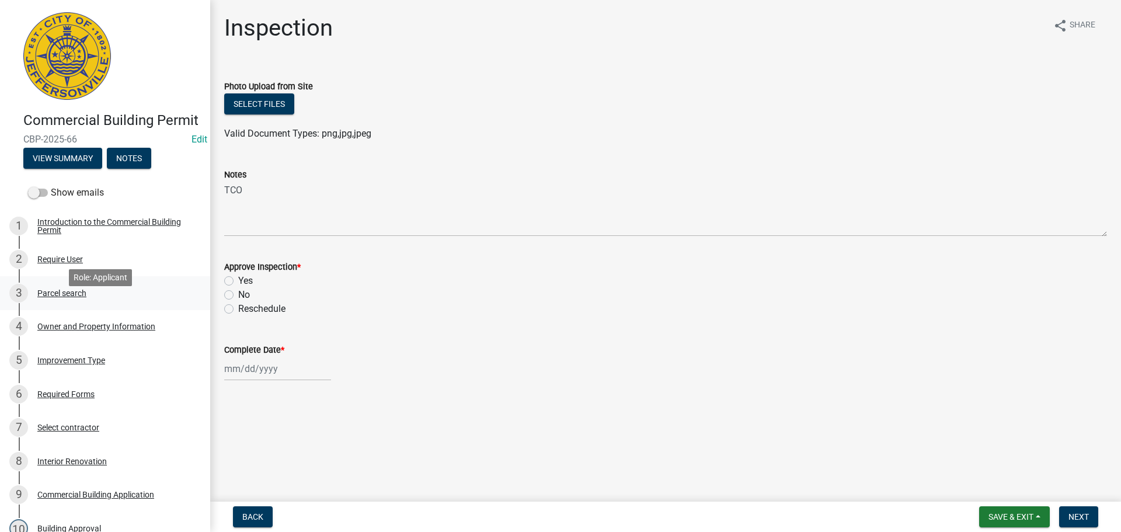
click at [61, 297] on div "Parcel search" at bounding box center [61, 293] width 49 height 8
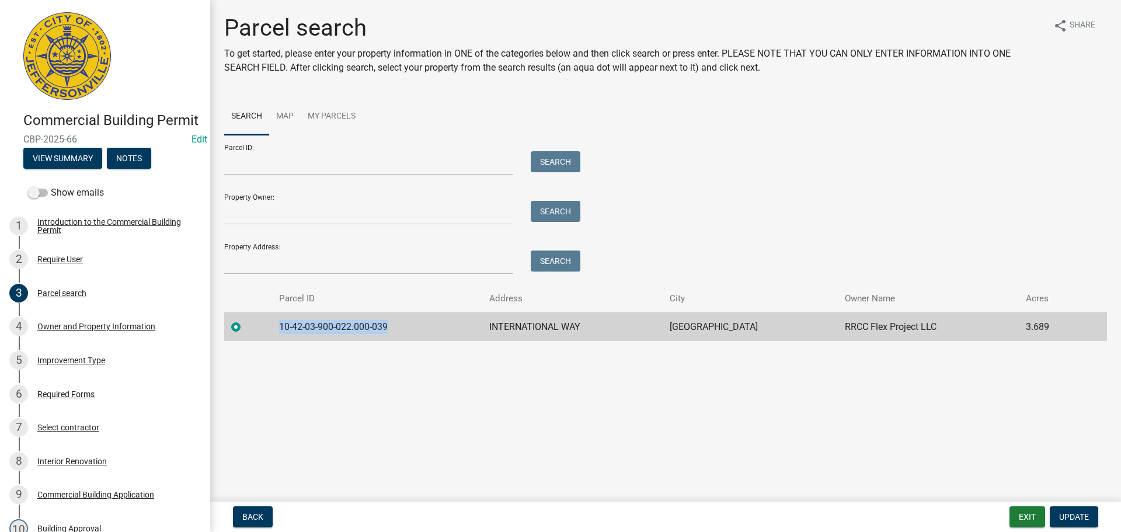
drag, startPoint x: 280, startPoint y: 325, endPoint x: 394, endPoint y: 325, distance: 113.9
click at [394, 325] on td "10-42-03-900-022.000-039" at bounding box center [377, 326] width 210 height 29
copy td "10-42-03-900-022.000-039"
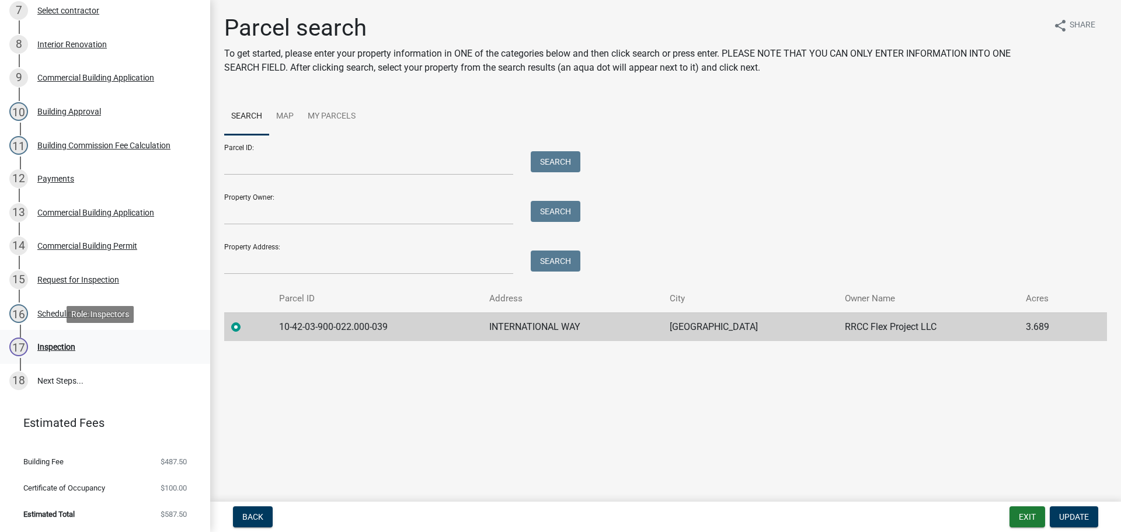
click at [59, 347] on div "Inspection" at bounding box center [56, 347] width 38 height 8
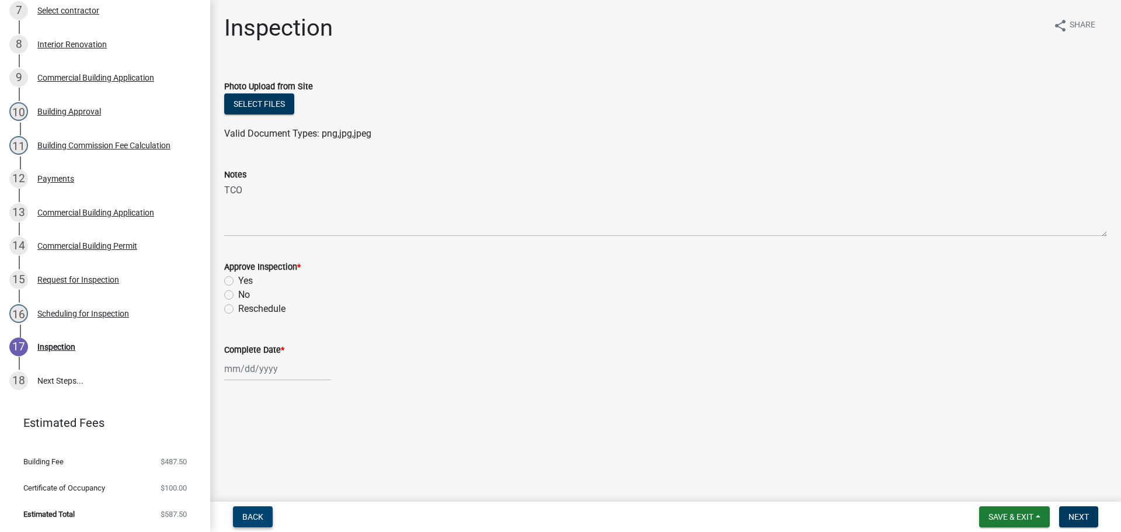
click at [248, 517] on span "Back" at bounding box center [252, 516] width 21 height 9
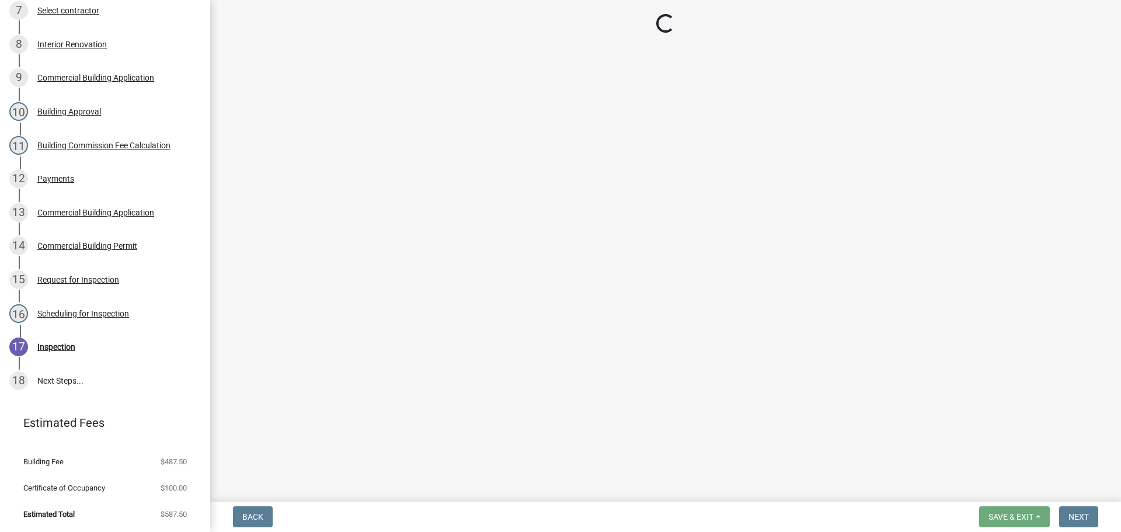
select select "fdb3bcc6-ce93-4663-8a18-5c08884dd177"
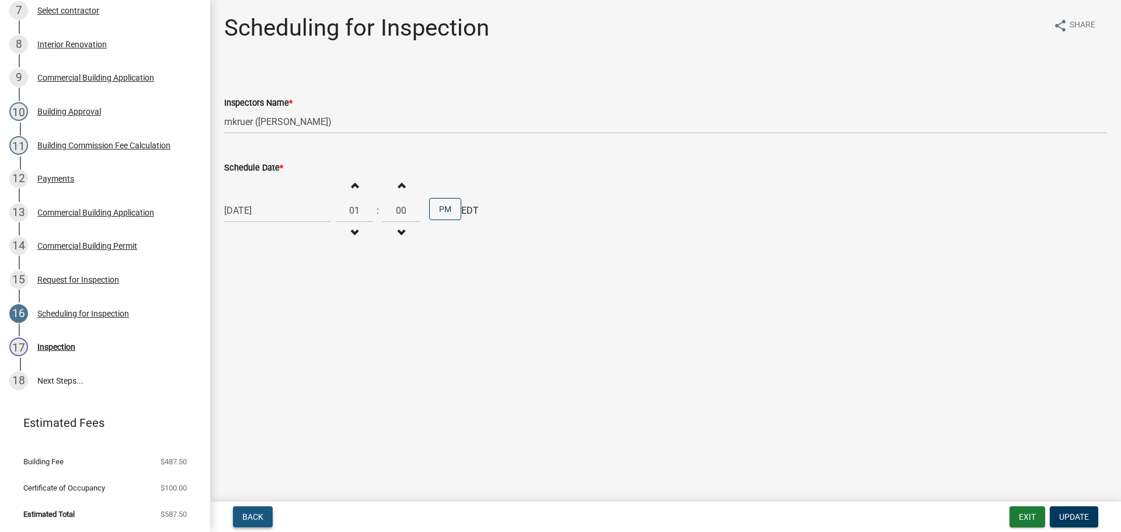
click at [271, 509] on button "Back" at bounding box center [253, 516] width 40 height 21
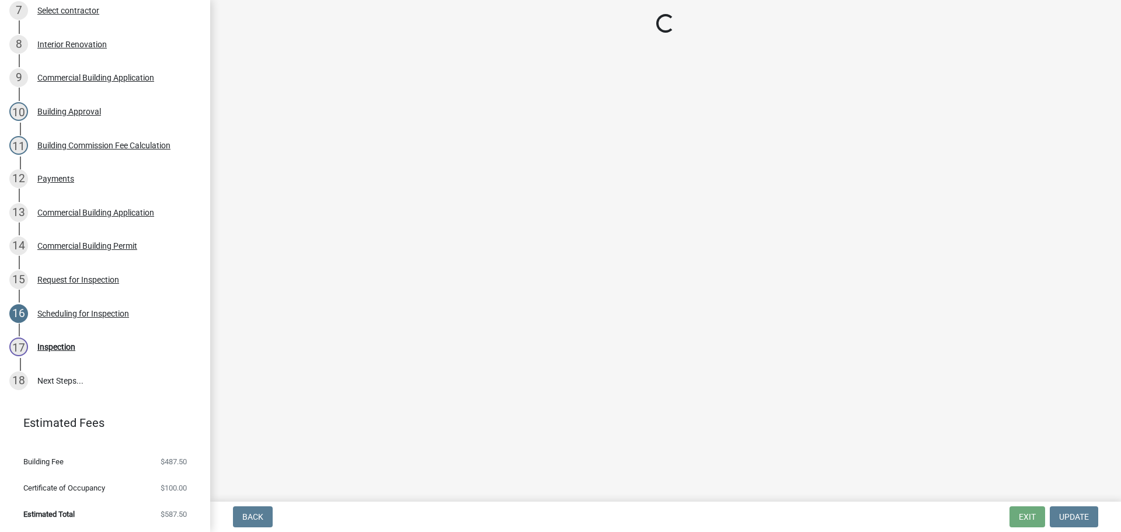
select select "63bbc40c-1f45-4bda-8284-fb85545ffc9a"
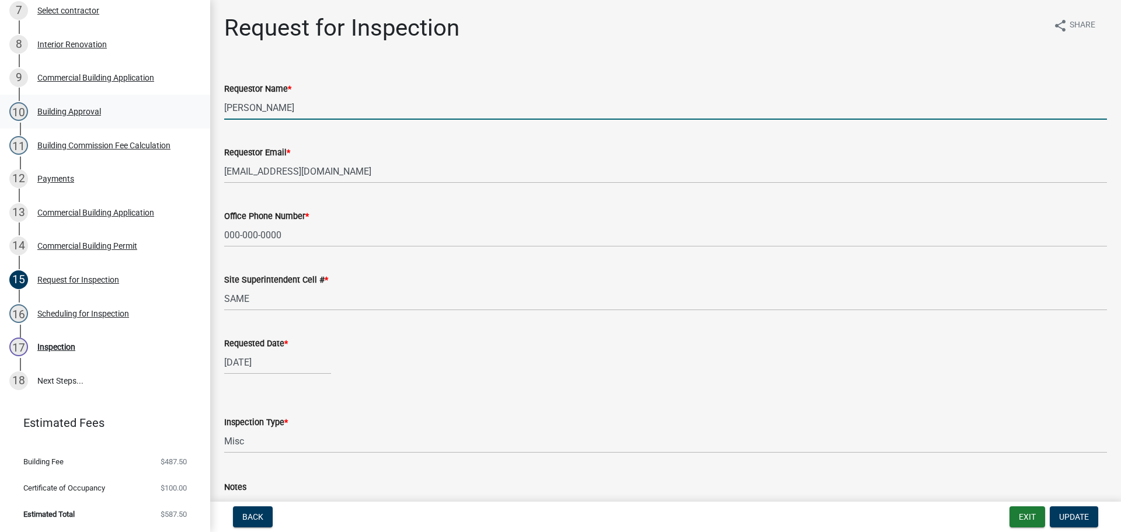
drag, startPoint x: 307, startPoint y: 107, endPoint x: 12, endPoint y: 99, distance: 295.6
click at [20, 100] on div "Commercial Building Permit CBP-2025-66 Edit View Summary Notes Show emails 1 In…" at bounding box center [560, 266] width 1121 height 532
type input "ERIC"
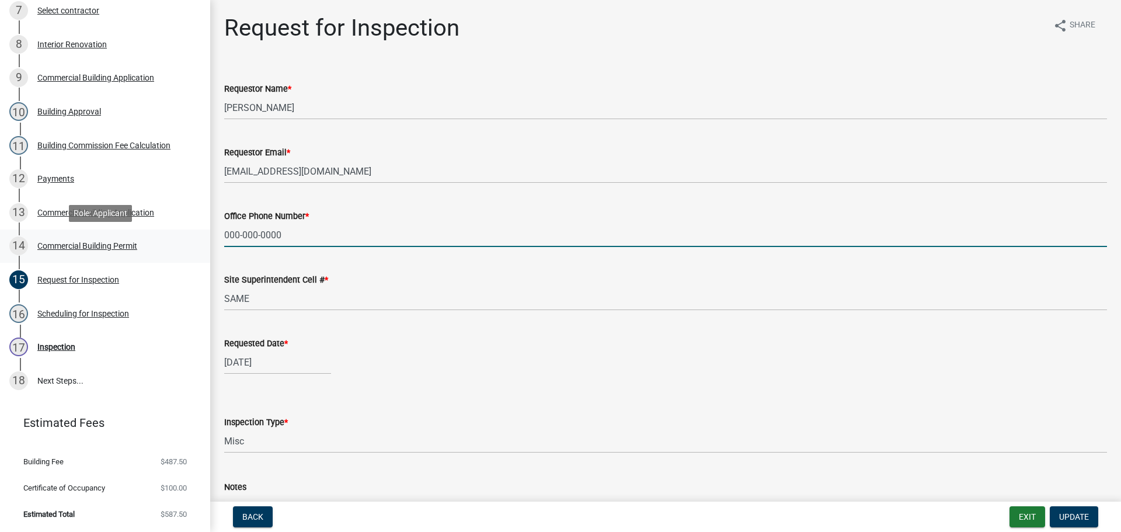
drag, startPoint x: 289, startPoint y: 244, endPoint x: 105, endPoint y: 232, distance: 184.3
click at [119, 235] on div "Commercial Building Permit CBP-2025-66 Edit View Summary Notes Show emails 1 In…" at bounding box center [560, 266] width 1121 height 532
type input "502-817-2779"
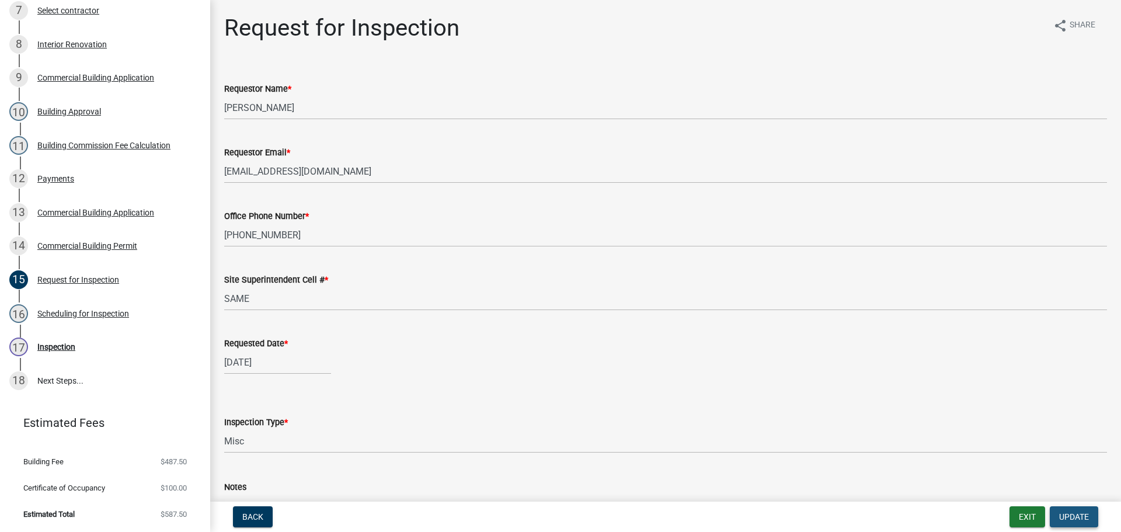
click at [1082, 518] on span "Update" at bounding box center [1074, 516] width 30 height 9
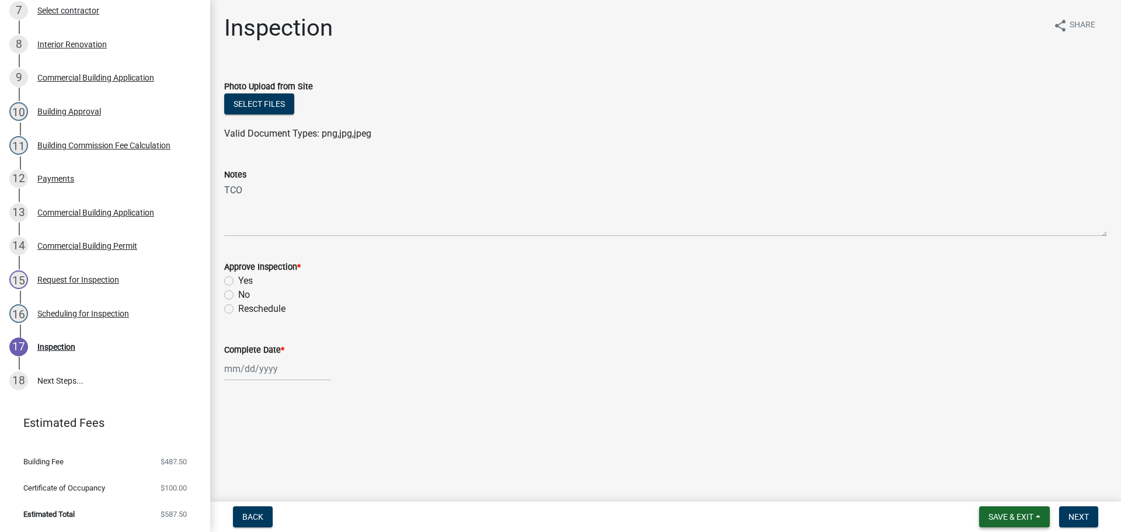
click at [1001, 517] on span "Save & Exit" at bounding box center [1011, 516] width 45 height 9
click at [996, 488] on button "Save & Exit" at bounding box center [1003, 486] width 93 height 28
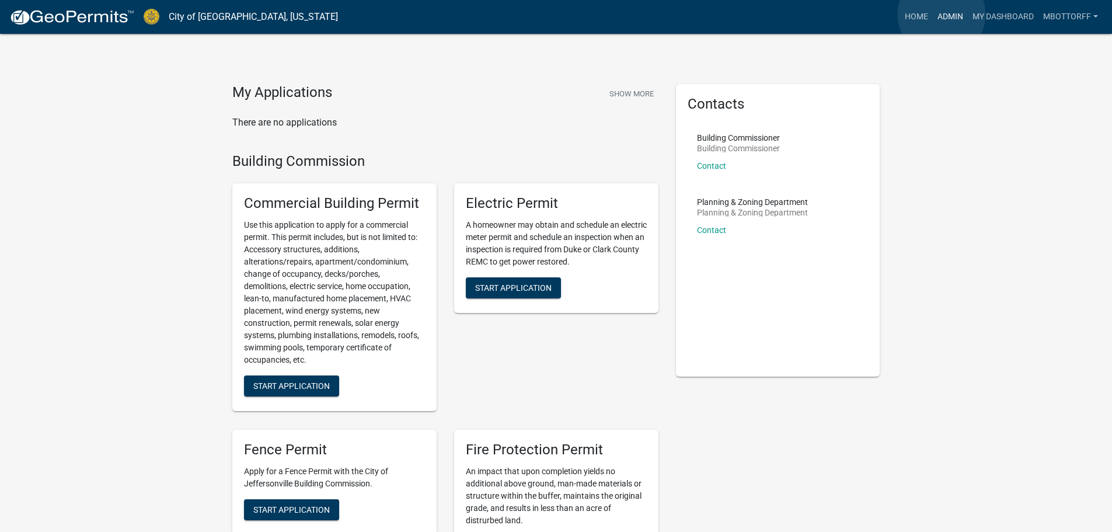
click at [942, 15] on link "Admin" at bounding box center [950, 17] width 35 height 22
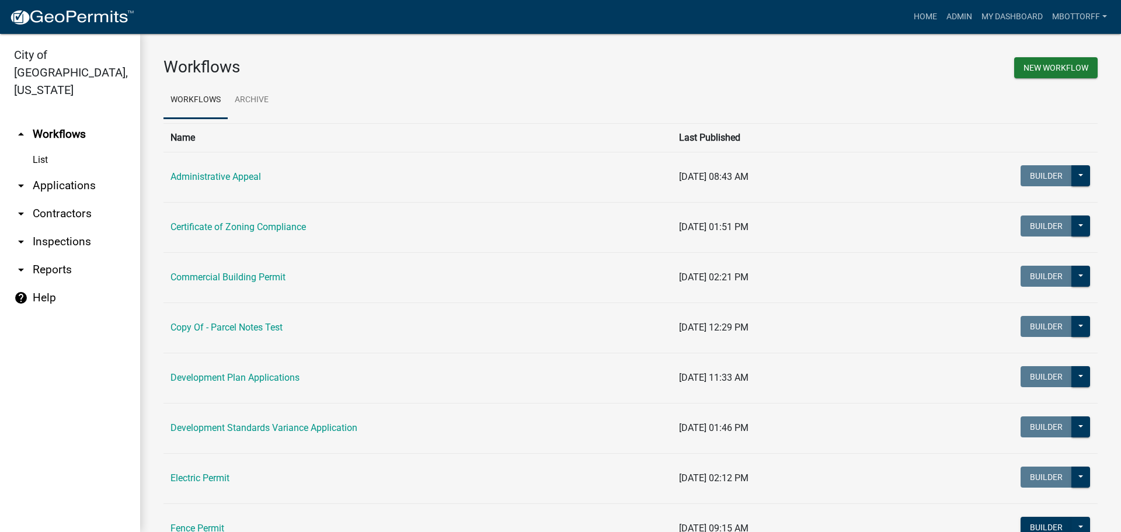
drag, startPoint x: 49, startPoint y: 166, endPoint x: 58, endPoint y: 169, distance: 9.4
click at [50, 172] on link "arrow_drop_down Applications" at bounding box center [70, 186] width 140 height 28
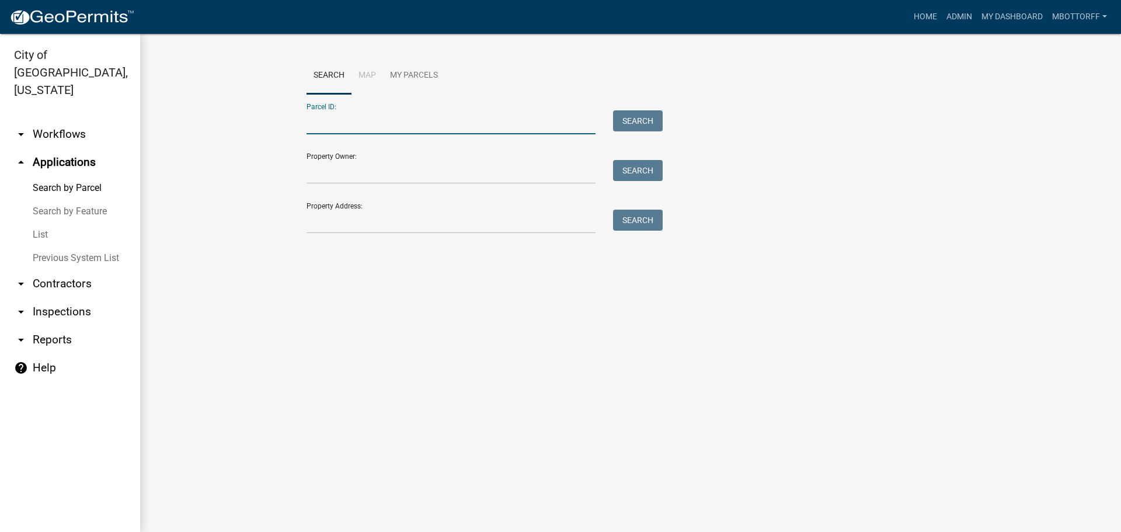
paste input "10-42-03-900-022.000-039"
type input "10-42-03-900-022.000-039"
click at [633, 121] on button "Search" at bounding box center [638, 120] width 50 height 21
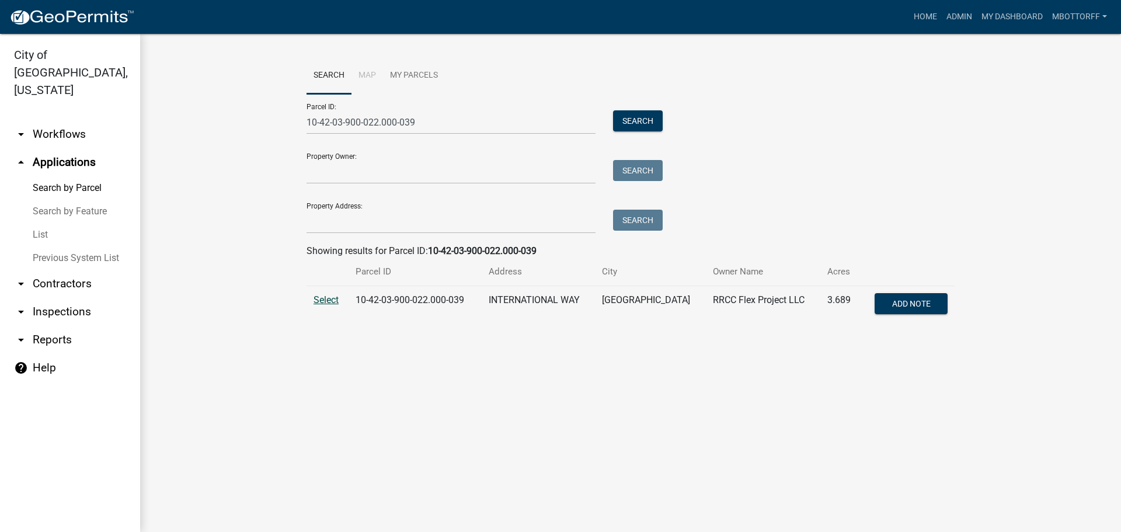
click at [323, 300] on span "Select" at bounding box center [326, 299] width 25 height 11
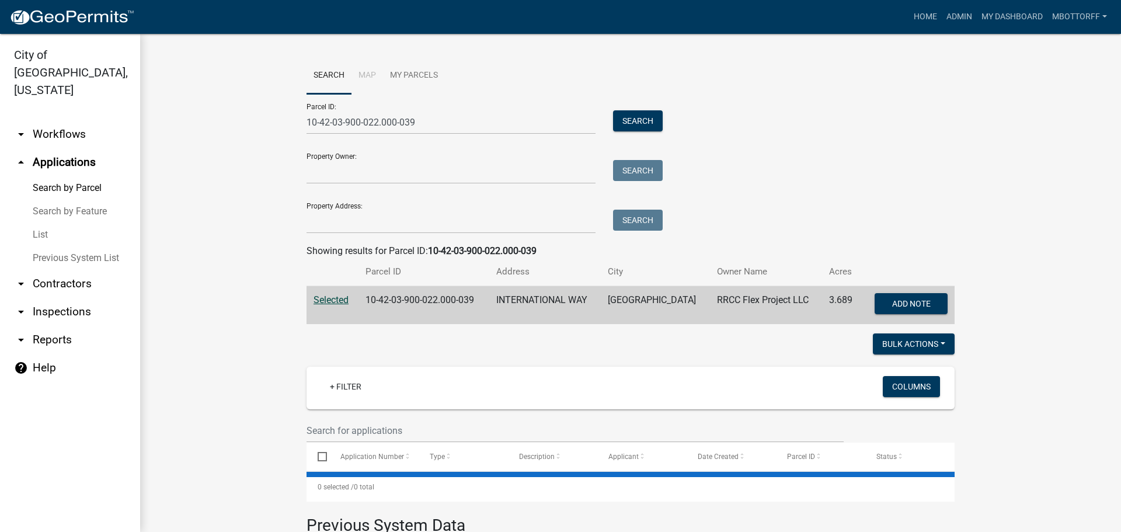
select select "1: 25"
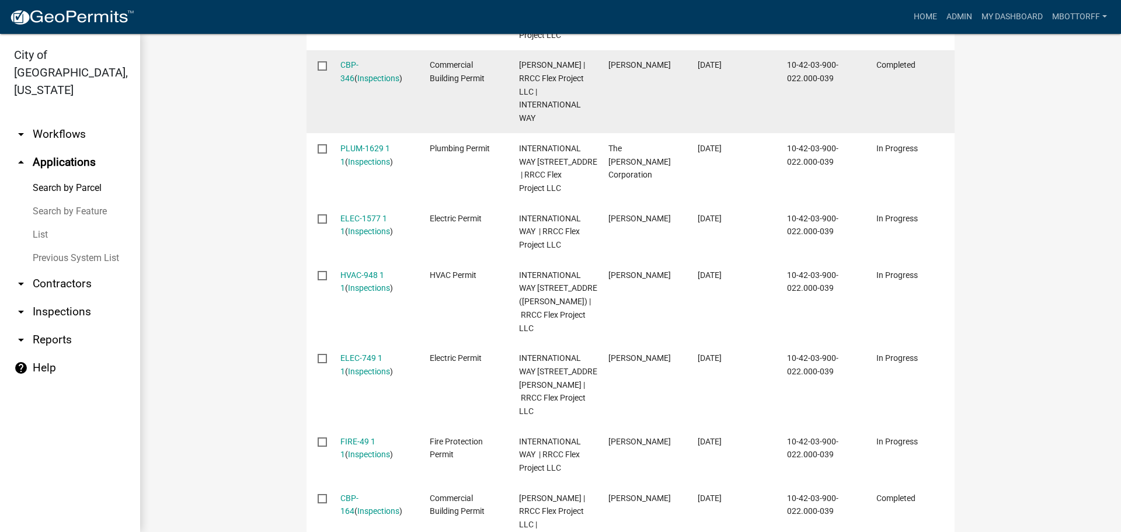
scroll to position [1460, 0]
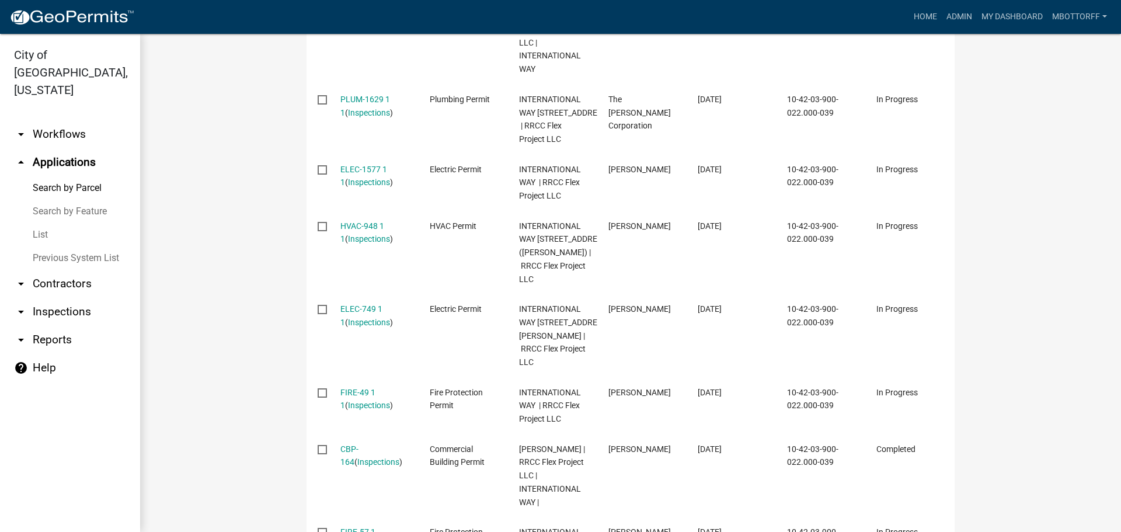
click at [54, 120] on link "arrow_drop_down Workflows" at bounding box center [70, 134] width 140 height 28
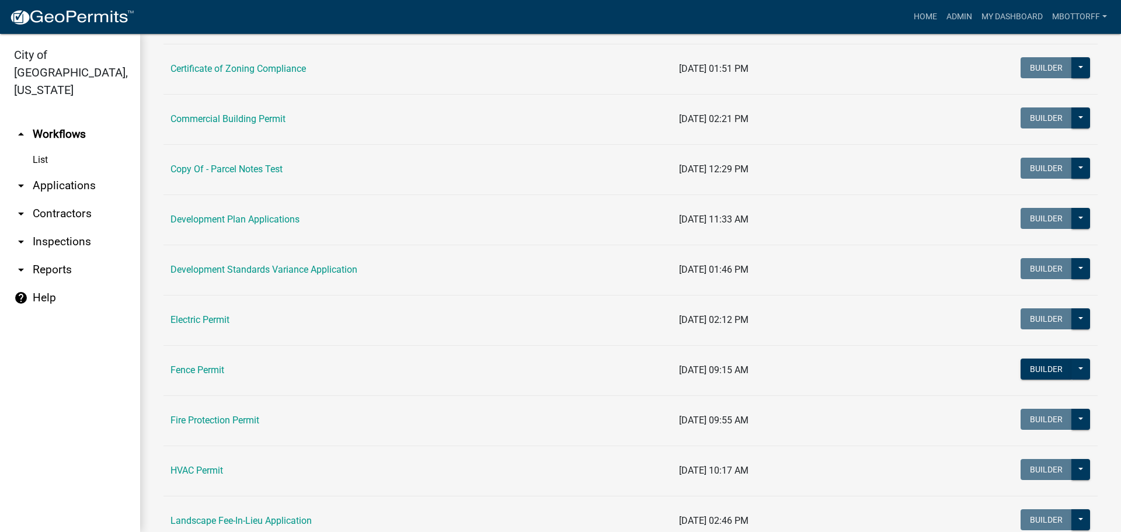
scroll to position [175, 0]
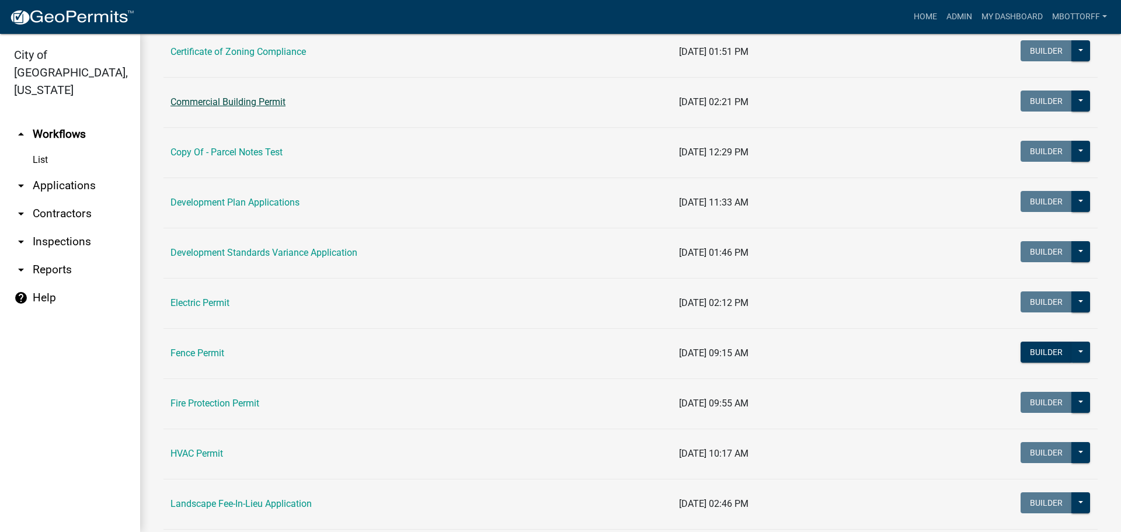
click at [221, 98] on link "Commercial Building Permit" at bounding box center [228, 101] width 115 height 11
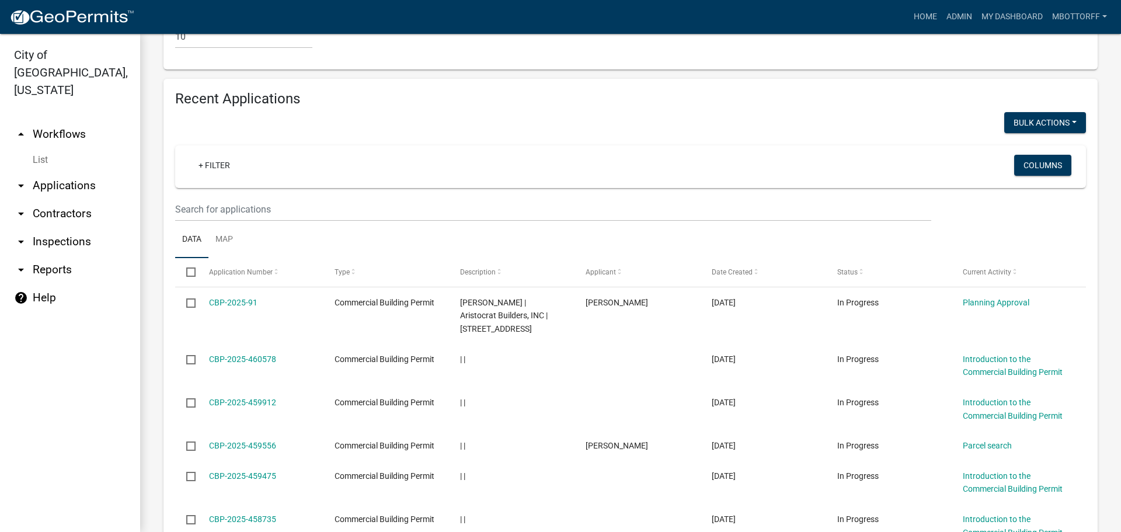
scroll to position [1168, 0]
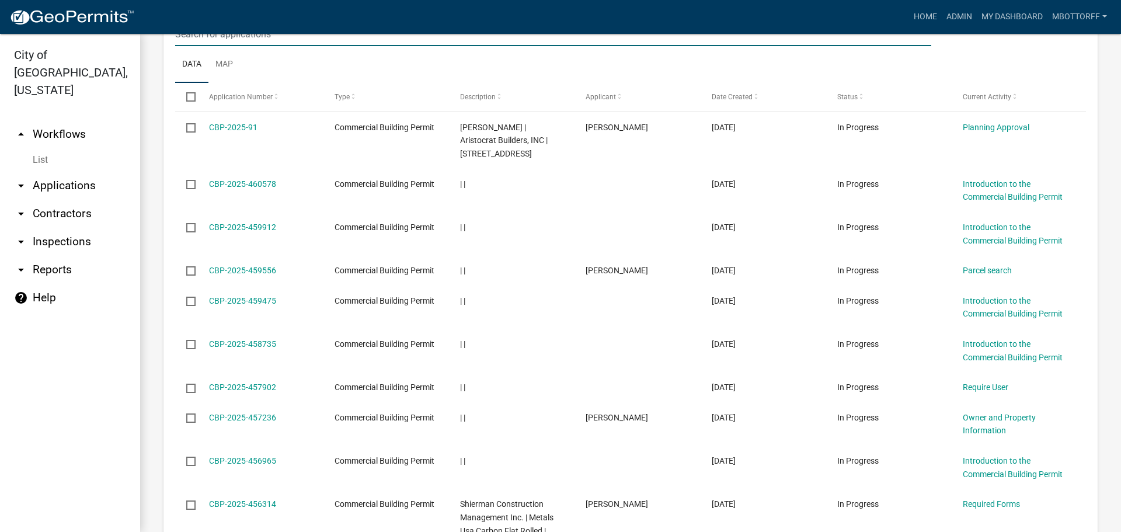
click at [206, 46] on input "text" at bounding box center [553, 34] width 756 height 24
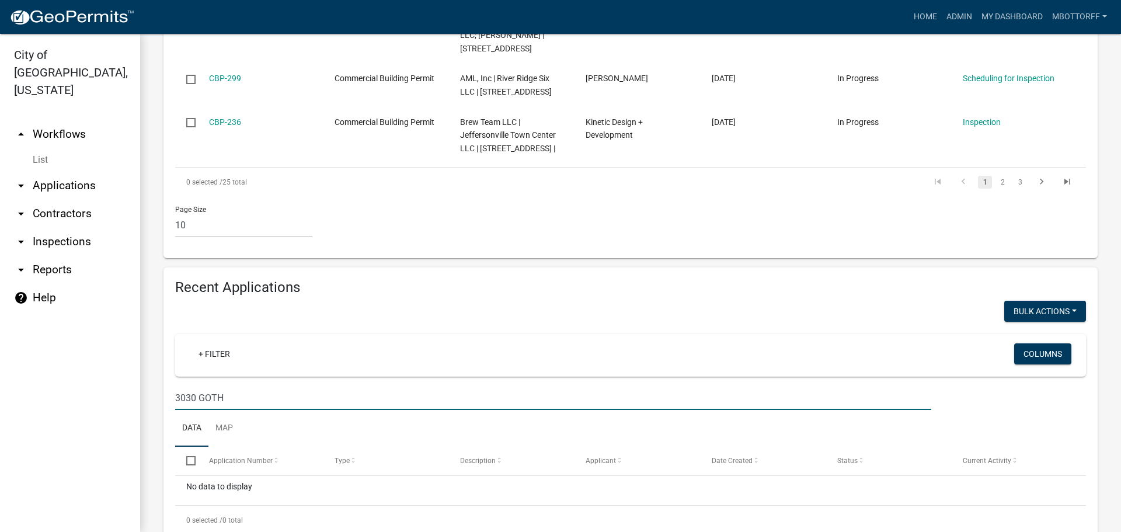
scroll to position [921, 0]
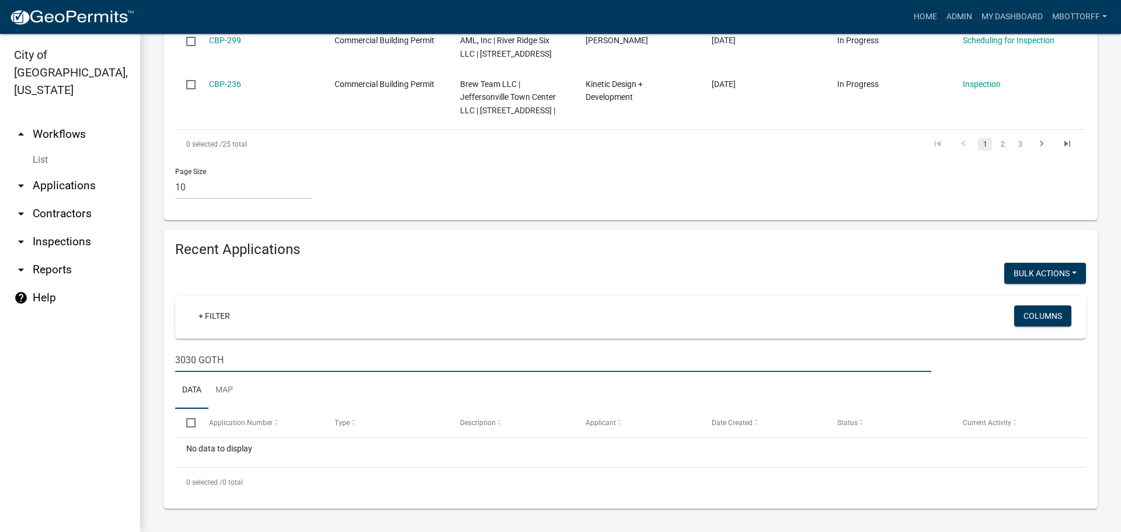
drag, startPoint x: 229, startPoint y: 363, endPoint x: 0, endPoint y: 302, distance: 237.5
click at [0, 322] on div "City of Jeffersonville, Indiana arrow_drop_up Workflows List arrow_drop_down Ap…" at bounding box center [560, 283] width 1121 height 498
type input "G"
type input "3"
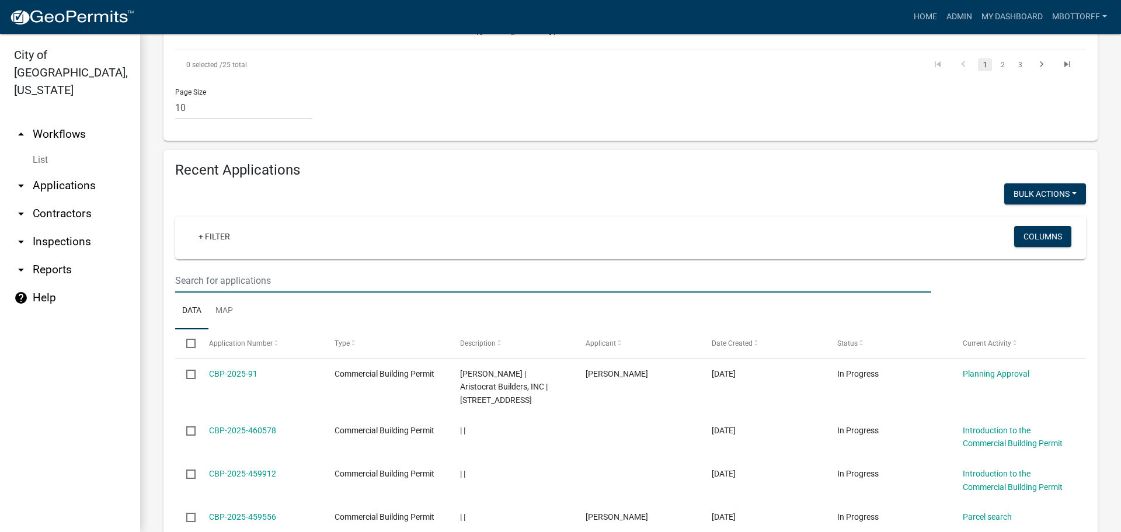
click at [38, 148] on link "List" at bounding box center [70, 159] width 140 height 23
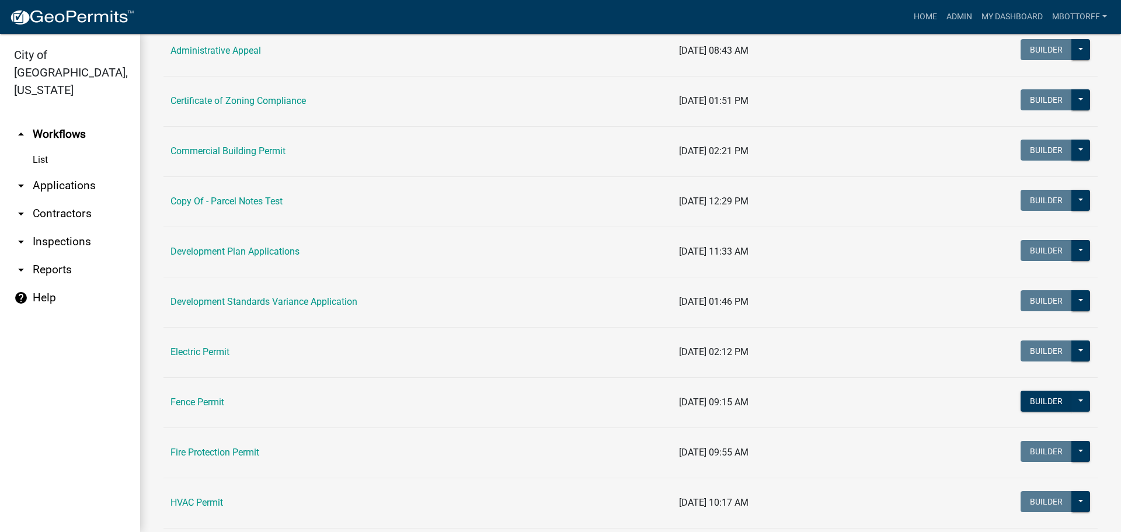
scroll to position [175, 0]
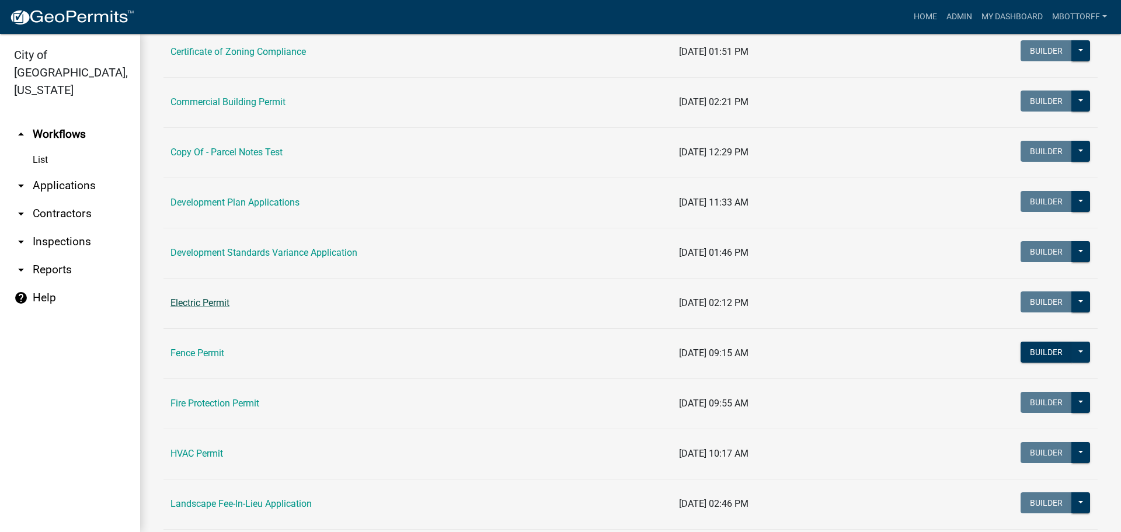
click at [190, 305] on link "Electric Permit" at bounding box center [200, 302] width 59 height 11
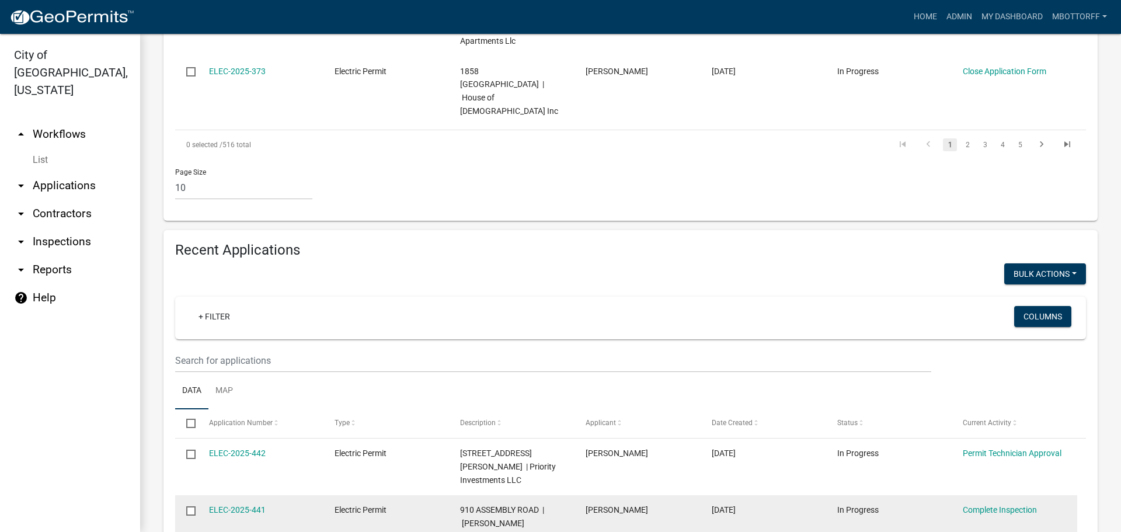
scroll to position [934, 0]
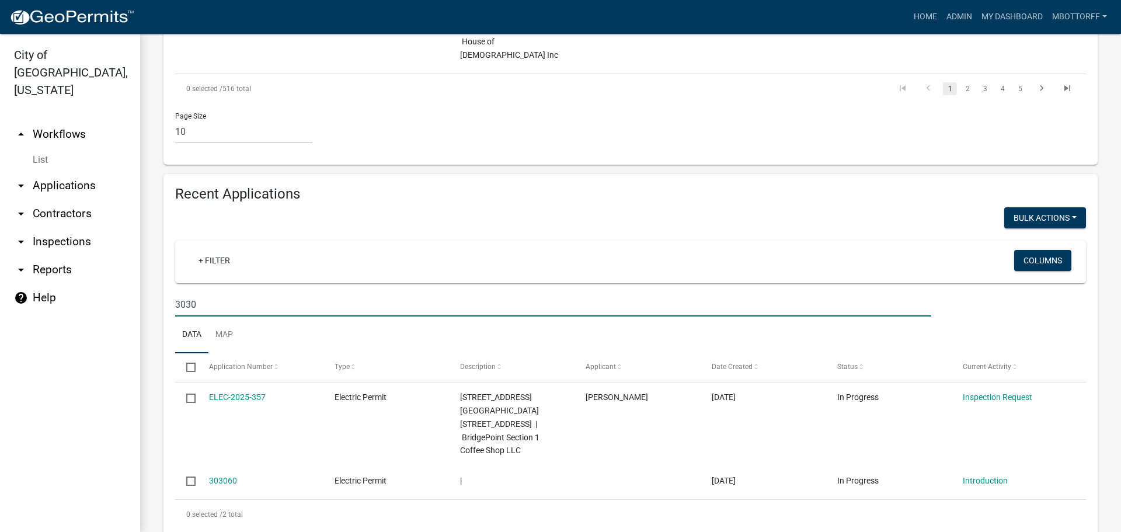
scroll to position [886, 0]
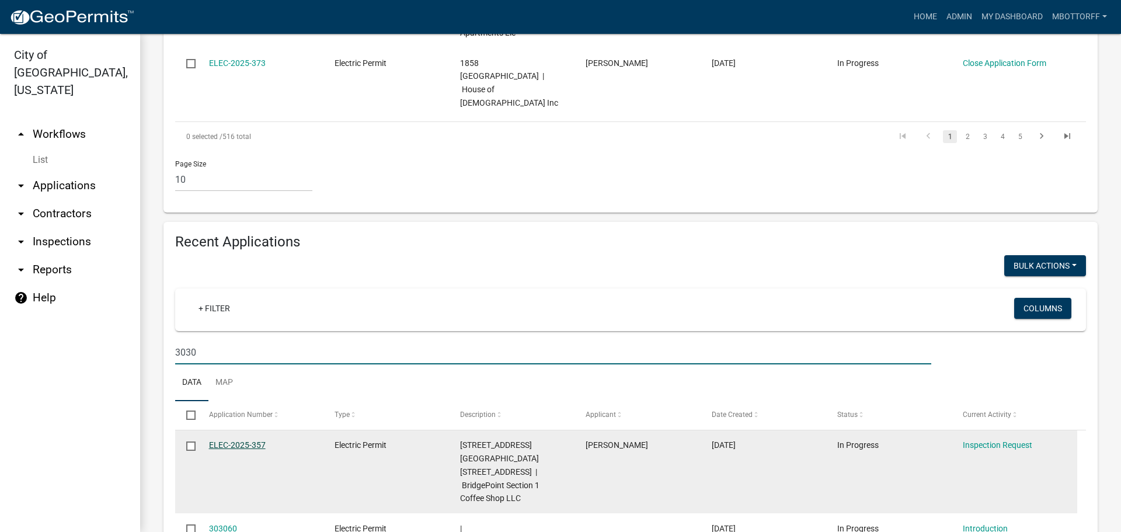
type input "3030"
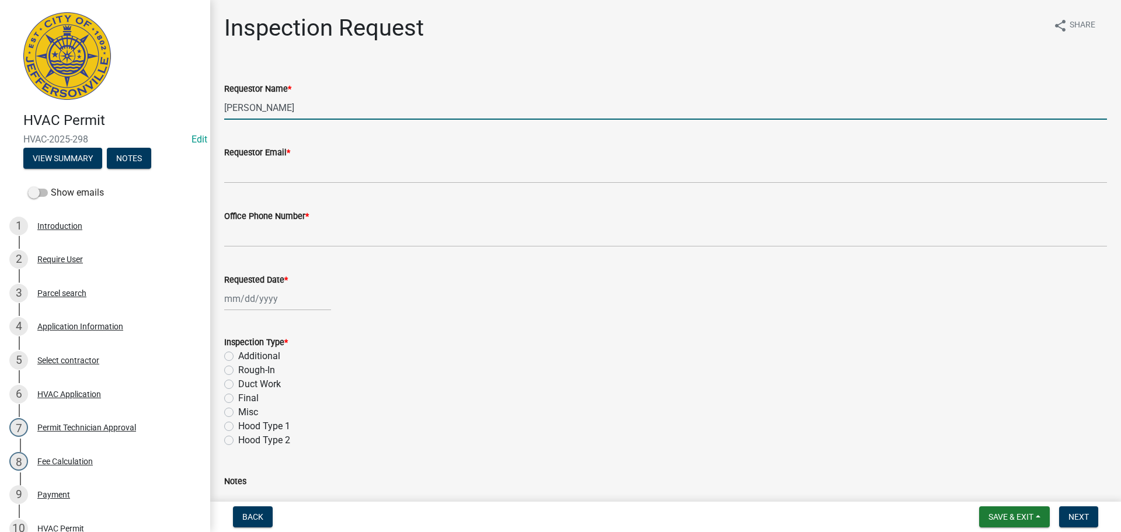
drag, startPoint x: 288, startPoint y: 105, endPoint x: 134, endPoint y: 110, distance: 154.8
click at [148, 99] on div "HVAC Permit HVAC-2025-298 Edit View Summary Notes Show emails 1 Introduction 2 …" at bounding box center [560, 266] width 1121 height 532
type input "[PERSON_NAME]"
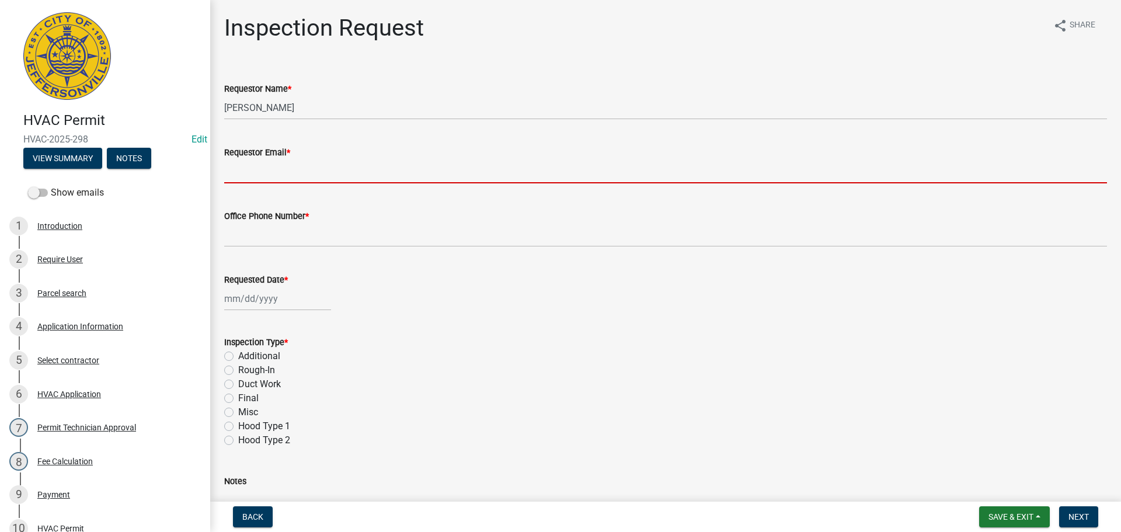
click at [255, 172] on input "Requestor Email *" at bounding box center [665, 171] width 883 height 24
type input "[EMAIL_ADDRESS][DOMAIN_NAME]"
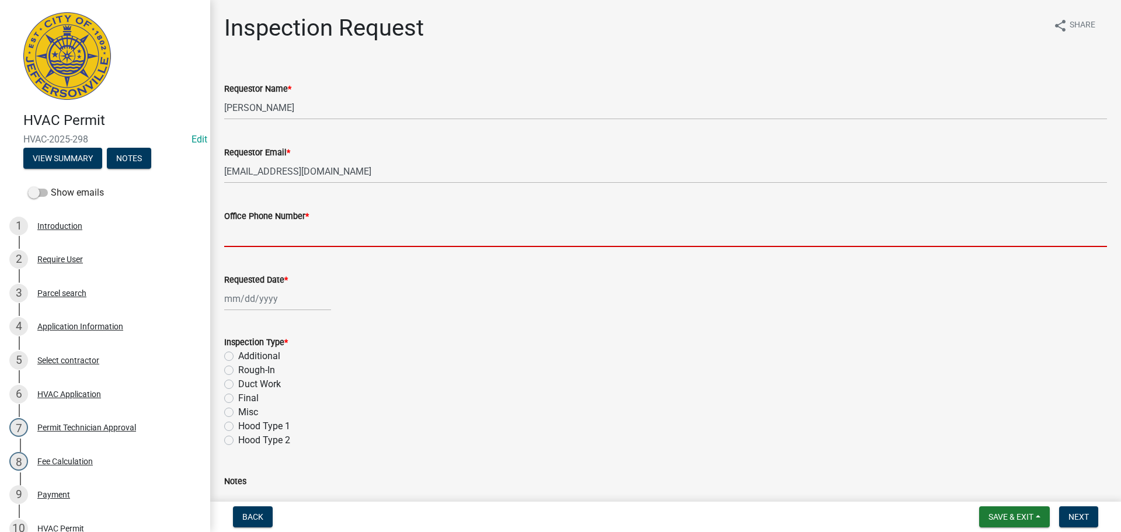
click at [250, 241] on input "Office Phone Number *" at bounding box center [665, 235] width 883 height 24
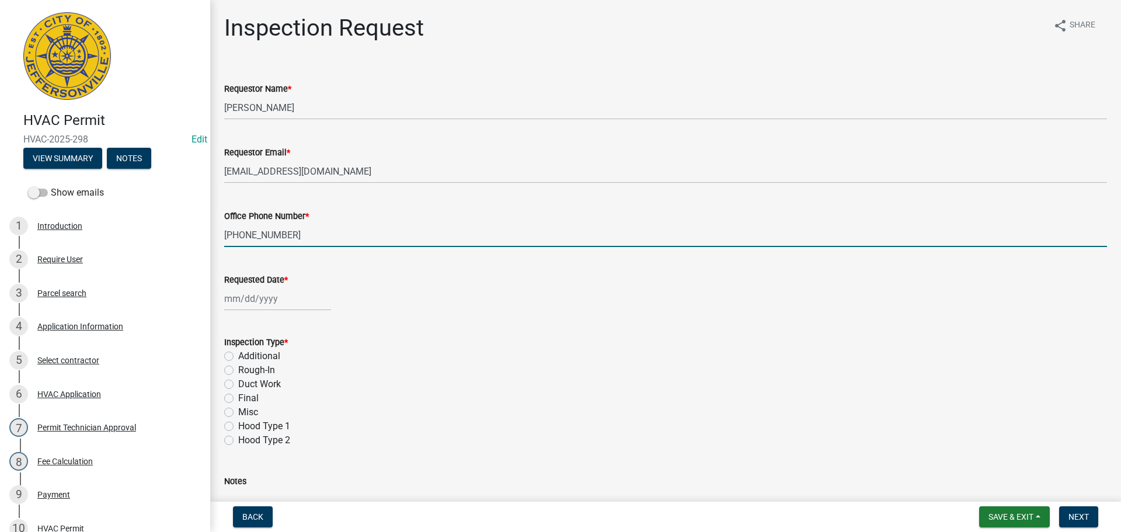
type input "502-817-2779"
select select "8"
select select "2025"
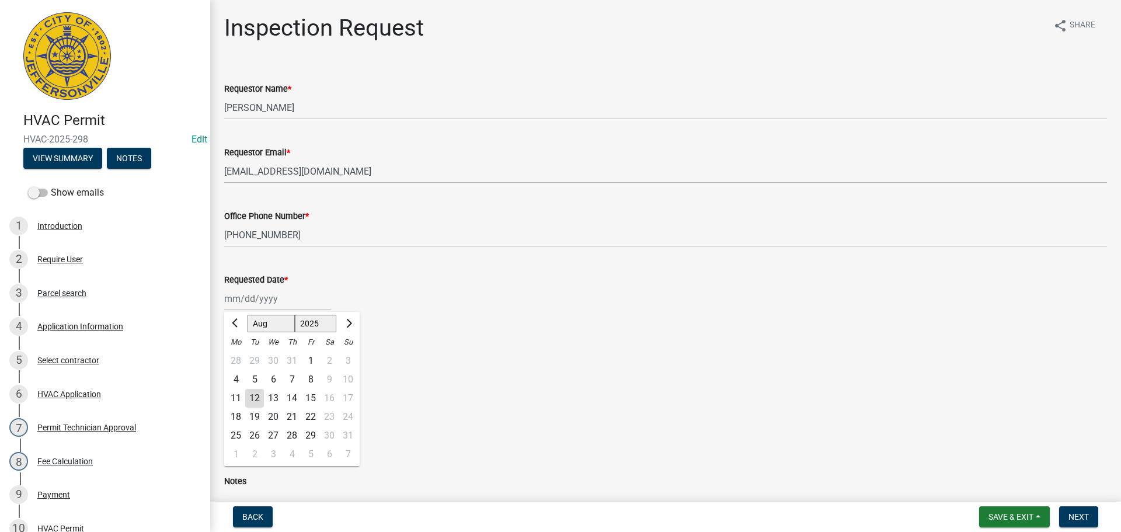
click at [267, 302] on div "[PERSON_NAME] Feb Mar Apr [PERSON_NAME][DATE] Oct Nov [DATE] 1526 1527 1528 152…" at bounding box center [277, 299] width 107 height 24
click at [308, 397] on div "15" at bounding box center [310, 398] width 19 height 19
type input "[DATE]"
click at [238, 395] on label "Final" at bounding box center [248, 398] width 20 height 14
click at [238, 395] on input "Final" at bounding box center [242, 395] width 8 height 8
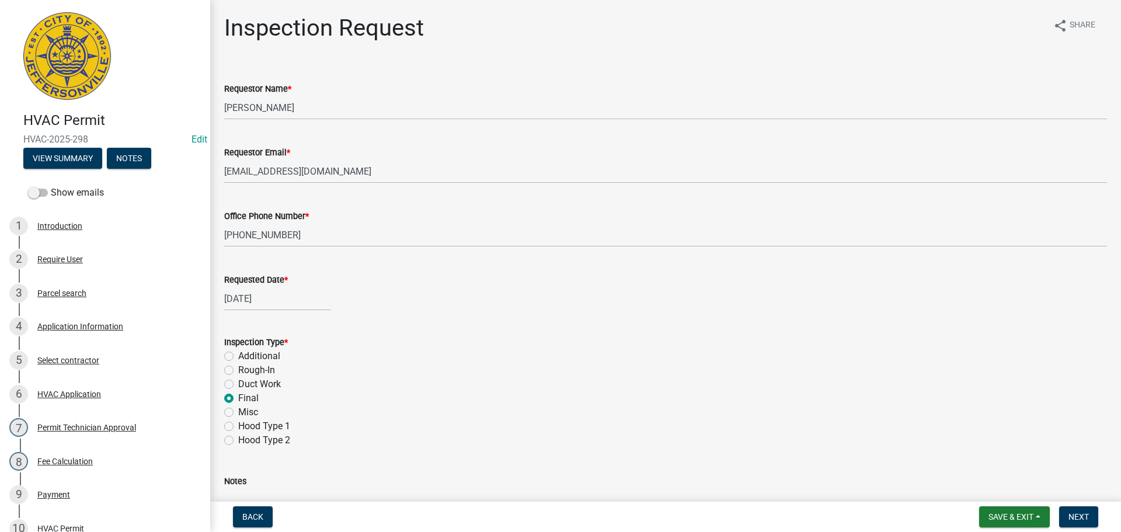
radio input "true"
click at [238, 409] on label "Misc" at bounding box center [248, 412] width 20 height 14
click at [238, 409] on input "Misc" at bounding box center [242, 409] width 8 height 8
radio input "true"
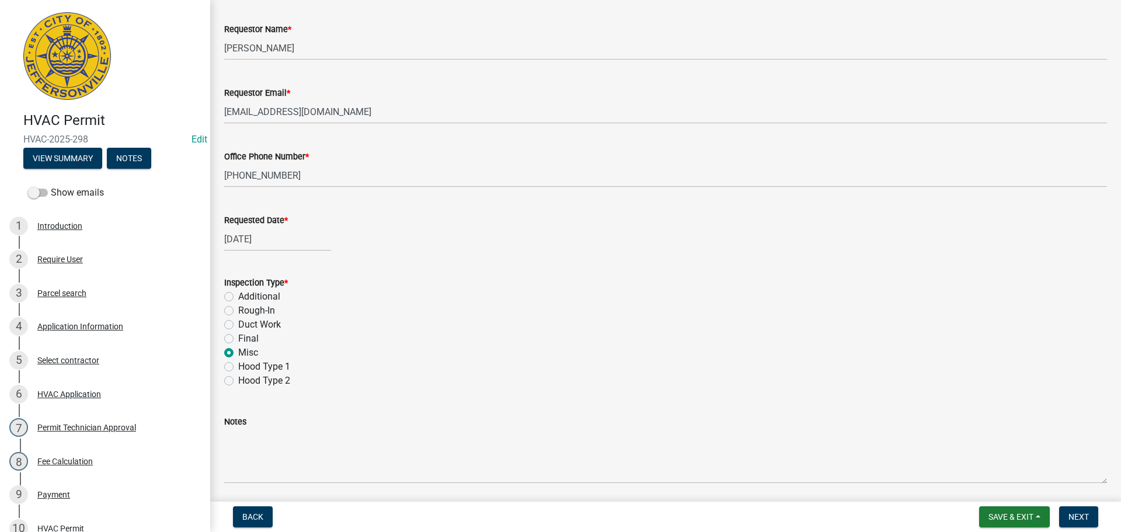
scroll to position [165, 0]
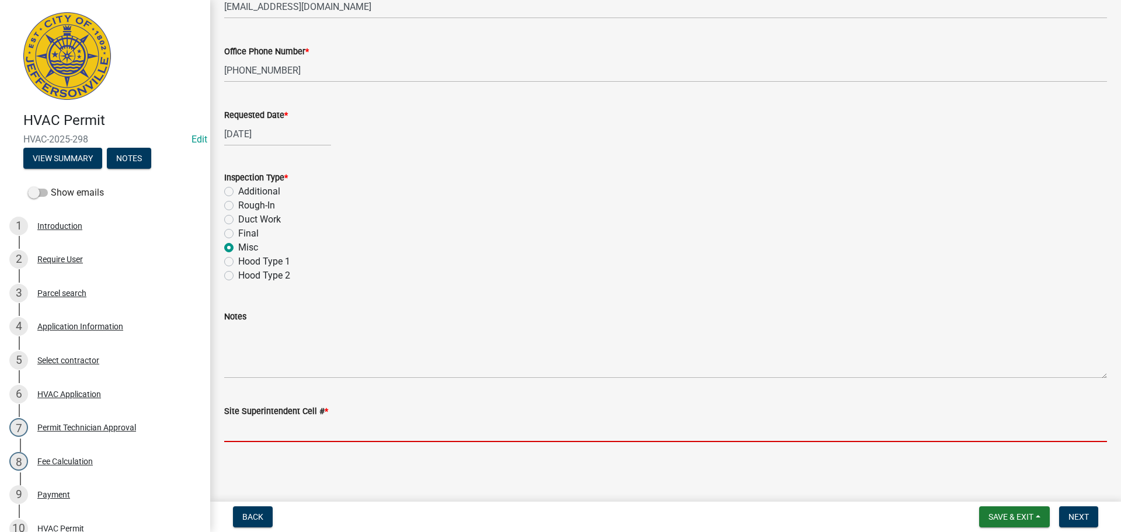
click at [287, 434] on input "Site Superintendent Cell # *" at bounding box center [665, 430] width 883 height 24
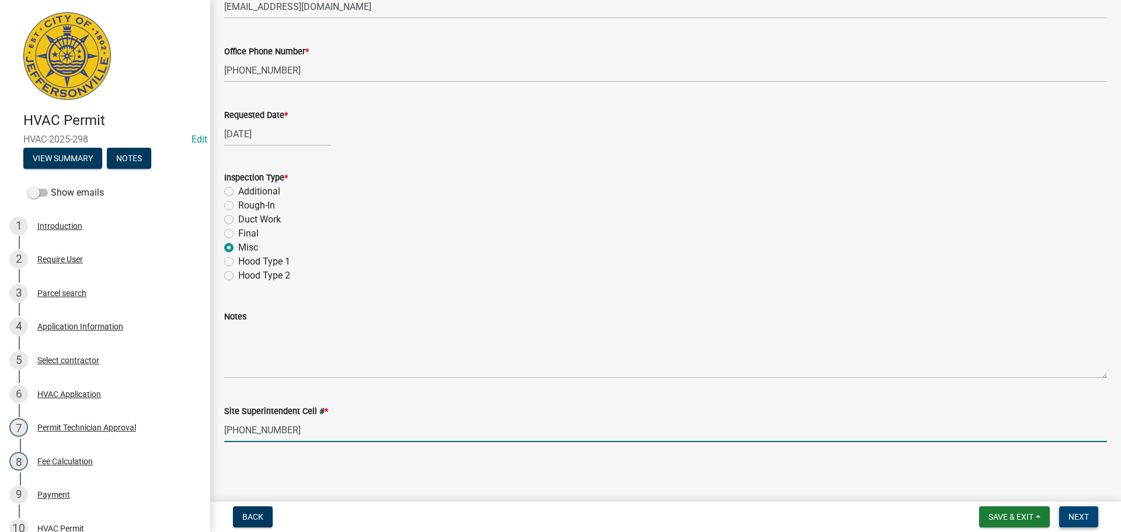
type input "502-817-2779"
click at [1090, 519] on button "Next" at bounding box center [1078, 516] width 39 height 21
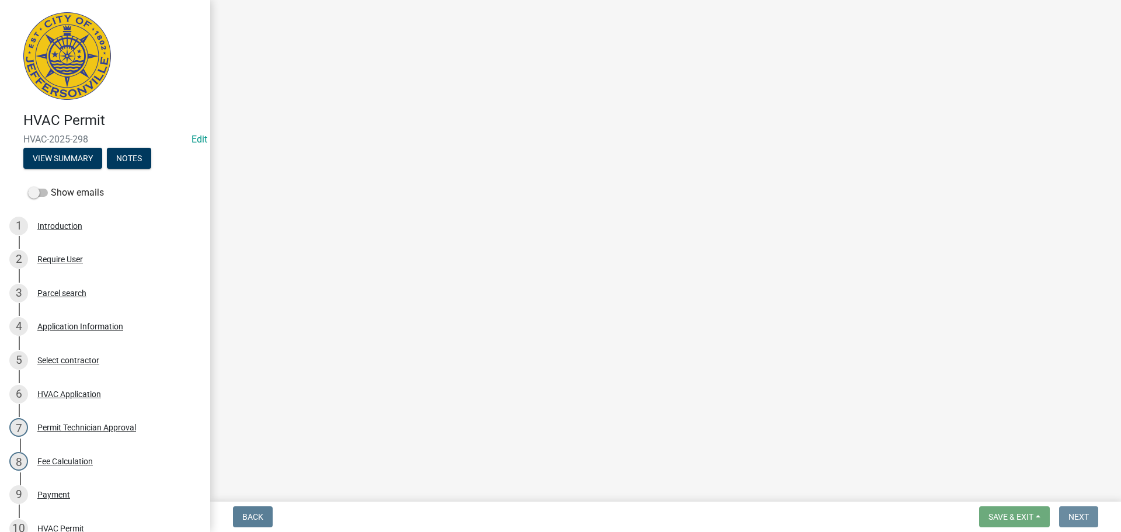
scroll to position [0, 0]
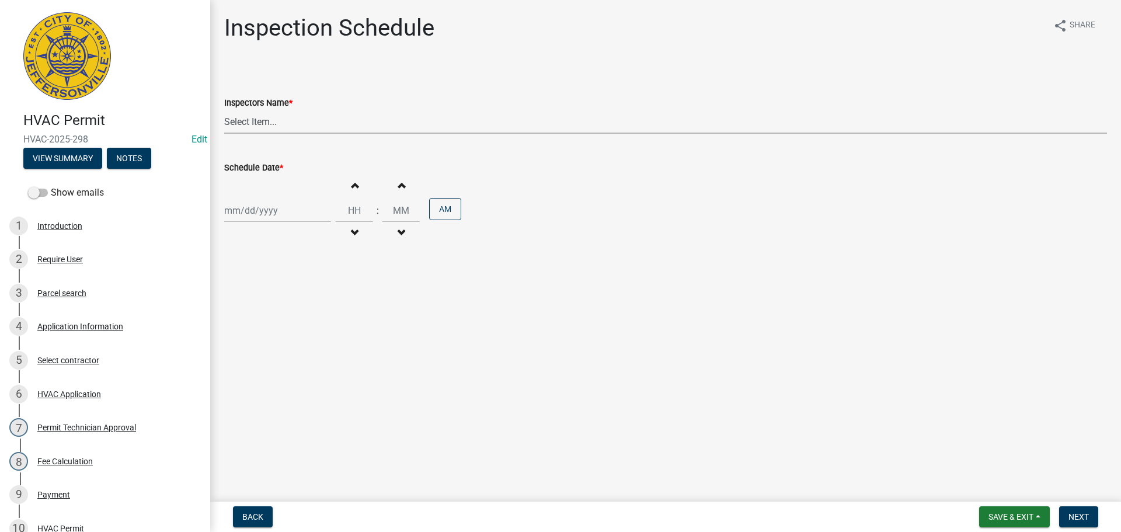
click at [230, 119] on select "Select Item... [PERSON_NAME] ([PERSON_NAME]) [PERSON_NAME] ([PERSON_NAME]) mkru…" at bounding box center [665, 122] width 883 height 24
select select "13c97fbc-c819-4cee-844a-0db3d3c4db95"
click at [224, 110] on select "Select Item... [PERSON_NAME] ([PERSON_NAME]) [PERSON_NAME] ([PERSON_NAME]) mkru…" at bounding box center [665, 122] width 883 height 24
click at [243, 210] on div at bounding box center [277, 211] width 107 height 24
select select "8"
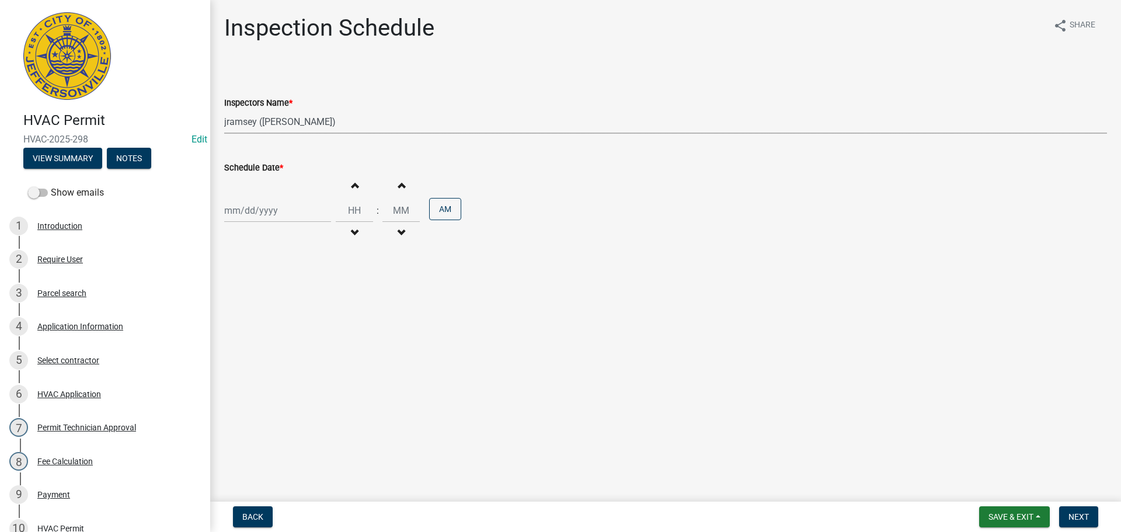
select select "2025"
click at [308, 311] on div "15" at bounding box center [310, 310] width 19 height 19
type input "[DATE]"
click at [357, 213] on input "Hours" at bounding box center [354, 211] width 37 height 24
type input "01"
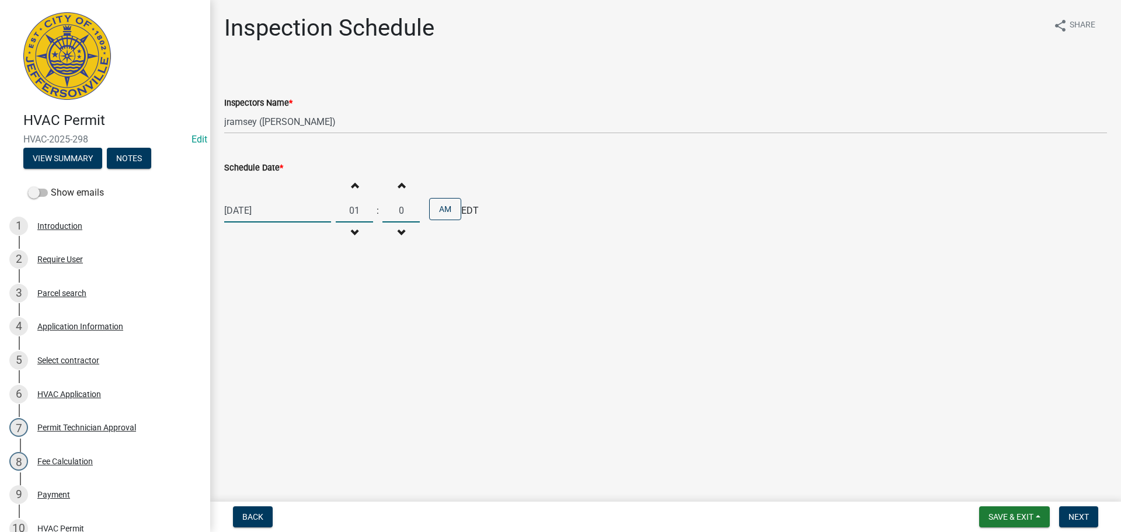
type input "00"
click at [443, 203] on button "AM" at bounding box center [445, 209] width 32 height 22
drag, startPoint x: 1074, startPoint y: 516, endPoint x: 1081, endPoint y: 507, distance: 11.2
click at [1074, 516] on span "Next" at bounding box center [1079, 516] width 20 height 9
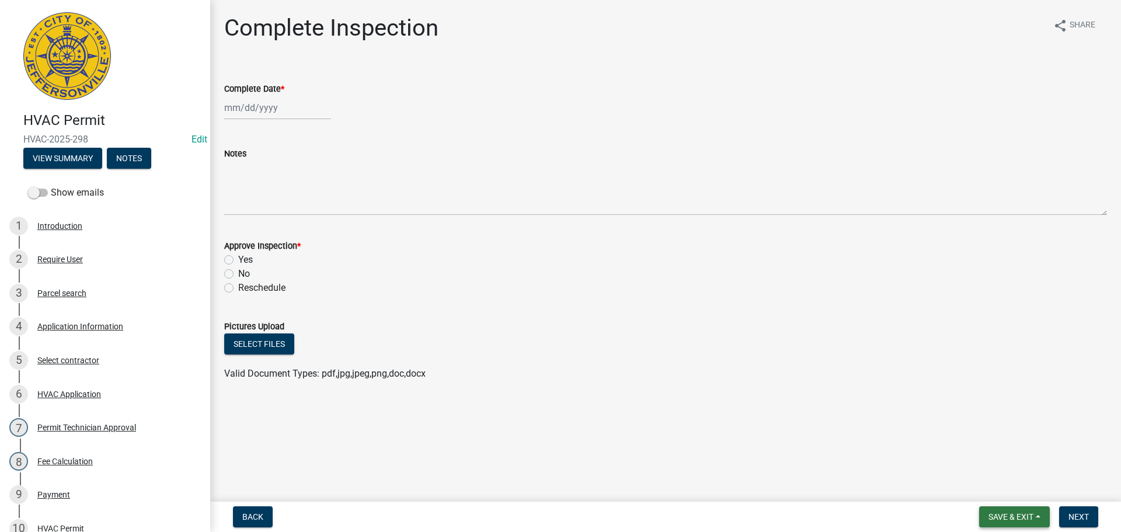
click at [1006, 513] on span "Save & Exit" at bounding box center [1011, 516] width 45 height 9
click at [984, 489] on button "Save & Exit" at bounding box center [1003, 486] width 93 height 28
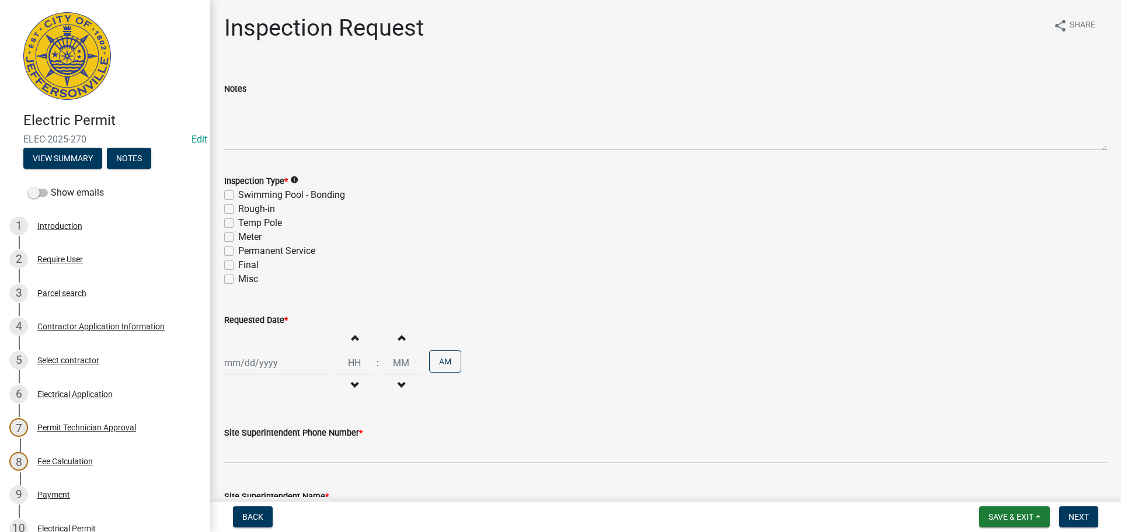
click at [238, 280] on label "Misc" at bounding box center [248, 279] width 20 height 14
click at [238, 280] on input "Misc" at bounding box center [242, 276] width 8 height 8
checkbox input "true"
checkbox input "false"
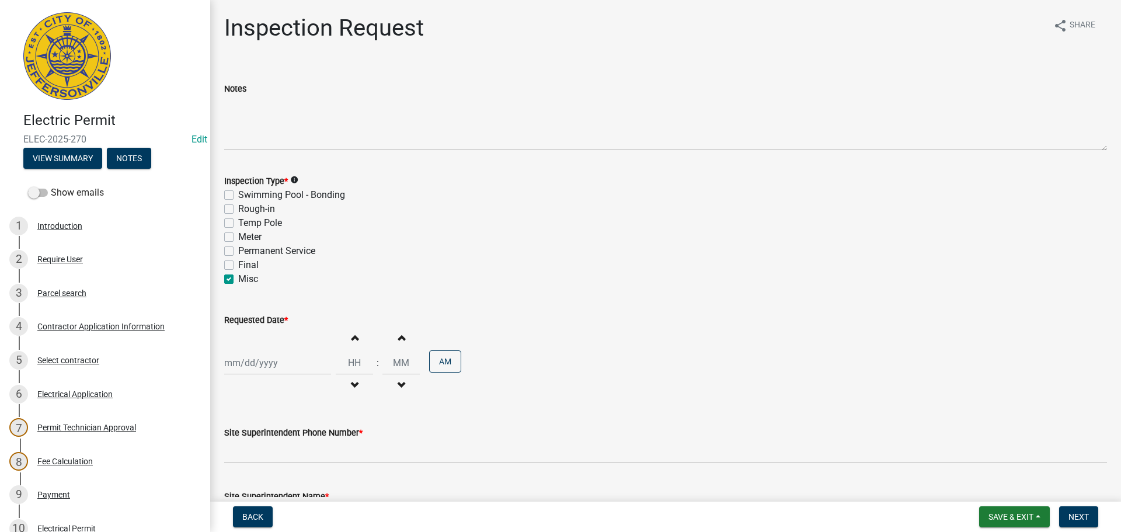
checkbox input "false"
checkbox input "true"
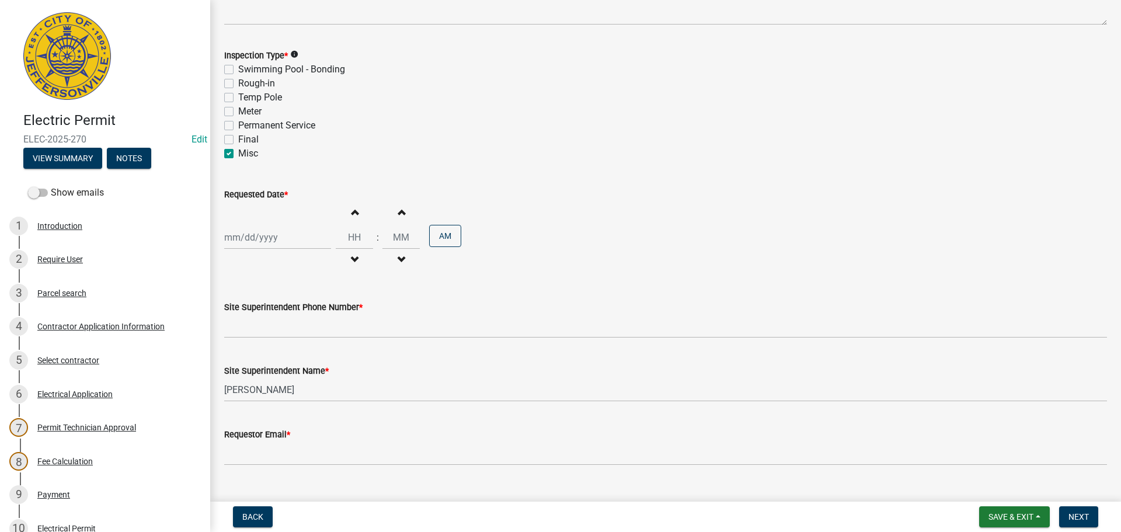
scroll to position [149, 0]
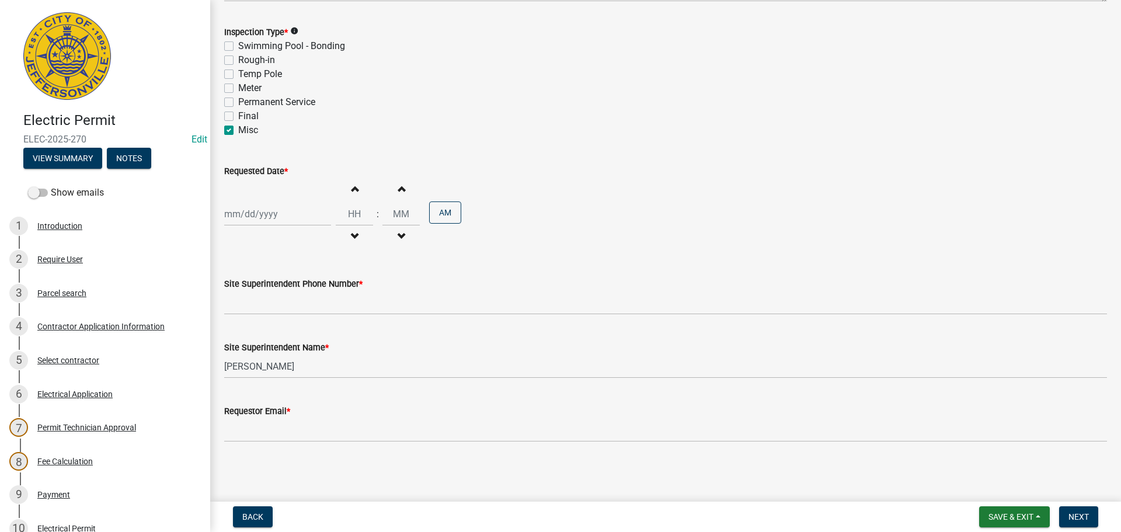
click at [272, 215] on div at bounding box center [277, 214] width 107 height 24
select select "8"
select select "2025"
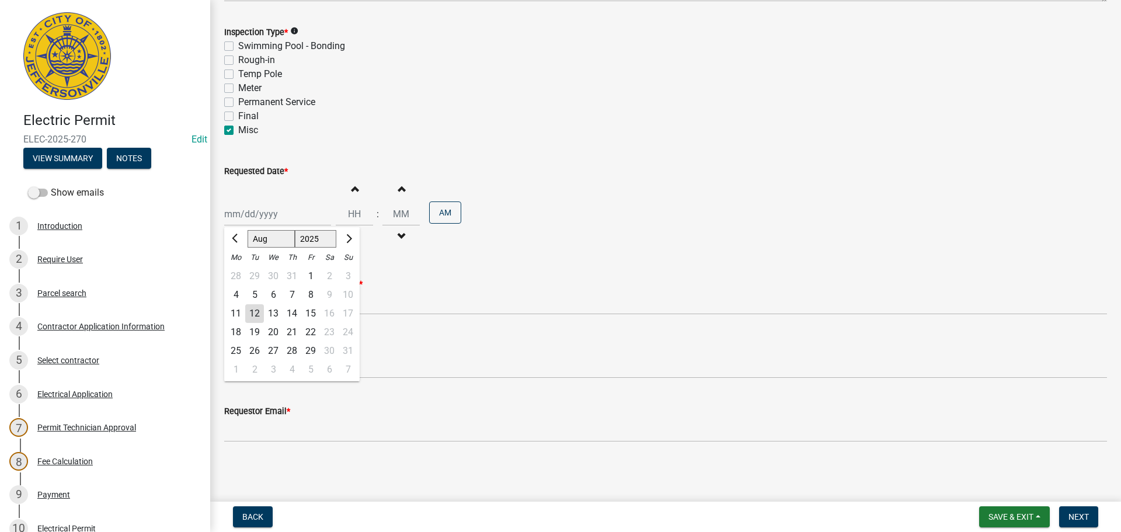
click at [316, 311] on div "15" at bounding box center [310, 313] width 19 height 19
type input "08/15/2025"
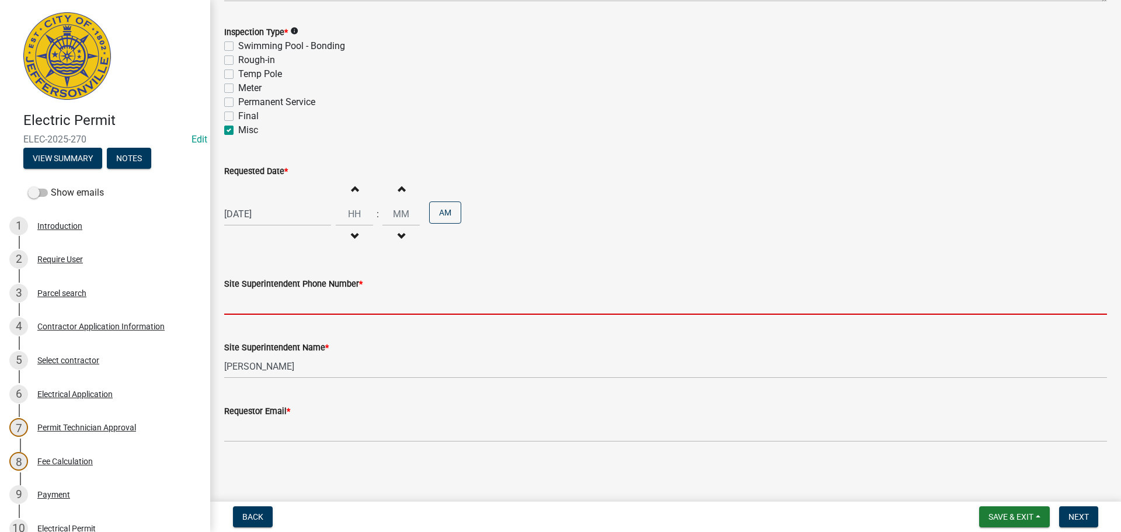
click at [288, 302] on input "Site Superintendent Phone Number *" at bounding box center [665, 303] width 883 height 24
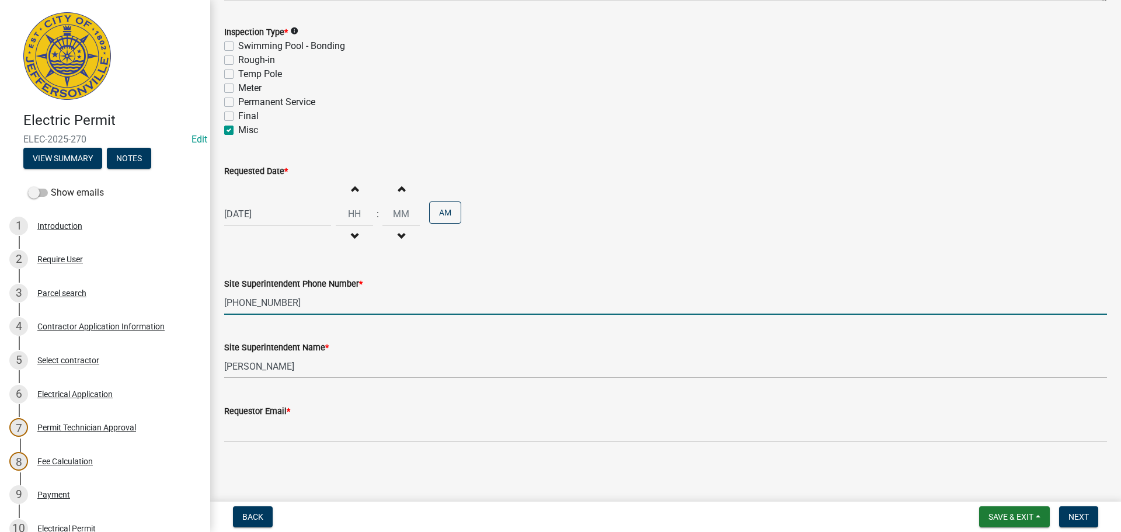
type input "502-817-2779"
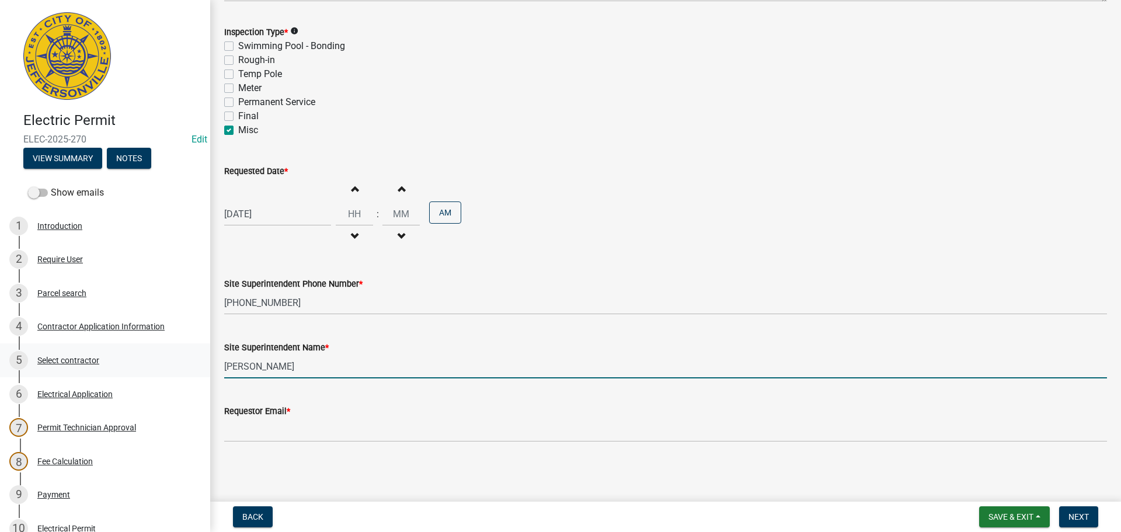
drag, startPoint x: 310, startPoint y: 370, endPoint x: 111, endPoint y: 364, distance: 199.2
click at [159, 370] on div "Electric Permit ELEC-2025-270 Edit View Summary Notes Show emails 1 Introductio…" at bounding box center [560, 266] width 1121 height 532
type input "ERIC"
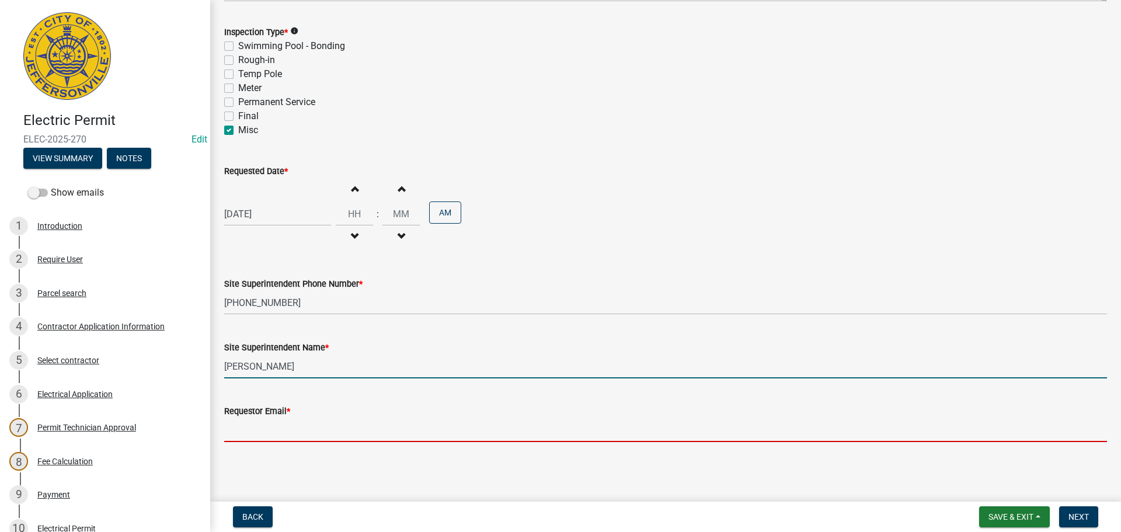
drag, startPoint x: 245, startPoint y: 418, endPoint x: 253, endPoint y: 418, distance: 8.2
click at [245, 418] on input "Requestor Email *" at bounding box center [665, 430] width 883 height 24
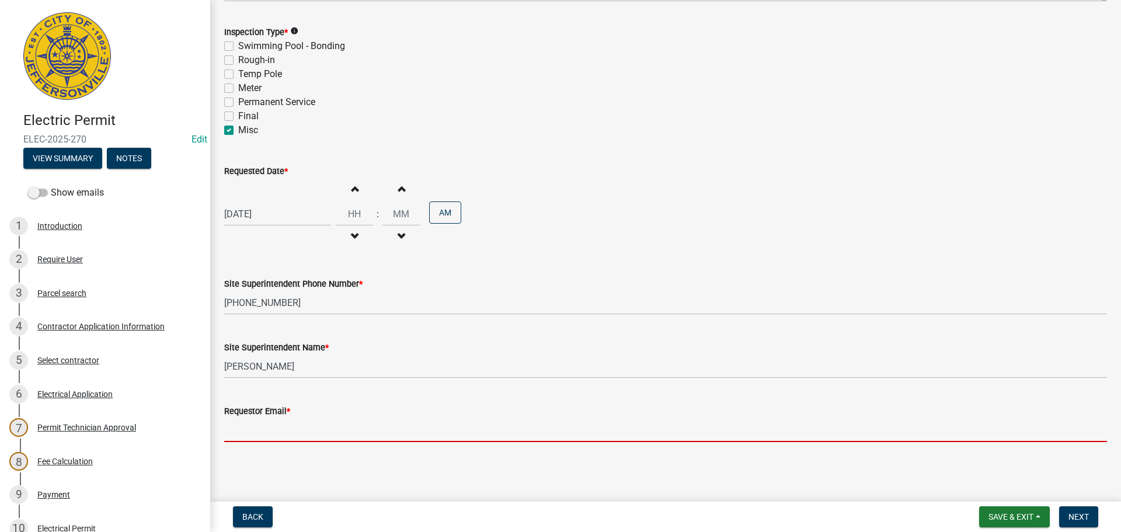
type input "mbottorff@cityofjeff.net"
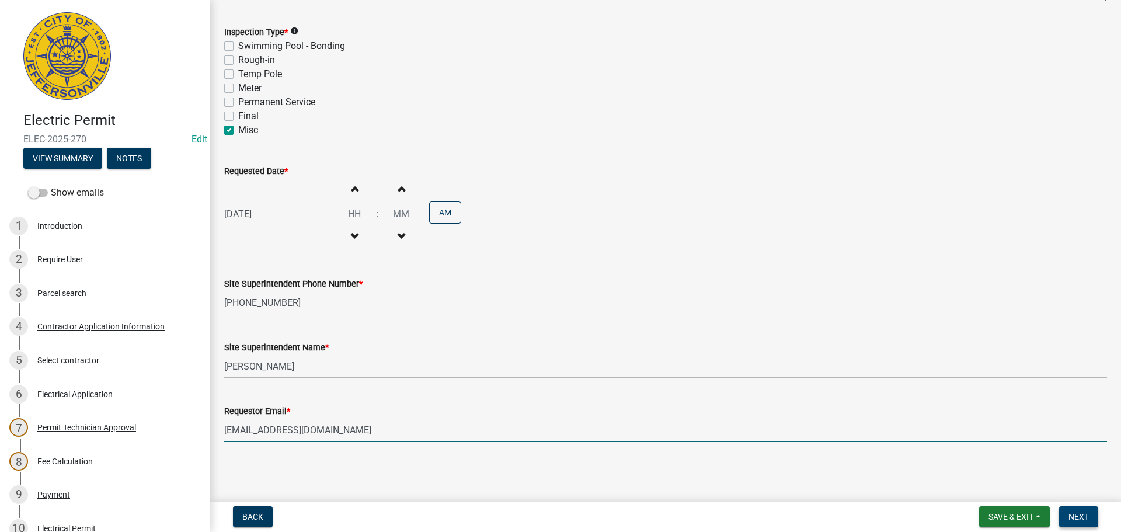
click at [1079, 515] on span "Next" at bounding box center [1079, 516] width 20 height 9
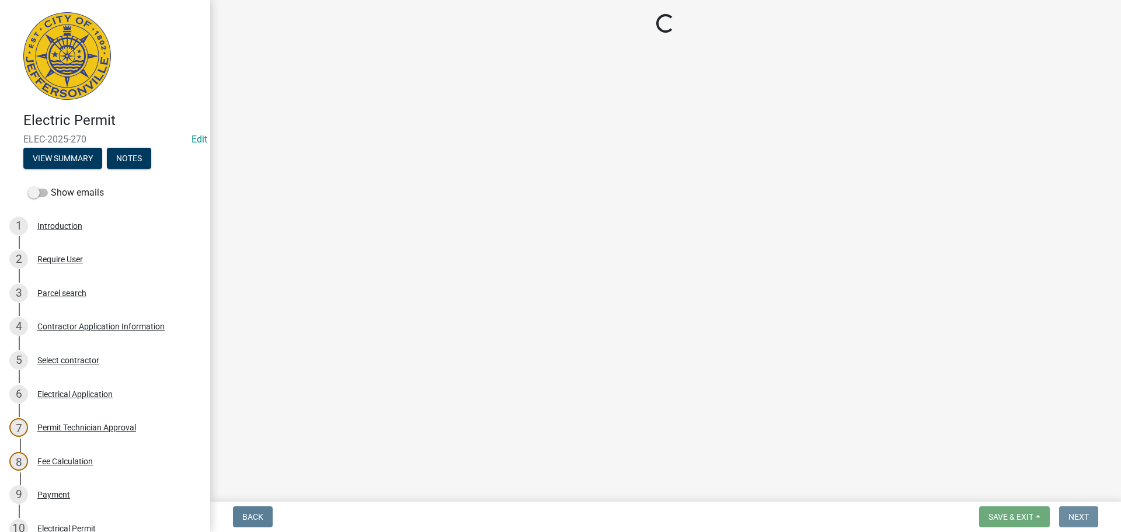
scroll to position [0, 0]
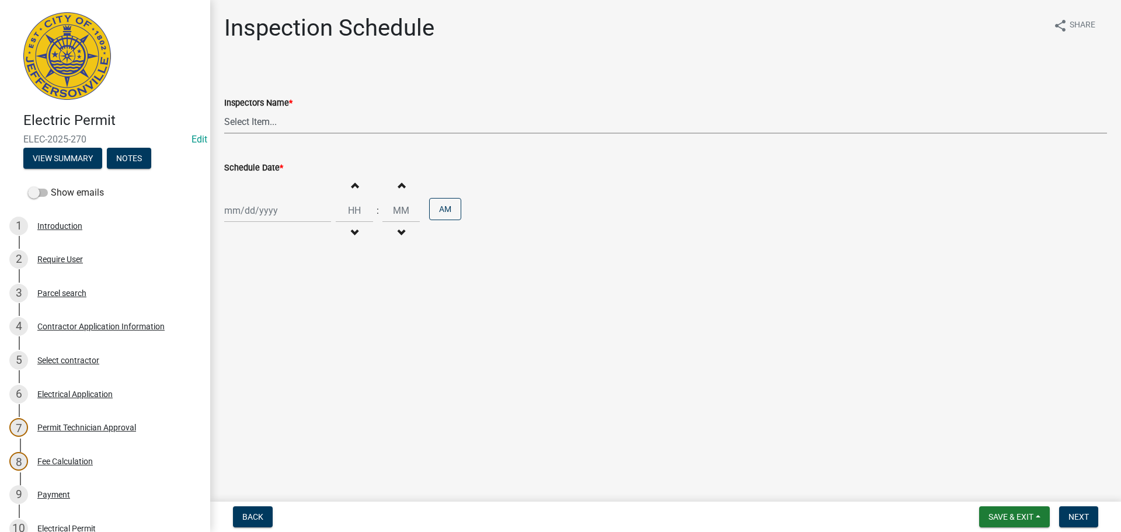
click at [251, 125] on select "Select Item... jramsey (Jeremy Ramsey) MaryFrey (Mary Frey) mkruer (Mike Kruer)…" at bounding box center [665, 122] width 883 height 24
select select "7b0b9f25-f402-4148-9522-9b9b34b3e885"
click at [224, 110] on select "Select Item... jramsey (Jeremy Ramsey) MaryFrey (Mary Frey) mkruer (Mike Kruer)…" at bounding box center [665, 122] width 883 height 24
click at [246, 210] on div at bounding box center [277, 211] width 107 height 24
select select "8"
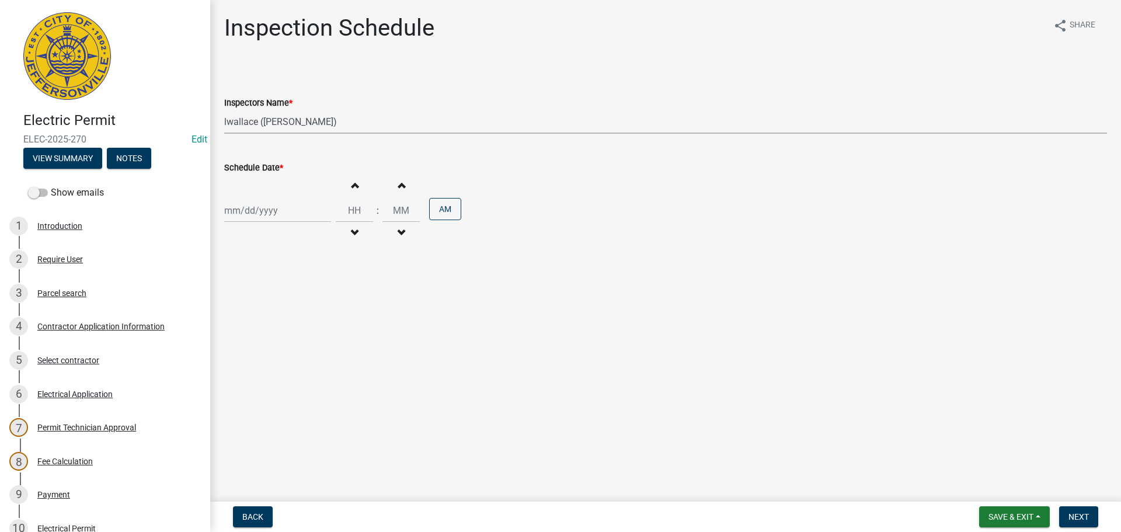
select select "2025"
click at [408, 352] on main "Inspection Schedule share Share Inspectors Name * Select Item... jramsey (Jerem…" at bounding box center [665, 248] width 911 height 497
click at [279, 205] on div at bounding box center [277, 211] width 107 height 24
select select "8"
select select "2025"
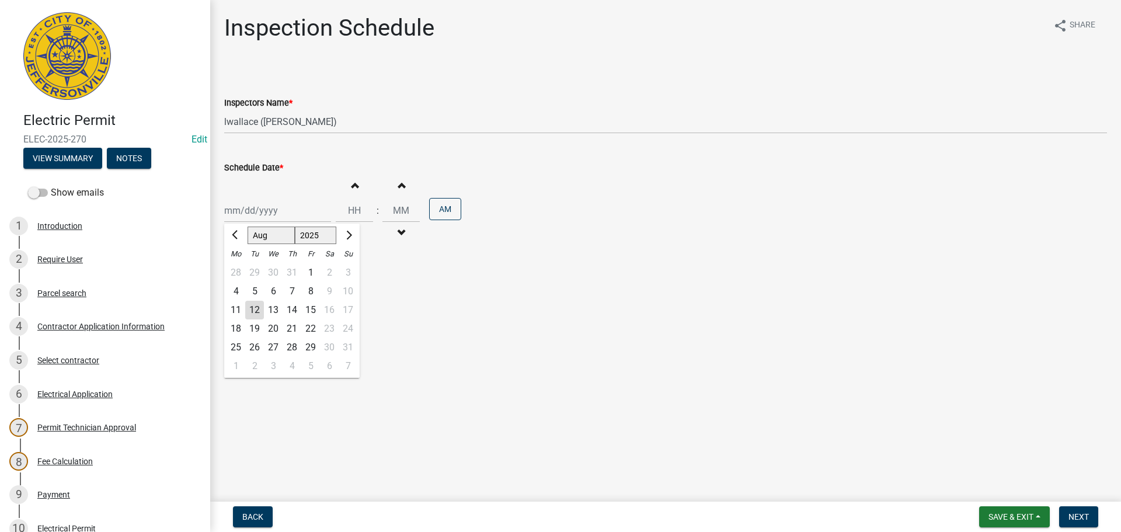
drag, startPoint x: 309, startPoint y: 307, endPoint x: 314, endPoint y: 302, distance: 6.2
click at [309, 306] on div "15" at bounding box center [310, 310] width 19 height 19
type input "[DATE]"
click at [355, 210] on input "Hours" at bounding box center [354, 211] width 37 height 24
type input "01"
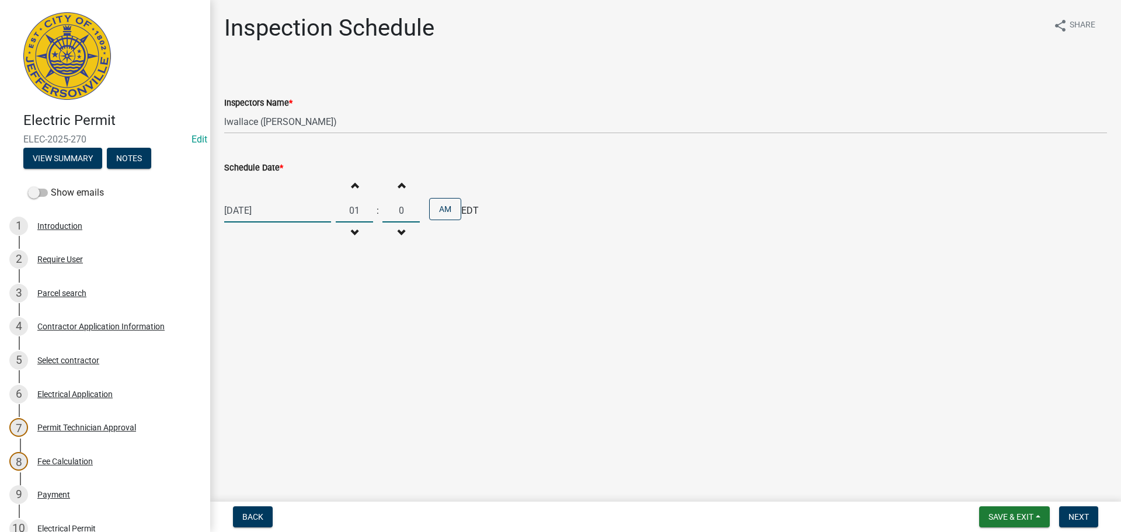
type input "00"
click at [452, 205] on button "AM" at bounding box center [445, 209] width 32 height 22
click at [1089, 516] on span "Next" at bounding box center [1079, 516] width 20 height 9
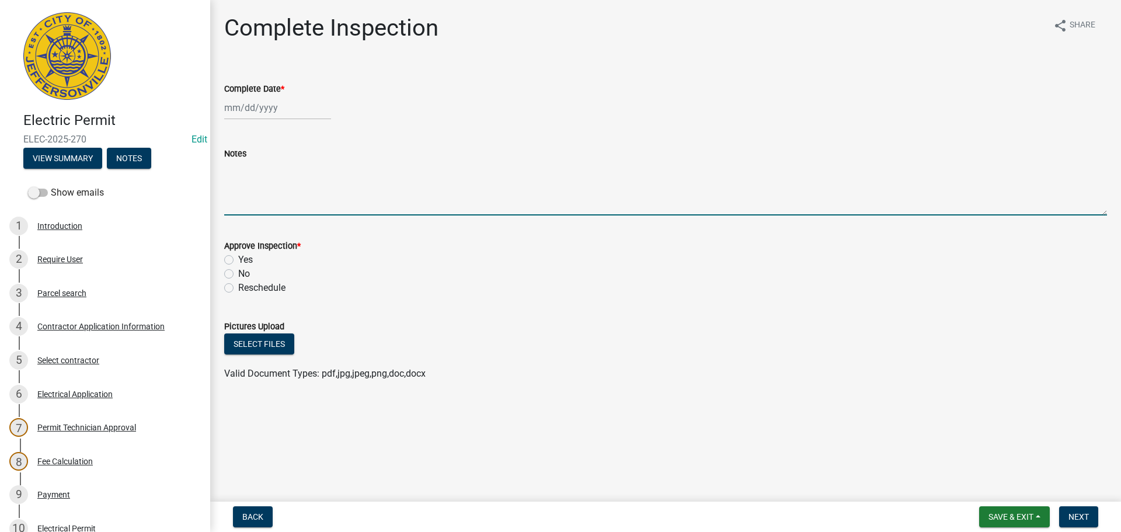
click at [262, 179] on textarea "Notes" at bounding box center [665, 188] width 883 height 55
type textarea "TCO"
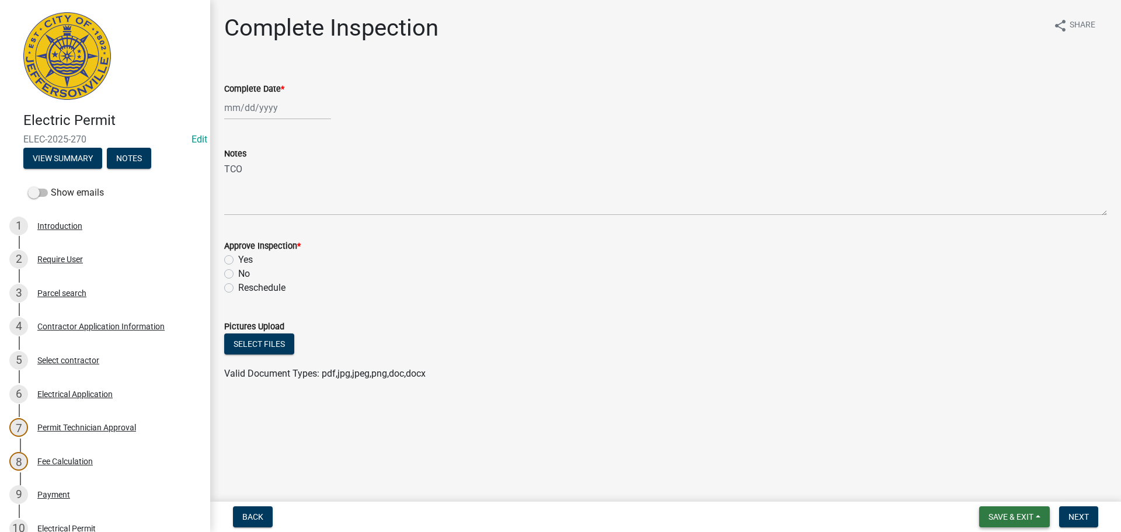
click at [1014, 510] on button "Save & Exit" at bounding box center [1014, 516] width 71 height 21
click at [995, 492] on button "Save & Exit" at bounding box center [1003, 486] width 93 height 28
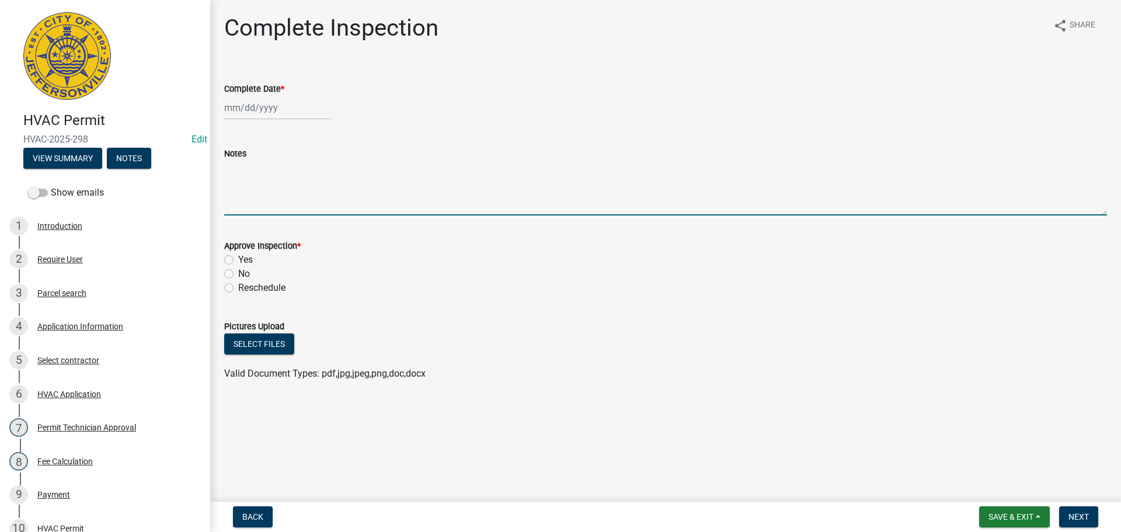
click at [253, 179] on textarea "Notes" at bounding box center [665, 188] width 883 height 55
type textarea "TCO"
click at [1027, 519] on span "Save & Exit" at bounding box center [1011, 516] width 45 height 9
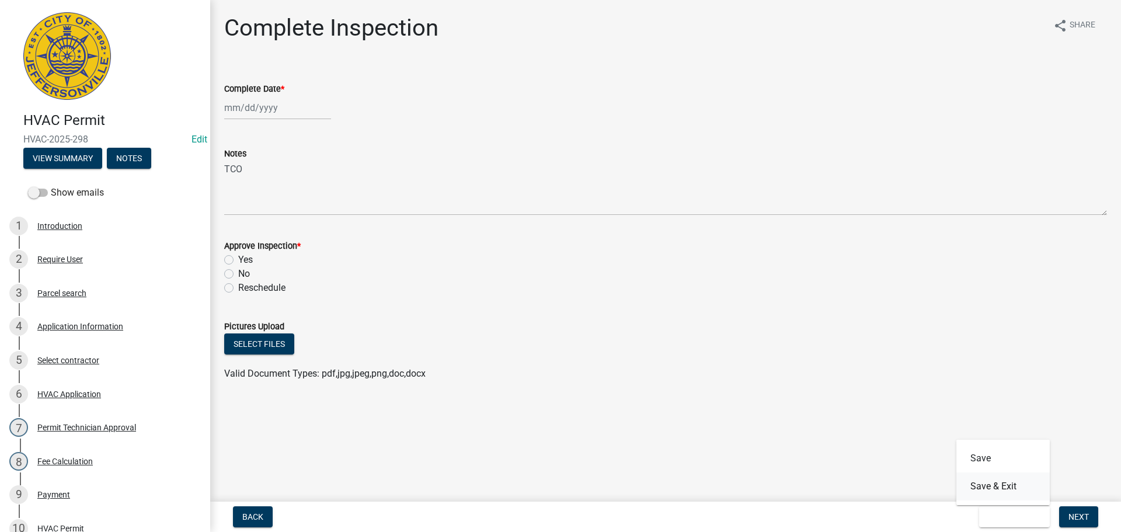
click at [996, 491] on button "Save & Exit" at bounding box center [1003, 486] width 93 height 28
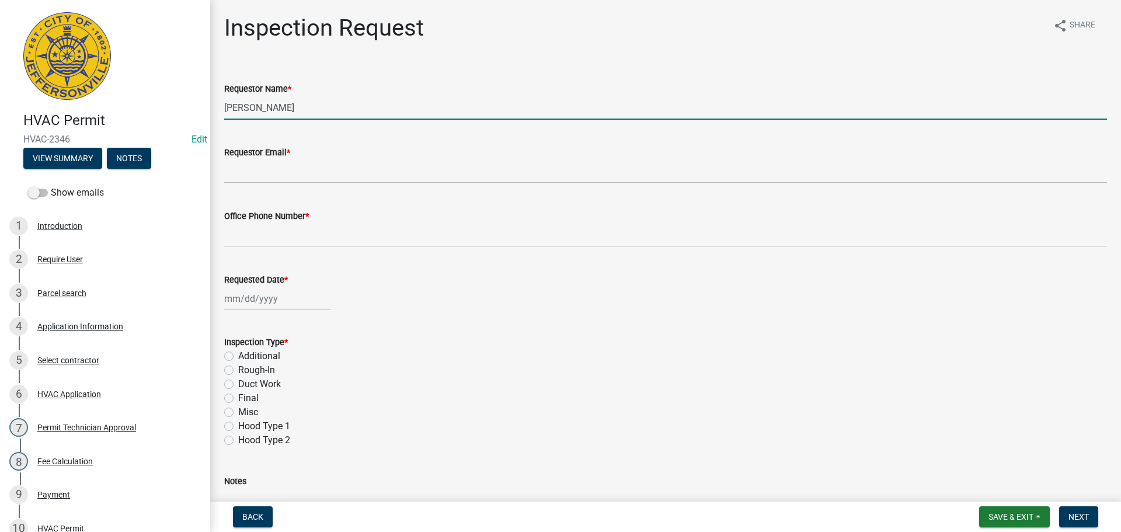
drag, startPoint x: 305, startPoint y: 111, endPoint x: 39, endPoint y: 107, distance: 265.7
click at [53, 106] on div "HVAC Permit HVAC-2346 Edit View Summary Notes Show emails 1 Introduction 2 Requ…" at bounding box center [560, 266] width 1121 height 532
type input "[PERSON_NAME]"
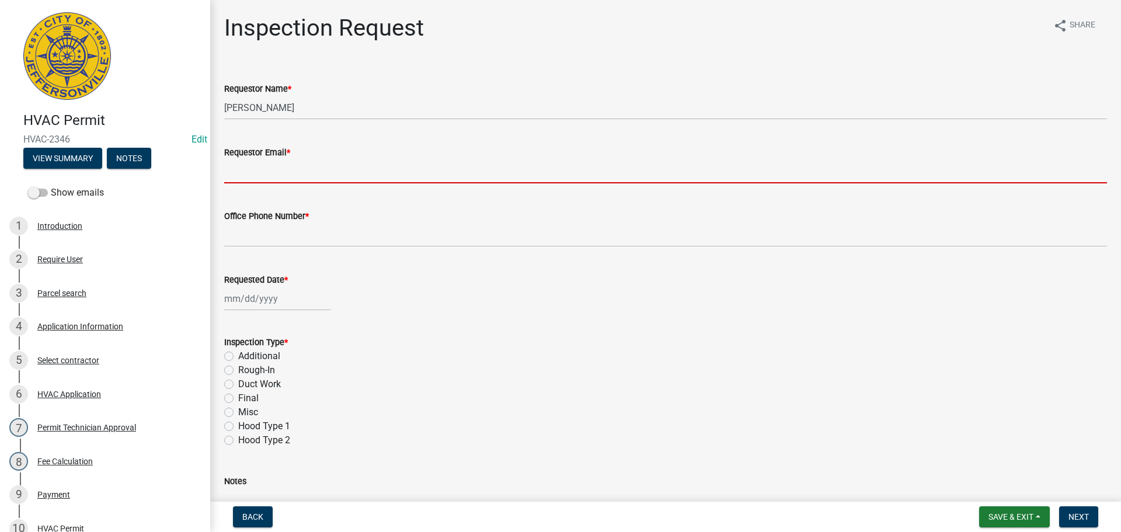
click at [238, 172] on input "Requestor Email *" at bounding box center [665, 171] width 883 height 24
type input "[EMAIL_ADDRESS][DOMAIN_NAME]"
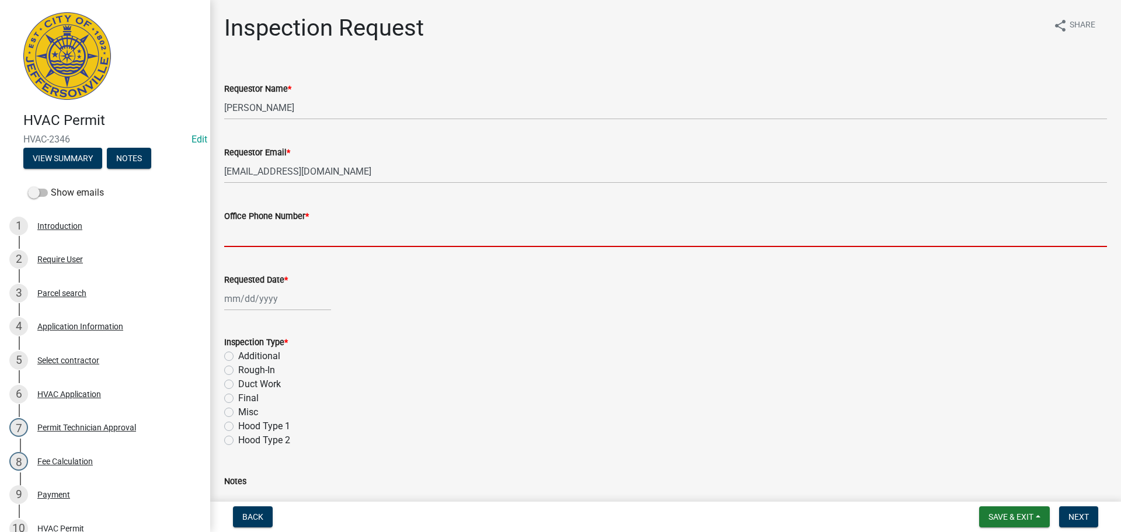
click at [251, 228] on input "Office Phone Number *" at bounding box center [665, 235] width 883 height 24
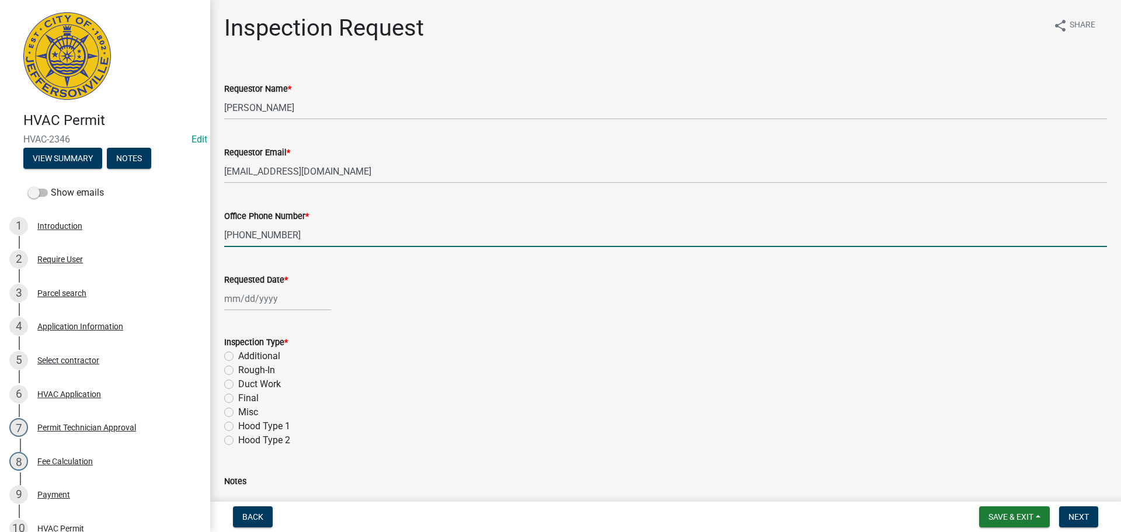
type input "[PHONE_NUMBER]"
click at [247, 299] on div at bounding box center [277, 299] width 107 height 24
select select "8"
select select "2025"
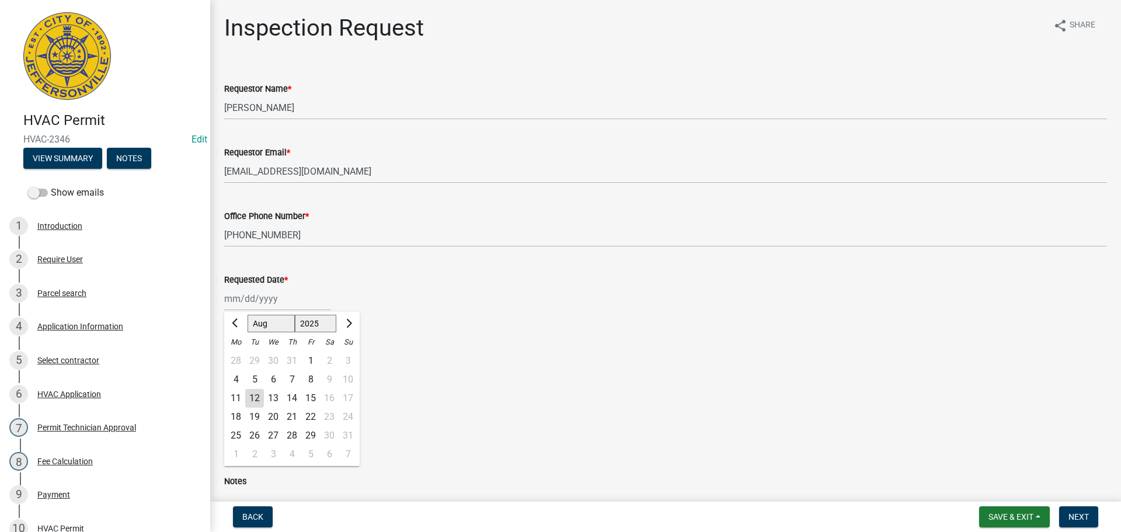
click at [313, 397] on div "15" at bounding box center [310, 398] width 19 height 19
type input "[DATE]"
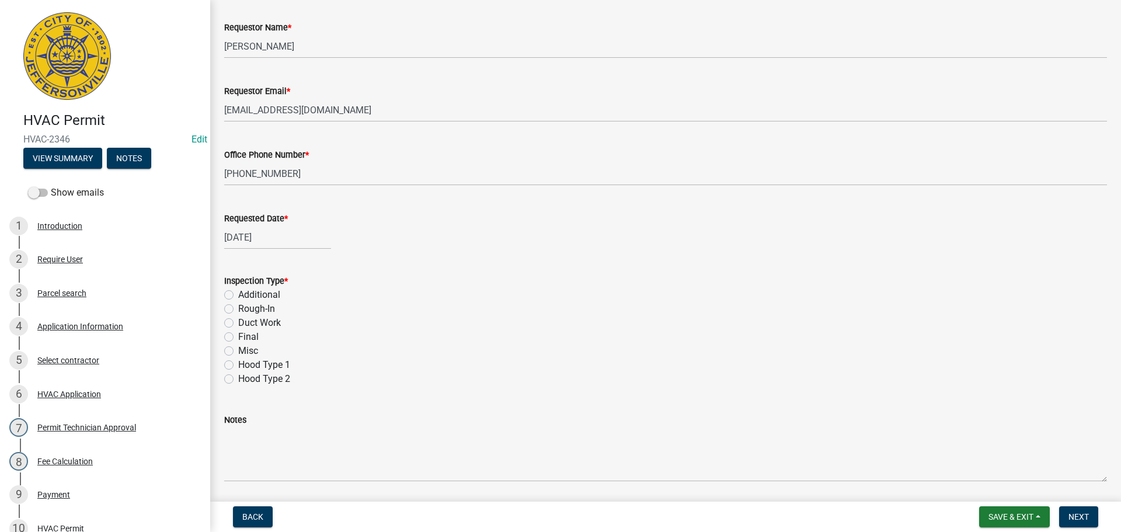
scroll to position [165, 0]
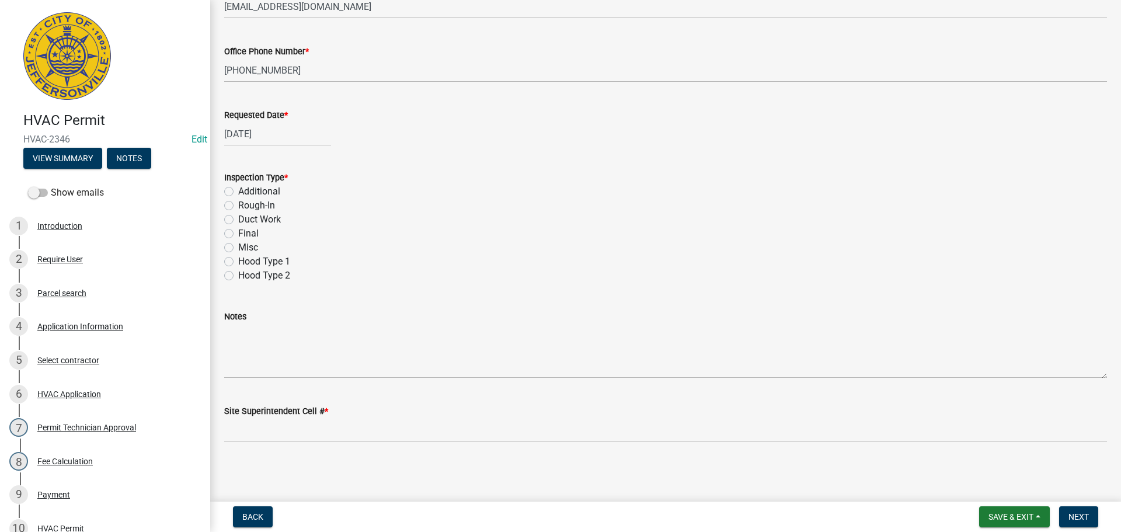
click at [238, 248] on label "Misc" at bounding box center [248, 248] width 20 height 14
click at [238, 248] on input "Misc" at bounding box center [242, 245] width 8 height 8
radio input "true"
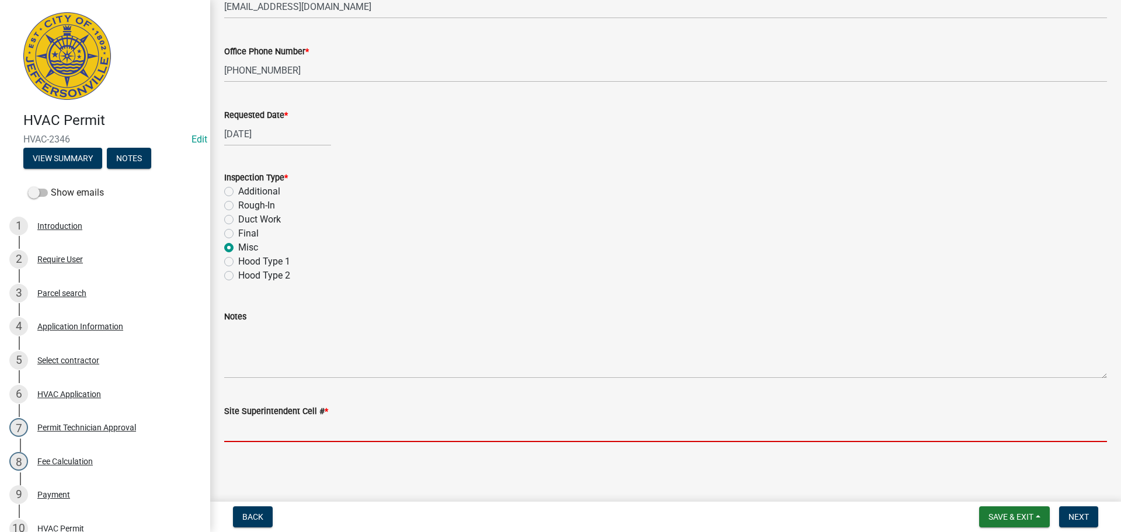
click at [276, 426] on input "Site Superintendent Cell # *" at bounding box center [665, 430] width 883 height 24
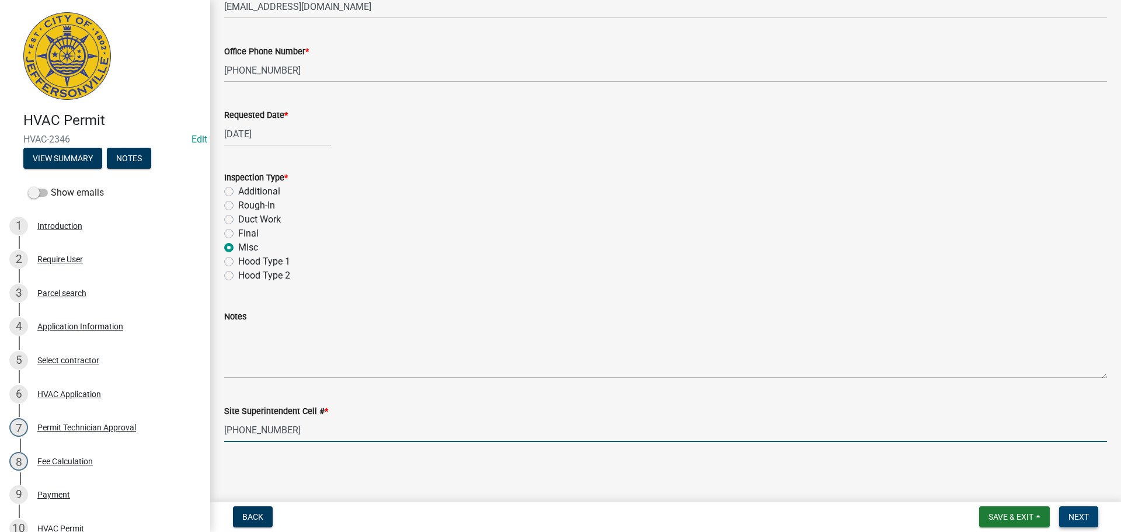
type input "[PHONE_NUMBER]"
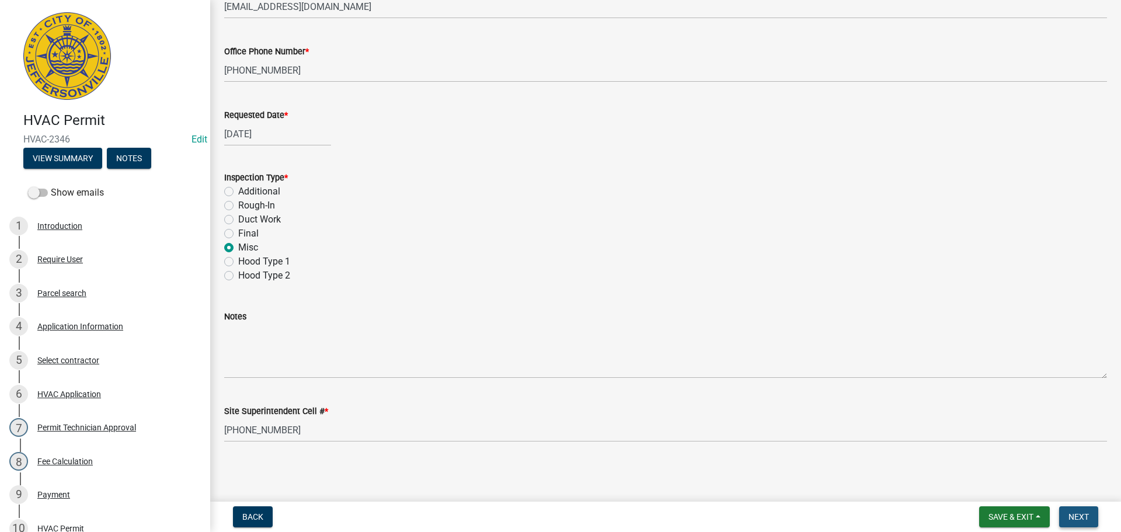
click at [1072, 511] on button "Next" at bounding box center [1078, 516] width 39 height 21
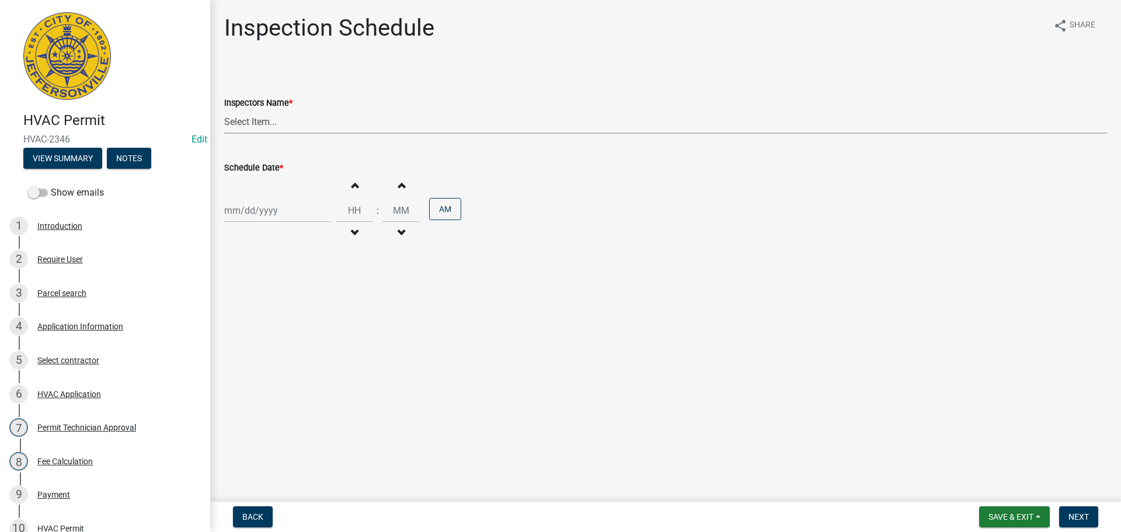
click at [246, 122] on select "Select Item... [PERSON_NAME] ([PERSON_NAME]) [PERSON_NAME] ([PERSON_NAME]) mkru…" at bounding box center [665, 122] width 883 height 24
select select "13c97fbc-c819-4cee-844a-0db3d3c4db95"
click at [224, 110] on select "Select Item... [PERSON_NAME] ([PERSON_NAME]) [PERSON_NAME] ([PERSON_NAME]) mkru…" at bounding box center [665, 122] width 883 height 24
click at [248, 211] on div at bounding box center [277, 211] width 107 height 24
select select "8"
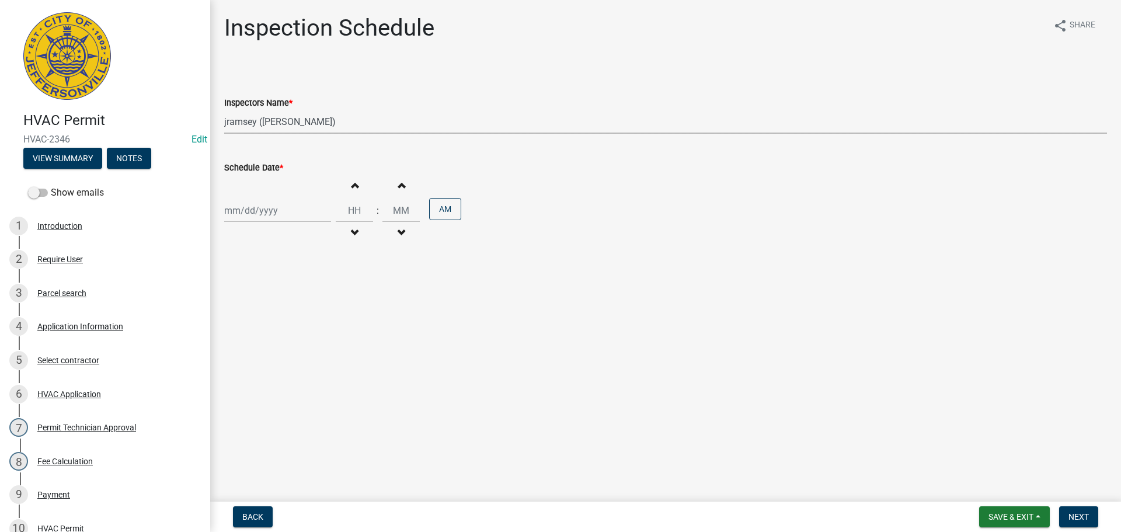
select select "2025"
click at [307, 309] on div "15" at bounding box center [310, 310] width 19 height 19
type input "[DATE]"
click at [353, 207] on input "Hours" at bounding box center [354, 211] width 37 height 24
type input "01"
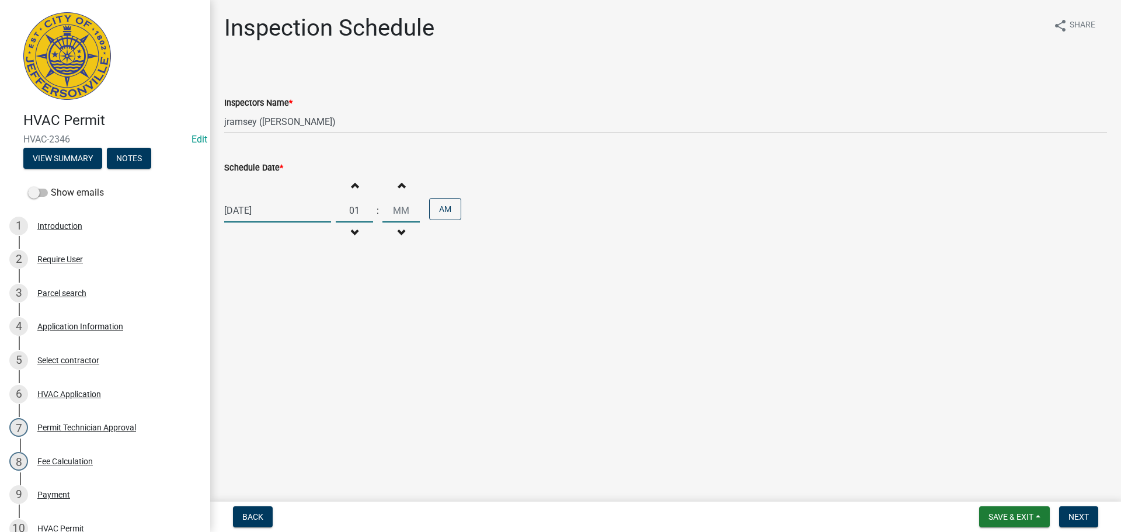
type input "00"
click at [437, 209] on button "AM" at bounding box center [445, 209] width 32 height 22
click at [1085, 516] on span "Next" at bounding box center [1079, 516] width 20 height 9
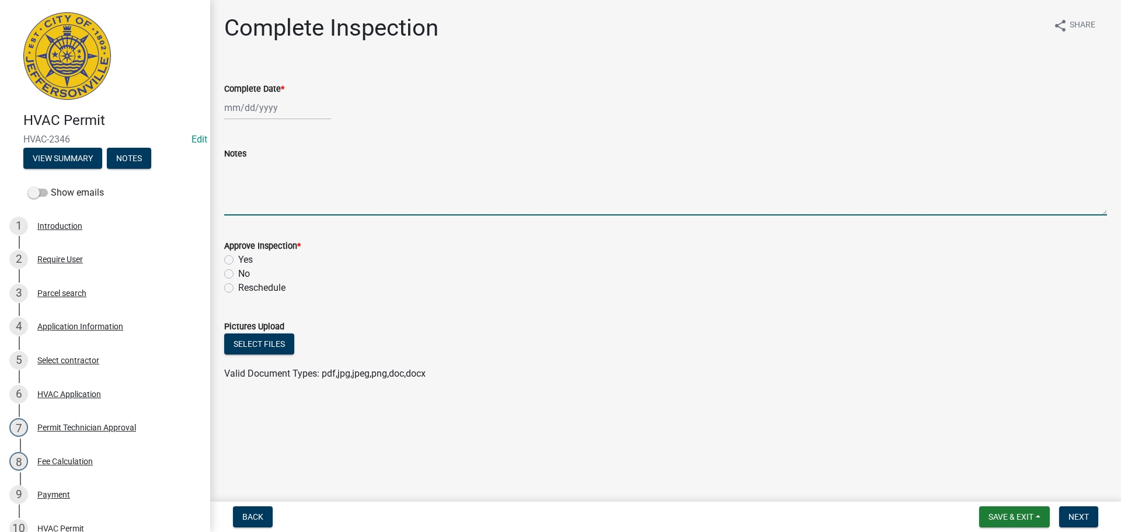
click at [261, 178] on textarea "Notes" at bounding box center [665, 188] width 883 height 55
type textarea "TCO"
click at [1020, 516] on span "Save & Exit" at bounding box center [1011, 516] width 45 height 9
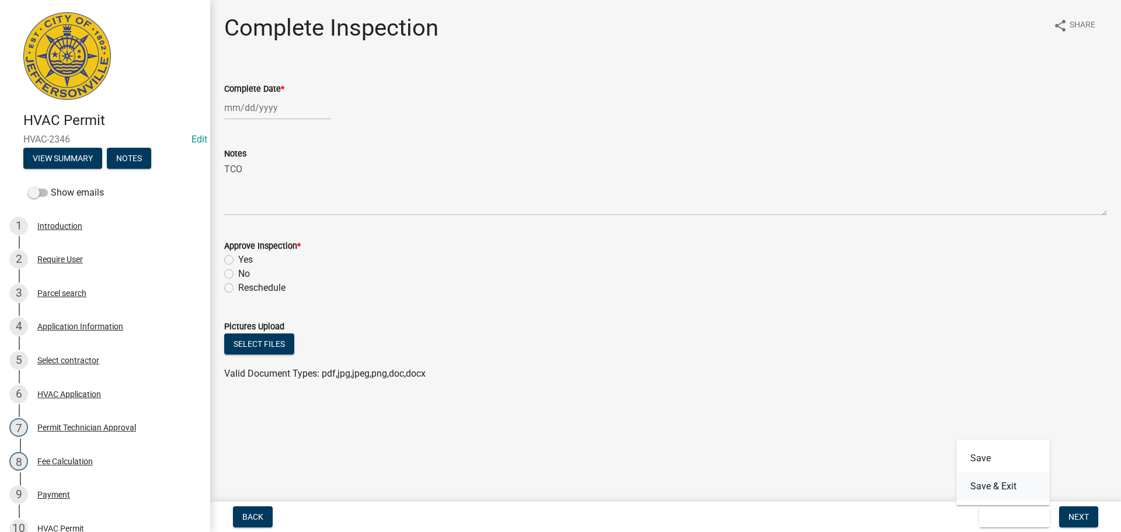
click at [998, 480] on button "Save & Exit" at bounding box center [1003, 486] width 93 height 28
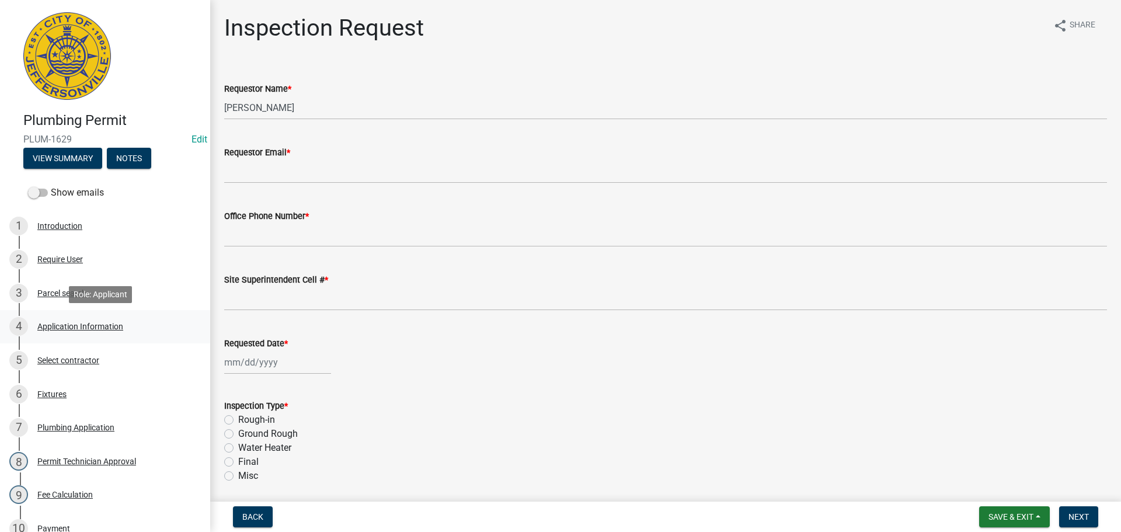
click at [57, 325] on div "Application Information" at bounding box center [80, 326] width 86 height 8
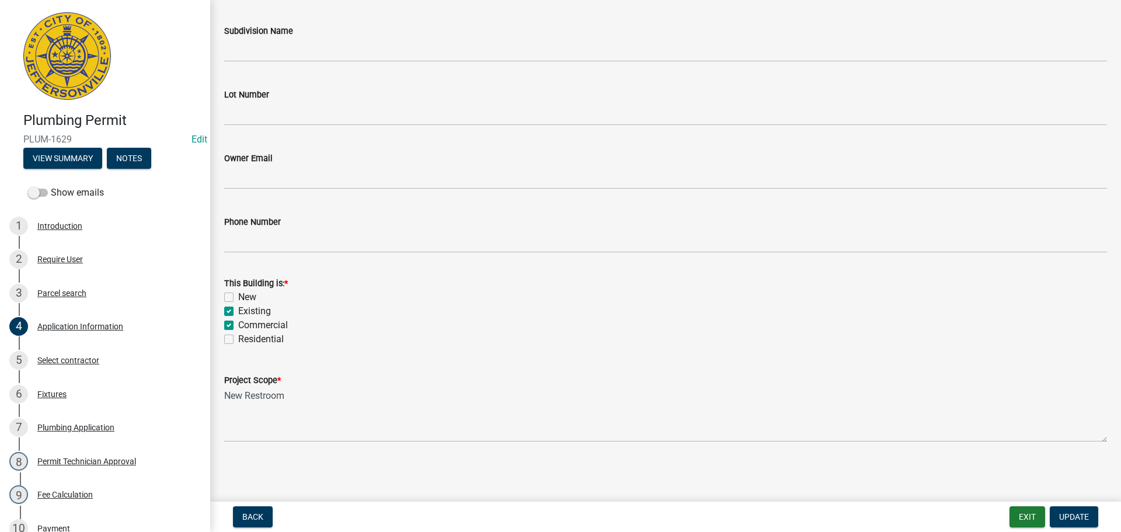
scroll to position [290, 0]
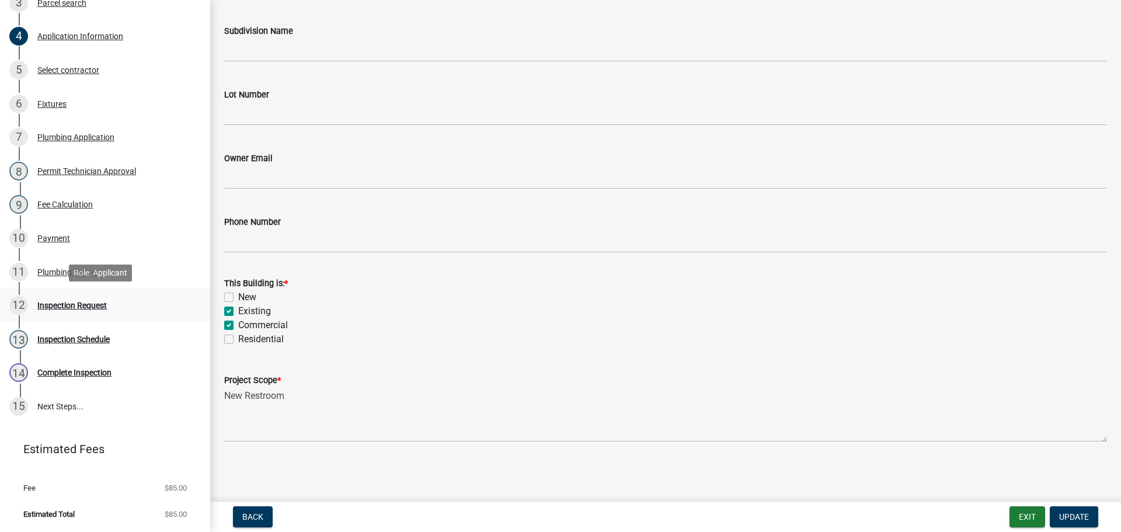
click at [53, 304] on div "Inspection Request" at bounding box center [71, 305] width 69 height 8
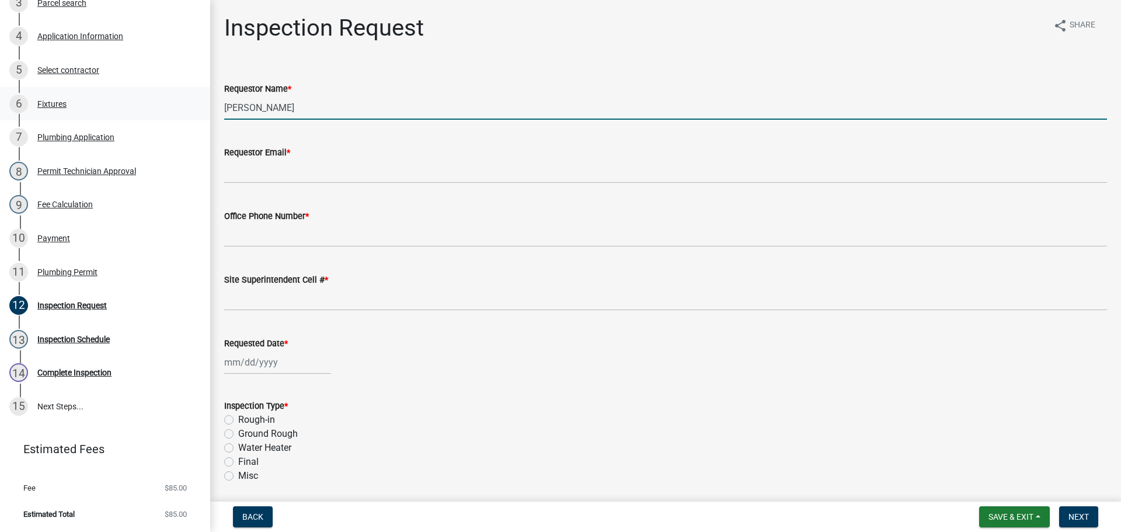
drag, startPoint x: 292, startPoint y: 109, endPoint x: 130, endPoint y: 111, distance: 162.3
click at [133, 108] on div "Plumbing Permit PLUM-1629 Edit View Summary Notes Show emails 1 Introduction 2 …" at bounding box center [560, 266] width 1121 height 532
type input "[PERSON_NAME]"
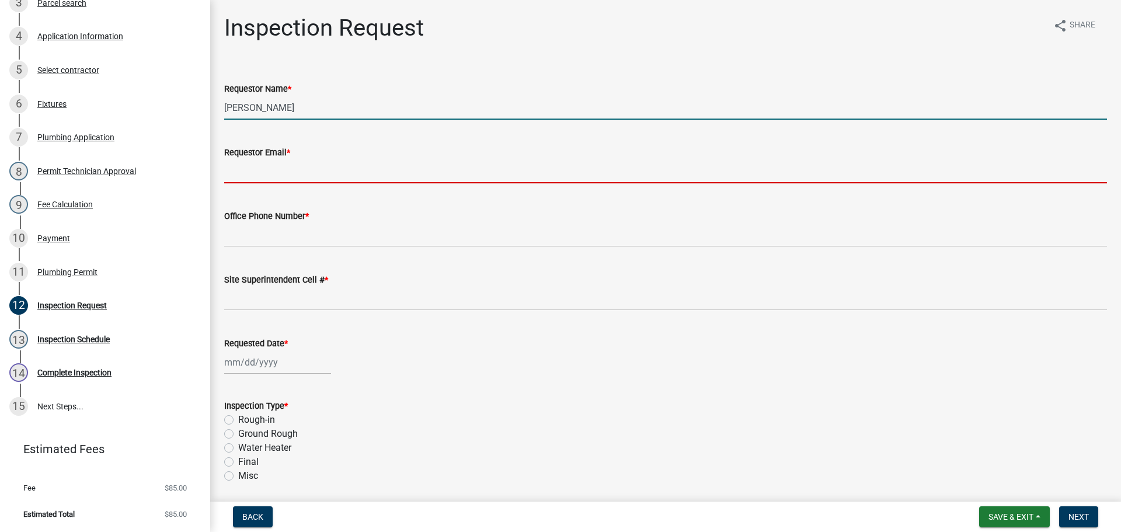
click at [258, 166] on input "Requestor Email *" at bounding box center [665, 171] width 883 height 24
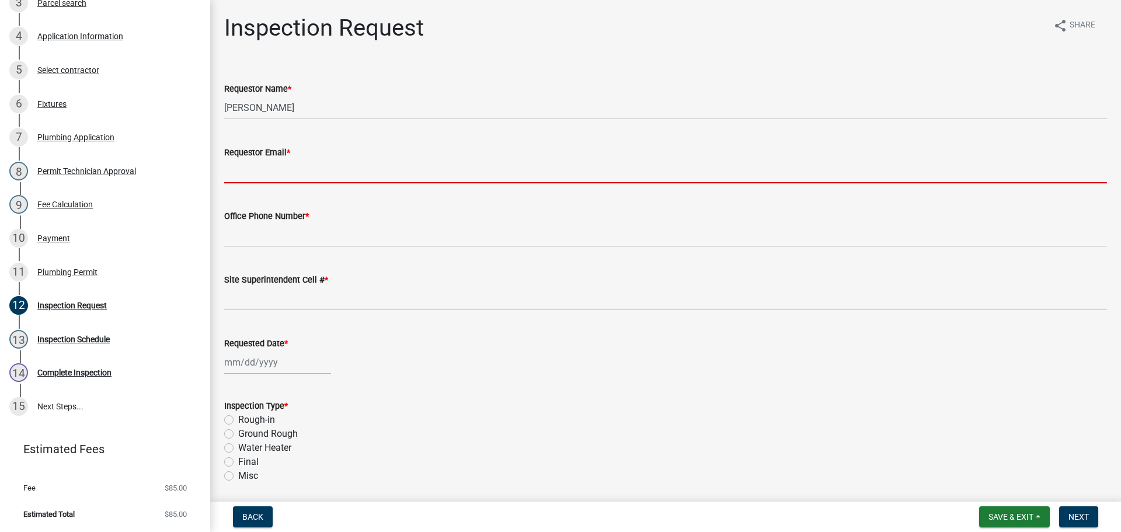
type input "[EMAIL_ADDRESS][DOMAIN_NAME]"
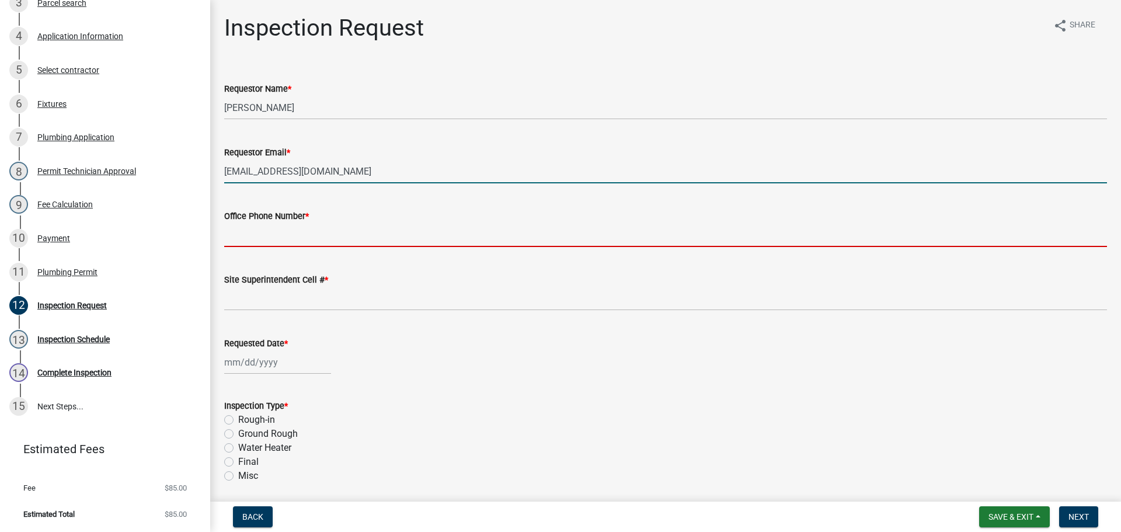
click at [259, 245] on input "Office Phone Number *" at bounding box center [665, 235] width 883 height 24
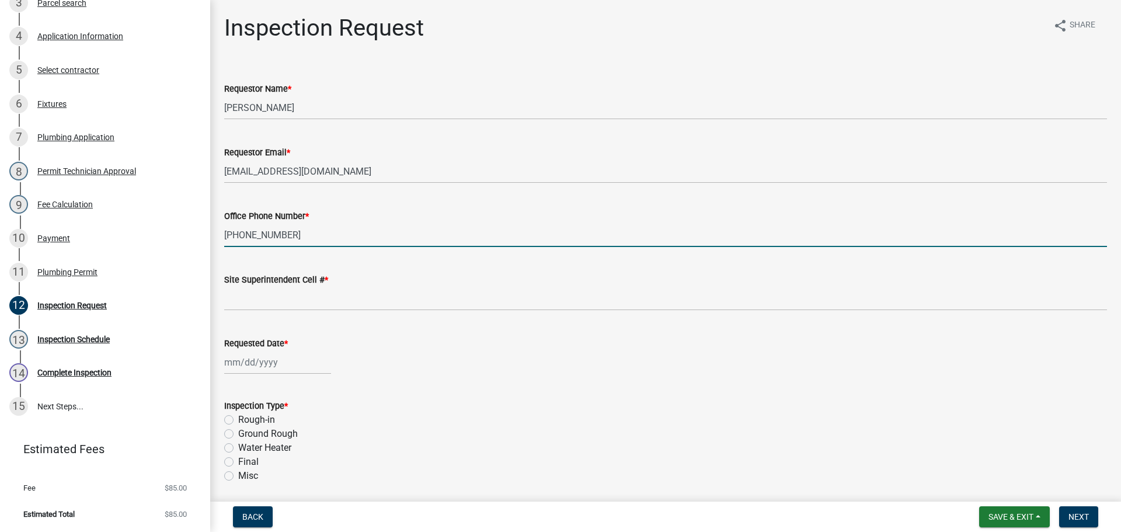
type input "[PHONE_NUMBER]"
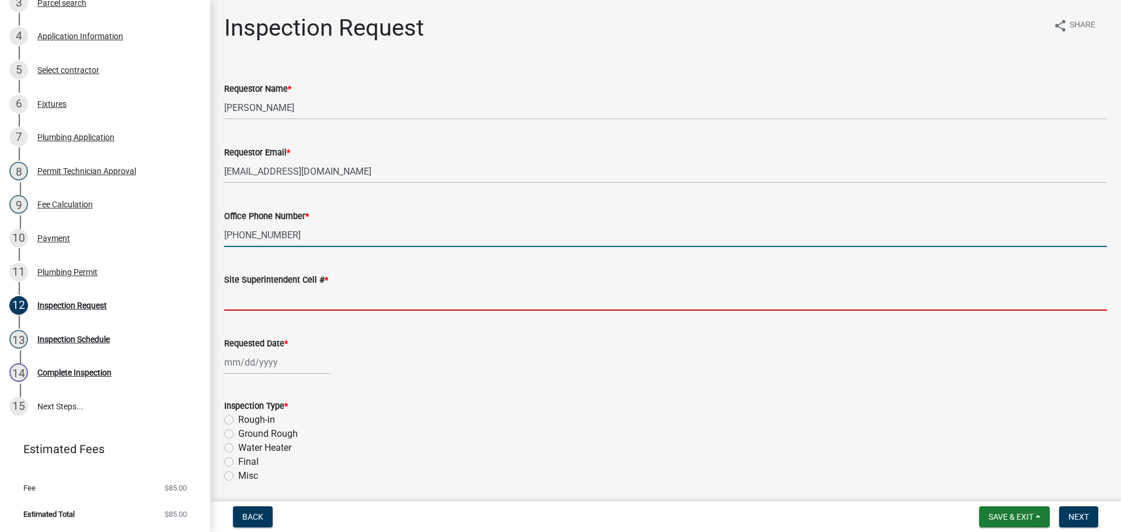
click at [262, 290] on input "Site Superintendent Cell # *" at bounding box center [665, 299] width 883 height 24
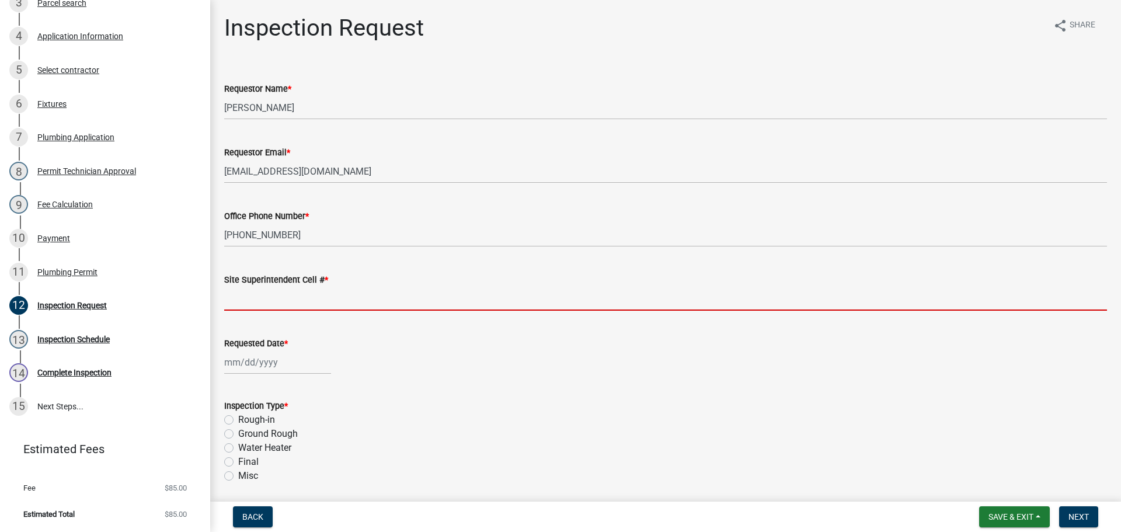
type input "SAME"
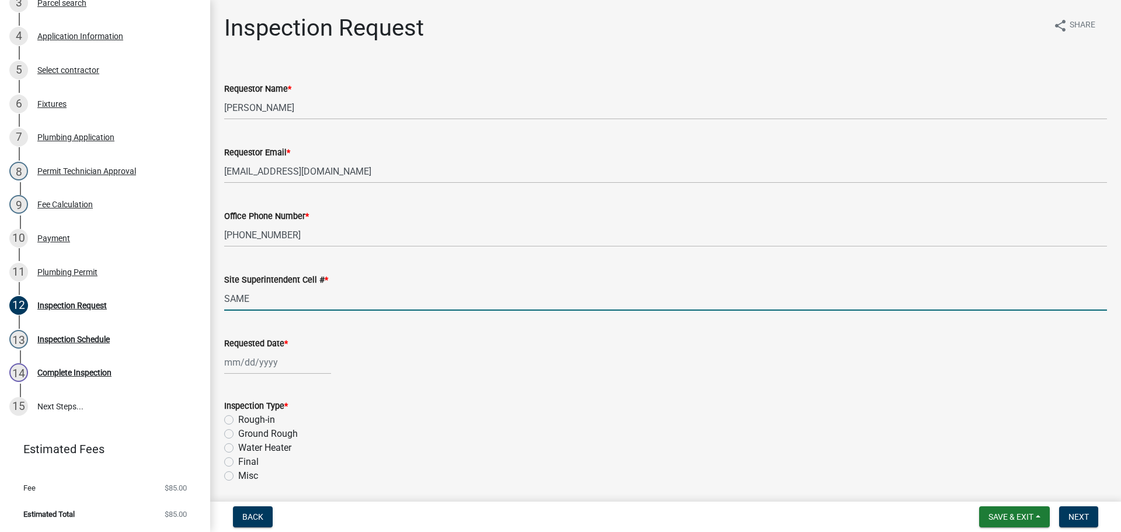
click at [276, 359] on div at bounding box center [277, 362] width 107 height 24
select select "8"
select select "2025"
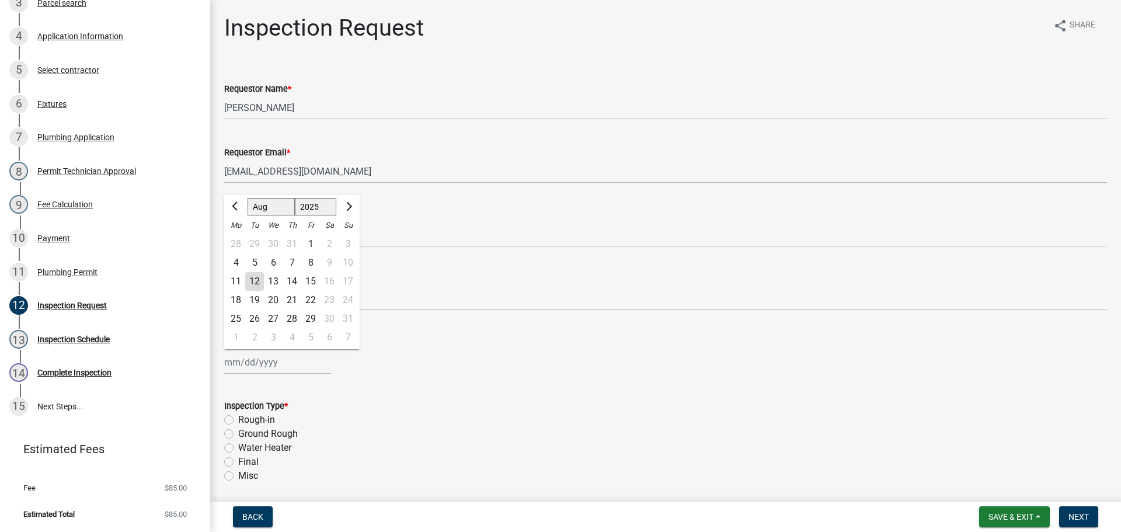
click at [315, 281] on div "15" at bounding box center [310, 281] width 19 height 19
type input "[DATE]"
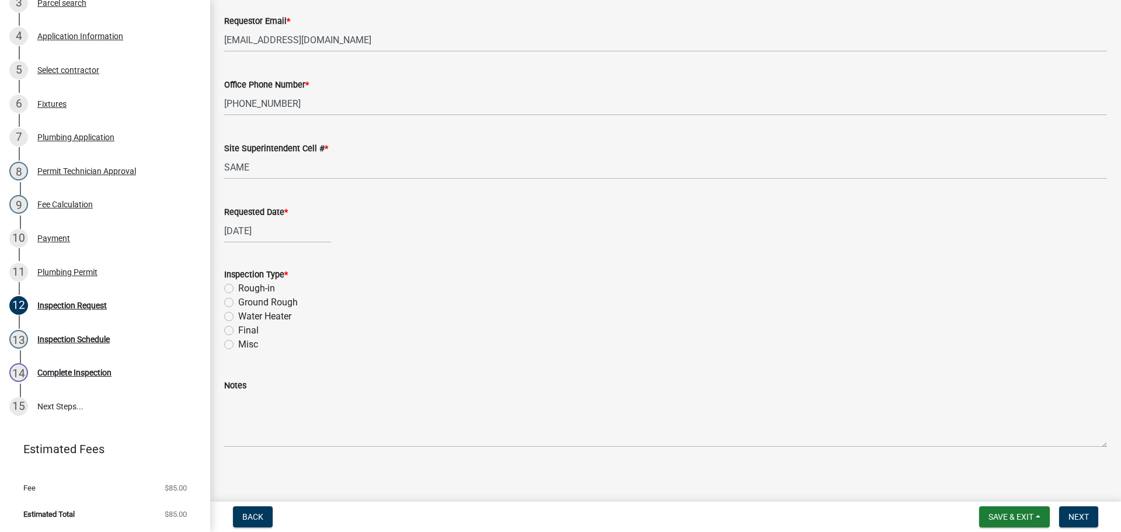
scroll to position [137, 0]
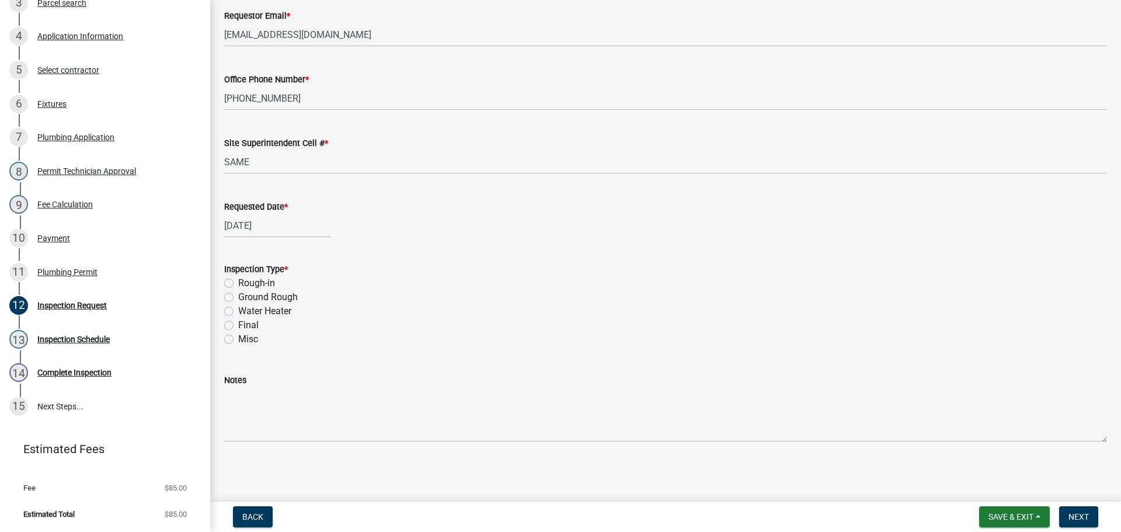
click at [238, 324] on label "Final" at bounding box center [248, 325] width 20 height 14
click at [238, 324] on input "Final" at bounding box center [242, 322] width 8 height 8
radio input "true"
click at [1074, 513] on span "Next" at bounding box center [1079, 516] width 20 height 9
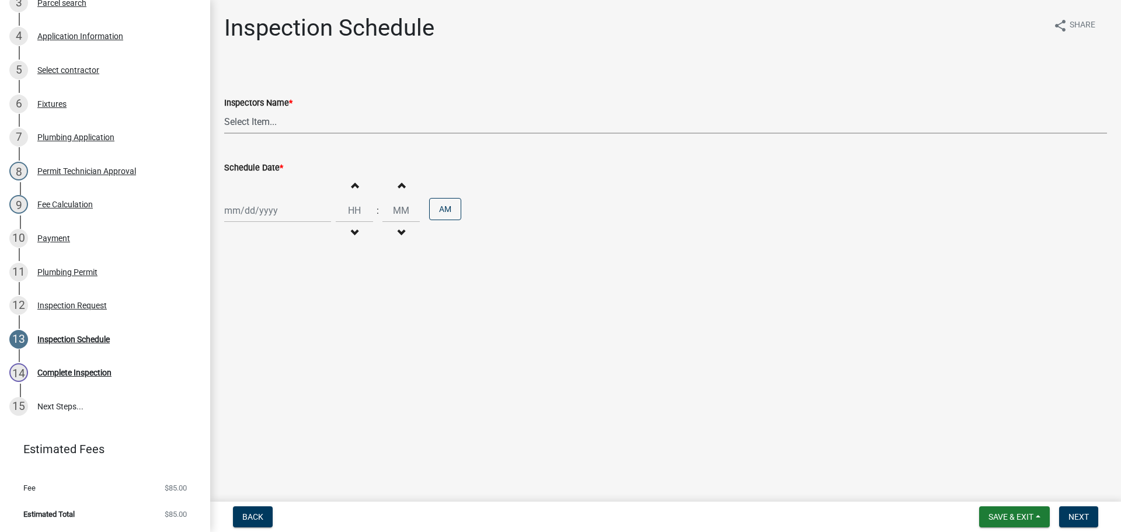
click at [242, 117] on select "Select Item... [PERSON_NAME] ([PERSON_NAME]) [PERSON_NAME] ([PERSON_NAME]) mkru…" at bounding box center [665, 122] width 883 height 24
select select "13c97fbc-c819-4cee-844a-0db3d3c4db95"
click at [224, 110] on select "Select Item... [PERSON_NAME] ([PERSON_NAME]) [PERSON_NAME] ([PERSON_NAME]) mkru…" at bounding box center [665, 122] width 883 height 24
click at [236, 214] on div at bounding box center [277, 211] width 107 height 24
select select "8"
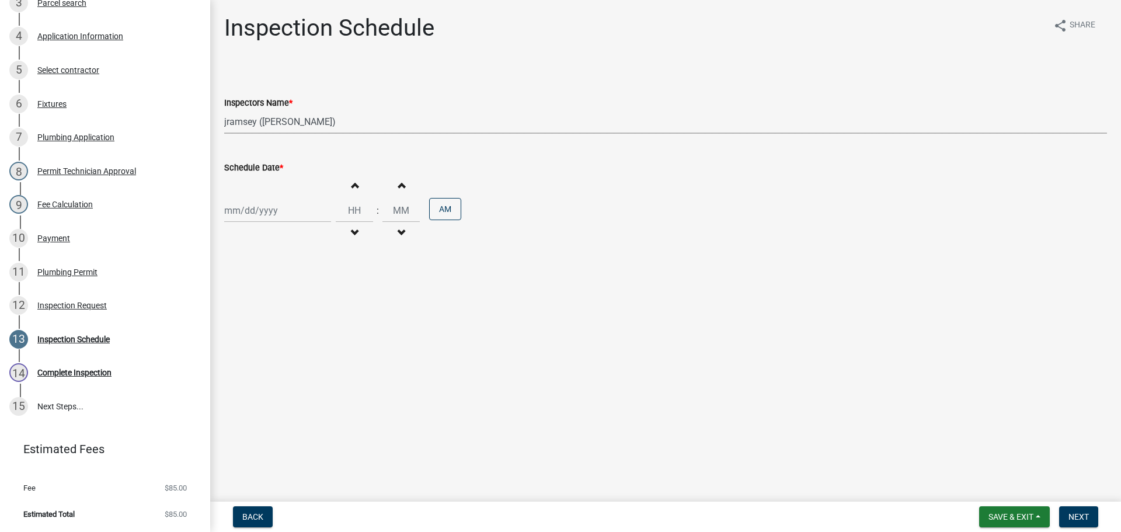
select select "2025"
drag, startPoint x: 312, startPoint y: 308, endPoint x: 353, endPoint y: 260, distance: 63.0
click at [313, 308] on div "15" at bounding box center [310, 310] width 19 height 19
type input "[DATE]"
click at [346, 203] on input "Hours" at bounding box center [354, 211] width 37 height 24
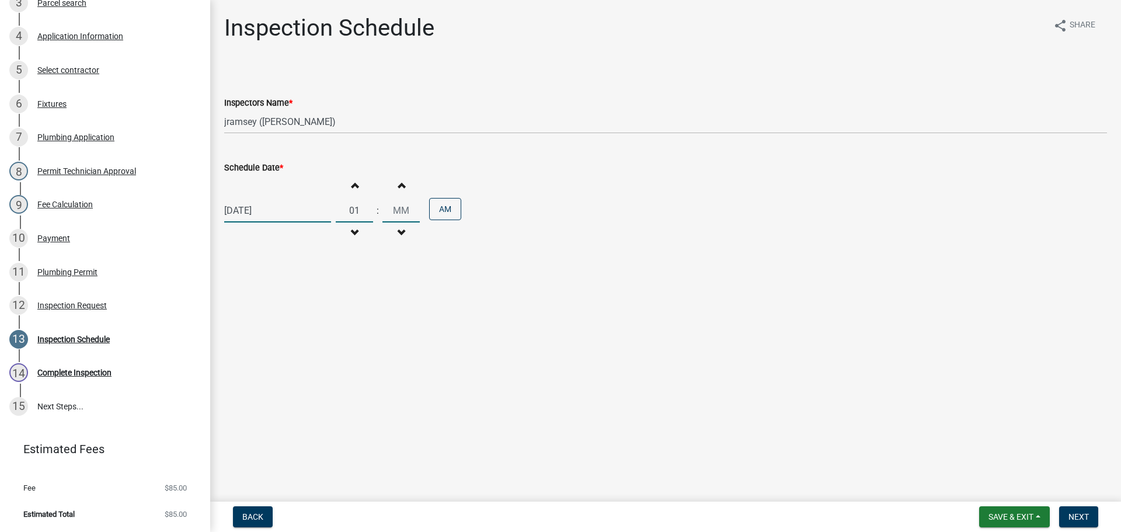
type input "01"
type input "00"
click at [448, 211] on button "AM" at bounding box center [445, 209] width 32 height 22
click at [1083, 519] on span "Next" at bounding box center [1079, 516] width 20 height 9
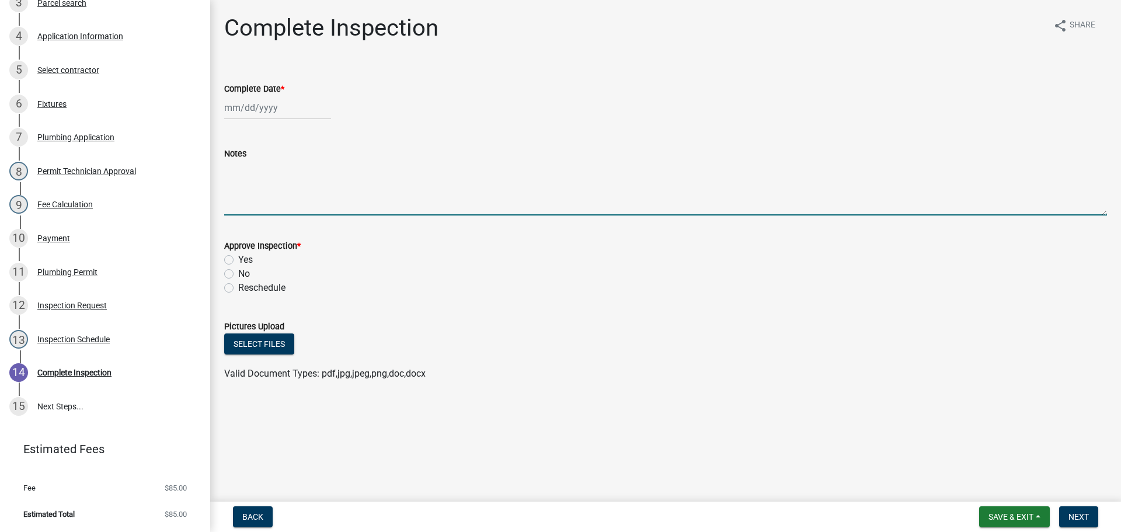
click at [257, 175] on textarea "Notes" at bounding box center [665, 188] width 883 height 55
type textarea "TCO"
click at [1027, 517] on span "Save & Exit" at bounding box center [1011, 516] width 45 height 9
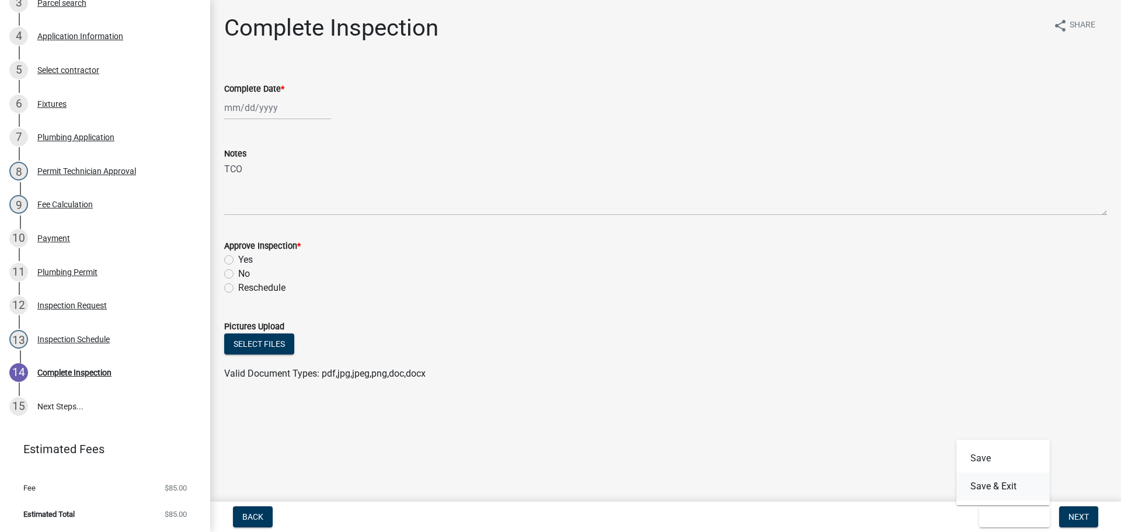
click at [997, 490] on button "Save & Exit" at bounding box center [1003, 486] width 93 height 28
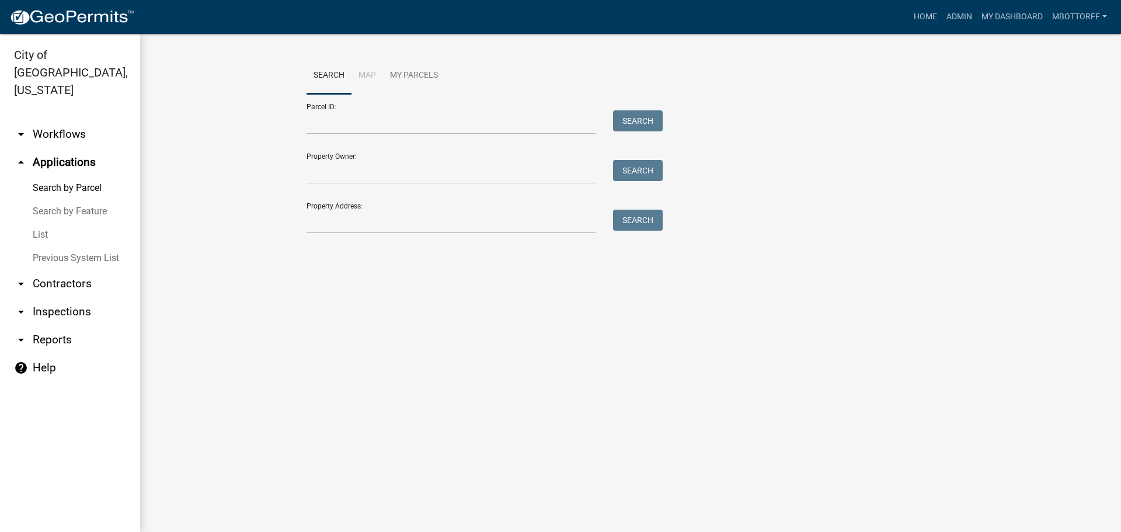
click at [72, 120] on link "arrow_drop_down Workflows" at bounding box center [70, 134] width 140 height 28
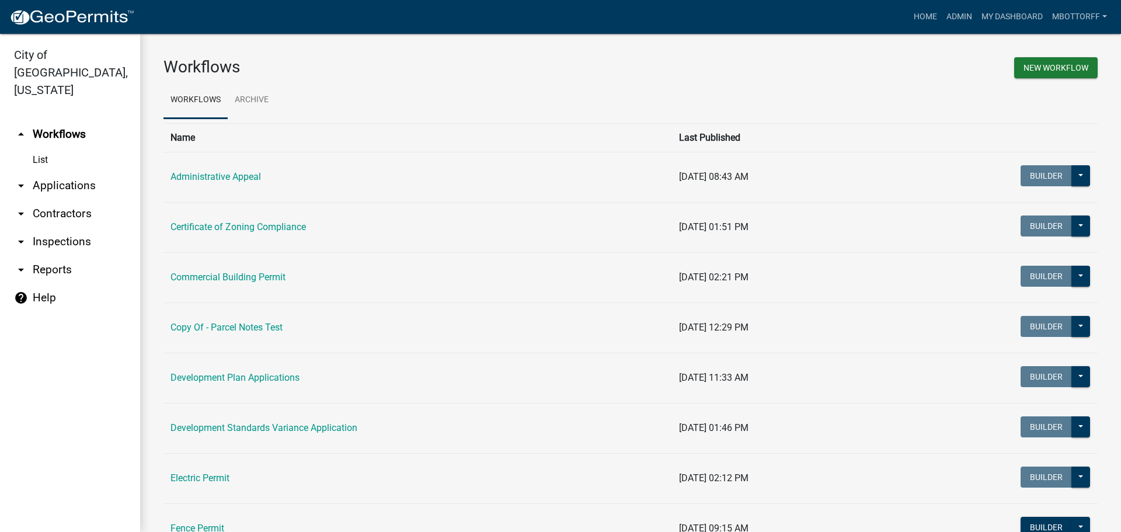
click at [35, 148] on link "List" at bounding box center [70, 159] width 140 height 23
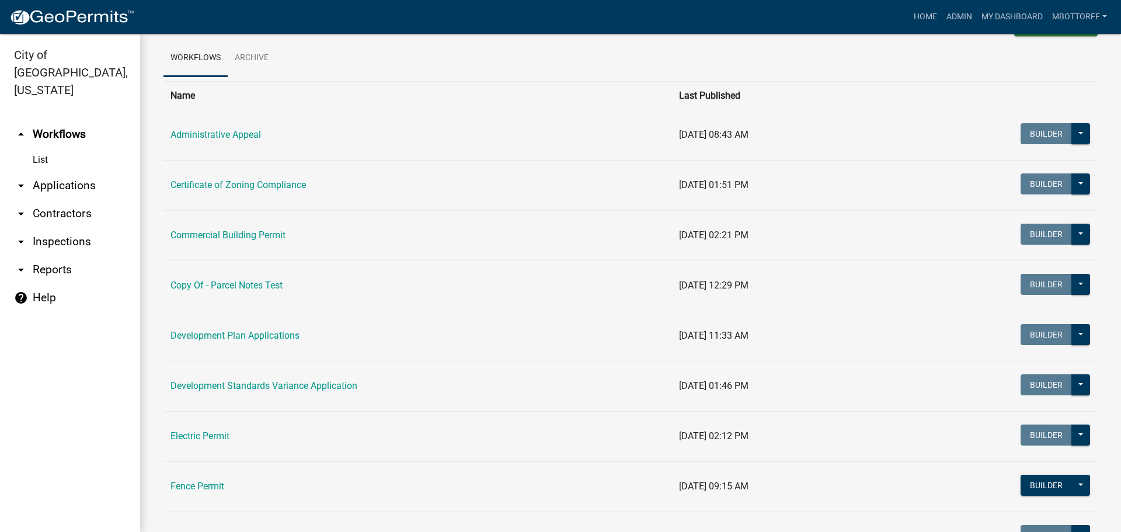
scroll to position [234, 0]
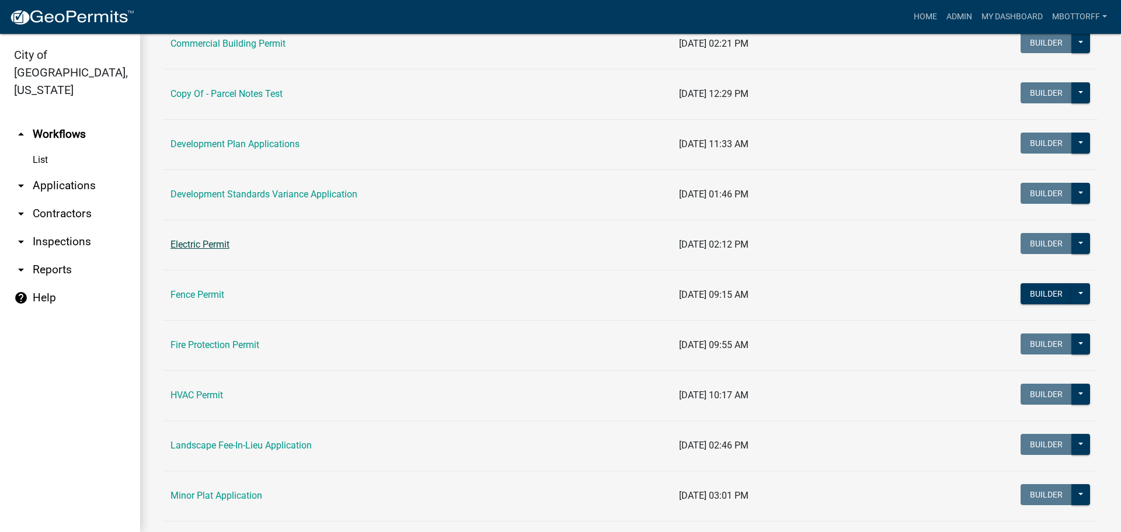
click at [203, 242] on link "Electric Permit" at bounding box center [200, 244] width 59 height 11
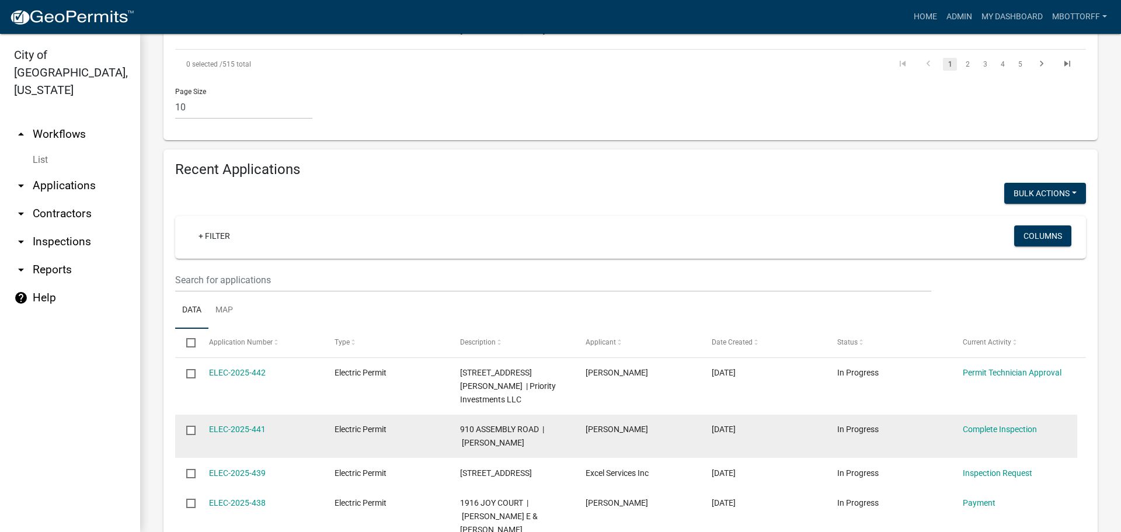
scroll to position [993, 0]
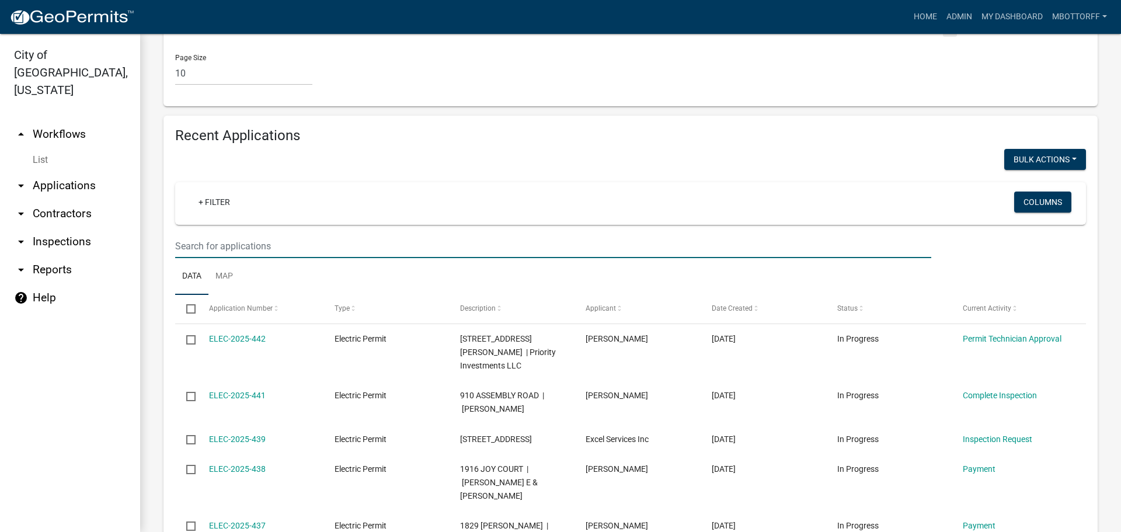
click at [221, 234] on input "text" at bounding box center [553, 246] width 756 height 24
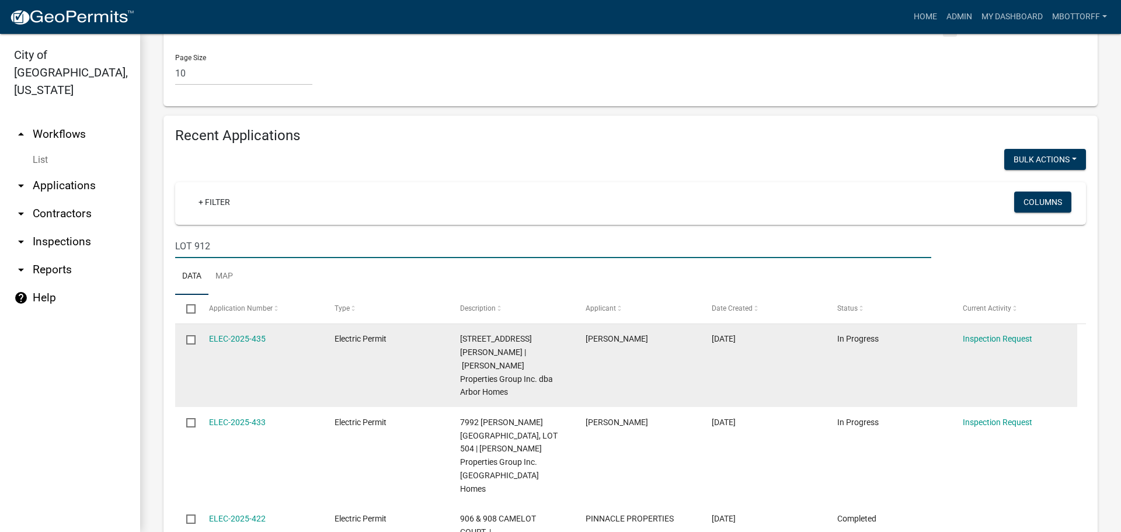
scroll to position [900, 0]
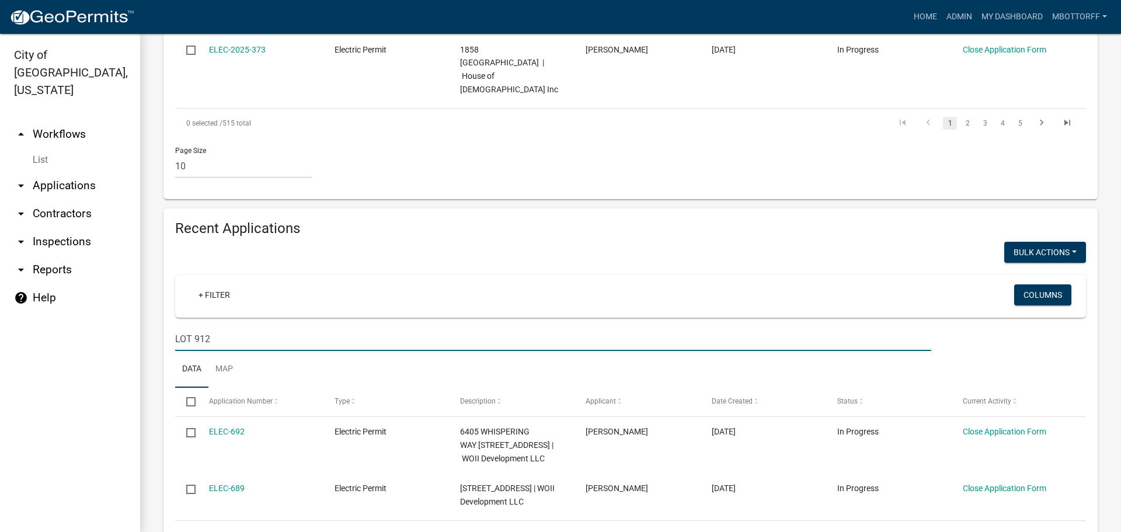
type input "LOT 912"
click at [39, 148] on link "List" at bounding box center [70, 159] width 140 height 23
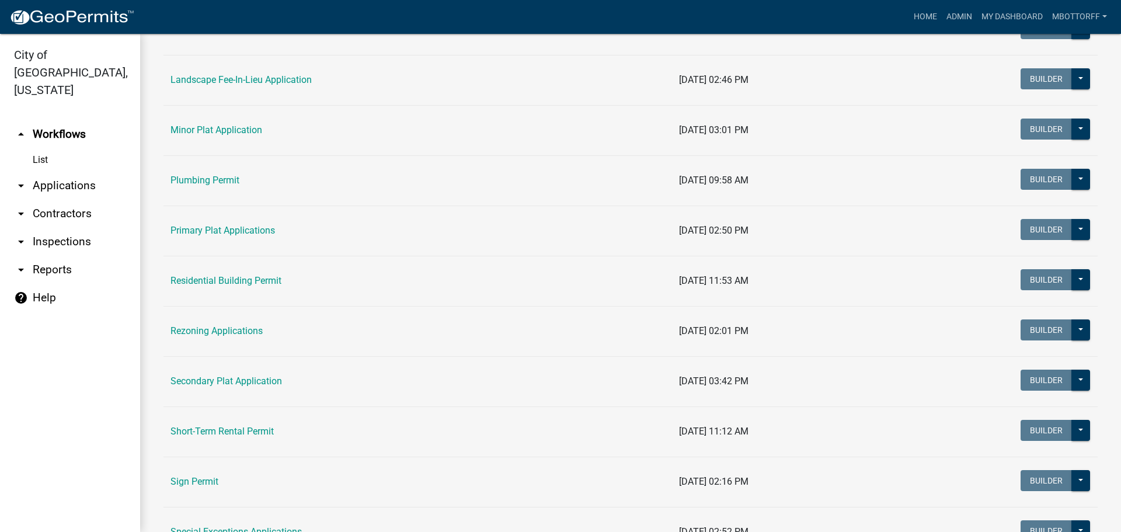
scroll to position [584, 0]
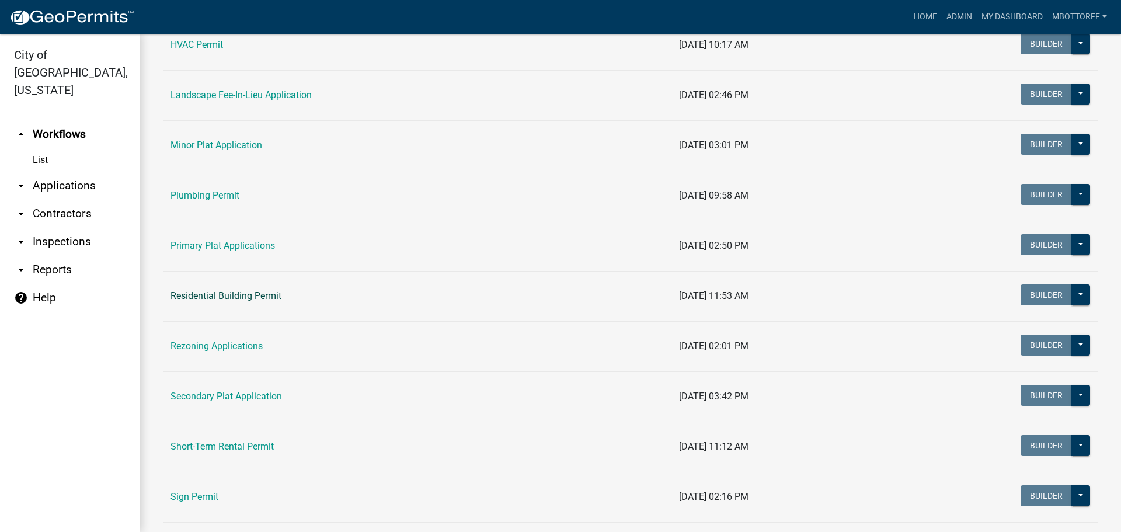
click at [218, 296] on link "Residential Building Permit" at bounding box center [226, 295] width 111 height 11
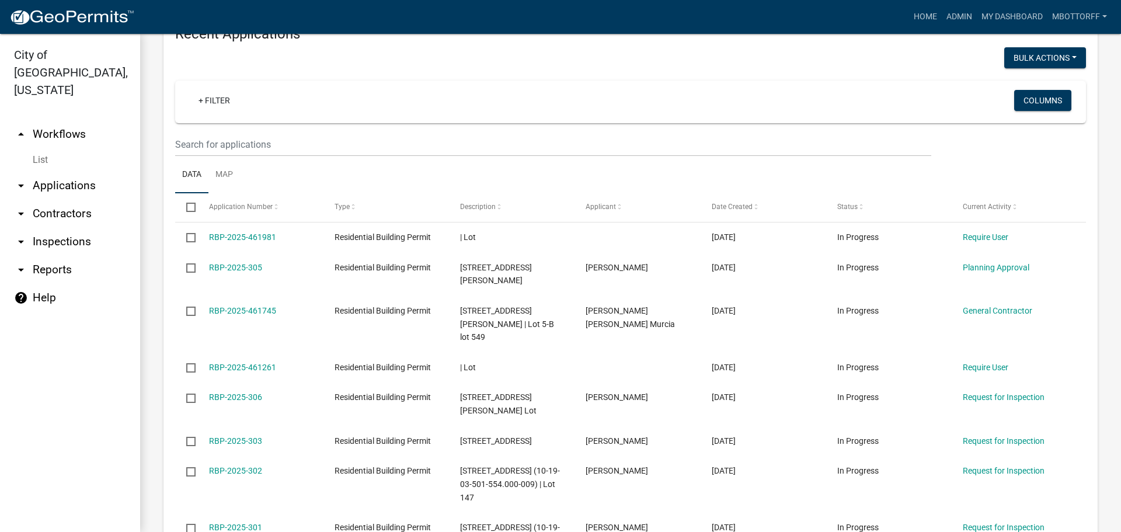
scroll to position [876, 0]
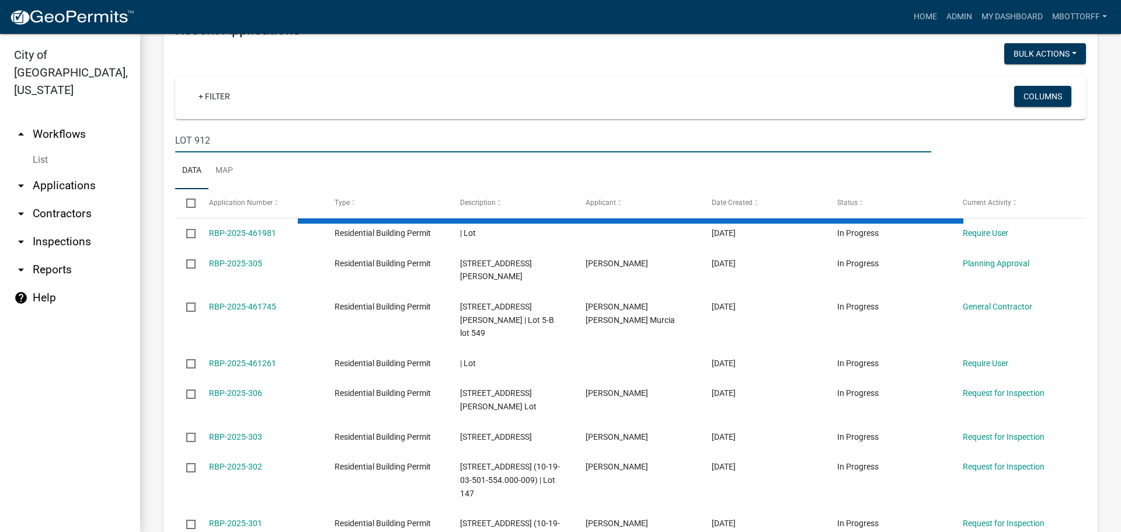
scroll to position [687, 0]
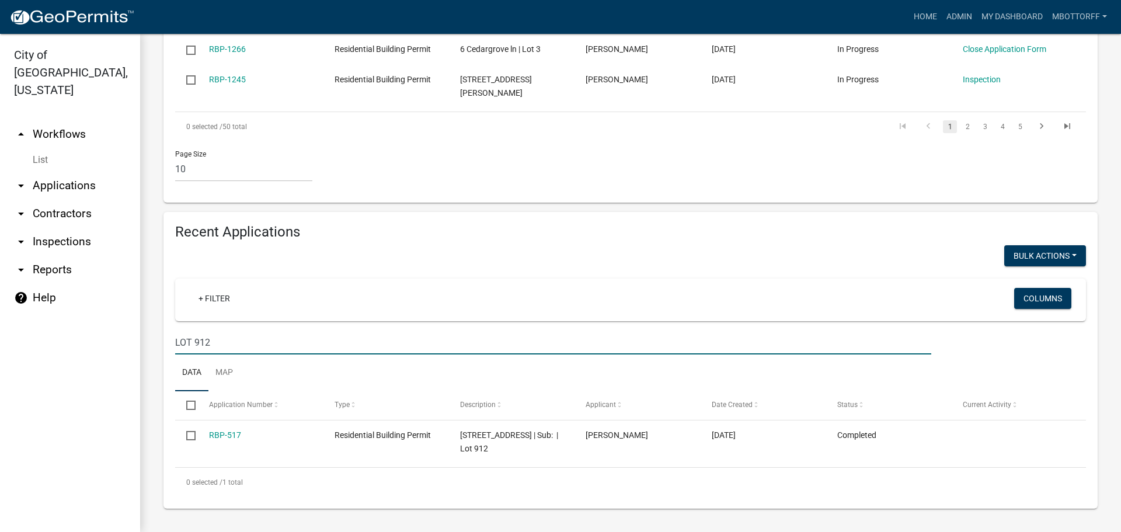
type input "LOT 912"
click at [42, 148] on link "List" at bounding box center [70, 159] width 140 height 23
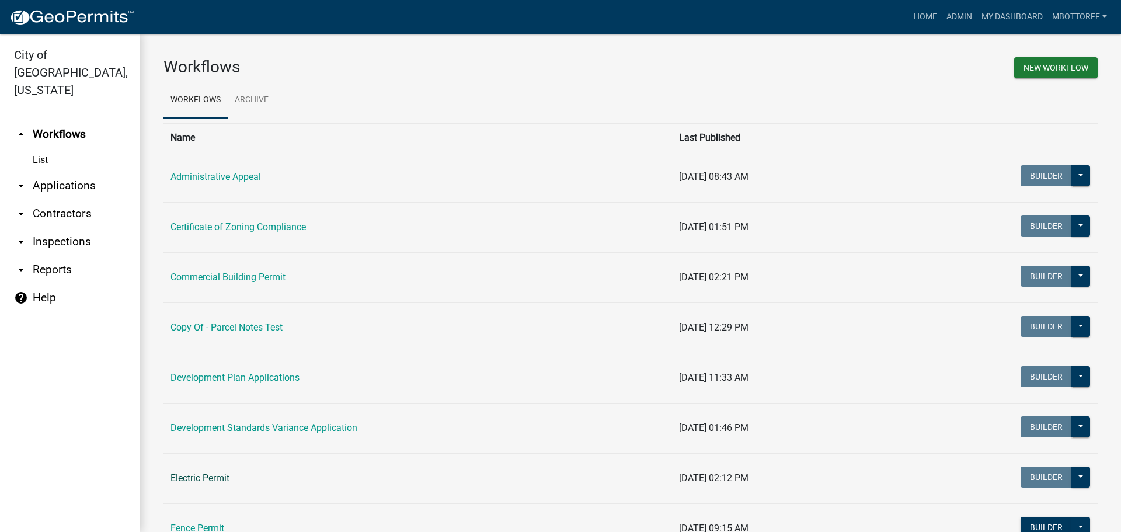
click at [220, 481] on link "Electric Permit" at bounding box center [200, 477] width 59 height 11
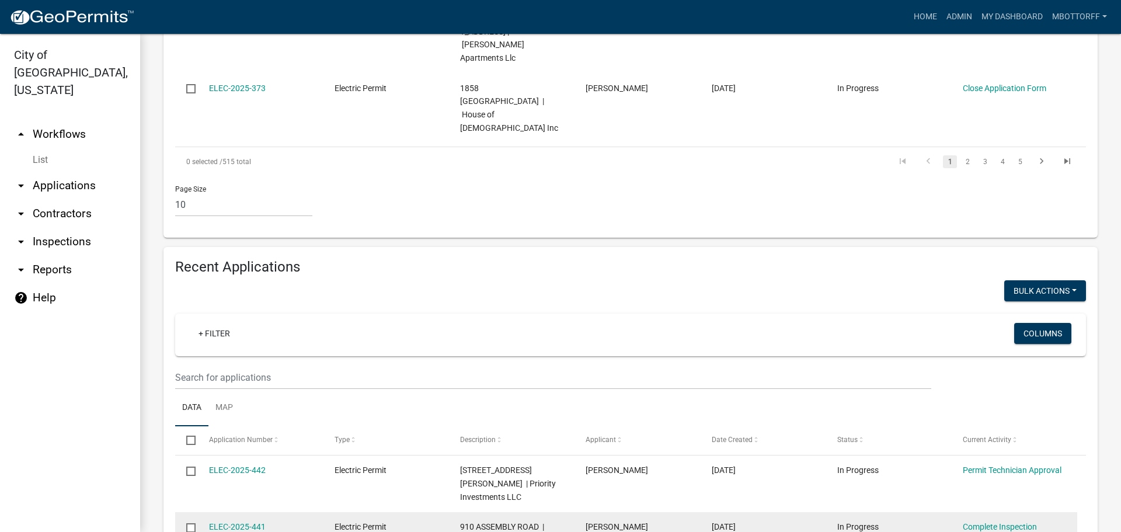
scroll to position [934, 0]
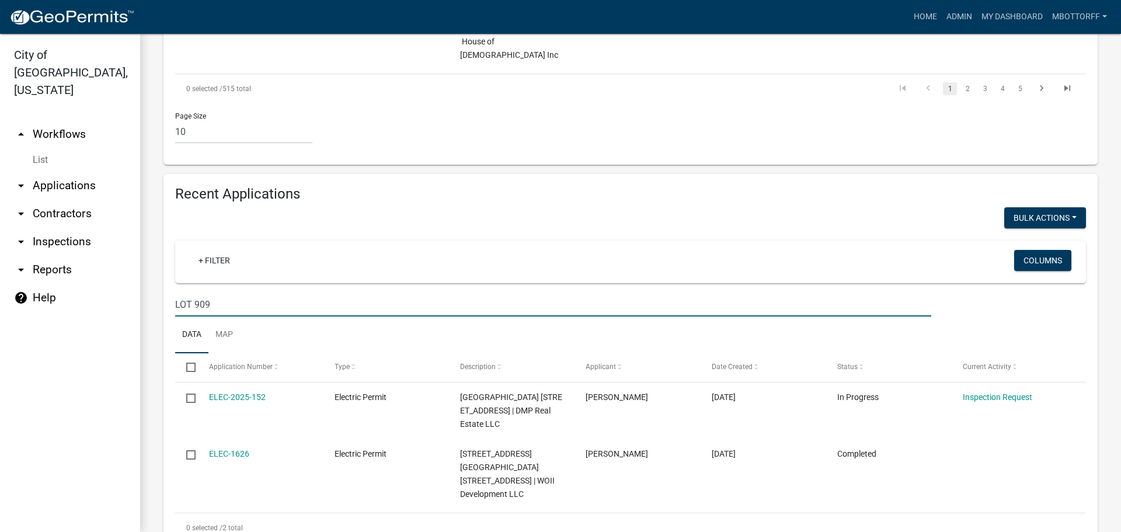
scroll to position [913, 0]
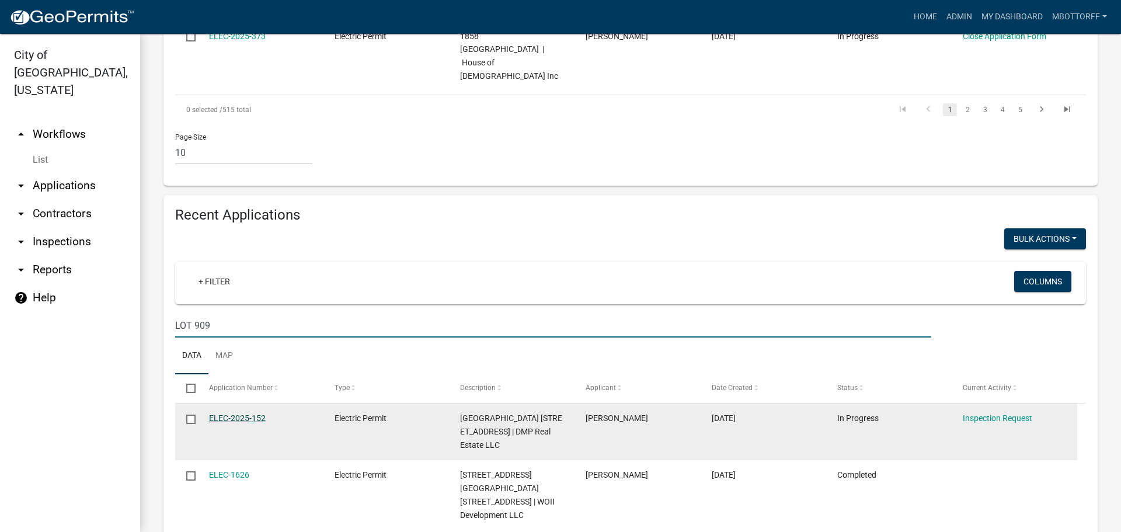
type input "LOT 909"
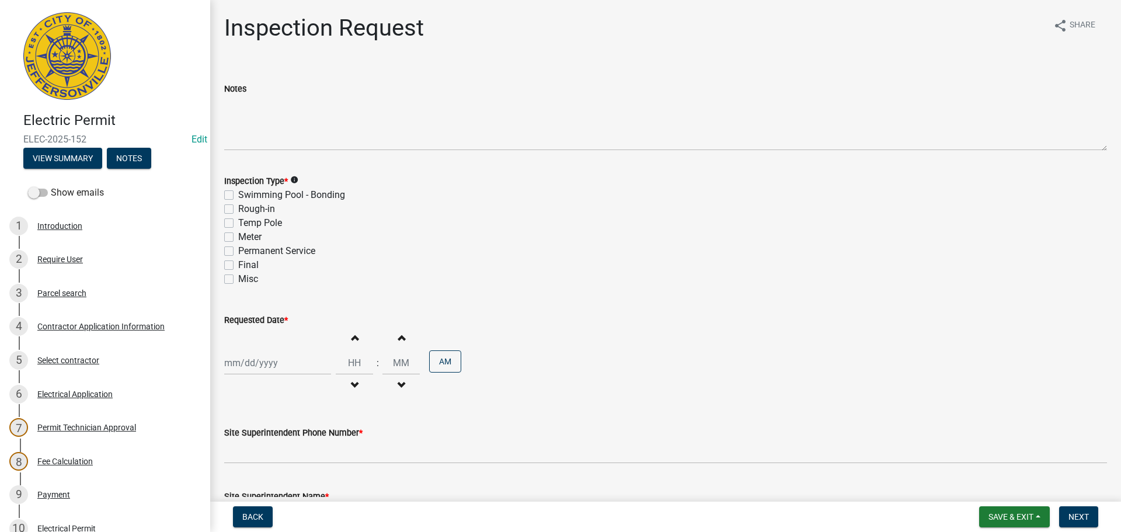
click at [238, 250] on label "Permanent Service" at bounding box center [276, 251] width 77 height 14
click at [238, 250] on input "Permanent Service" at bounding box center [242, 248] width 8 height 8
checkbox input "true"
checkbox input "false"
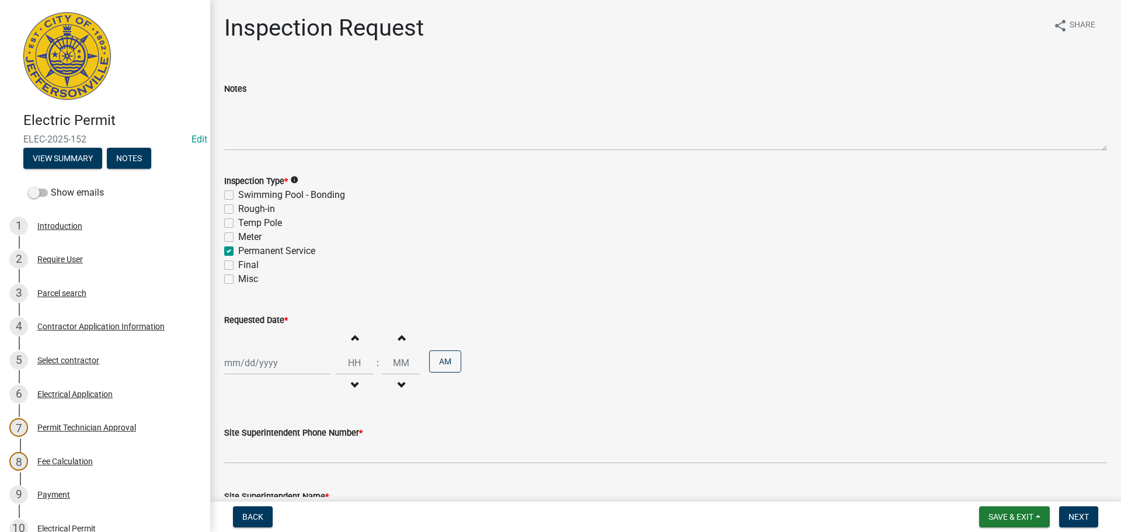
checkbox input "false"
checkbox input "true"
checkbox input "false"
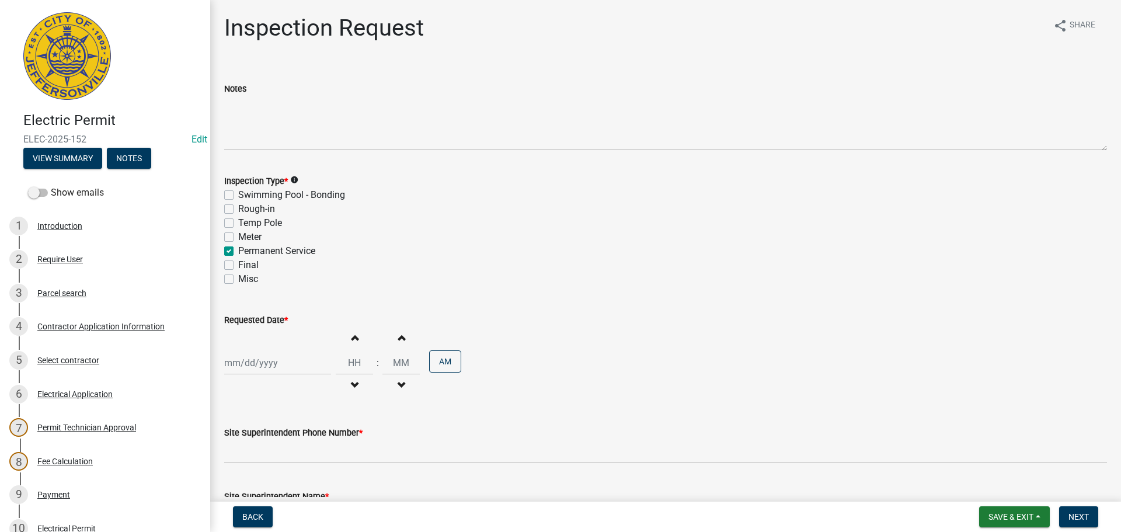
select select "8"
select select "2025"
click at [241, 366] on div "[PERSON_NAME] Feb Mar Apr [PERSON_NAME][DATE] Oct Nov [DATE] 1526 1527 1528 152…" at bounding box center [277, 363] width 107 height 24
drag, startPoint x: 275, startPoint y: 280, endPoint x: 277, endPoint y: 312, distance: 31.6
click at [277, 283] on div "13" at bounding box center [273, 282] width 19 height 19
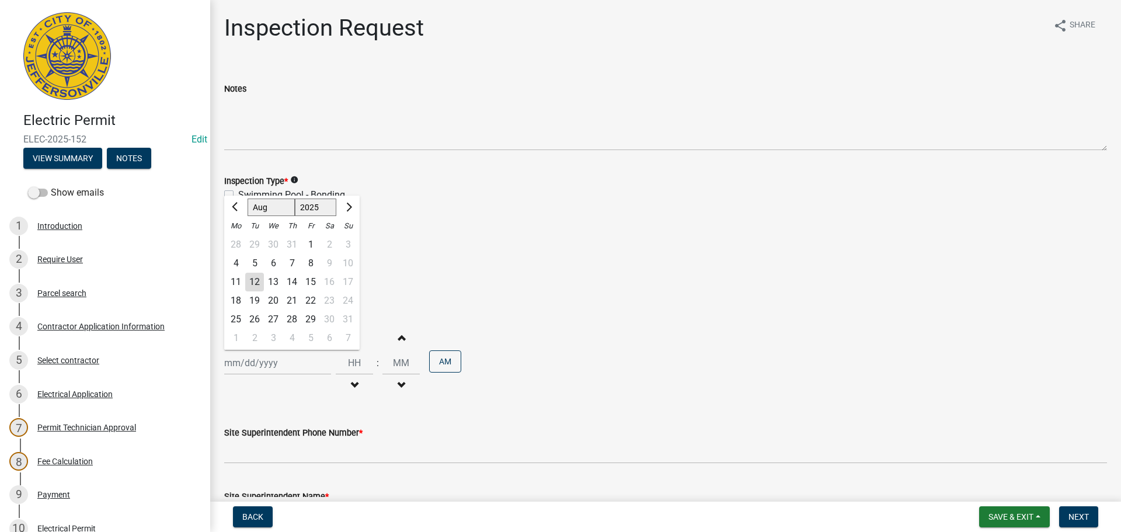
type input "[DATE]"
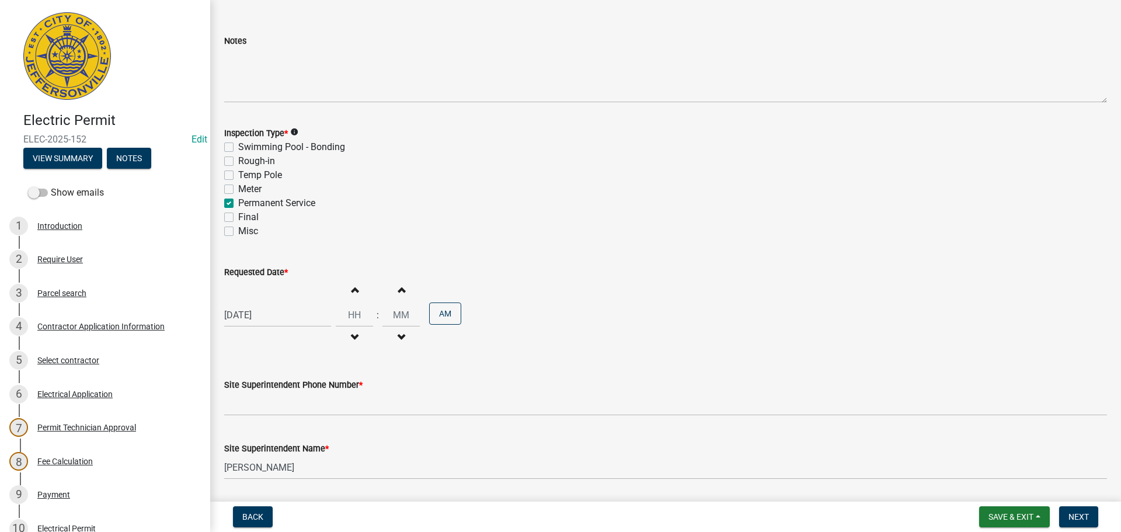
scroll to position [149, 0]
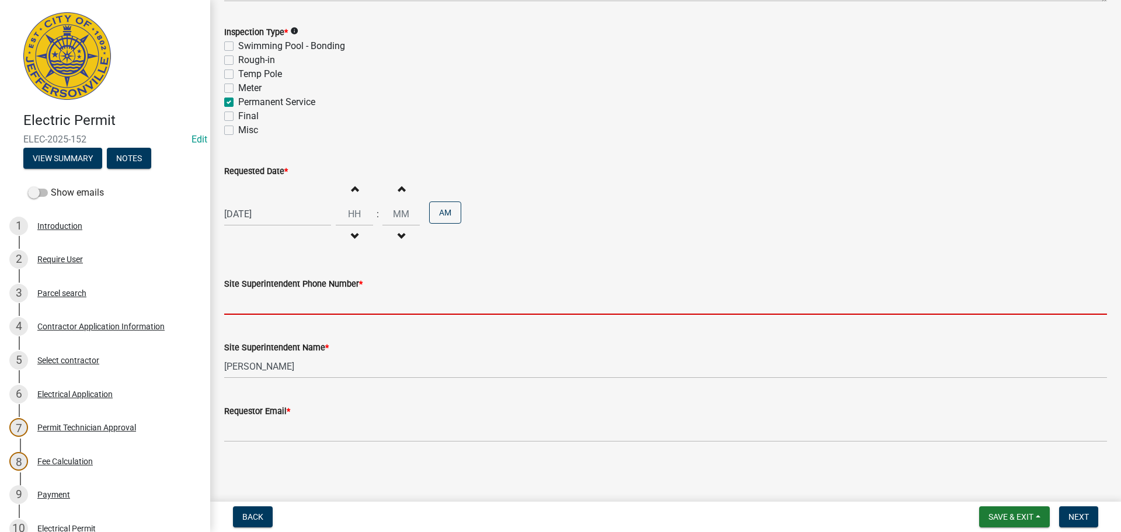
click at [282, 300] on input "Site Superintendent Phone Number *" at bounding box center [665, 303] width 883 height 24
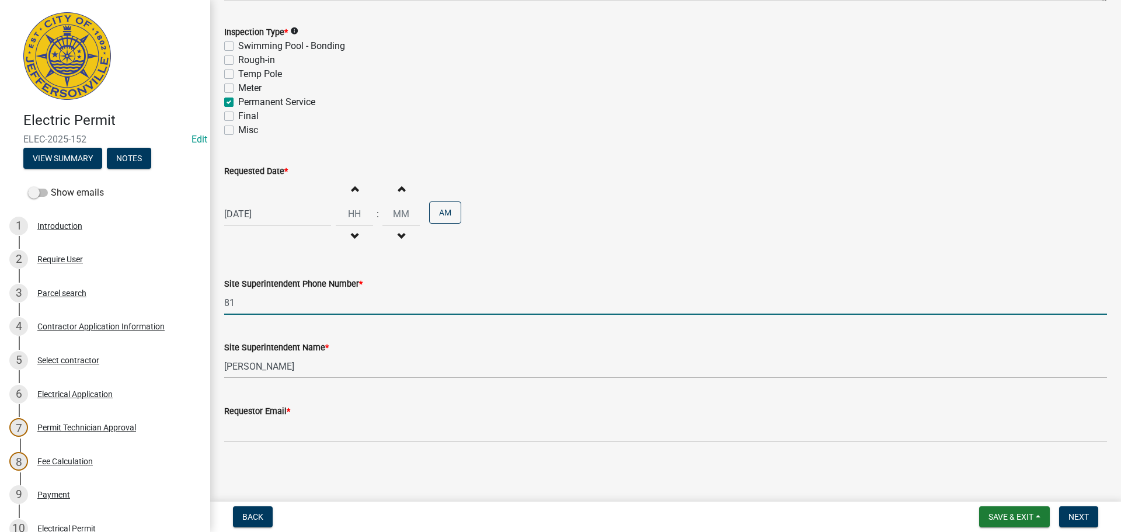
type input "8"
type input "[PHONE_NUMBER]"
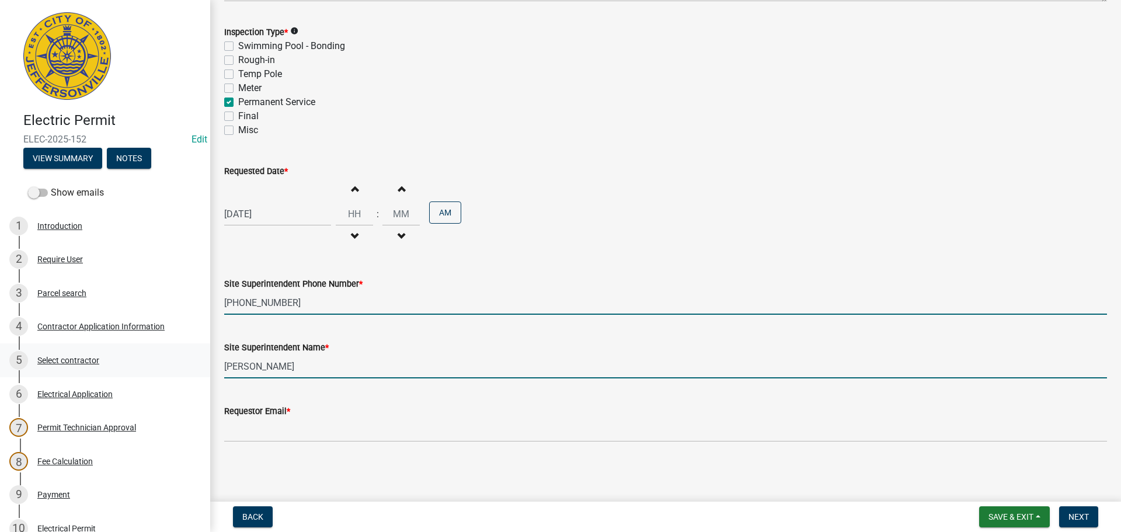
drag, startPoint x: 322, startPoint y: 374, endPoint x: 82, endPoint y: 345, distance: 241.8
click at [148, 353] on div "Electric Permit ELEC-2025-152 Edit View Summary Notes Show emails 1 Introductio…" at bounding box center [560, 266] width 1121 height 532
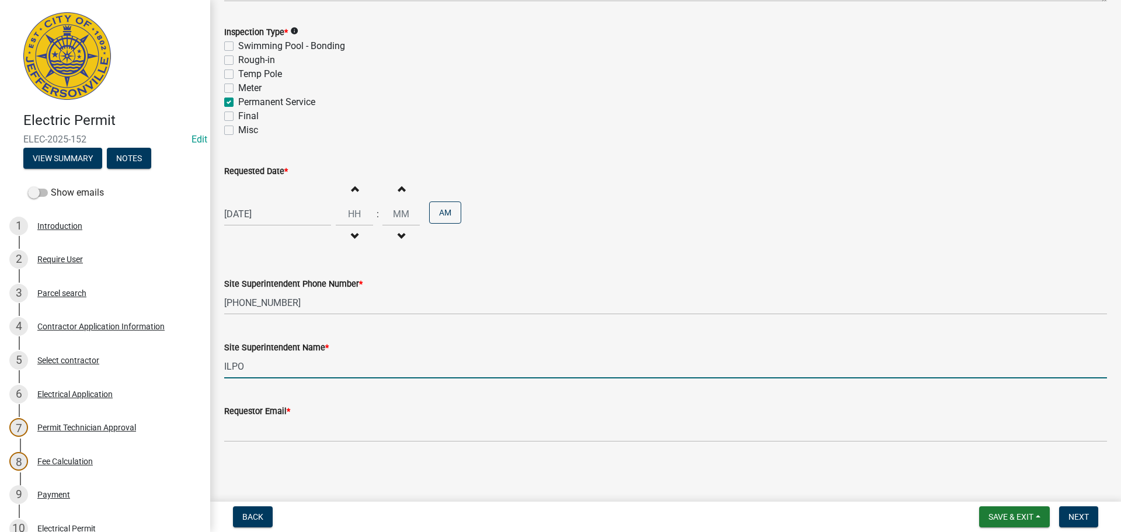
type input "ILPO"
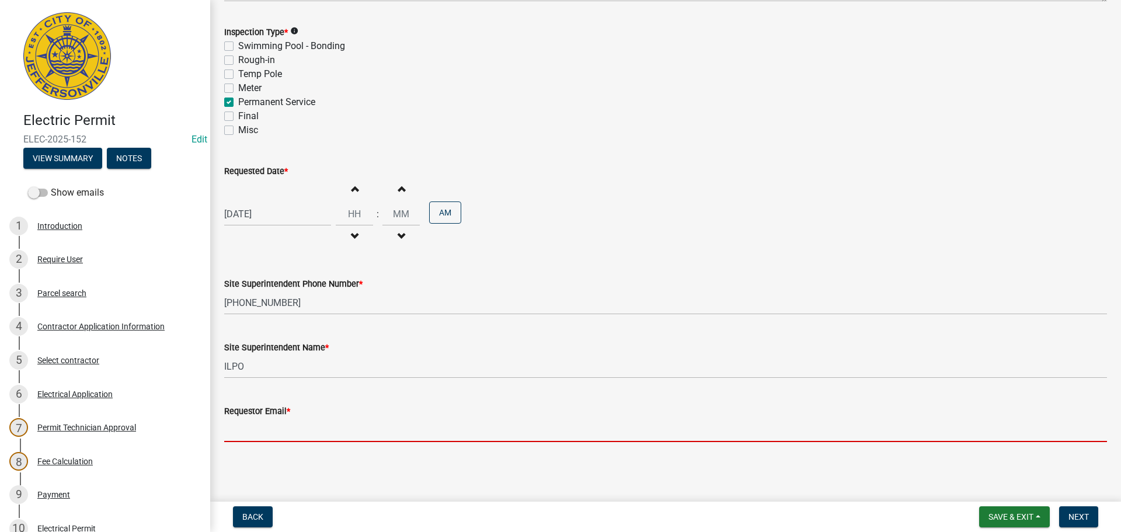
drag, startPoint x: 240, startPoint y: 432, endPoint x: 251, endPoint y: 429, distance: 11.3
click at [242, 432] on input "Requestor Email *" at bounding box center [665, 430] width 883 height 24
type input "[EMAIL_ADDRESS][DOMAIN_NAME]"
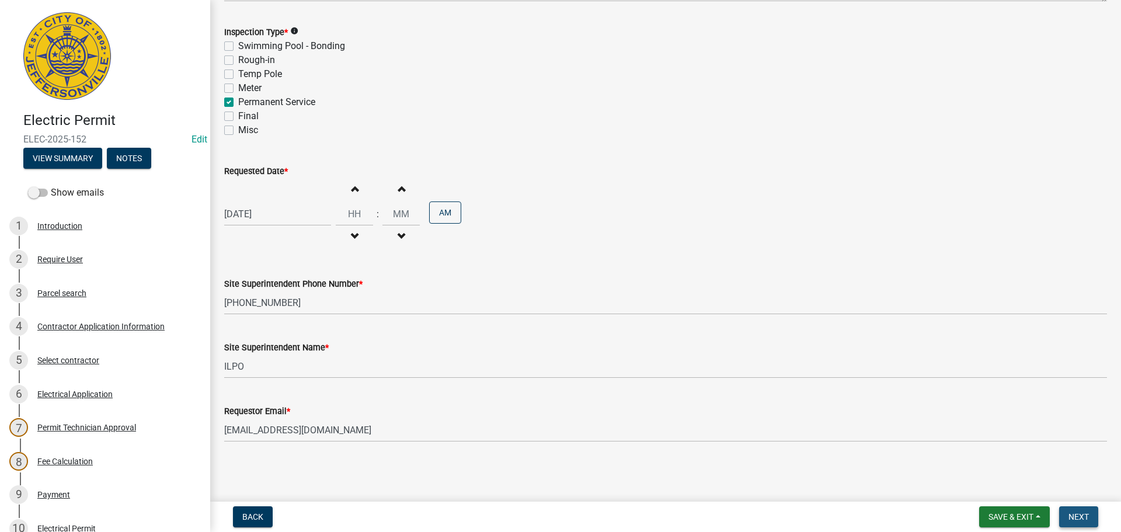
click at [1085, 519] on span "Next" at bounding box center [1079, 516] width 20 height 9
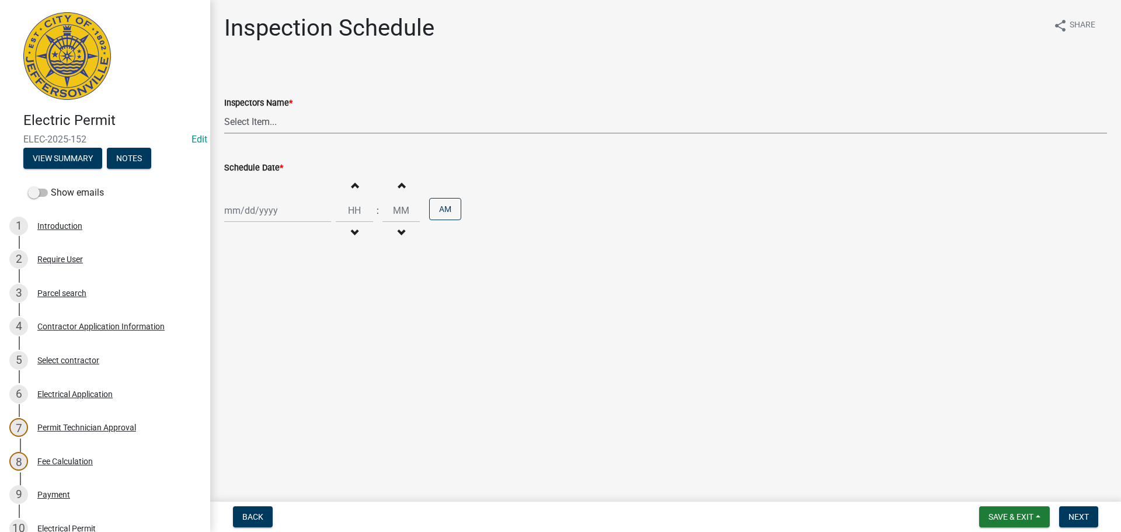
click at [265, 123] on select "Select Item... [PERSON_NAME] ([PERSON_NAME]) [PERSON_NAME] ([PERSON_NAME]) mkru…" at bounding box center [665, 122] width 883 height 24
select select "fdb3bcc6-ce93-4663-8a18-5c08884dd177"
click at [224, 110] on select "Select Item... [PERSON_NAME] ([PERSON_NAME]) [PERSON_NAME] ([PERSON_NAME]) mkru…" at bounding box center [665, 122] width 883 height 24
click at [244, 214] on div at bounding box center [277, 211] width 107 height 24
select select "8"
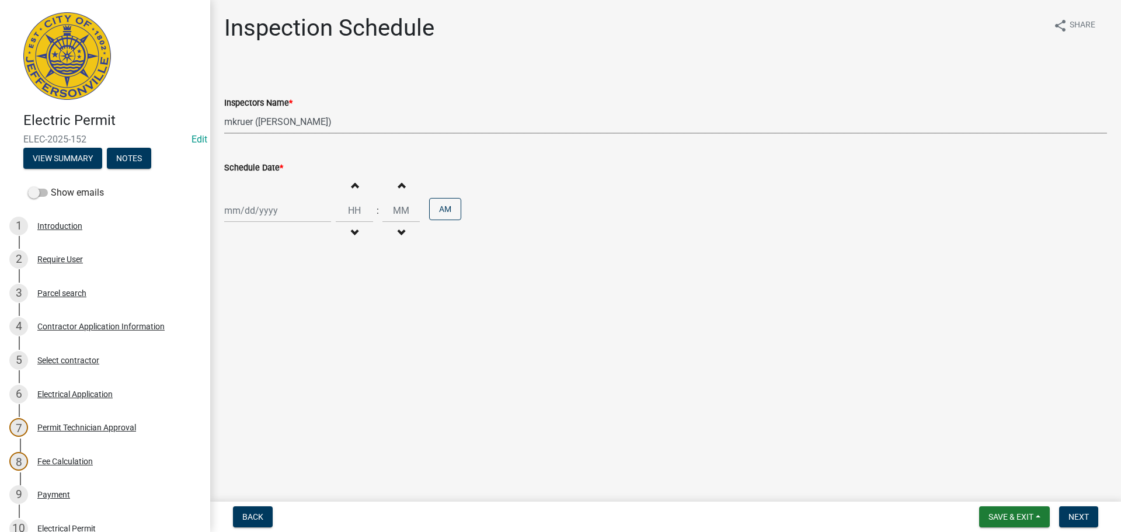
select select "2025"
click at [272, 305] on div "13" at bounding box center [273, 310] width 19 height 19
type input "08/13/2025"
click at [1081, 512] on span "Next" at bounding box center [1079, 516] width 20 height 9
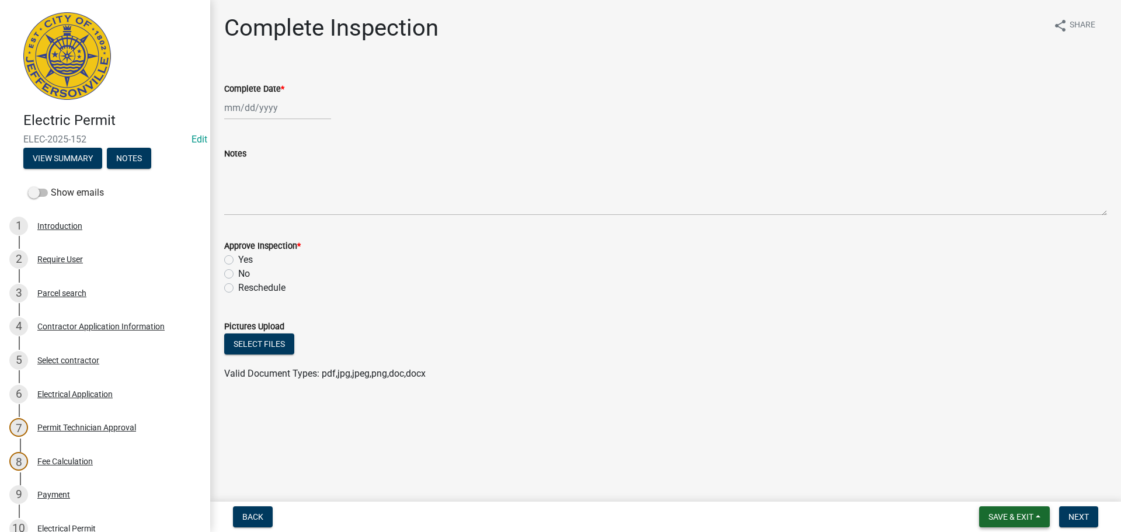
click at [1015, 513] on span "Save & Exit" at bounding box center [1011, 516] width 45 height 9
click at [1005, 492] on button "Save & Exit" at bounding box center [1003, 486] width 93 height 28
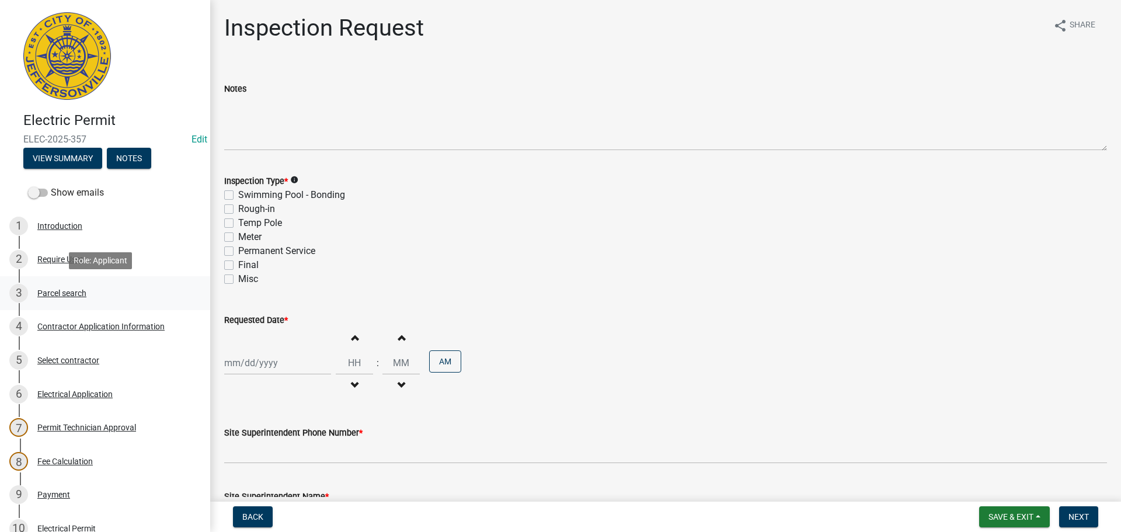
click at [58, 294] on div "Parcel search" at bounding box center [61, 293] width 49 height 8
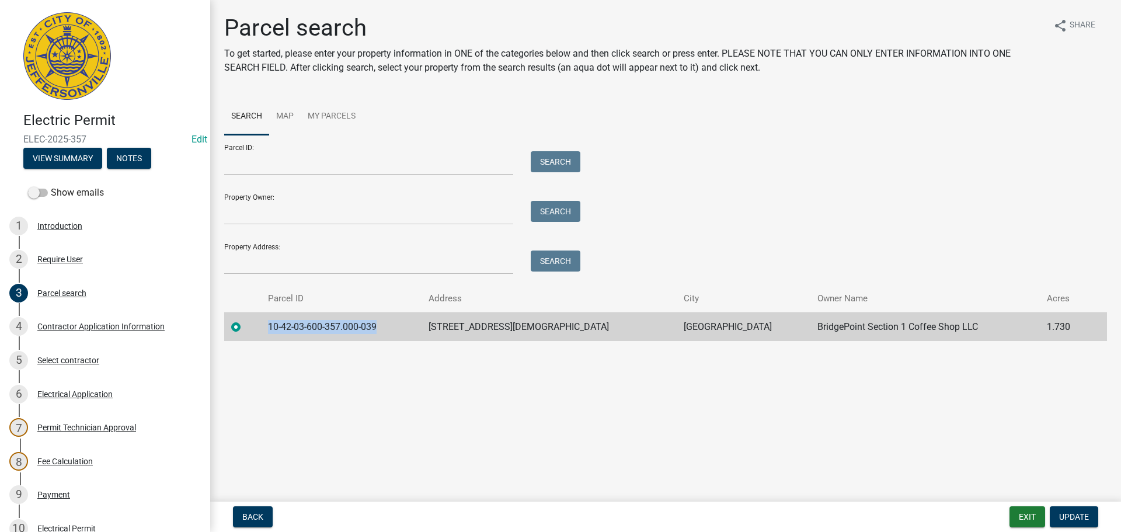
drag, startPoint x: 380, startPoint y: 325, endPoint x: 272, endPoint y: 324, distance: 107.5
click at [272, 324] on td "10-42-03-600-357.000-039" at bounding box center [341, 326] width 161 height 29
copy td "10-42-03-600-357.000-039"
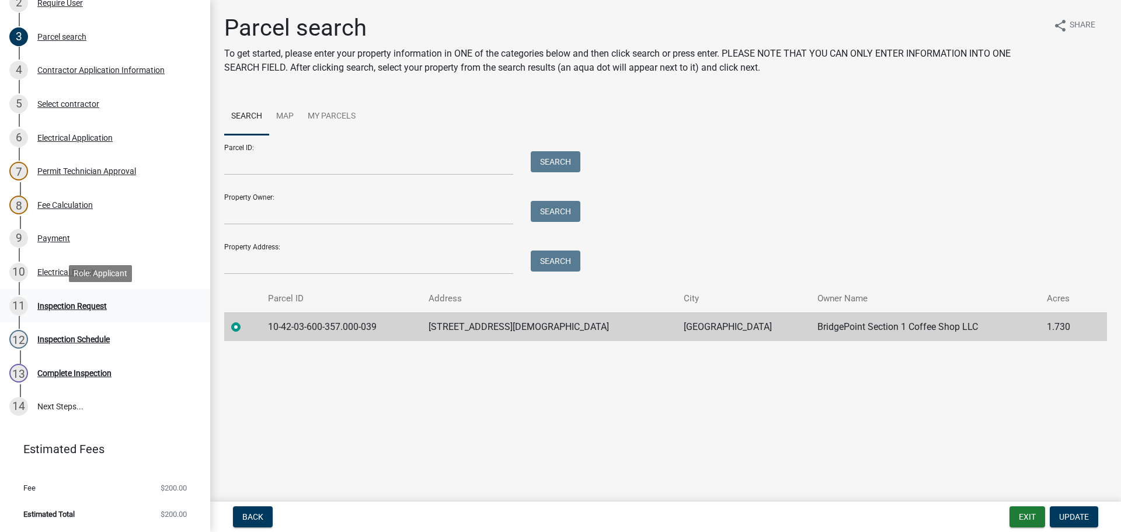
click at [69, 302] on div "Inspection Request" at bounding box center [71, 306] width 69 height 8
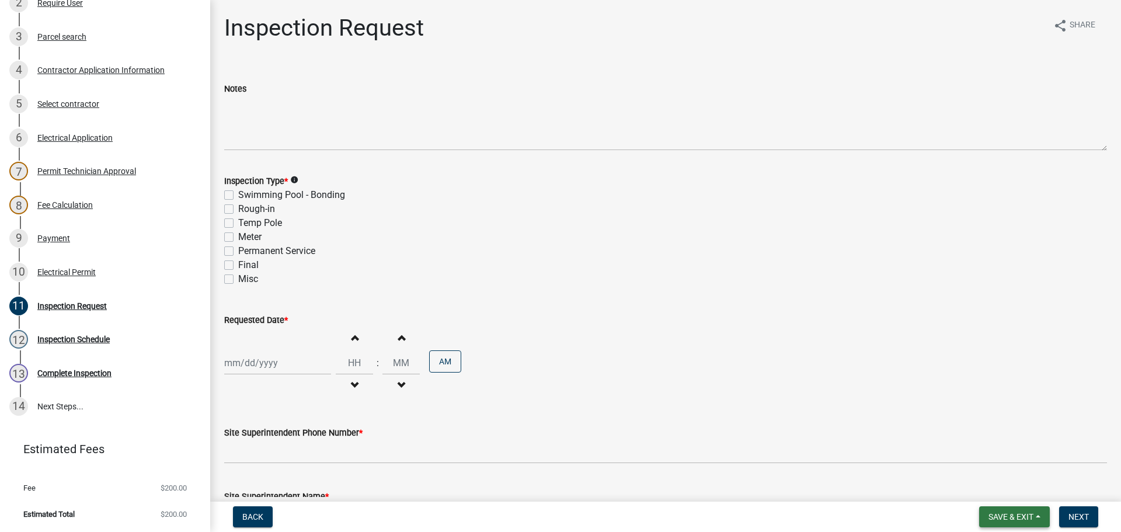
click at [993, 509] on button "Save & Exit" at bounding box center [1014, 516] width 71 height 21
click at [992, 486] on button "Save & Exit" at bounding box center [1003, 486] width 93 height 28
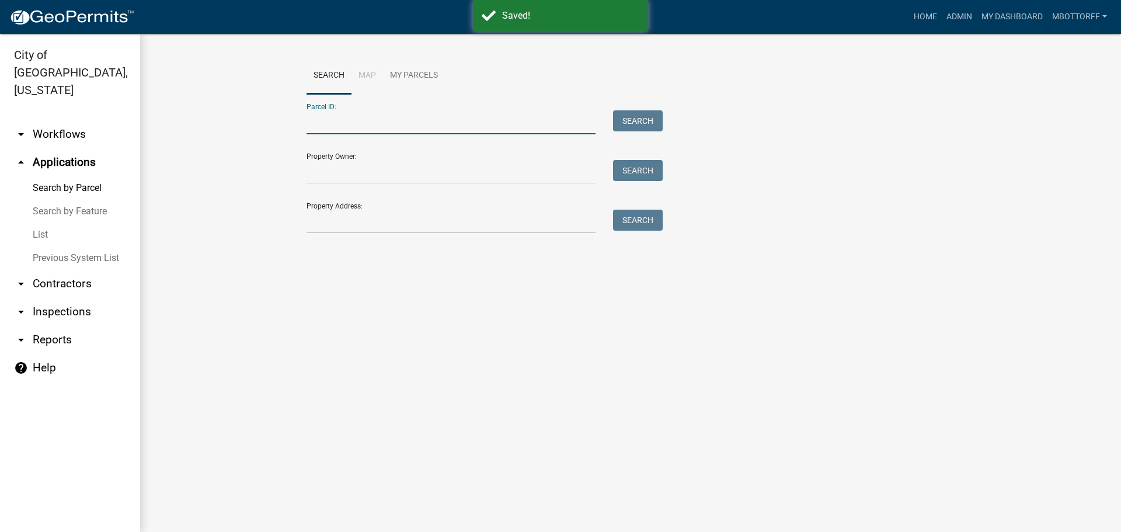
paste input "10-42-03-600-357.000-039"
type input "10-42-03-600-357.000-039"
click at [638, 119] on button "Search" at bounding box center [638, 120] width 50 height 21
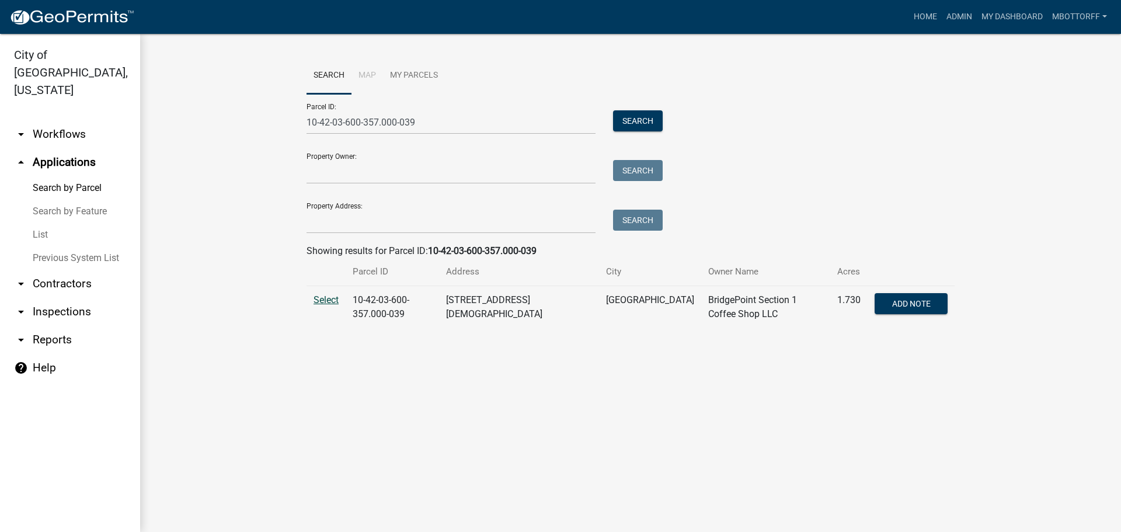
click at [329, 301] on span "Select" at bounding box center [326, 299] width 25 height 11
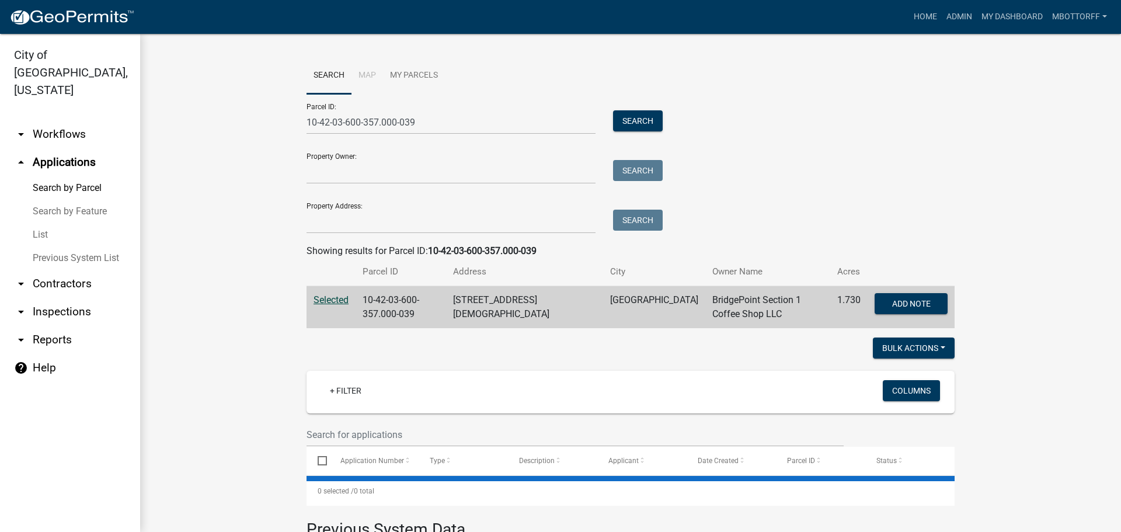
select select "1: 25"
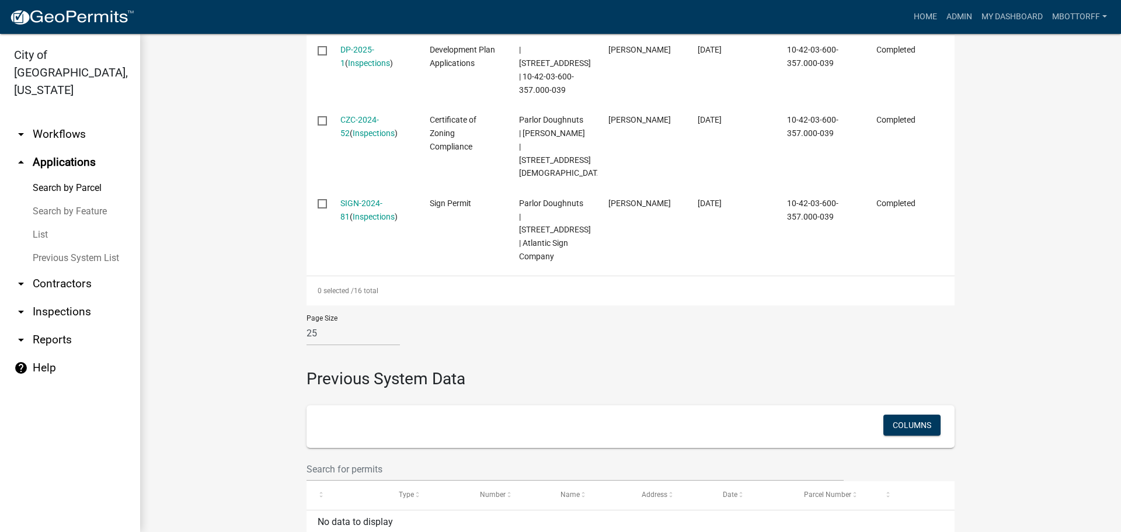
scroll to position [1401, 0]
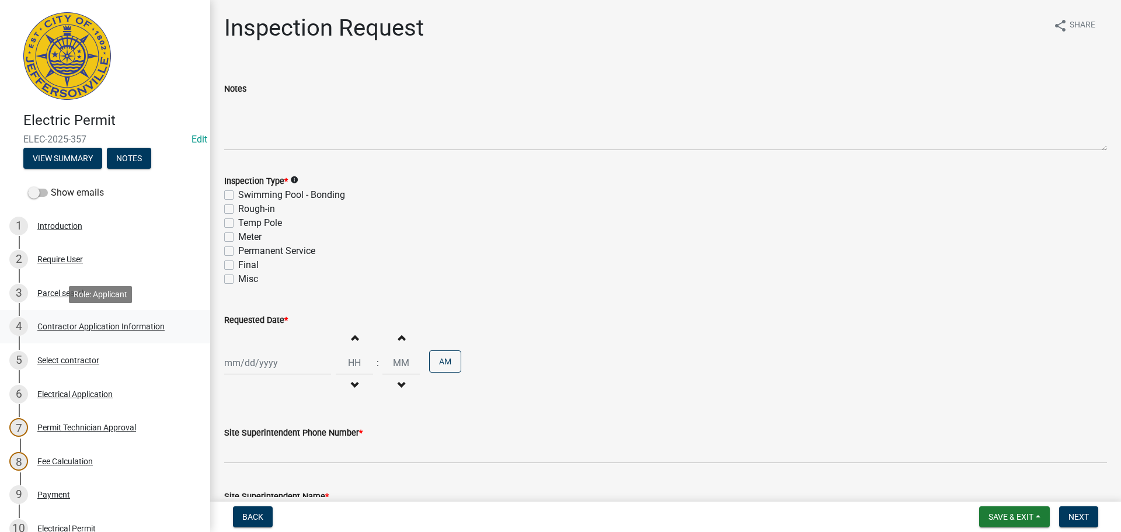
click at [76, 327] on div "Contractor Application Information" at bounding box center [100, 326] width 127 height 8
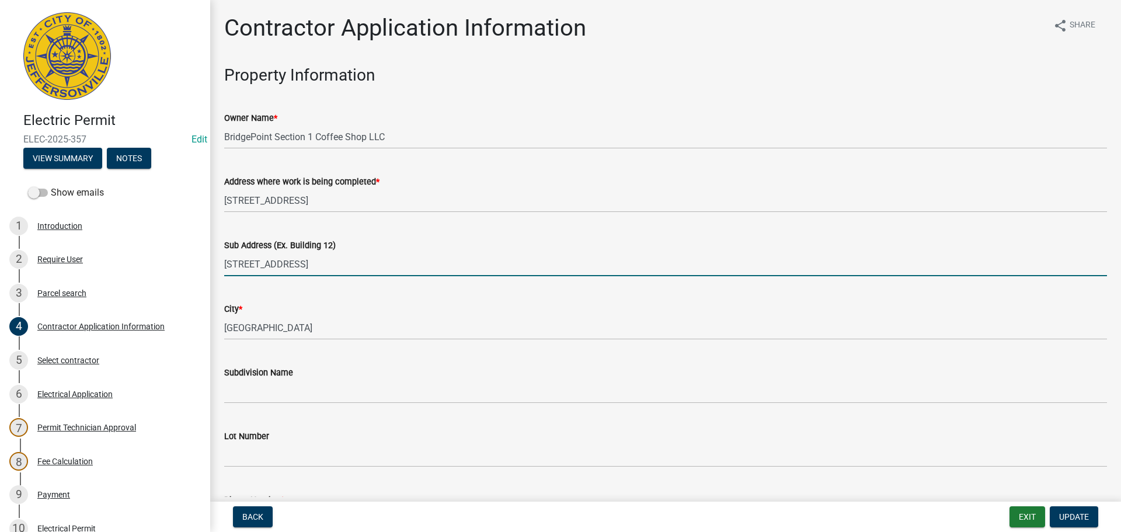
click at [361, 259] on input "3030 Gottbrath Parkway" at bounding box center [665, 264] width 883 height 24
click at [346, 263] on input "3030 Gottbrath Parkway (PA PA JOHNS" at bounding box center [665, 264] width 883 height 24
click at [390, 263] on input "3030 Gottbrath Parkway (PAPA JOHNS" at bounding box center [665, 264] width 883 height 24
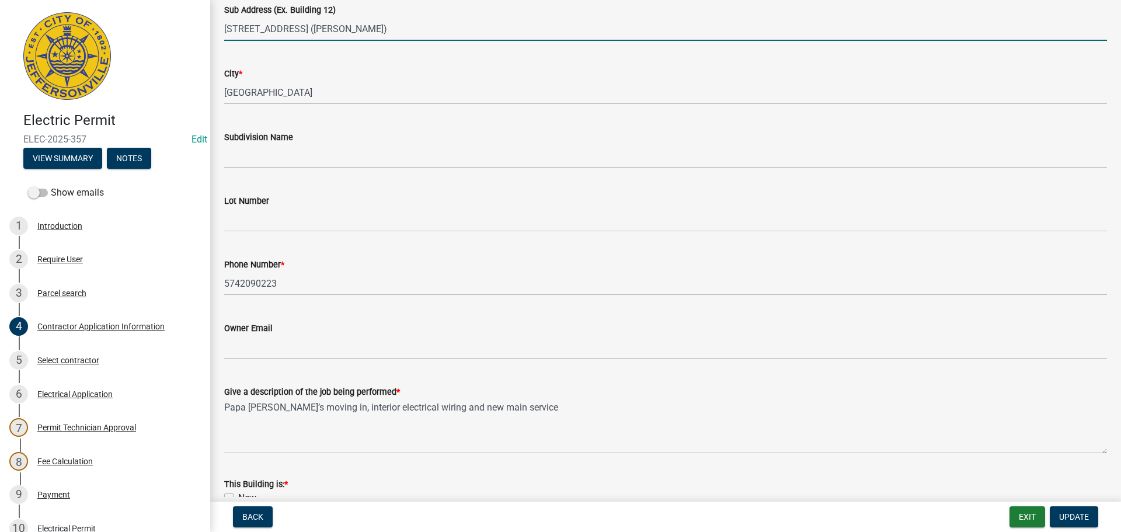
scroll to position [292, 0]
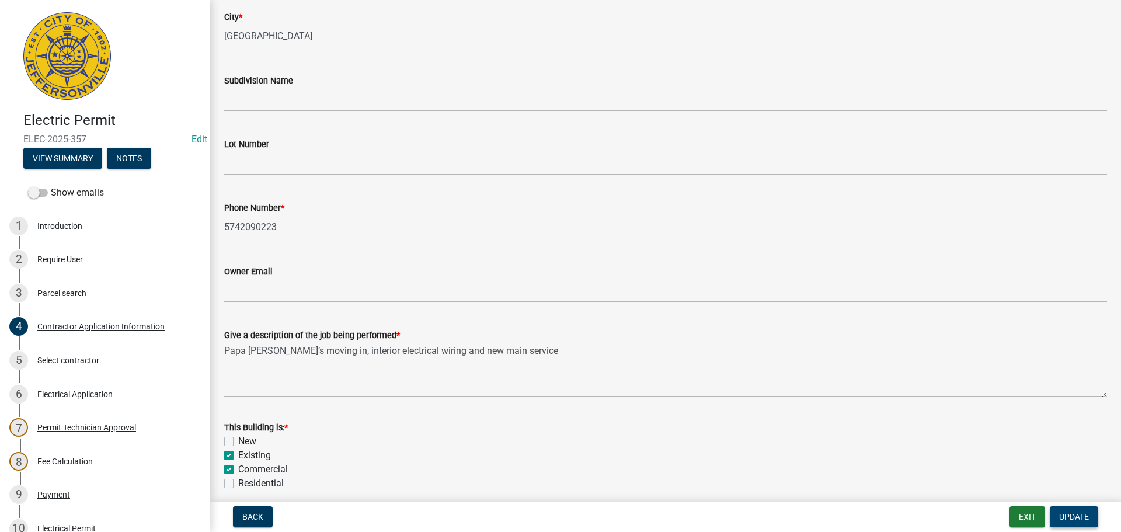
type input "3030 Gottbrath Parkway (PAPA JOHNS)"
click at [1068, 518] on span "Update" at bounding box center [1074, 516] width 30 height 9
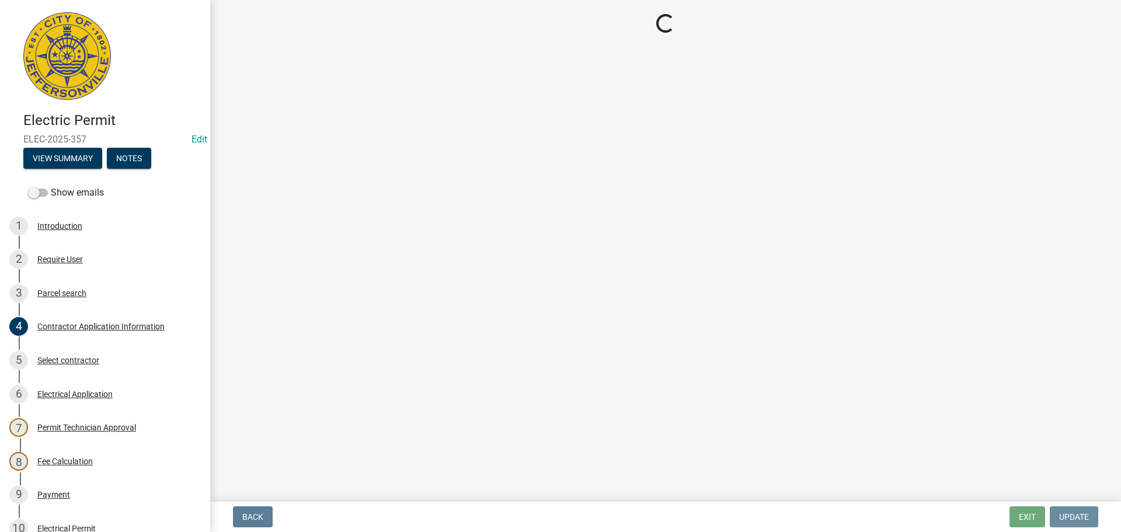
scroll to position [0, 0]
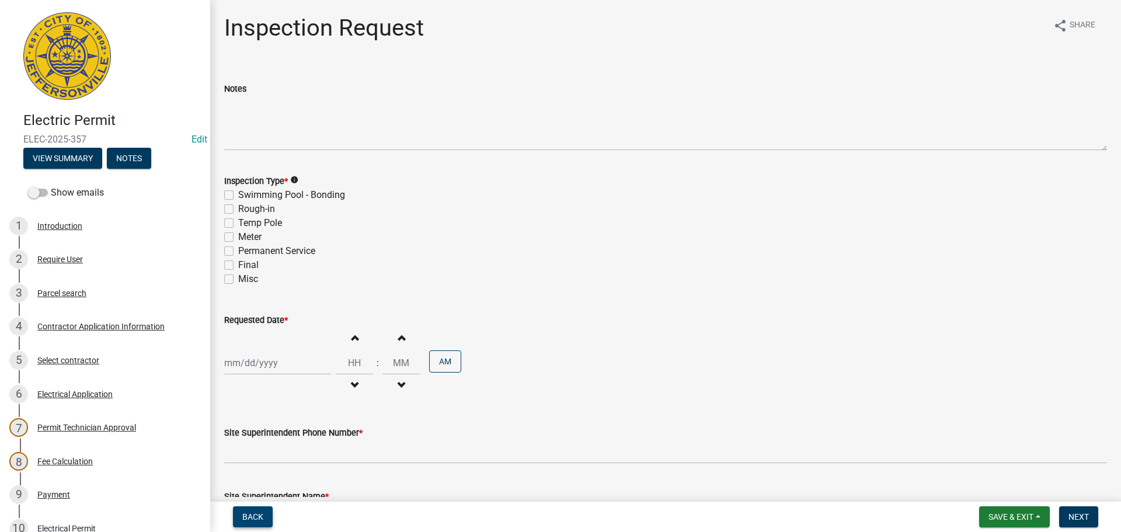
click at [251, 513] on span "Back" at bounding box center [252, 516] width 21 height 9
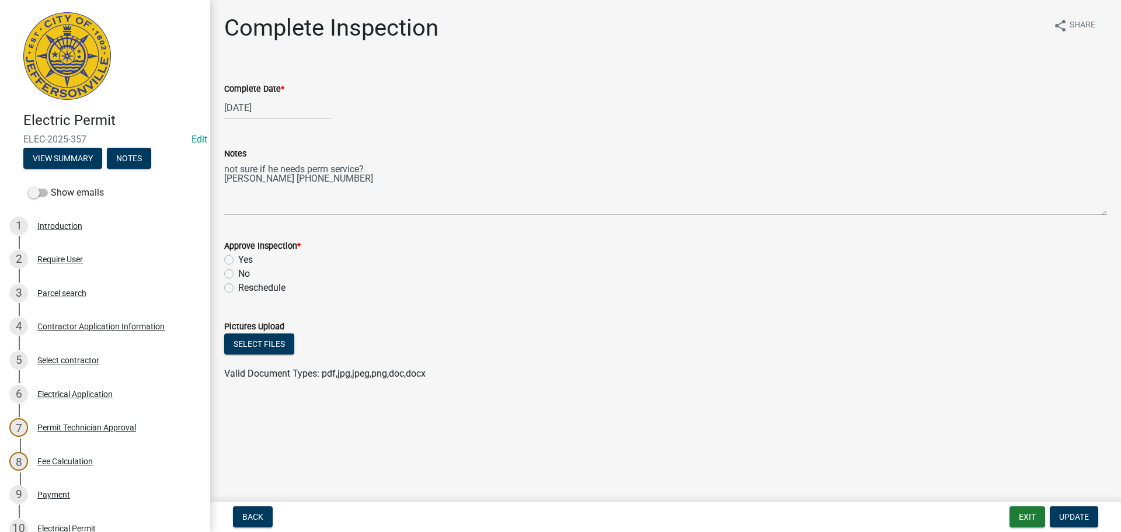
scroll to position [256, 0]
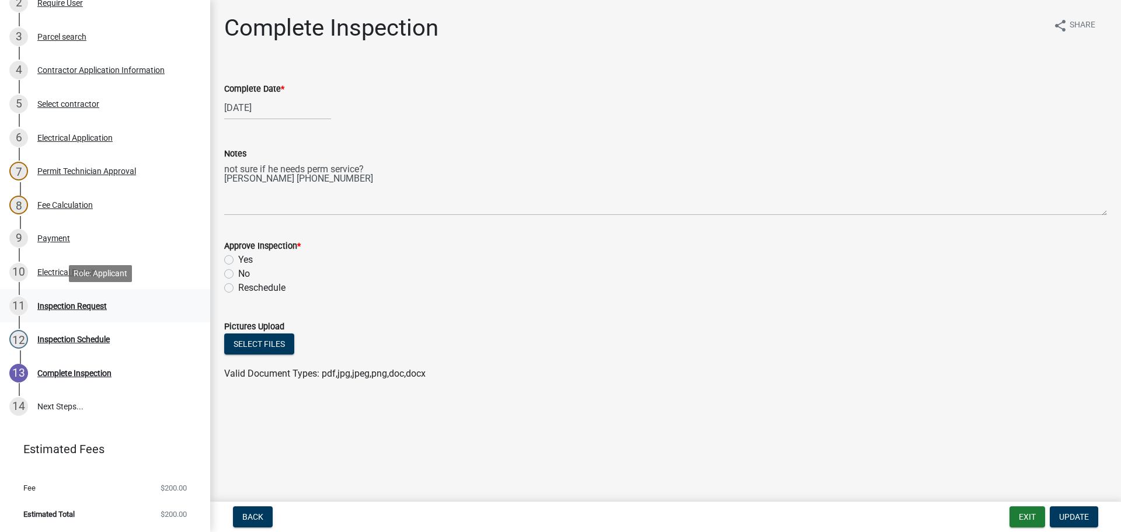
click at [79, 302] on div "Inspection Request" at bounding box center [71, 306] width 69 height 8
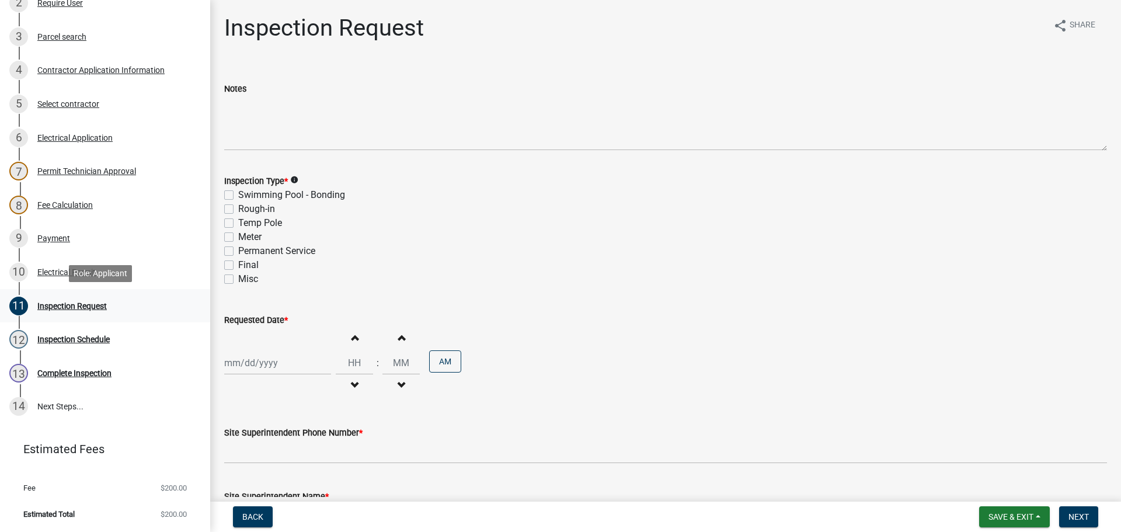
click at [81, 295] on link "11 Inspection Request" at bounding box center [105, 306] width 210 height 34
click at [81, 298] on div "11 Inspection Request" at bounding box center [100, 306] width 182 height 19
click at [254, 516] on span "Back" at bounding box center [252, 516] width 21 height 9
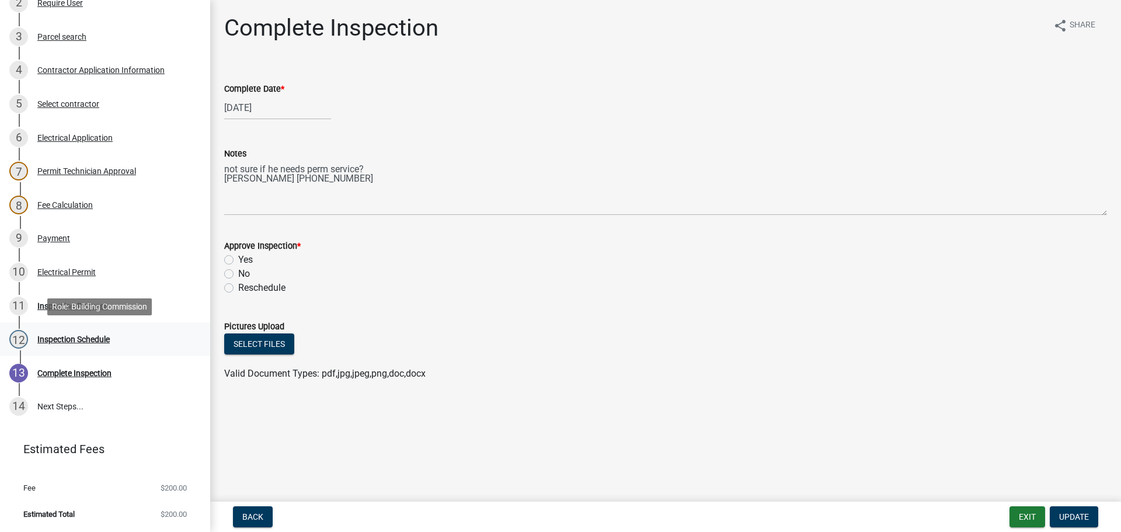
click at [64, 339] on div "Inspection Schedule" at bounding box center [73, 339] width 72 height 8
click at [1070, 515] on span "Update" at bounding box center [1074, 516] width 30 height 9
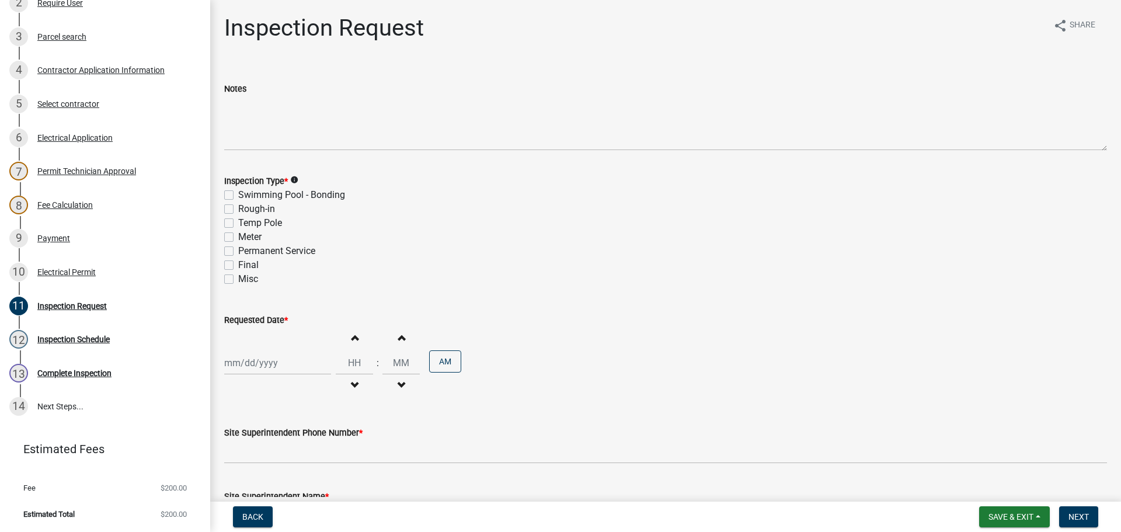
click at [238, 208] on label "Rough-in" at bounding box center [256, 209] width 37 height 14
click at [238, 208] on input "Rough-in" at bounding box center [242, 206] width 8 height 8
checkbox input "true"
checkbox input "false"
checkbox input "true"
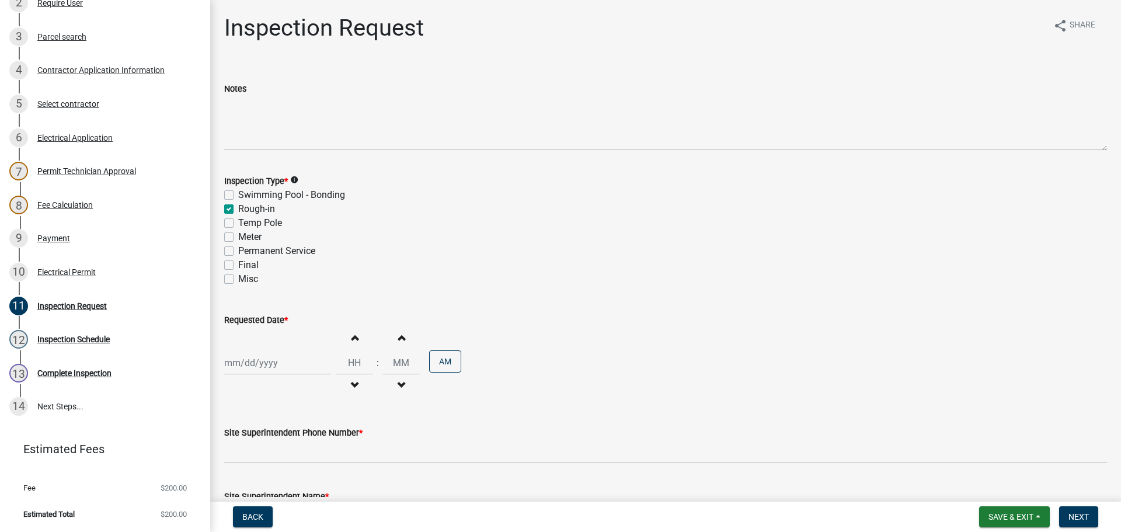
checkbox input "false"
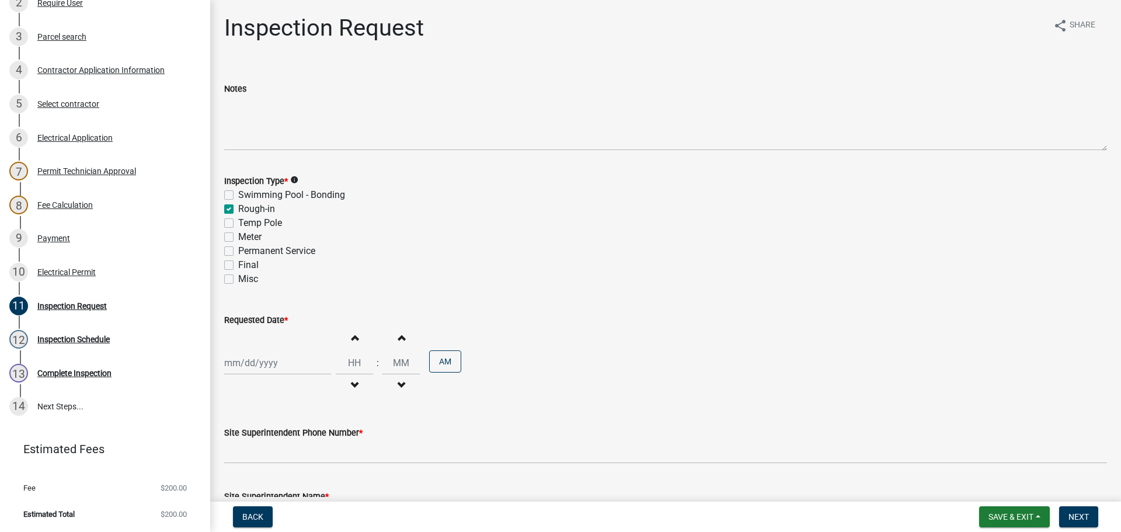
click at [263, 363] on div at bounding box center [277, 363] width 107 height 24
select select "8"
select select "2025"
click at [309, 281] on div "15" at bounding box center [310, 282] width 19 height 19
type input "[DATE]"
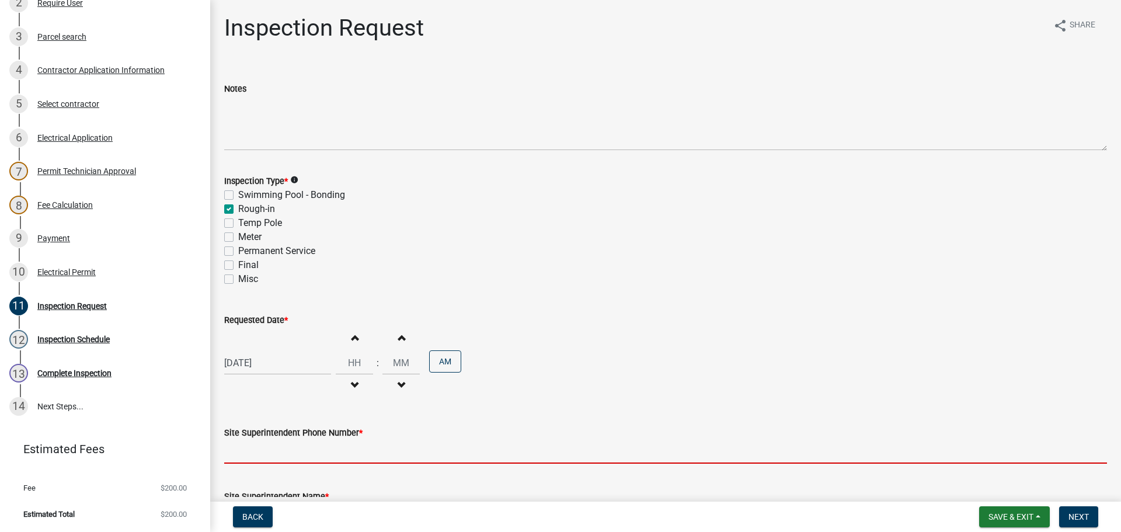
click at [262, 449] on input "Site Superintendent Phone Number *" at bounding box center [665, 452] width 883 height 24
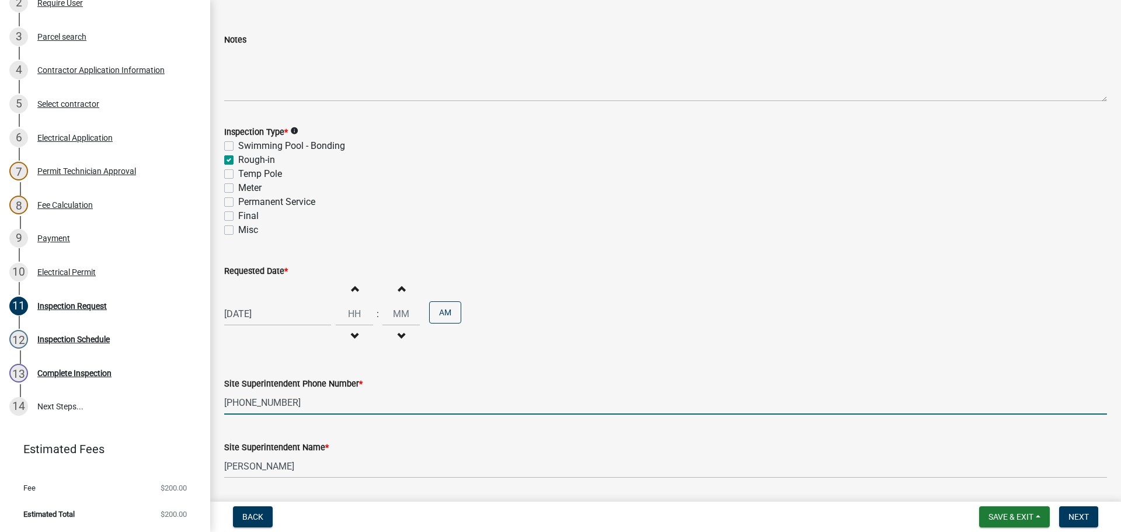
scroll to position [149, 0]
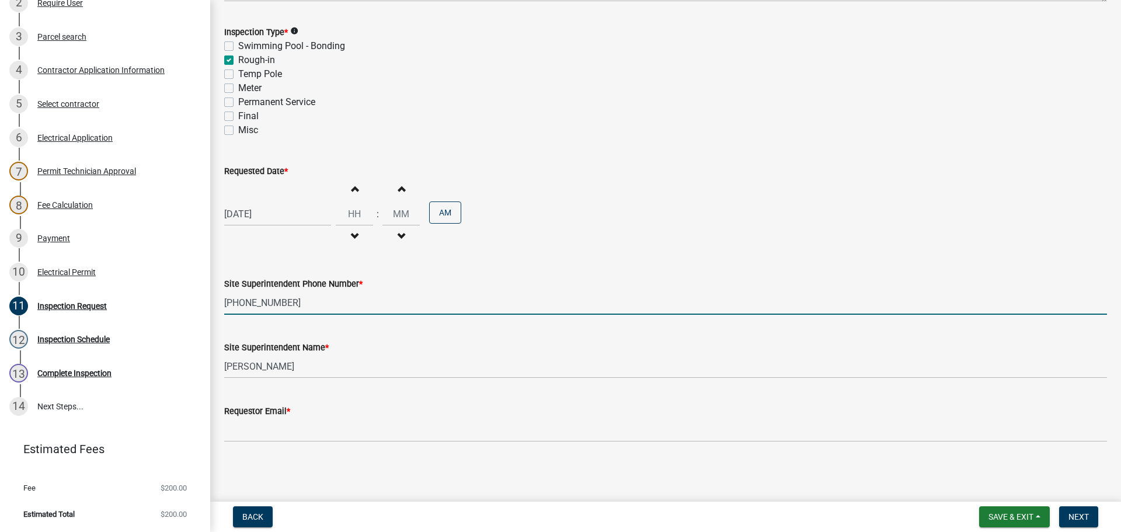
type input "[PHONE_NUMBER]"
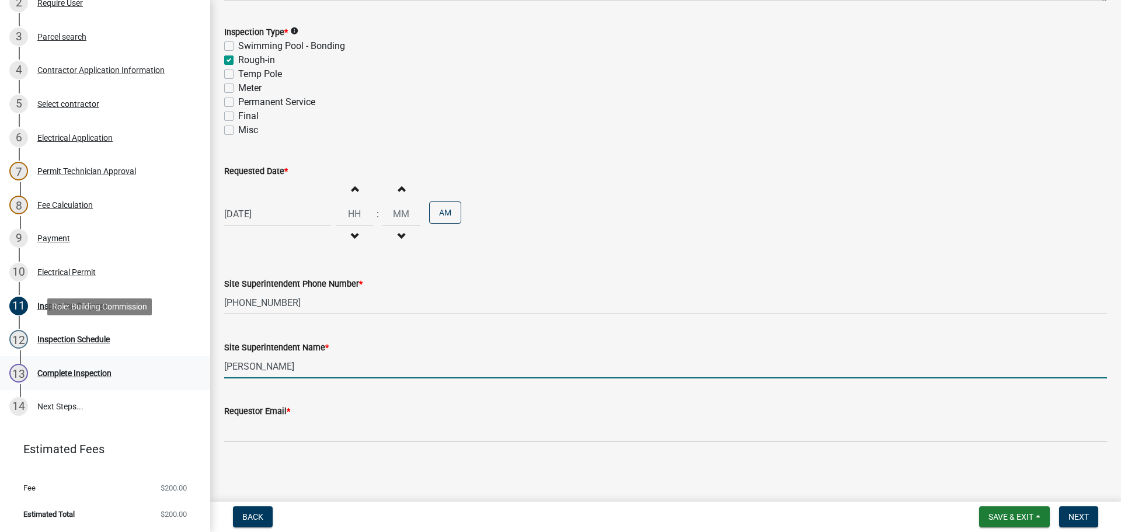
drag, startPoint x: 275, startPoint y: 366, endPoint x: 0, endPoint y: 363, distance: 275.1
click at [15, 347] on div "Electric Permit ELEC-2025-357 Edit View Summary Notes Show emails 1 Introductio…" at bounding box center [560, 266] width 1121 height 532
type input "R"
type input "[PERSON_NAME]"
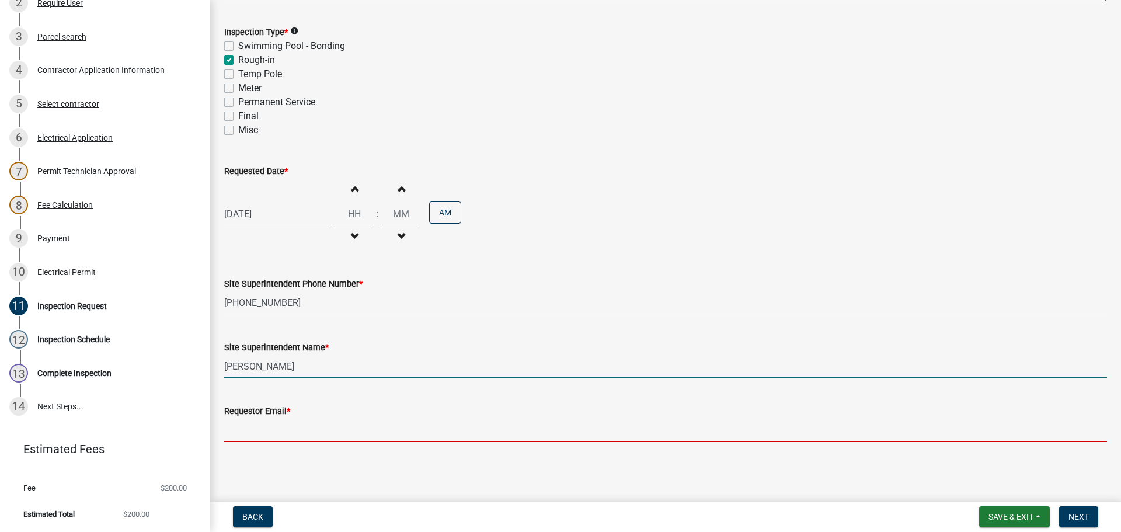
click at [252, 424] on input "Requestor Email *" at bounding box center [665, 430] width 883 height 24
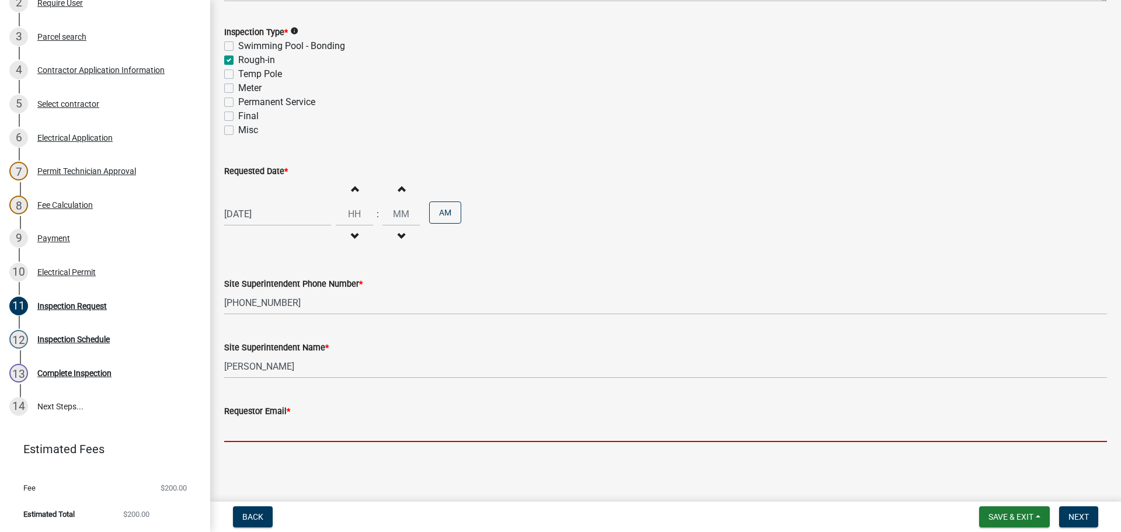
type input "[EMAIL_ADDRESS][DOMAIN_NAME]"
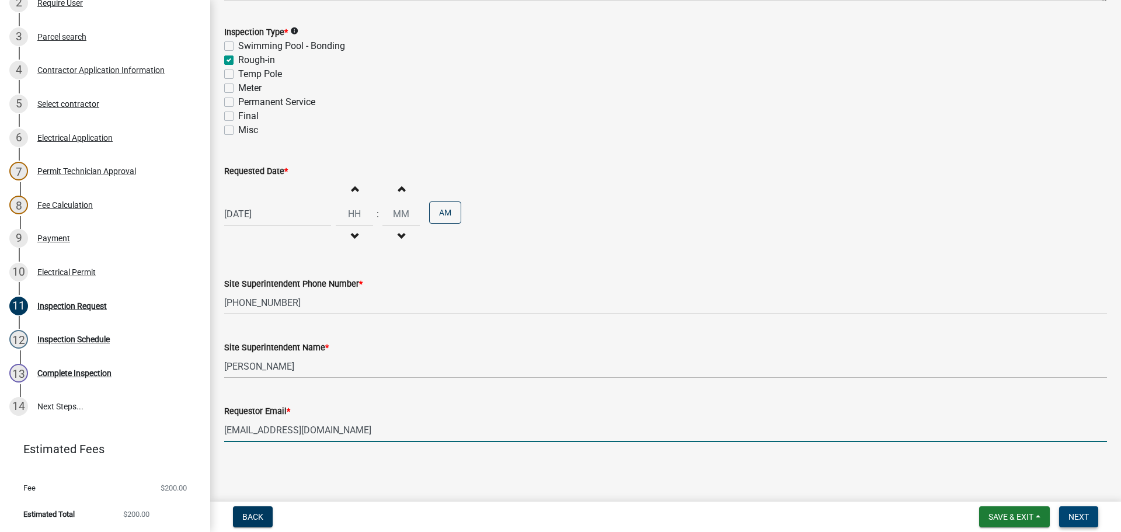
click at [1077, 510] on button "Next" at bounding box center [1078, 516] width 39 height 21
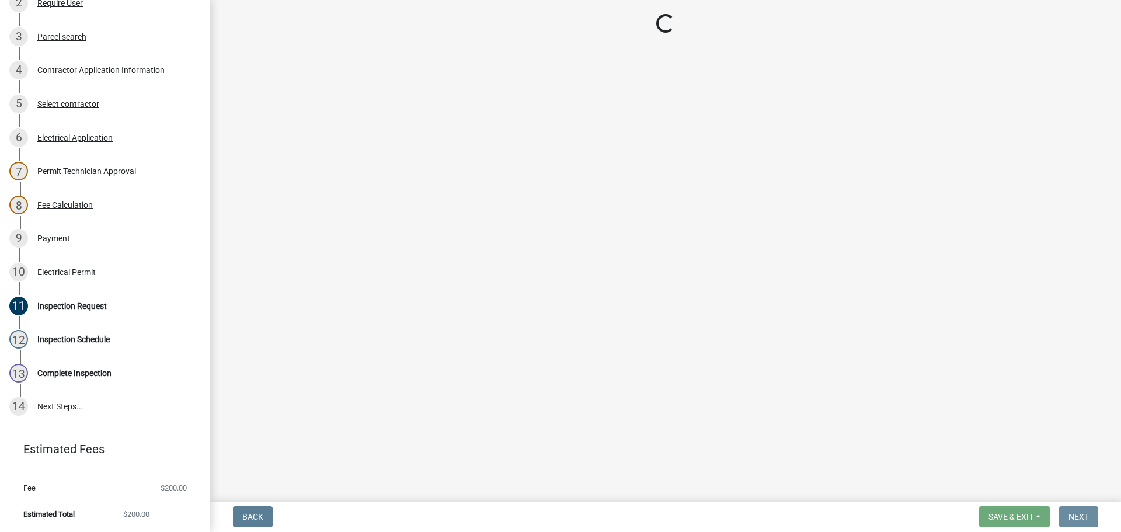
scroll to position [0, 0]
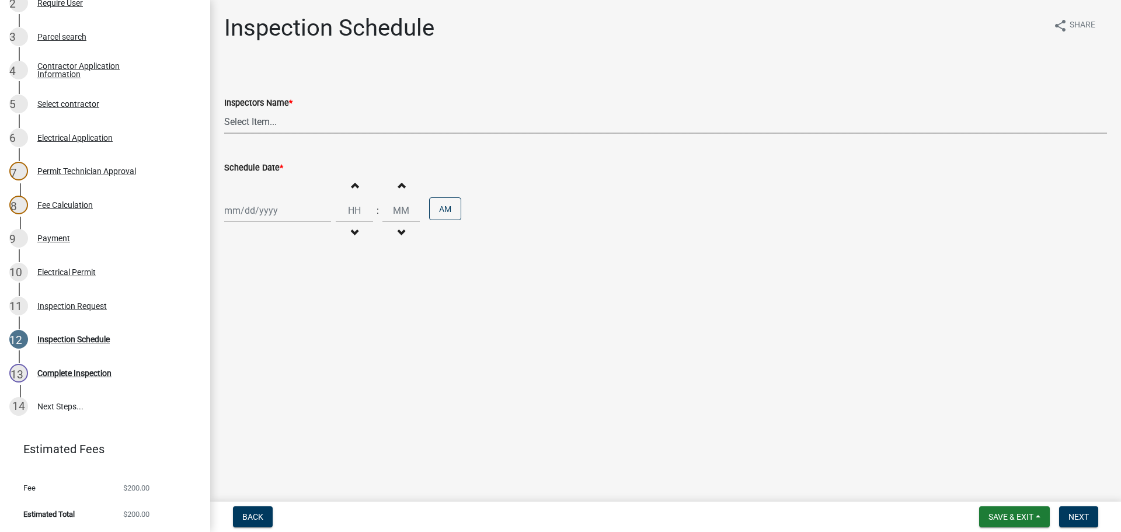
click at [246, 116] on select "Select Item... [PERSON_NAME] ([PERSON_NAME]) [PERSON_NAME] ([PERSON_NAME]) mkru…" at bounding box center [665, 122] width 883 height 24
select select "7b0b9f25-f402-4148-9522-9b9b34b3e885"
click at [224, 110] on select "Select Item... [PERSON_NAME] ([PERSON_NAME]) [PERSON_NAME] ([PERSON_NAME]) mkru…" at bounding box center [665, 122] width 883 height 24
click at [247, 220] on div at bounding box center [277, 211] width 107 height 24
select select "8"
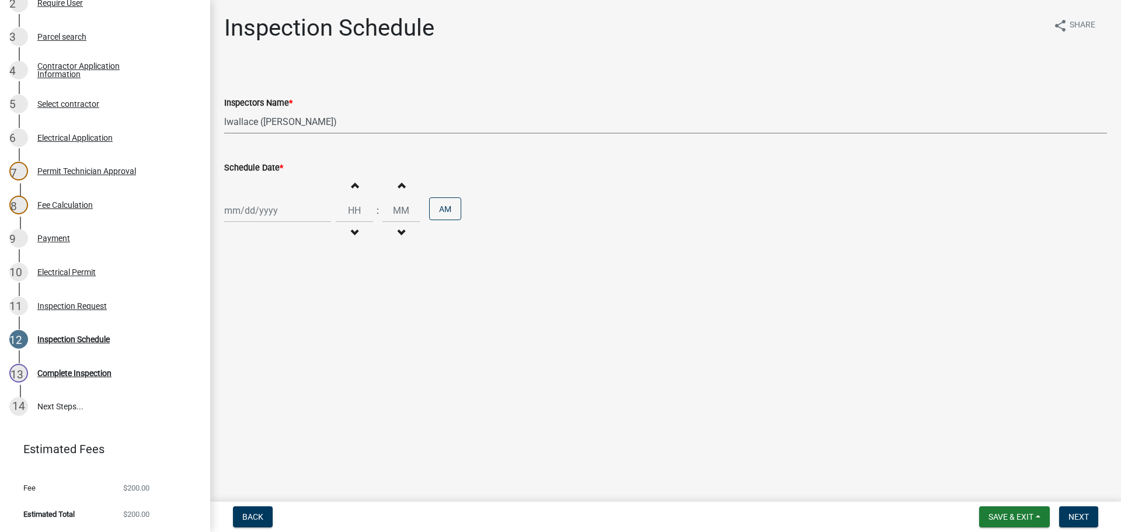
select select "2025"
click at [309, 308] on div "15" at bounding box center [310, 310] width 19 height 19
type input "[DATE]"
click at [1074, 515] on span "Next" at bounding box center [1079, 516] width 20 height 9
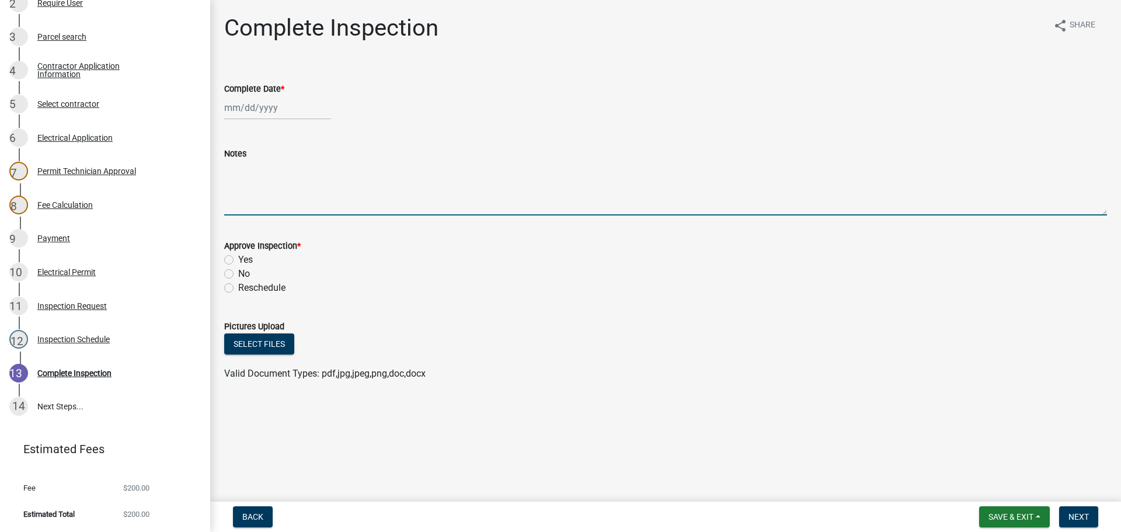
drag, startPoint x: 238, startPoint y: 189, endPoint x: 207, endPoint y: 186, distance: 31.1
click at [238, 187] on textarea "Notes" at bounding box center [665, 188] width 883 height 55
type textarea "ABOVE CEILING"
click at [1005, 517] on span "Save & Exit" at bounding box center [1011, 516] width 45 height 9
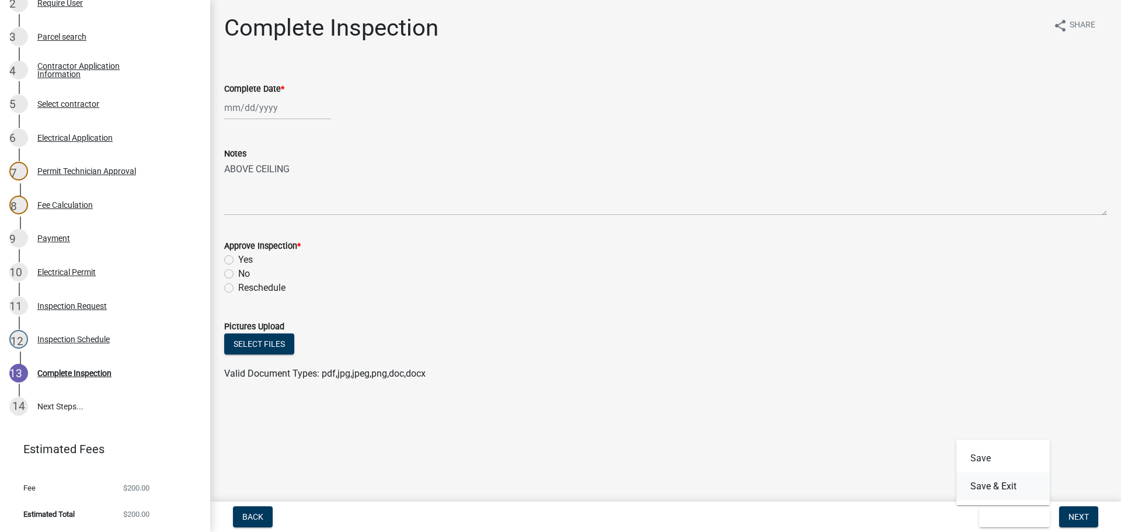
click at [1000, 489] on font "Save & Exit" at bounding box center [994, 486] width 46 height 11
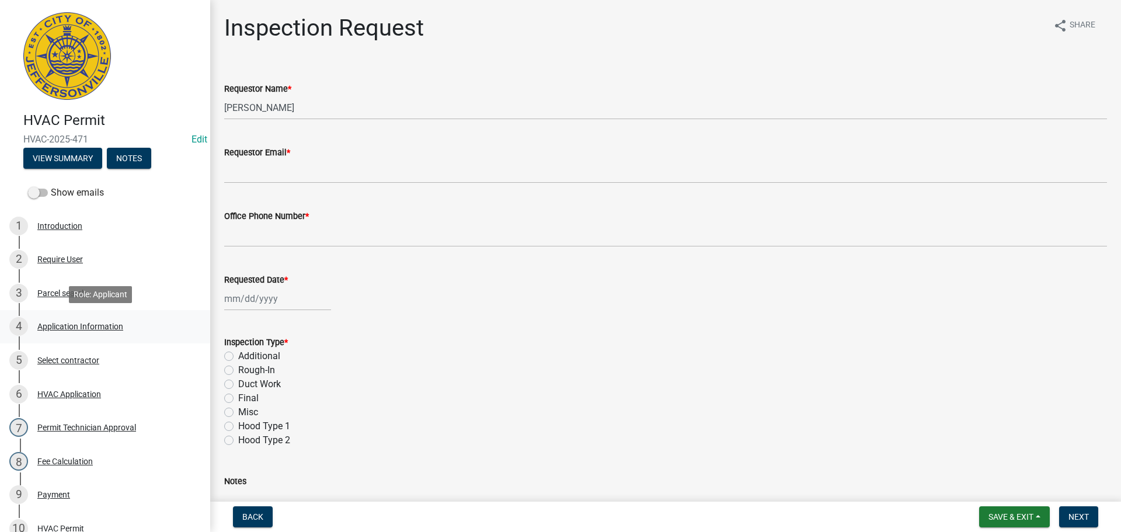
click at [57, 324] on div "Application Information" at bounding box center [80, 326] width 86 height 8
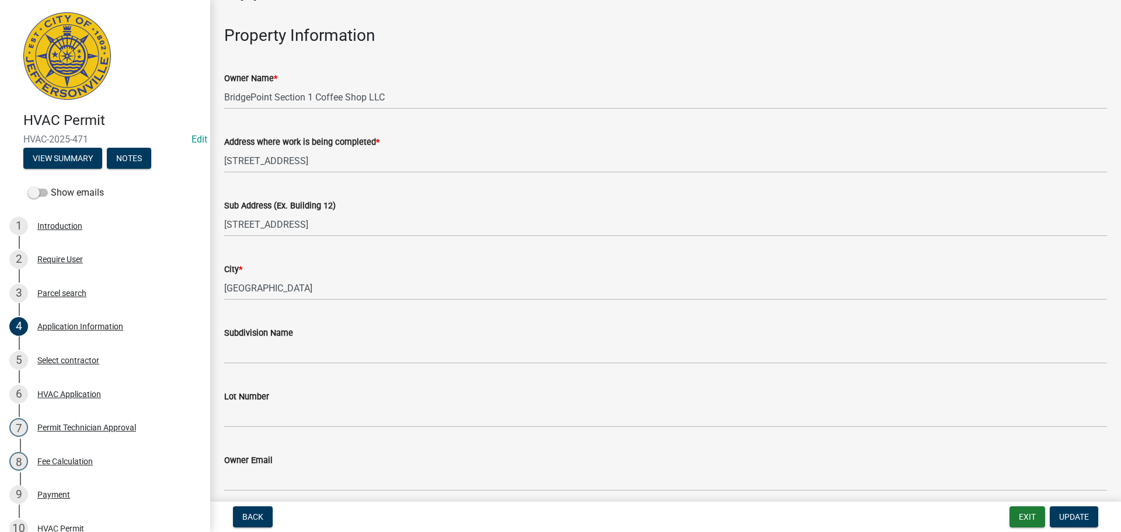
scroll to position [117, 0]
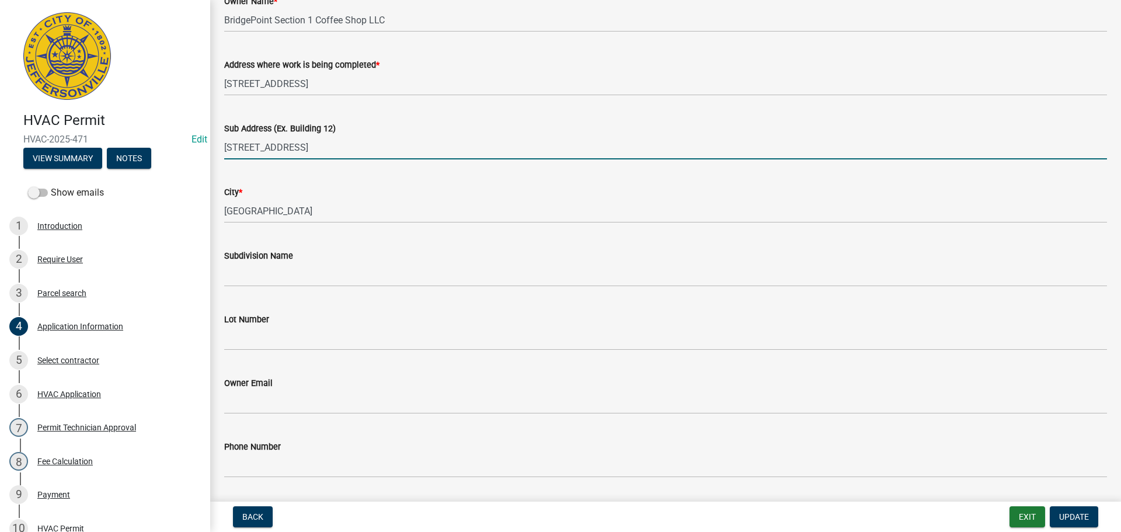
click at [353, 154] on input "[STREET_ADDRESS]" at bounding box center [665, 147] width 883 height 24
type input "[STREET_ADDRESS] ([PERSON_NAME])"
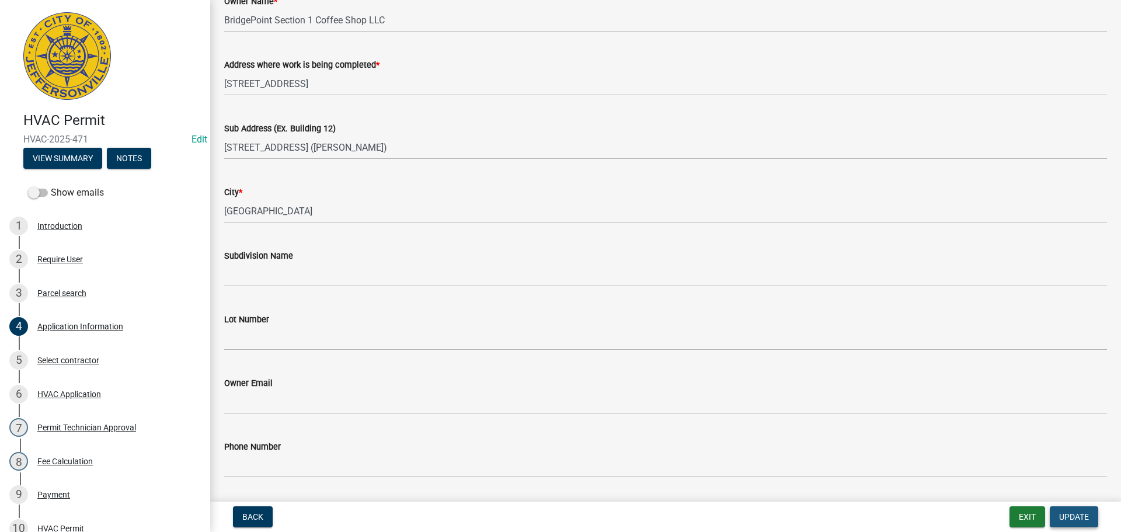
click at [1080, 517] on span "Update" at bounding box center [1074, 516] width 30 height 9
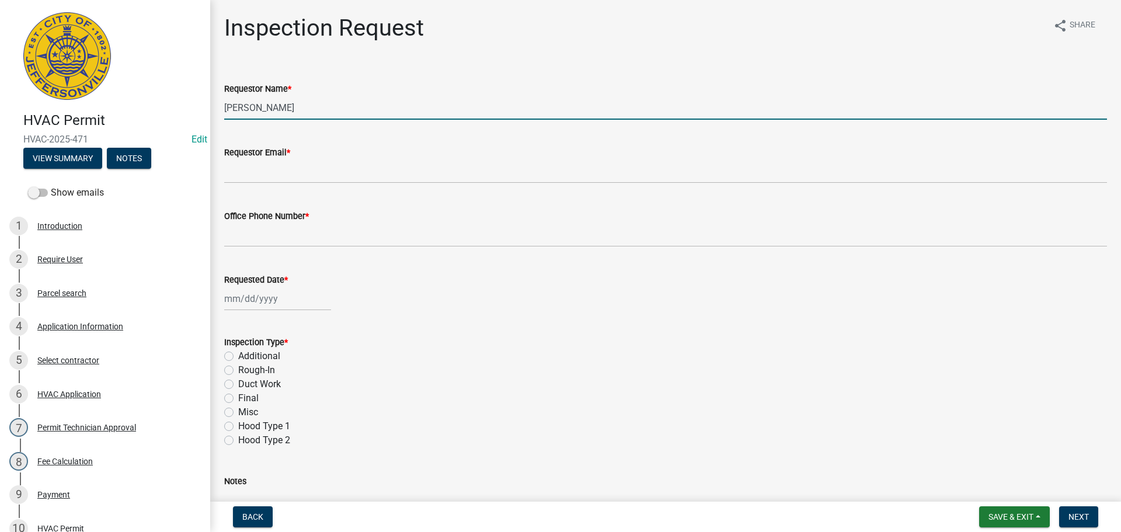
drag, startPoint x: 251, startPoint y: 107, endPoint x: 0, endPoint y: 3, distance: 271.4
click at [0, 58] on div "HVAC Permit HVAC-2025-471 Edit View Summary Notes Show emails 1 Introduction 2 …" at bounding box center [560, 266] width 1121 height 532
type input "[PERSON_NAME]"
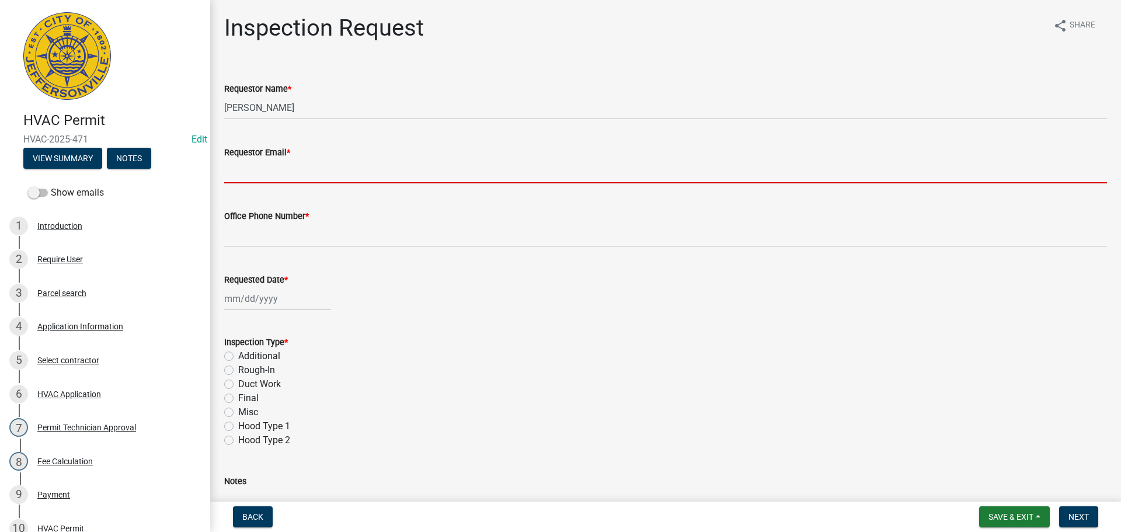
click at [269, 178] on input "Requestor Email *" at bounding box center [665, 171] width 883 height 24
type input "[EMAIL_ADDRESS][DOMAIN_NAME]"
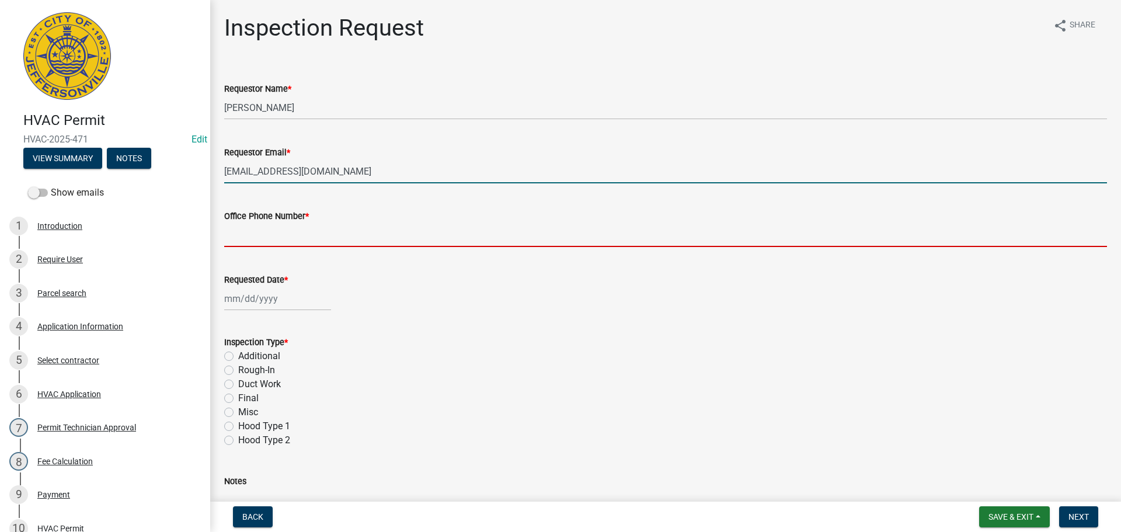
click at [269, 224] on input "Office Phone Number *" at bounding box center [665, 235] width 883 height 24
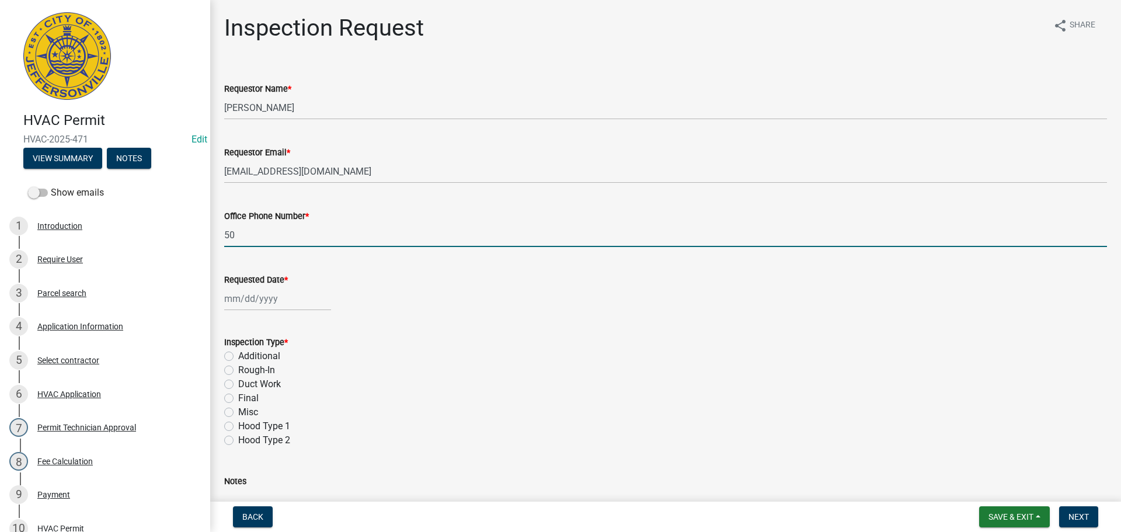
type input "5"
type input "[PHONE_NUMBER]"
click at [272, 299] on div at bounding box center [277, 299] width 107 height 24
select select "8"
select select "2025"
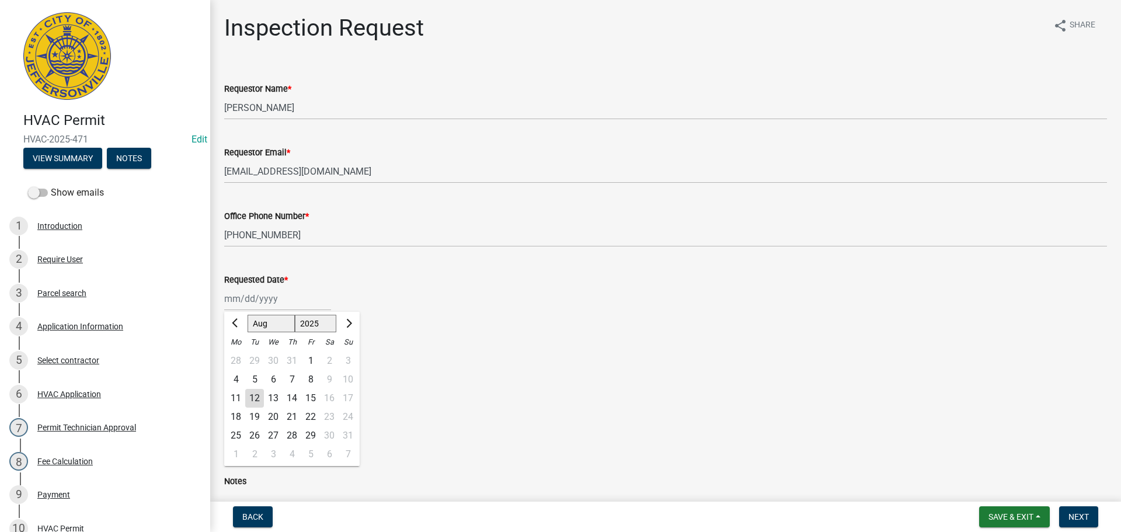
click at [310, 401] on div "15" at bounding box center [310, 398] width 19 height 19
type input "[DATE]"
click at [238, 369] on label "Rough-In" at bounding box center [256, 370] width 37 height 14
click at [238, 369] on input "Rough-In" at bounding box center [242, 367] width 8 height 8
radio input "true"
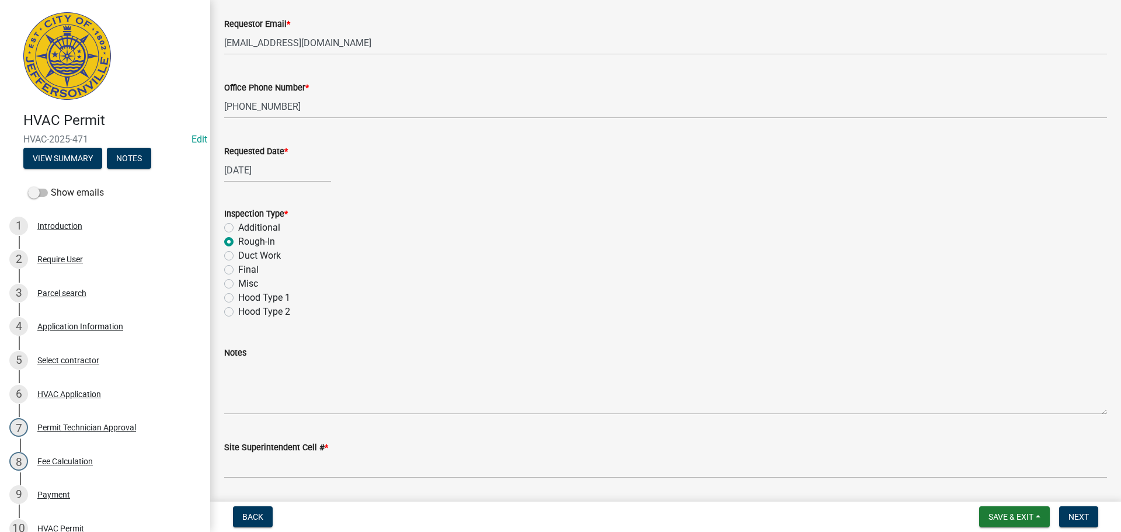
scroll to position [165, 0]
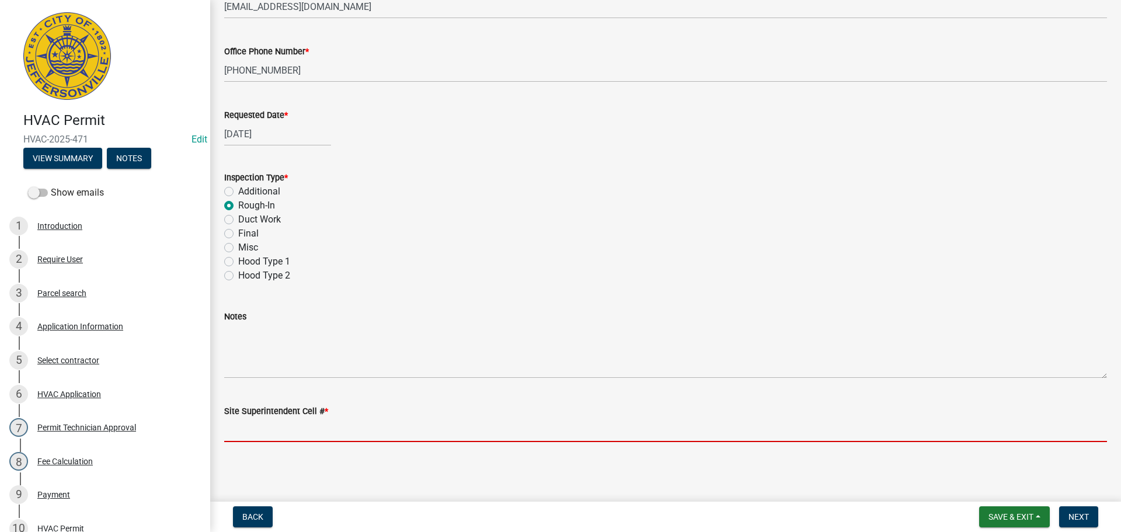
click at [286, 427] on input "Site Superintendent Cell # *" at bounding box center [665, 430] width 883 height 24
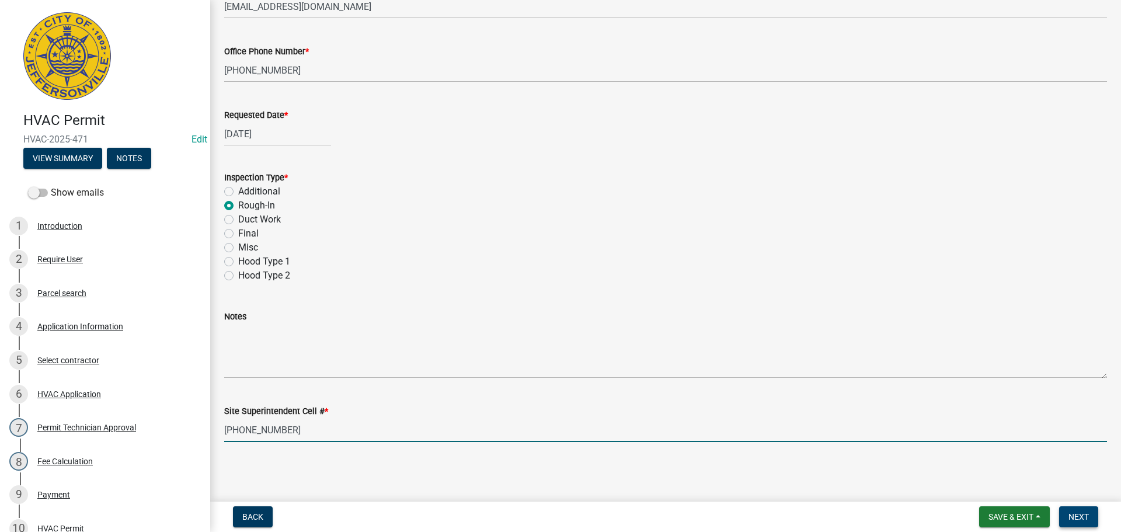
type input "[PHONE_NUMBER]"
click at [1074, 514] on span "Next" at bounding box center [1079, 516] width 20 height 9
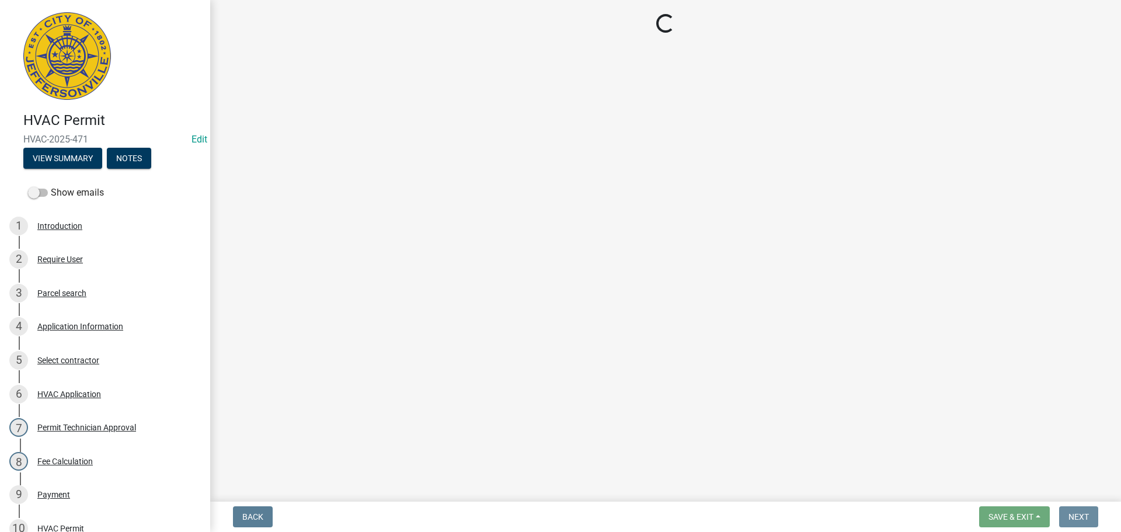
scroll to position [0, 0]
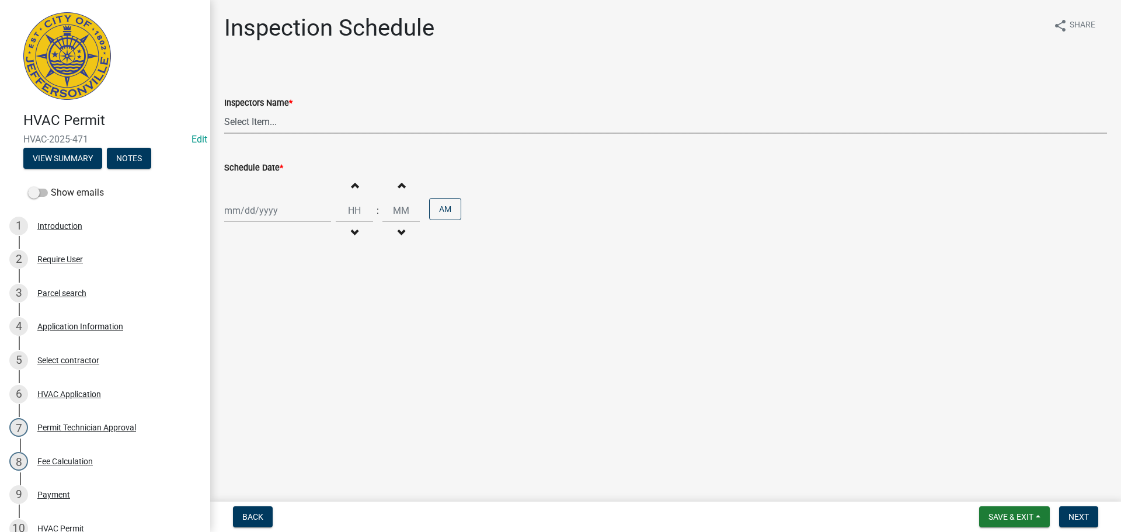
click at [248, 122] on select "Select Item... [PERSON_NAME] ([PERSON_NAME]) [PERSON_NAME] ([PERSON_NAME]) mkru…" at bounding box center [665, 122] width 883 height 24
select select "13c97fbc-c819-4cee-844a-0db3d3c4db95"
click at [224, 110] on select "Select Item... [PERSON_NAME] ([PERSON_NAME]) [PERSON_NAME] ([PERSON_NAME]) mkru…" at bounding box center [665, 122] width 883 height 24
select select "8"
select select "2025"
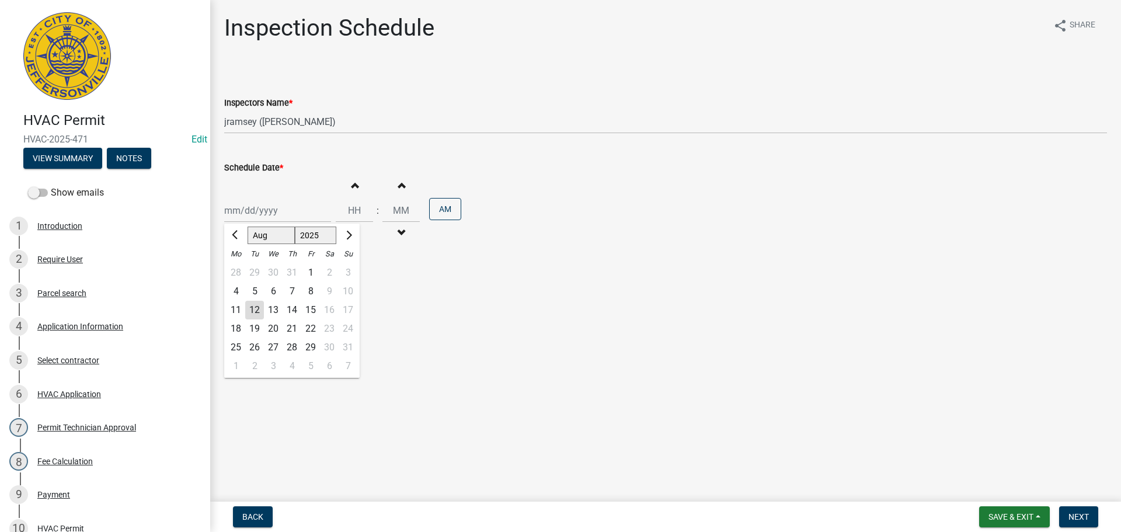
drag, startPoint x: 239, startPoint y: 209, endPoint x: 239, endPoint y: 216, distance: 7.0
click at [241, 208] on div "[PERSON_NAME] Feb Mar Apr [PERSON_NAME][DATE] Oct Nov [DATE] 1526 1527 1528 152…" at bounding box center [277, 211] width 107 height 24
click at [310, 312] on div "15" at bounding box center [310, 310] width 19 height 19
type input "[DATE]"
click at [1086, 525] on button "Next" at bounding box center [1078, 516] width 39 height 21
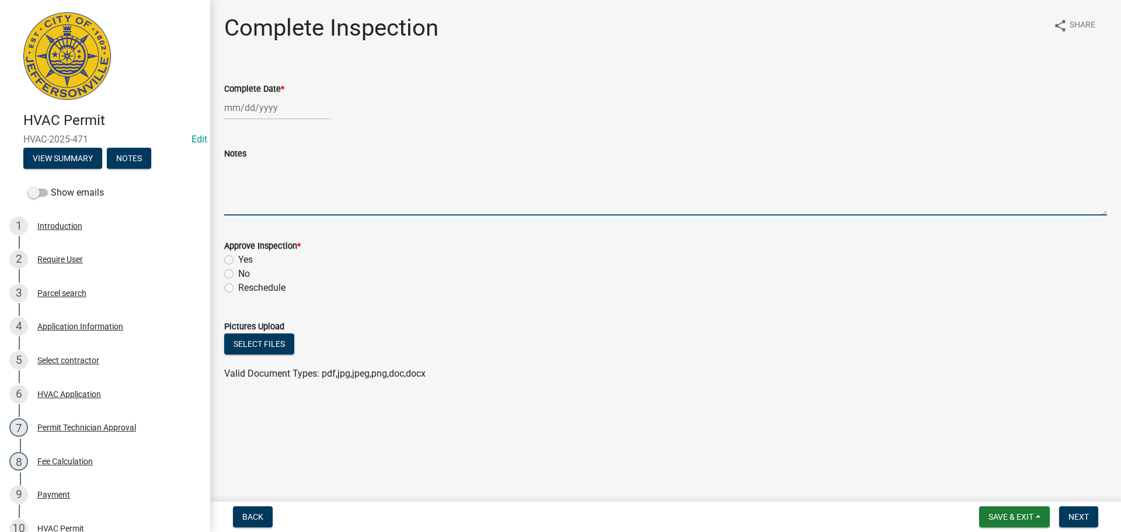
drag, startPoint x: 239, startPoint y: 182, endPoint x: 117, endPoint y: 74, distance: 162.2
click at [238, 182] on textarea "Notes" at bounding box center [665, 188] width 883 height 55
type textarea "ABOVE CEILING"
click at [1006, 513] on span "Save & Exit" at bounding box center [1011, 516] width 45 height 9
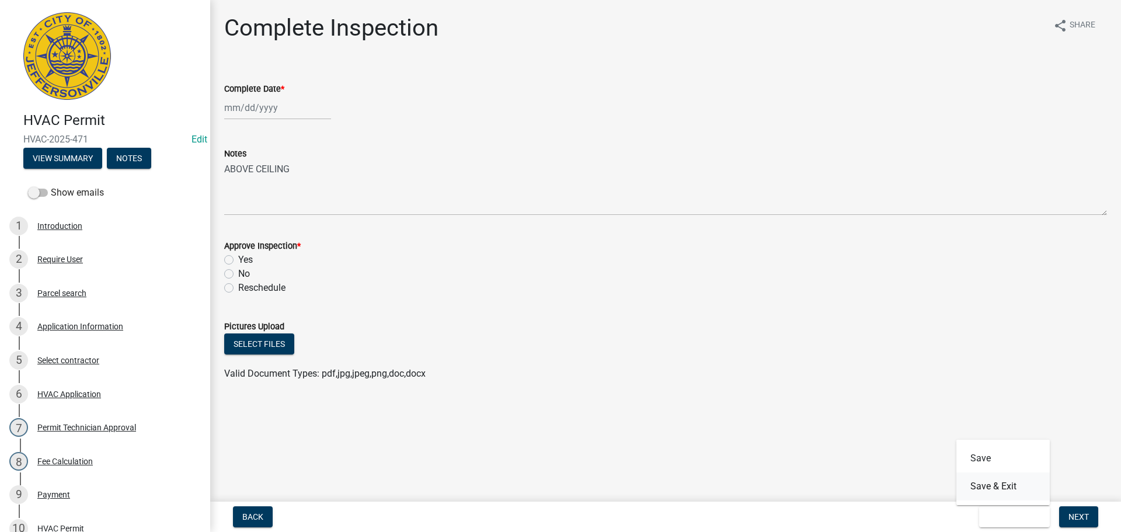
click at [1003, 493] on button "Save & Exit" at bounding box center [1003, 486] width 93 height 28
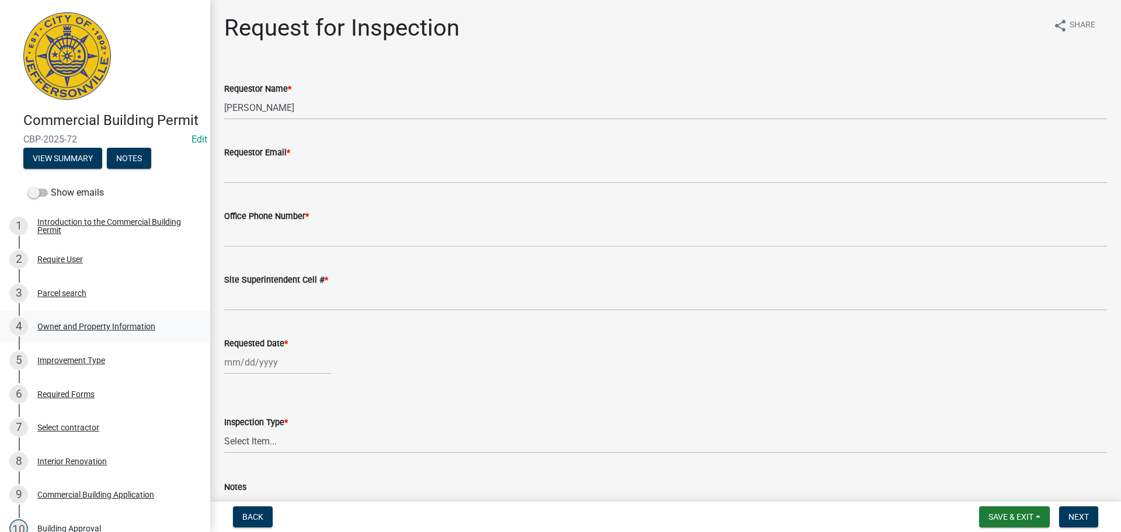
click at [83, 331] on div "Owner and Property Information" at bounding box center [96, 326] width 118 height 8
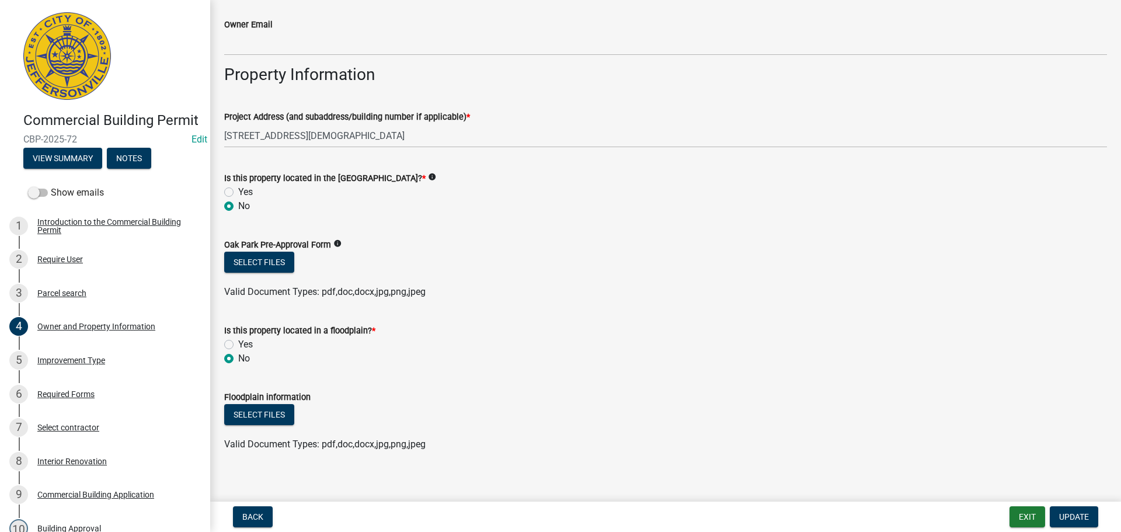
scroll to position [613, 0]
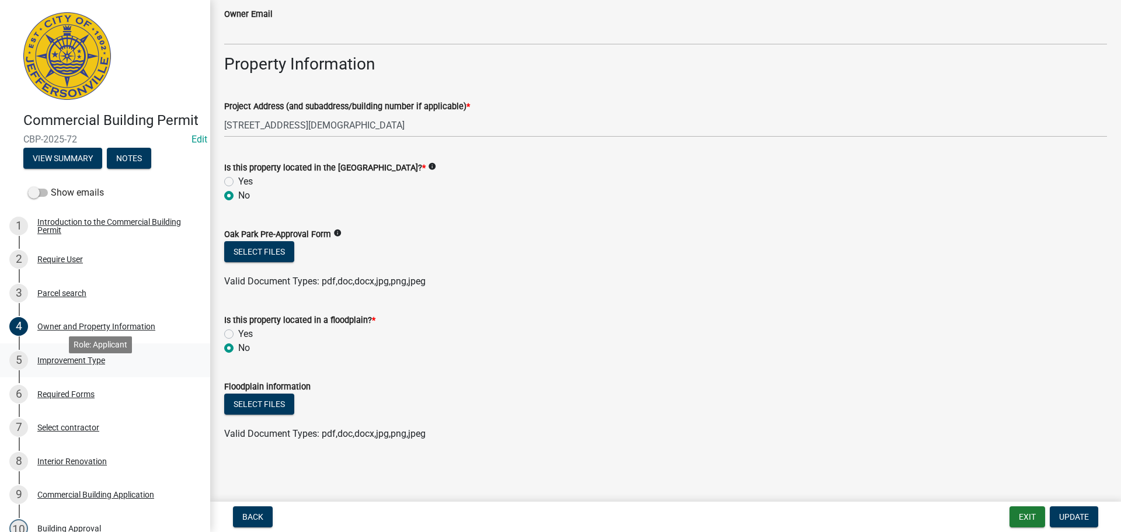
click at [69, 364] on div "Improvement Type" at bounding box center [71, 360] width 68 height 8
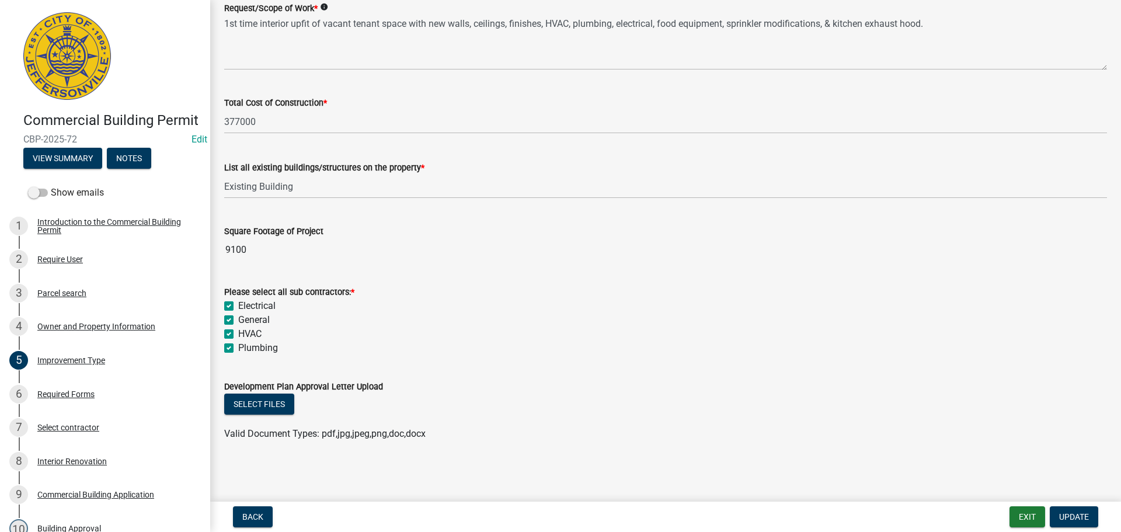
scroll to position [434, 0]
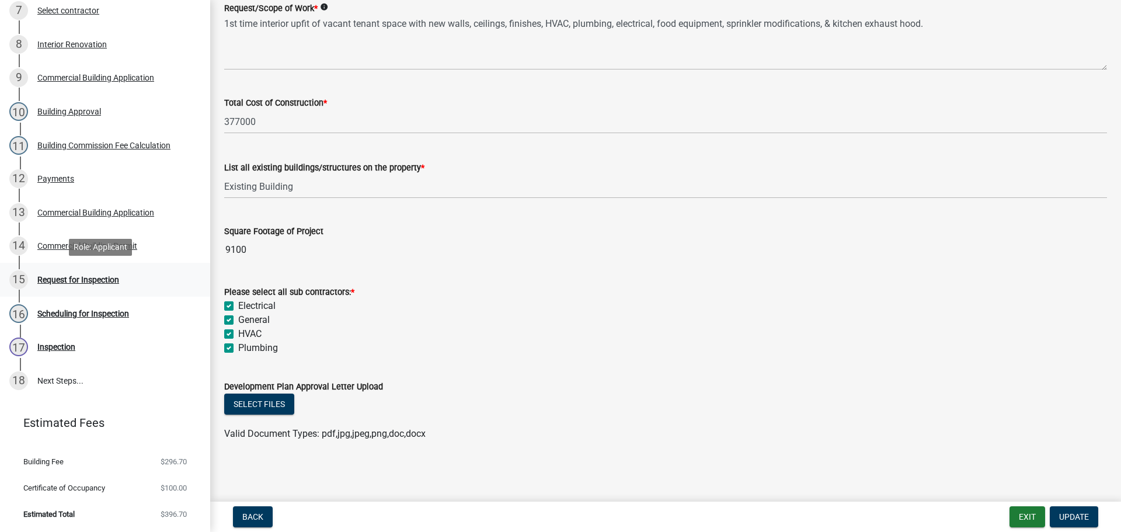
click at [61, 280] on div "Request for Inspection" at bounding box center [78, 280] width 82 height 8
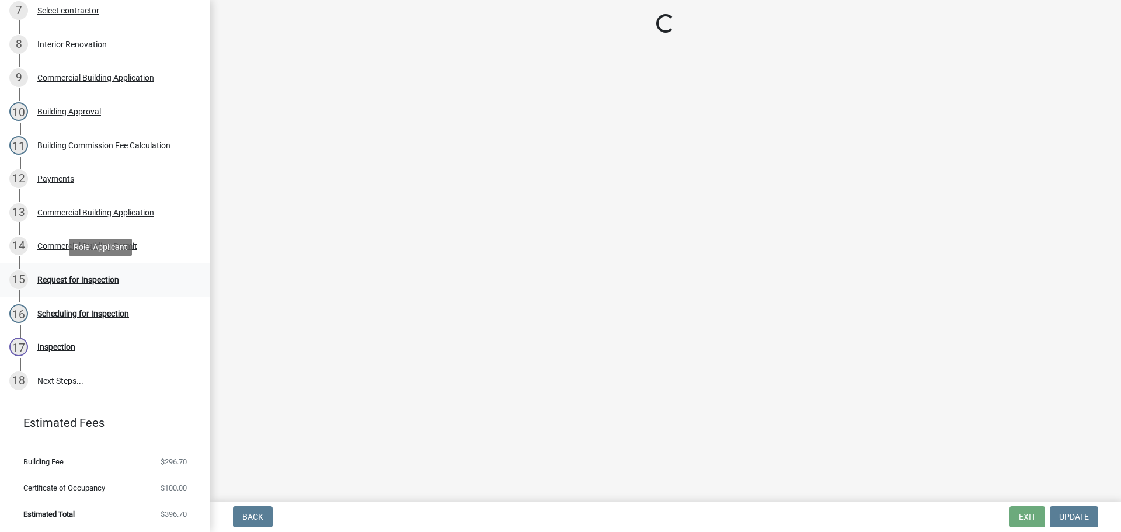
scroll to position [0, 0]
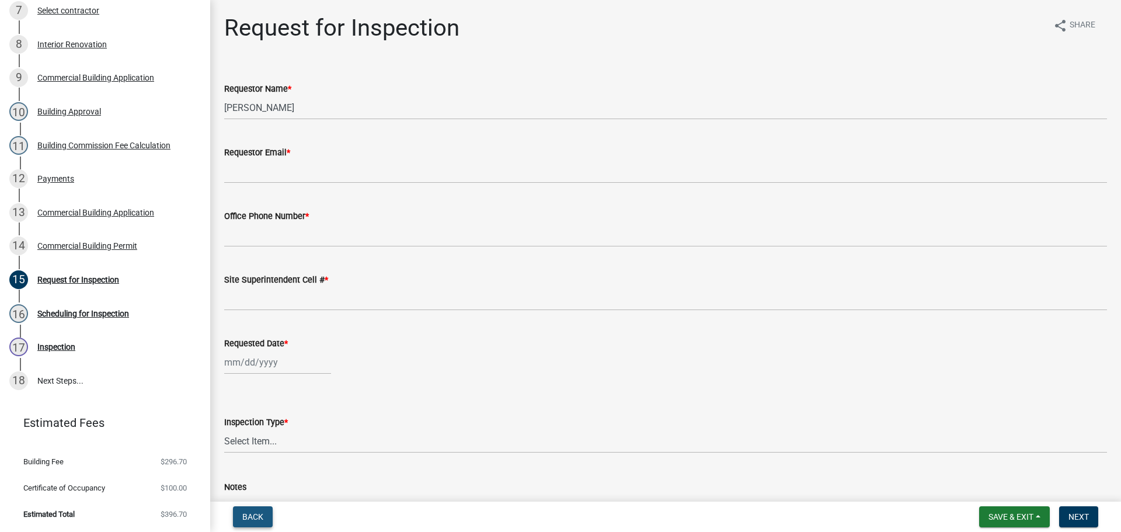
click at [255, 513] on span "Back" at bounding box center [252, 516] width 21 height 9
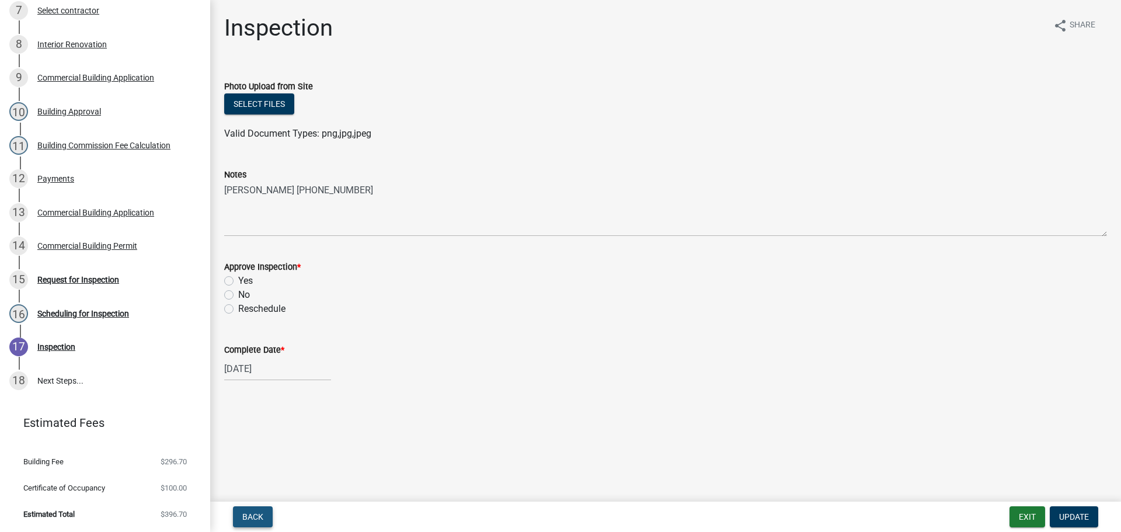
click at [252, 510] on button "Back" at bounding box center [253, 516] width 40 height 21
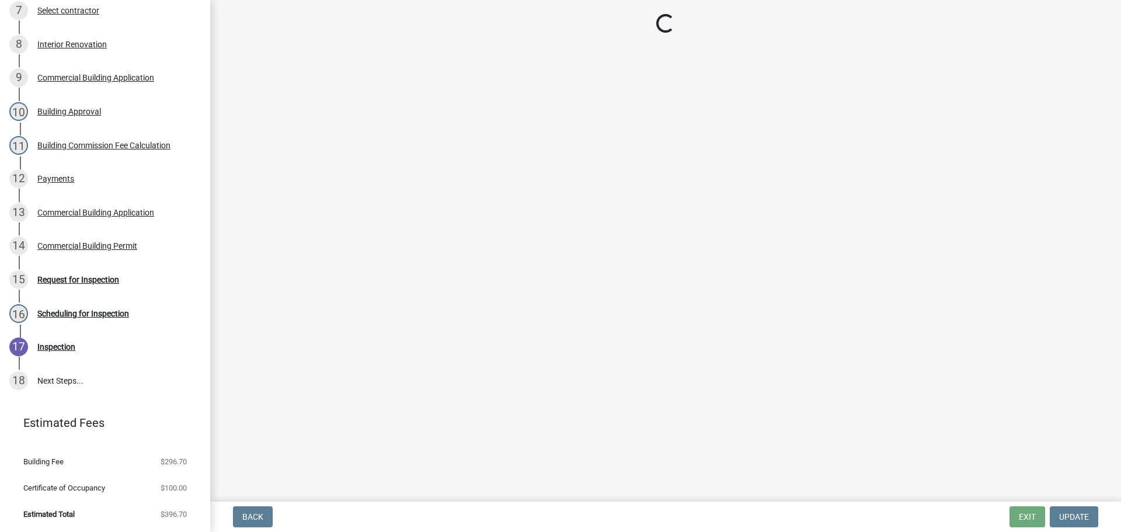
select select "fdb3bcc6-ce93-4663-8a18-5c08884dd177"
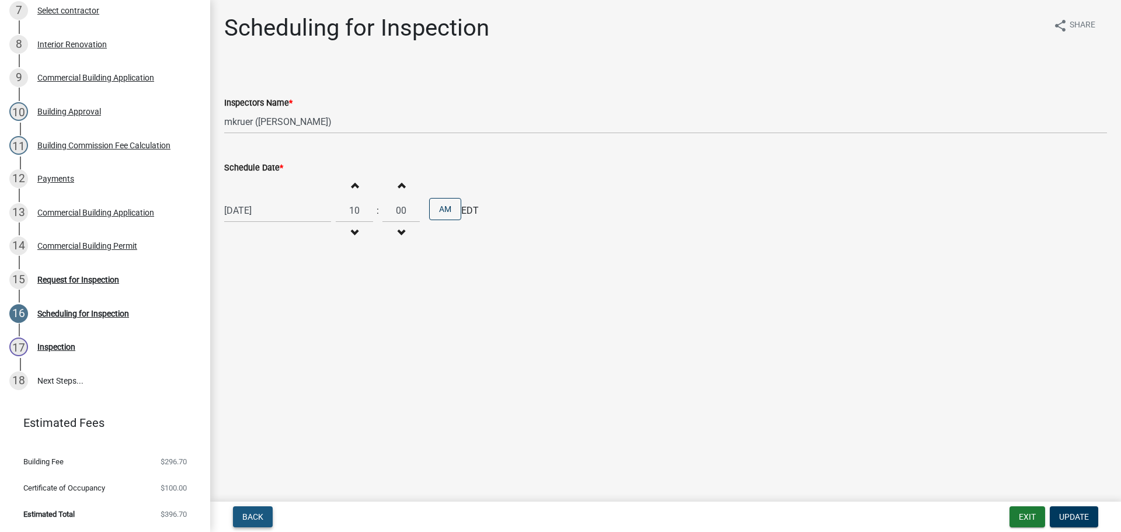
click at [252, 510] on button "Back" at bounding box center [253, 516] width 40 height 21
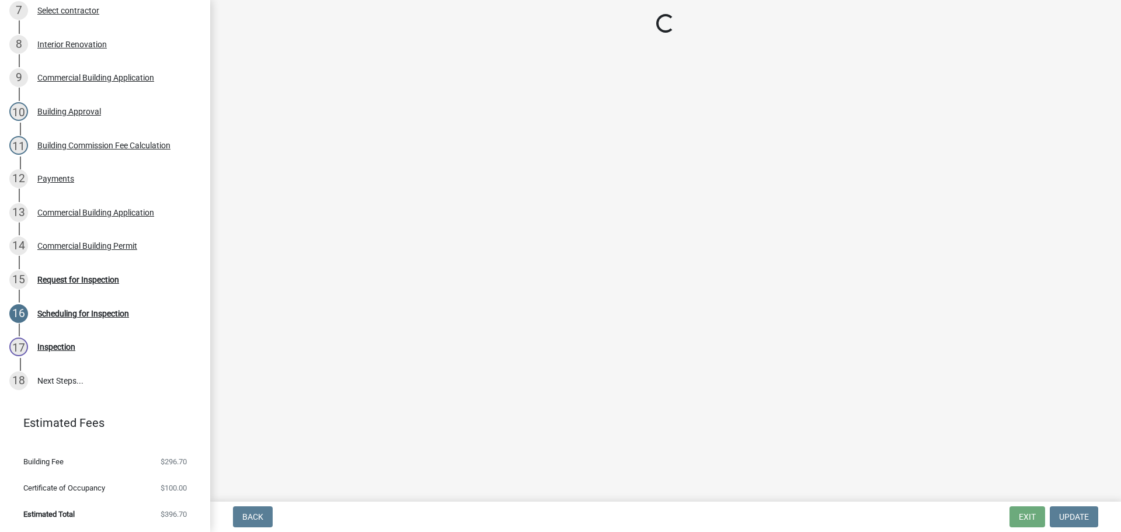
select select "cf00f61e-4b77-4892-83dd-df63e4708b2f"
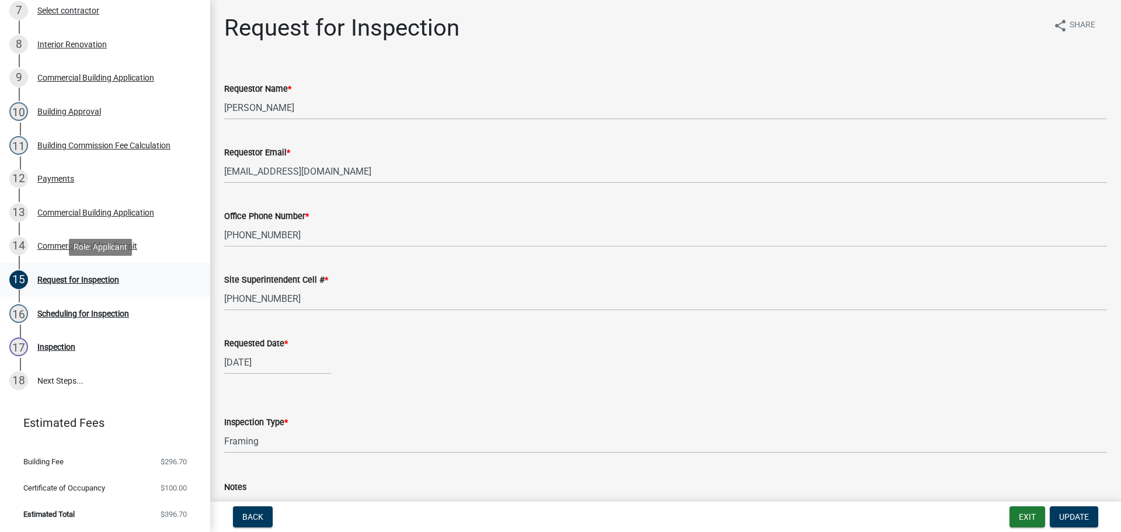
click at [83, 276] on div "Request for Inspection" at bounding box center [78, 280] width 82 height 8
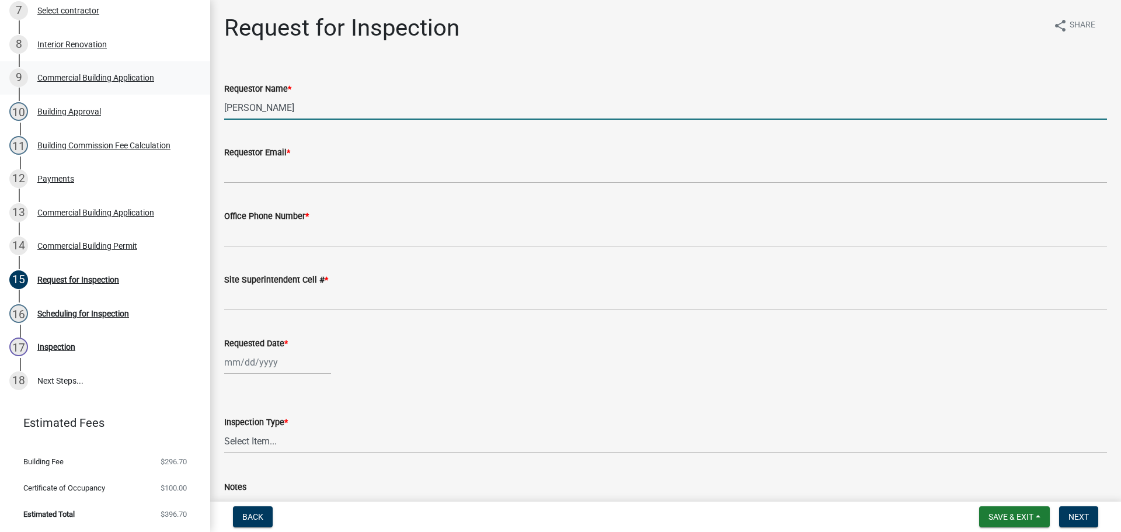
drag, startPoint x: 272, startPoint y: 107, endPoint x: 60, endPoint y: 78, distance: 213.3
click at [78, 79] on div "Commercial Building Permit CBP-2025-72 Edit View Summary Notes Show emails 1 In…" at bounding box center [560, 266] width 1121 height 532
type input "[PERSON_NAME]"
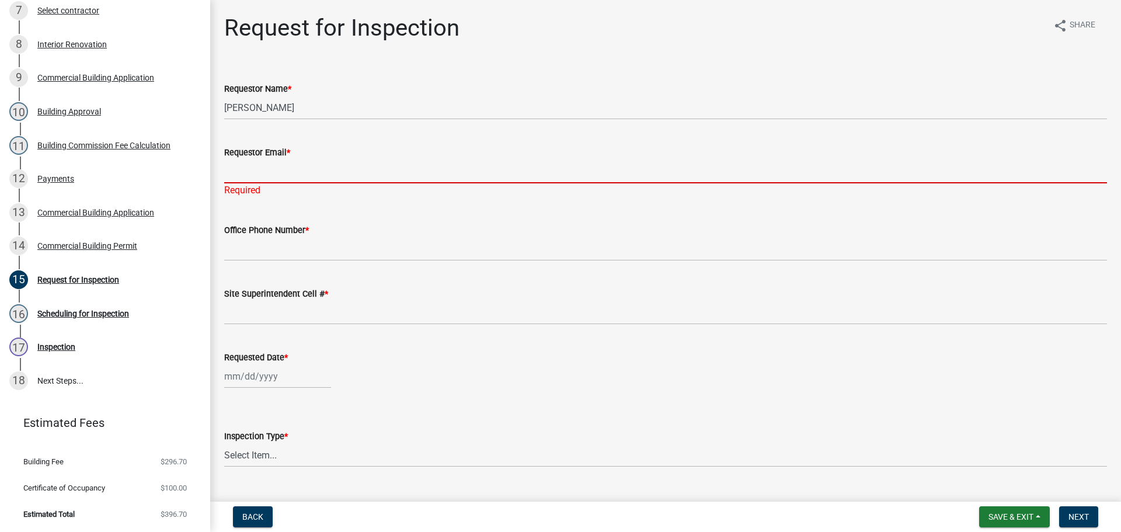
click at [256, 165] on input "Requestor Email *" at bounding box center [665, 171] width 883 height 24
type input "[EMAIL_ADDRESS][DOMAIN_NAME]"
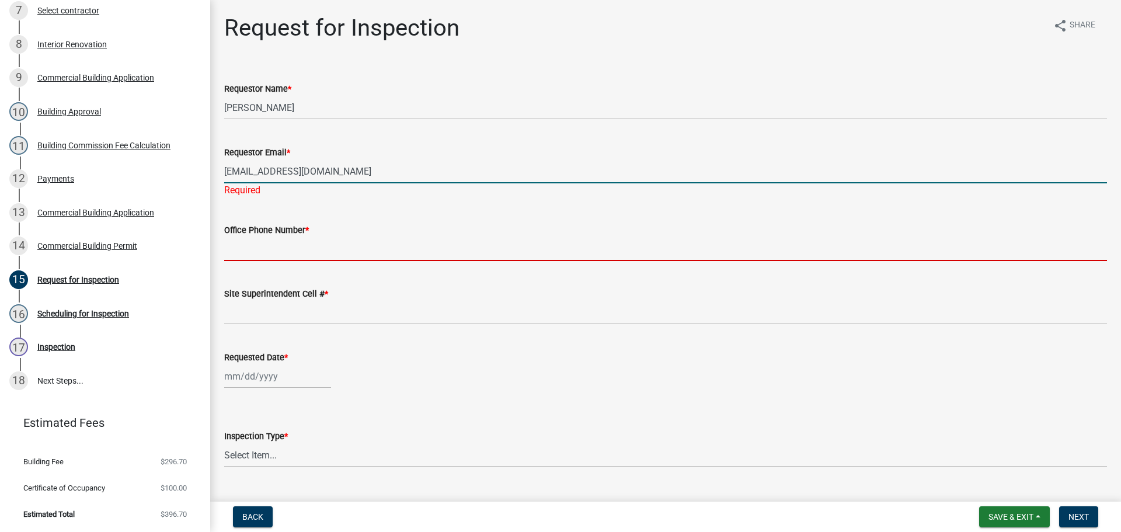
click at [262, 244] on input "Office Phone Number *" at bounding box center [665, 249] width 883 height 24
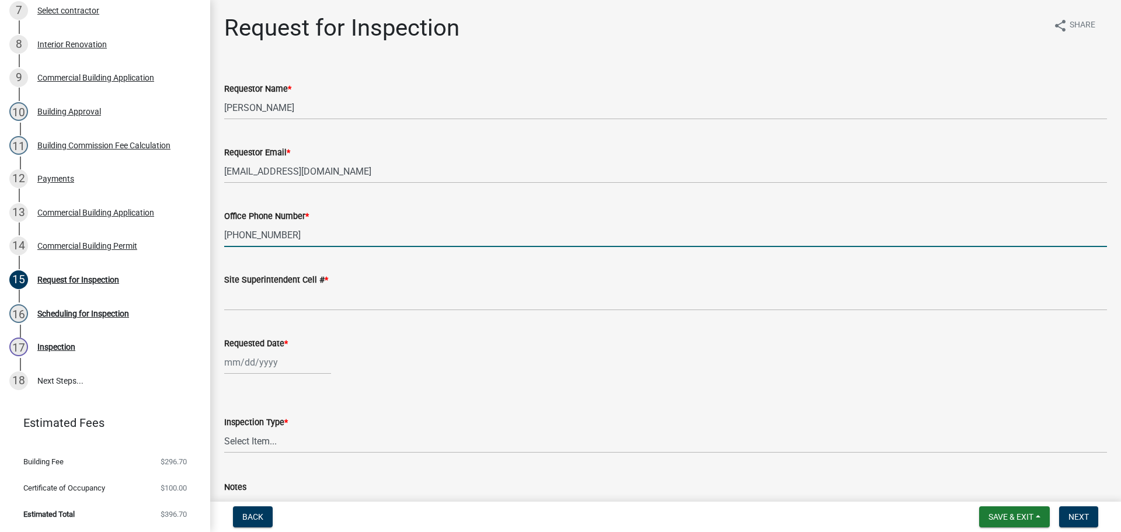
type input "[PHONE_NUMBER]"
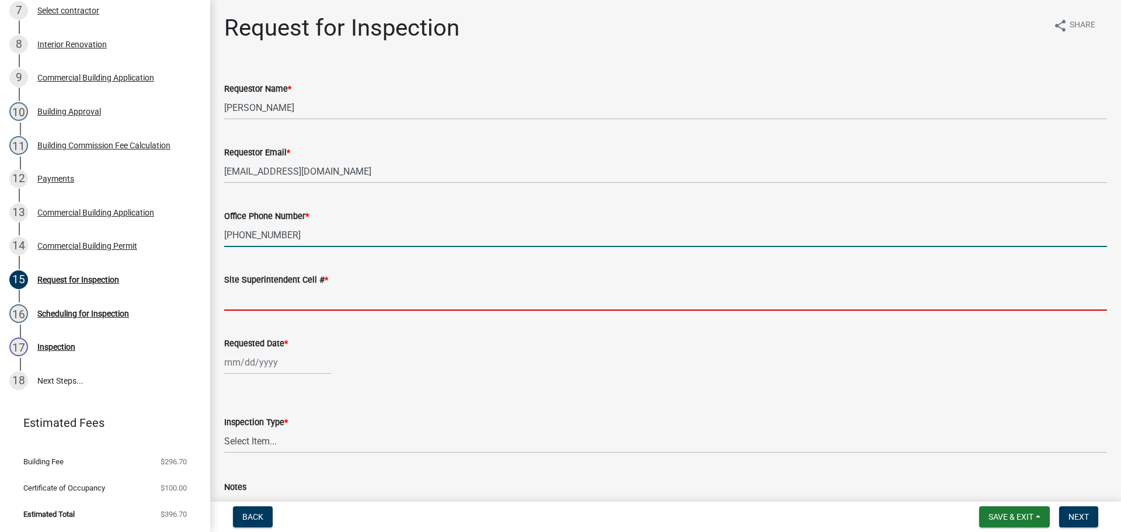
click at [267, 302] on input "Site Superintendent Cell # *" at bounding box center [665, 299] width 883 height 24
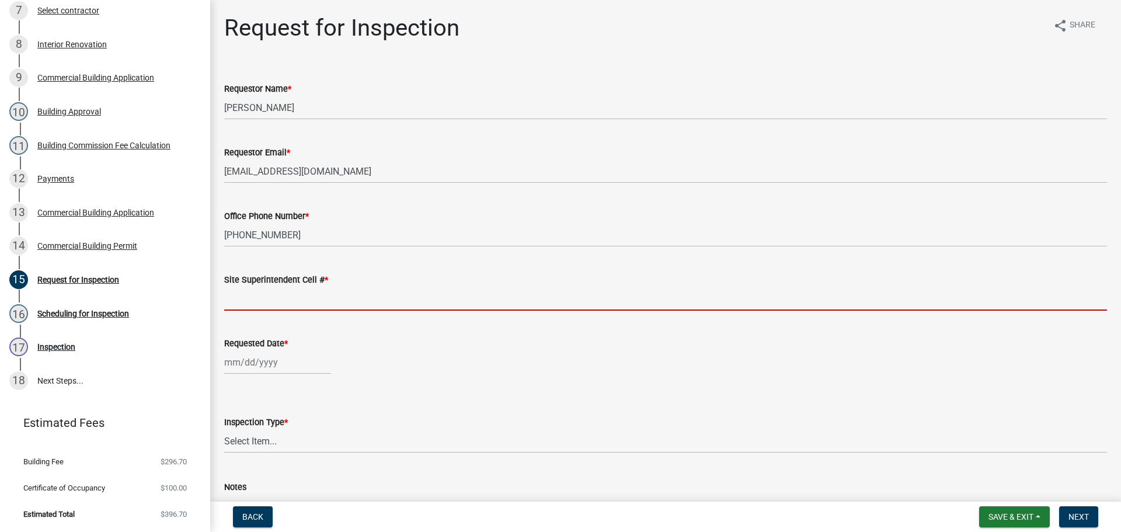
type input "SAME"
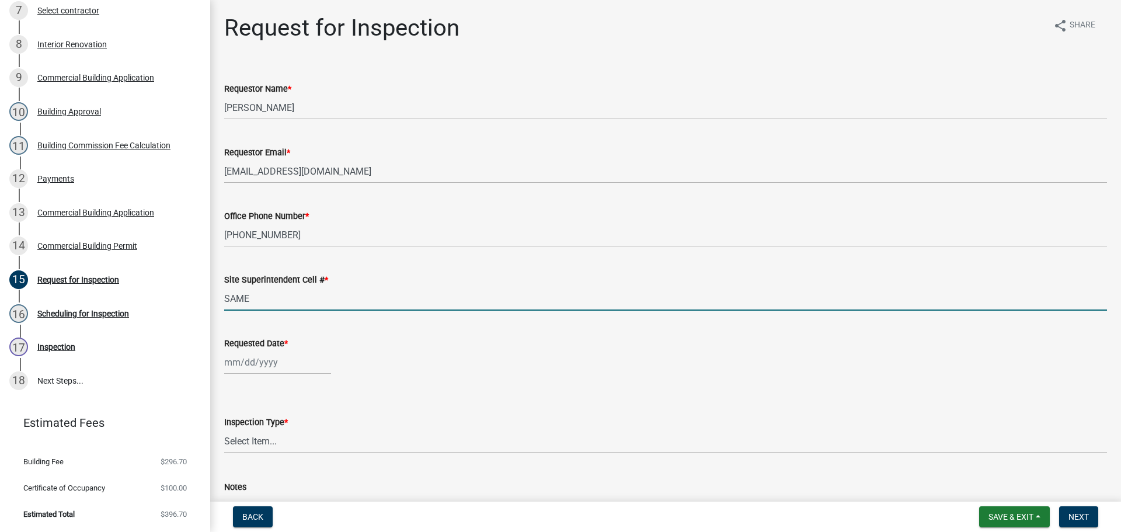
select select "8"
select select "2025"
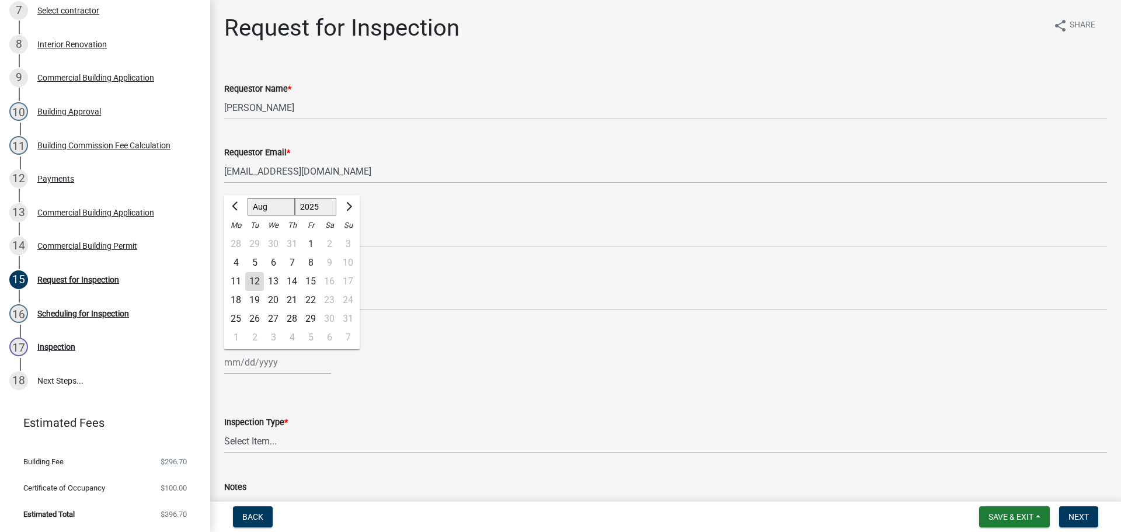
click at [238, 364] on div "[PERSON_NAME] Feb Mar Apr [PERSON_NAME][DATE] Oct Nov [DATE] 1526 1527 1528 152…" at bounding box center [277, 362] width 107 height 24
click at [307, 281] on div "15" at bounding box center [310, 281] width 19 height 19
type input "[DATE]"
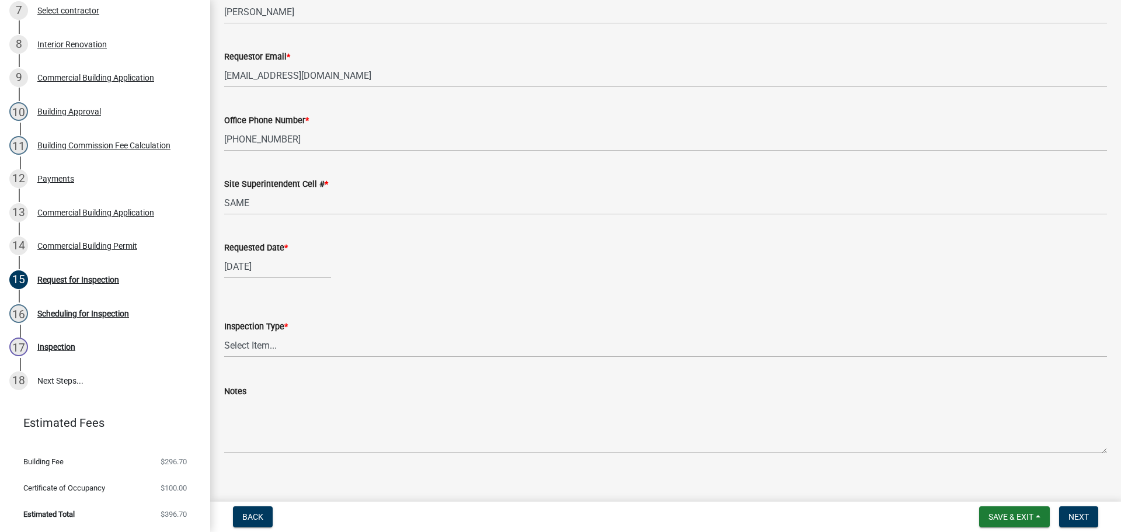
scroll to position [107, 0]
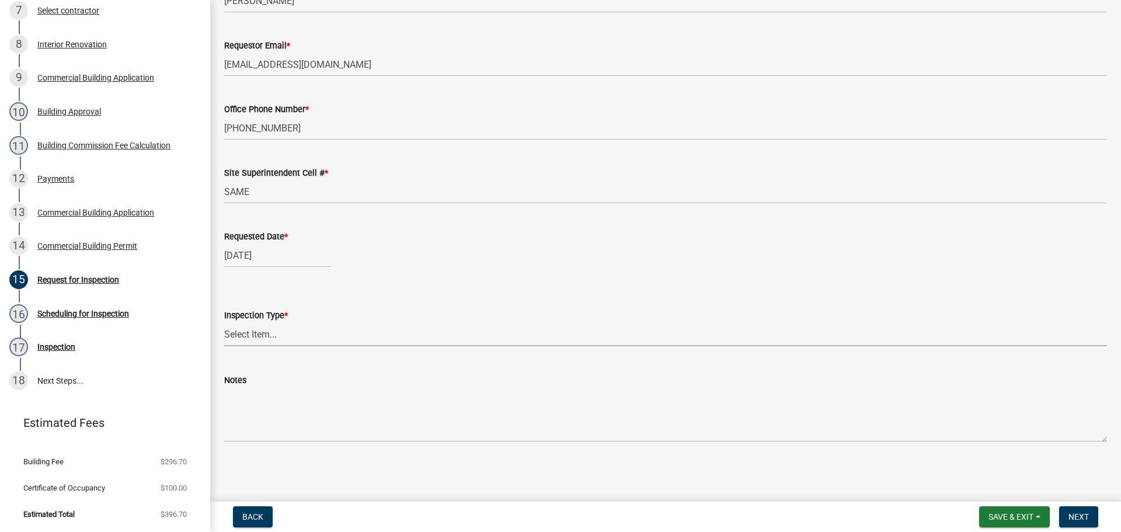
click at [248, 338] on select "Select Item... Footer Foundation Framing Final Misc" at bounding box center [665, 334] width 883 height 24
click at [224, 322] on select "Select Item... Footer Foundation Framing Final Misc" at bounding box center [665, 334] width 883 height 24
select select "63bbc40c-1f45-4bda-8284-fb85545ffc9a"
drag, startPoint x: 1071, startPoint y: 514, endPoint x: 1072, endPoint y: 502, distance: 12.3
click at [1072, 514] on span "Next" at bounding box center [1079, 516] width 20 height 9
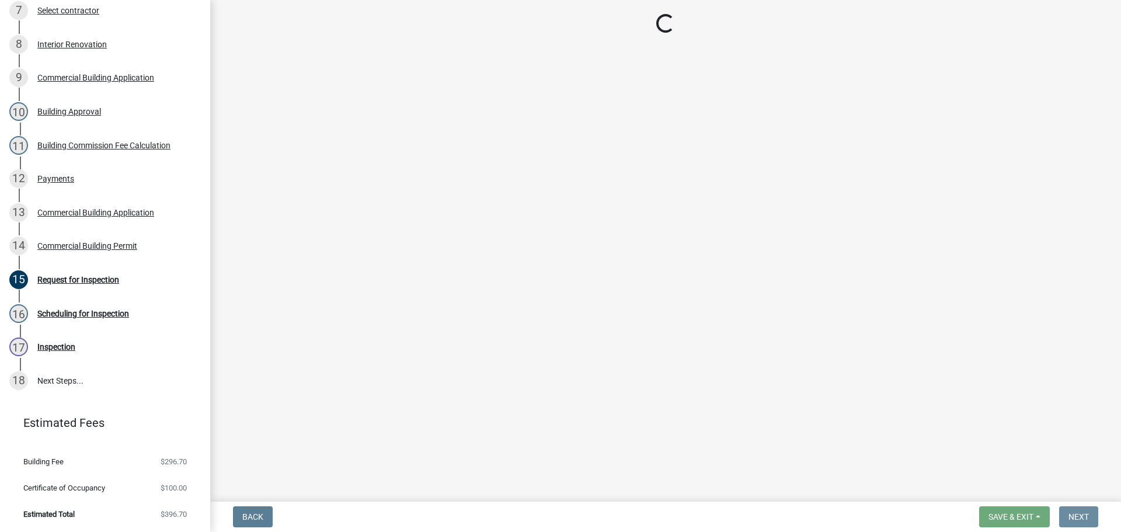
scroll to position [0, 0]
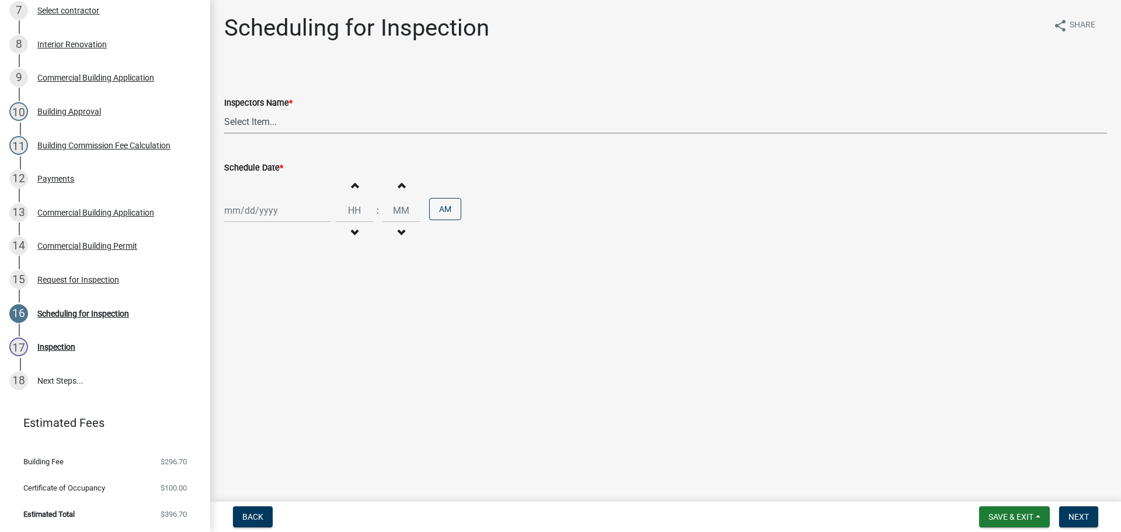
click at [252, 121] on select "Select Item... [PERSON_NAME] ([PERSON_NAME]) [PERSON_NAME] ([PERSON_NAME]) mkru…" at bounding box center [665, 122] width 883 height 24
select select "fdb3bcc6-ce93-4663-8a18-5c08884dd177"
click at [224, 110] on select "Select Item... [PERSON_NAME] ([PERSON_NAME]) [PERSON_NAME] ([PERSON_NAME]) mkru…" at bounding box center [665, 122] width 883 height 24
select select "8"
select select "2025"
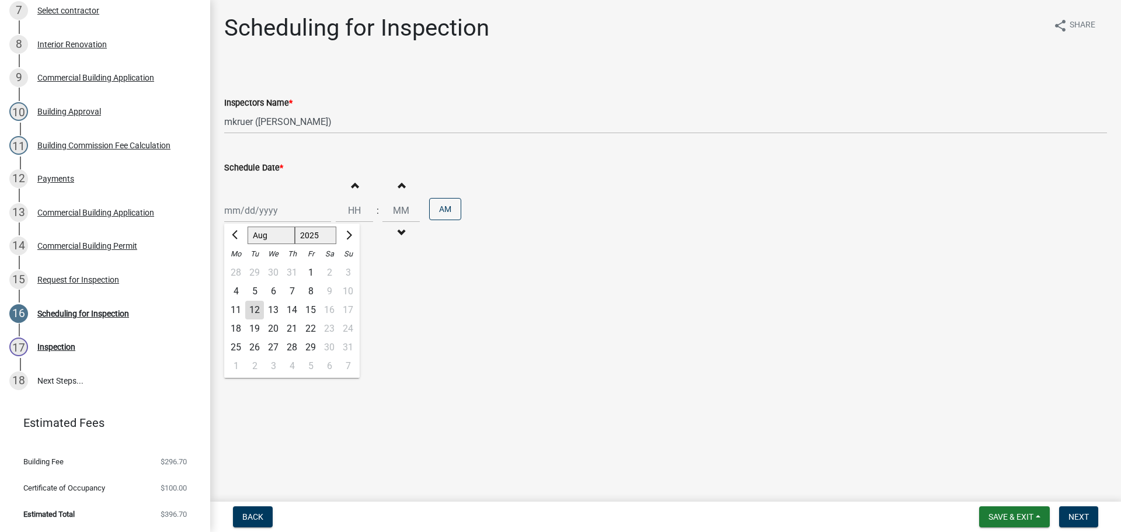
click at [259, 213] on div "[PERSON_NAME] Feb Mar Apr [PERSON_NAME][DATE] Oct Nov [DATE] 1526 1527 1528 152…" at bounding box center [277, 211] width 107 height 24
click at [314, 308] on div "15" at bounding box center [310, 310] width 19 height 19
type input "[DATE]"
click at [1076, 512] on span "Next" at bounding box center [1079, 516] width 20 height 9
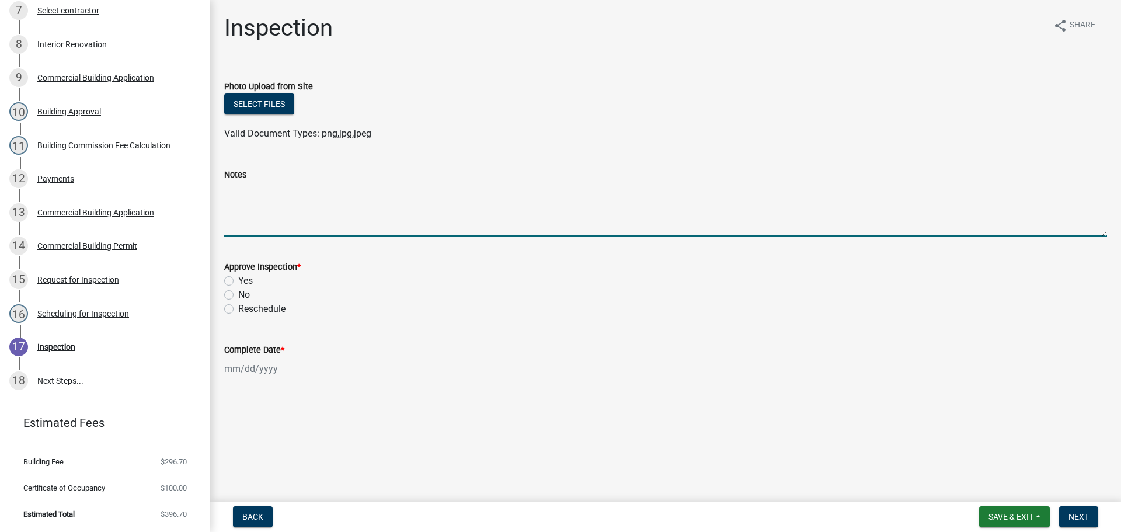
click at [239, 203] on textarea "Notes" at bounding box center [665, 209] width 883 height 55
type textarea "ABOVE CEILING"
click at [1020, 517] on span "Save & Exit" at bounding box center [1011, 516] width 45 height 9
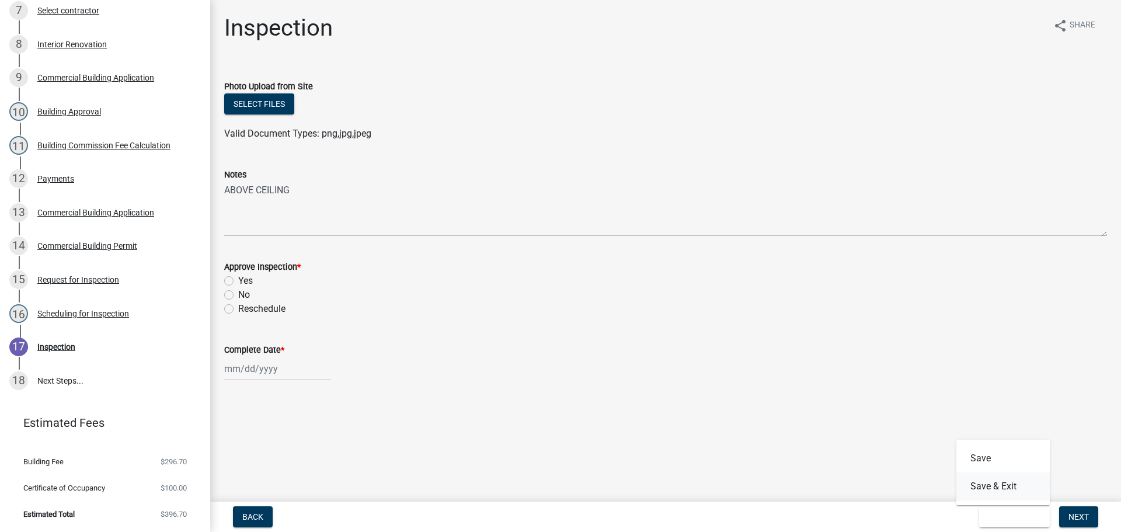
click at [999, 488] on button "Save & Exit" at bounding box center [1003, 486] width 93 height 28
